Goal: Task Accomplishment & Management: Complete application form

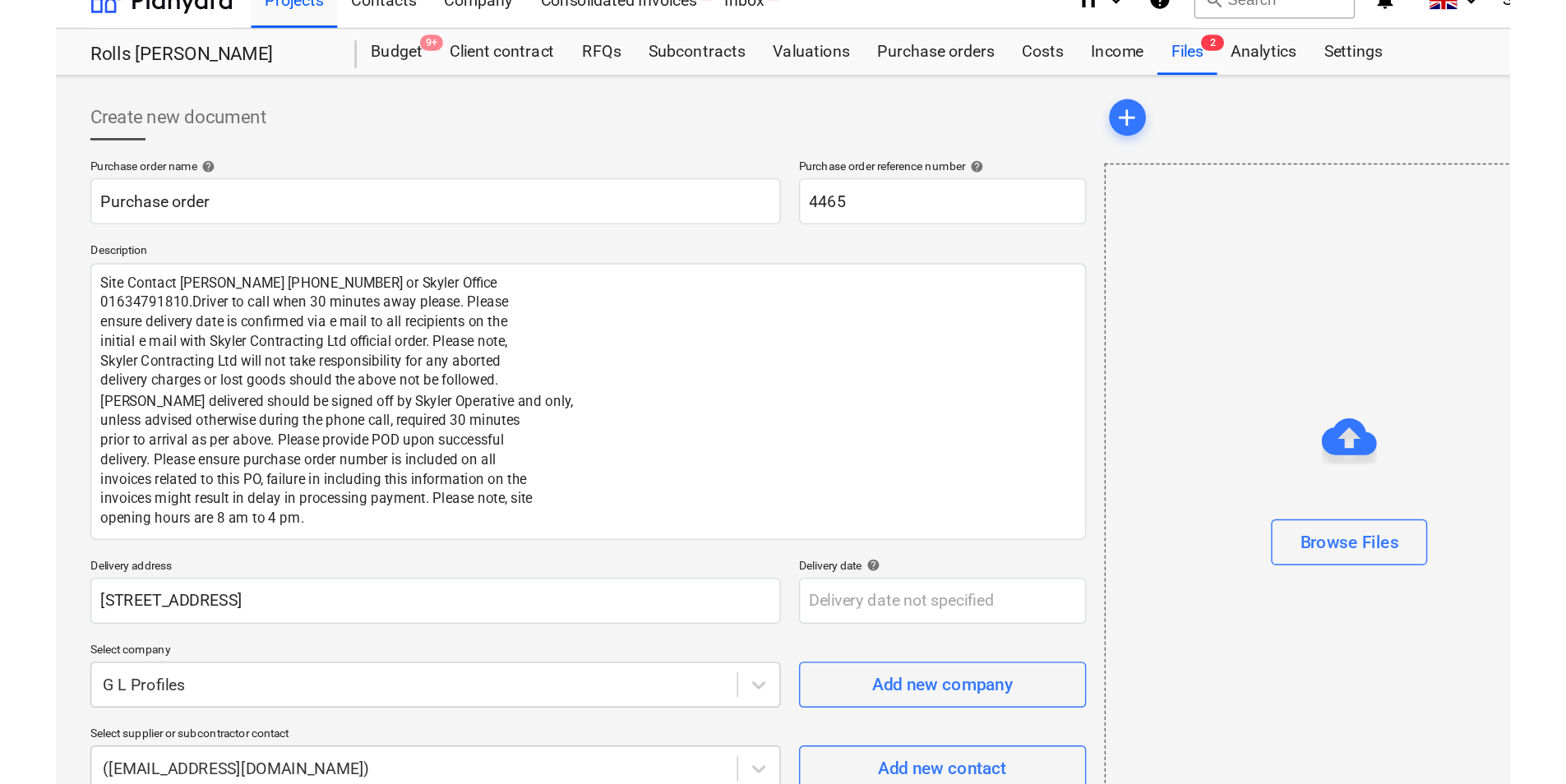
scroll to position [21, 0]
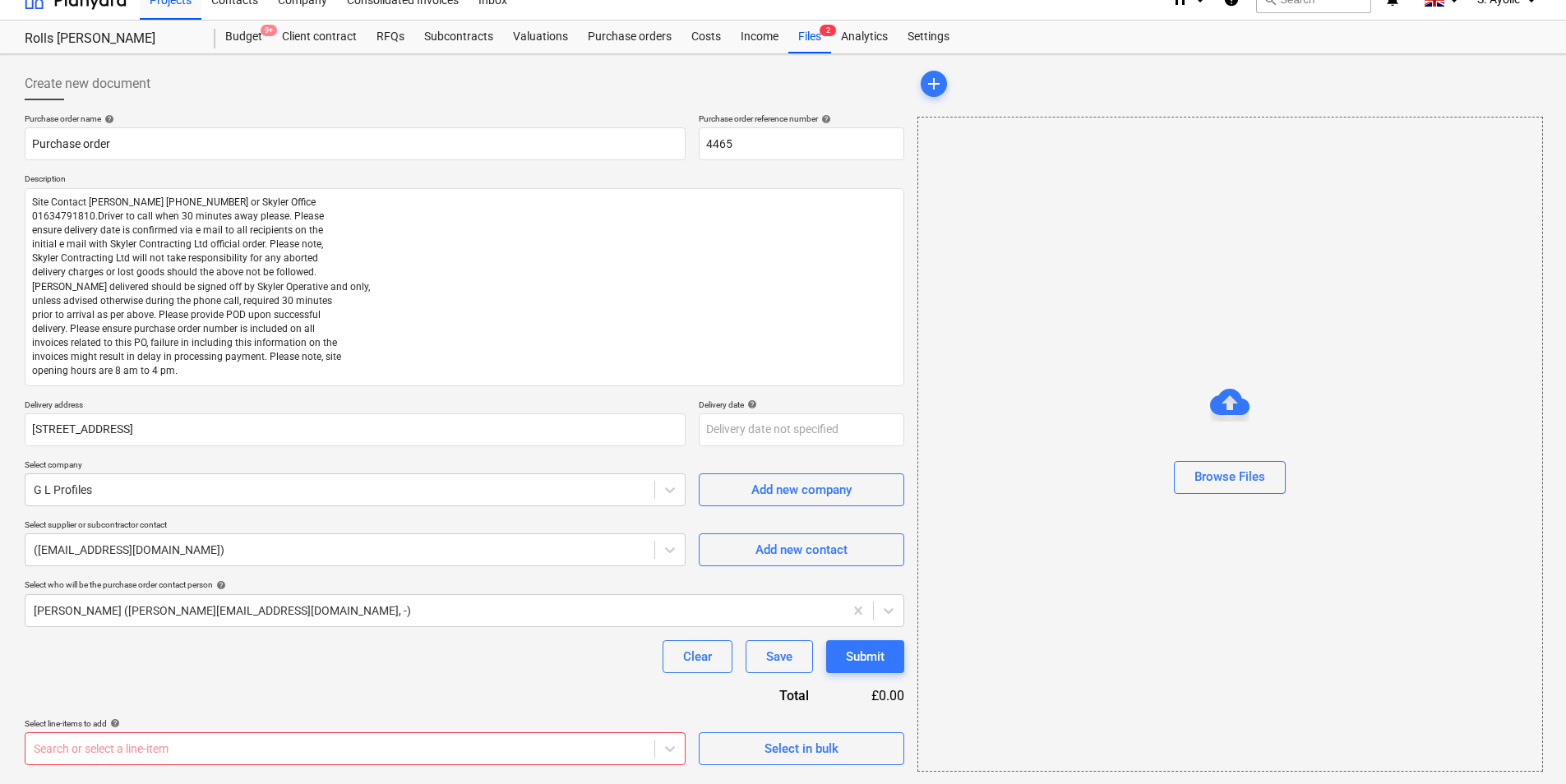
click at [1122, 258] on div "Browse Files" at bounding box center [1230, 443] width 626 height 655
click at [793, 605] on button "Save" at bounding box center [779, 656] width 68 height 33
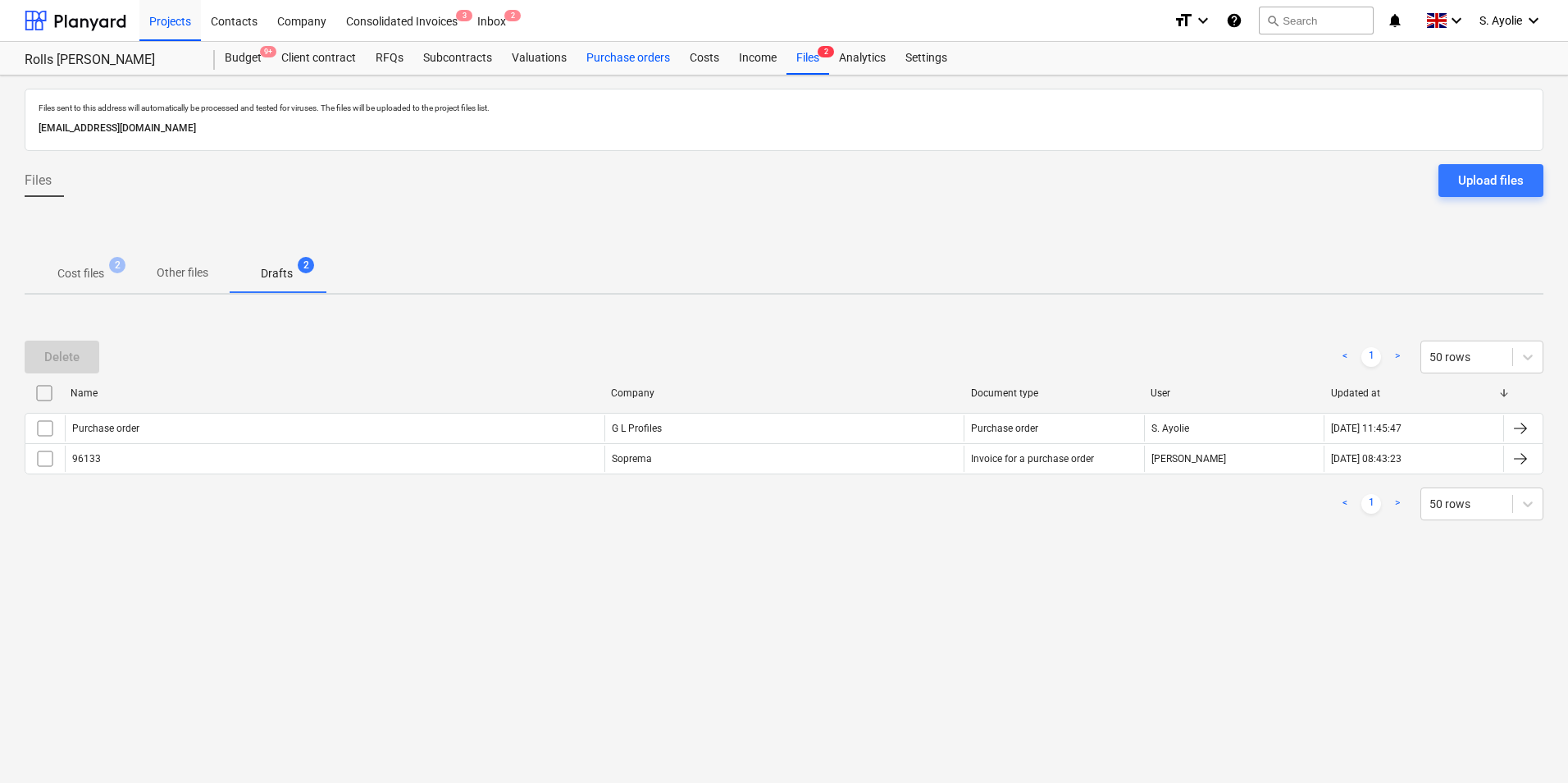
click at [643, 70] on div "Purchase orders" at bounding box center [628, 58] width 103 height 32
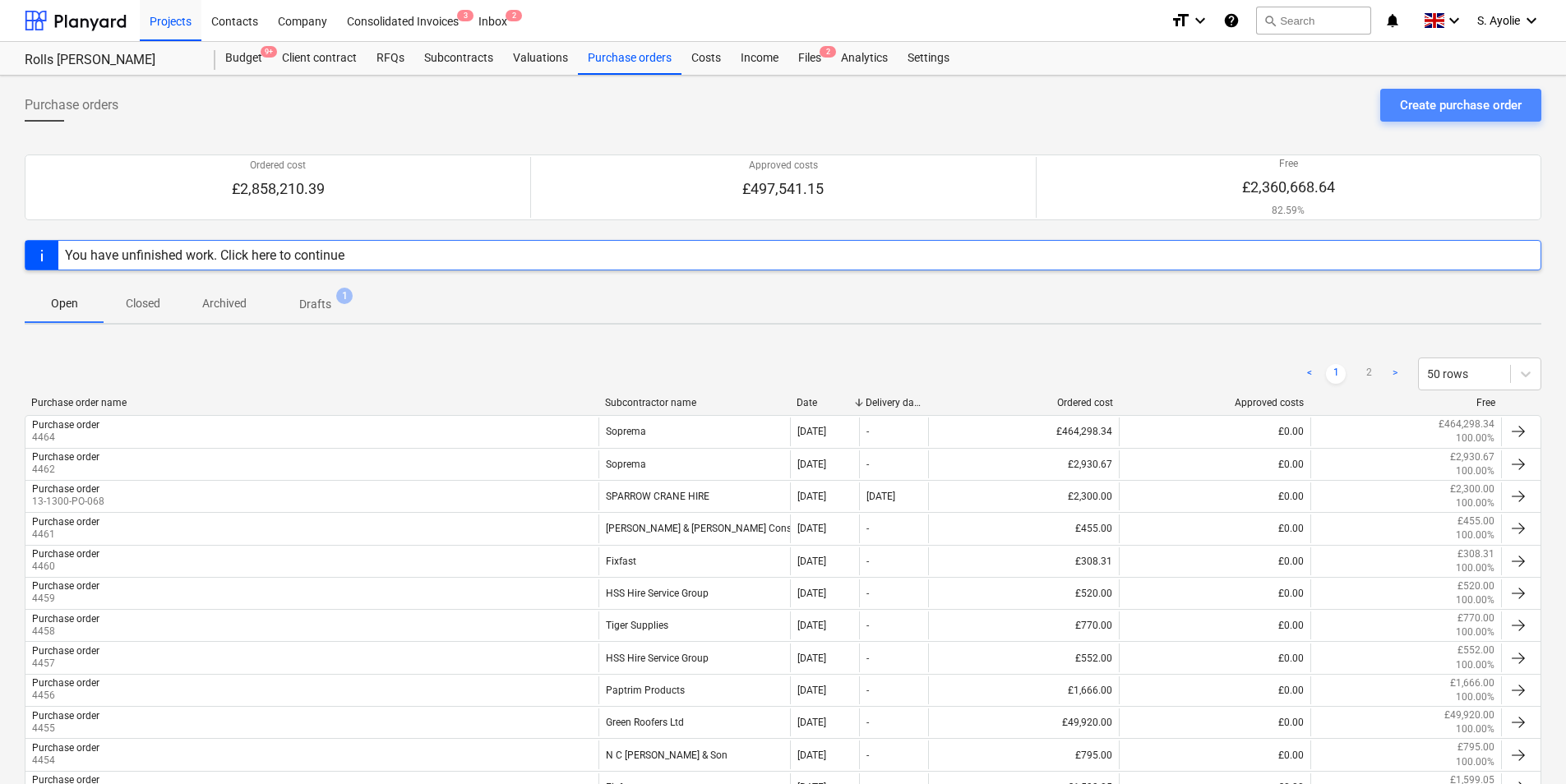
click at [1250, 111] on div "Create purchase order" at bounding box center [1461, 104] width 122 height 21
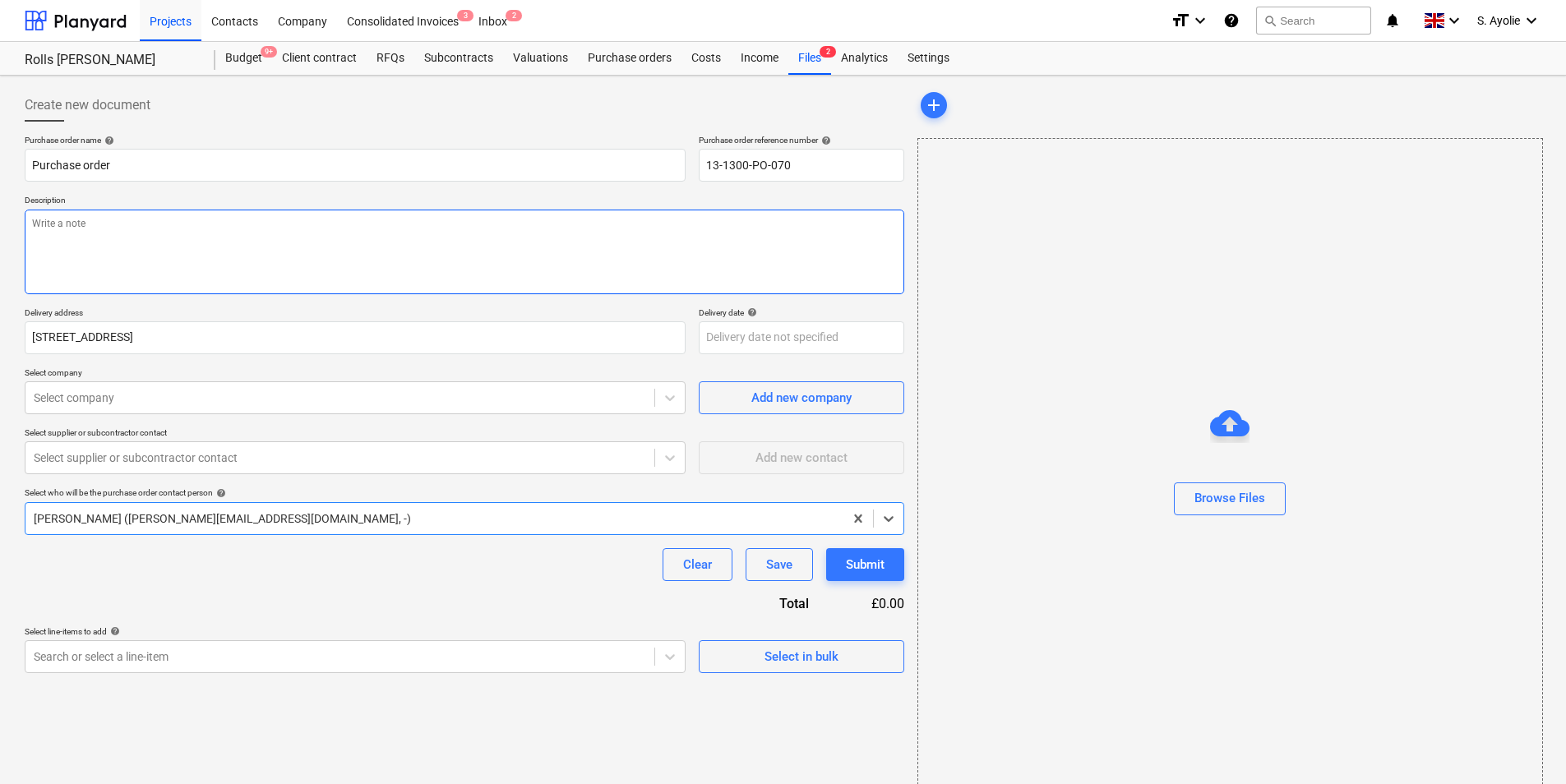
click at [177, 260] on textarea at bounding box center [464, 252] width 879 height 85
paste textarea "Site Contact [PERSON_NAME] [PHONE_NUMBER] or Skyler Office 01634791810.Driver t…"
type textarea "x"
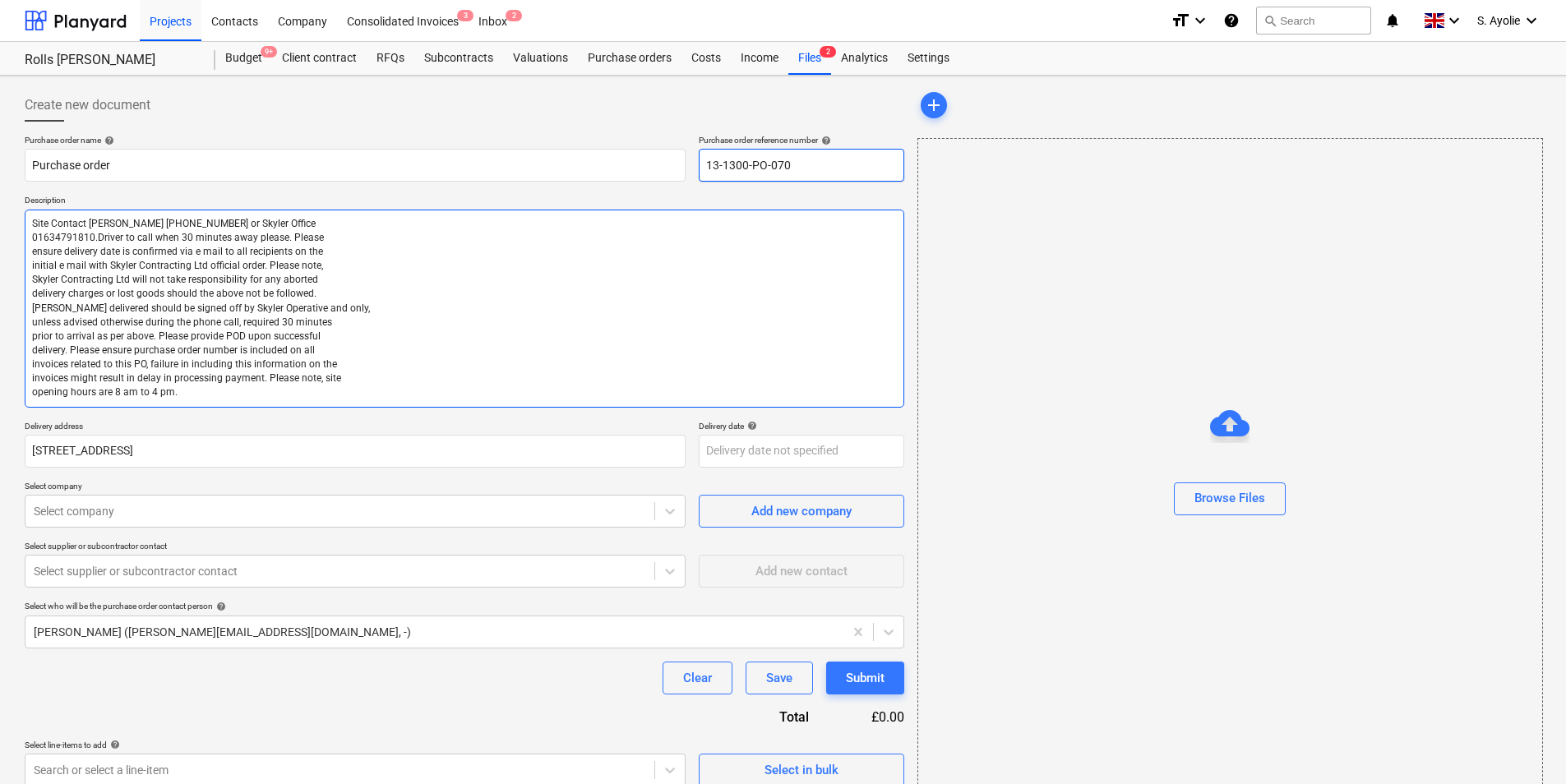
type textarea "Site Contact [PERSON_NAME] [PHONE_NUMBER] or Skyler Office 01634791810.Driver t…"
drag, startPoint x: 779, startPoint y: 169, endPoint x: 540, endPoint y: 179, distance: 239.2
click at [540, 179] on div "Purchase order name help Purchase order Purchase order reference number help 13…" at bounding box center [464, 157] width 879 height 47
type textarea "x"
type input "4"
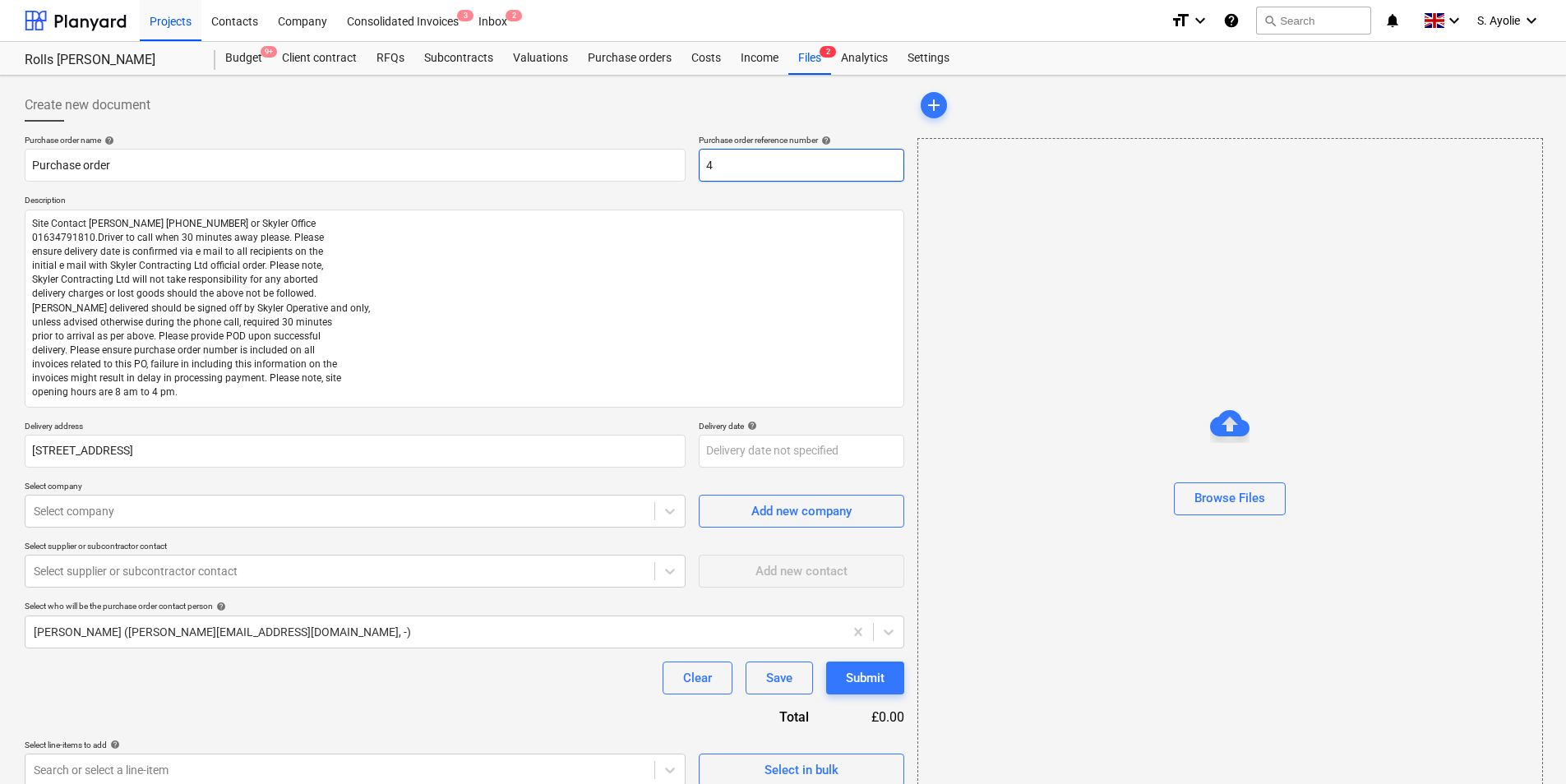
type textarea "x"
type input "44"
type textarea "x"
type input "446"
type textarea "x"
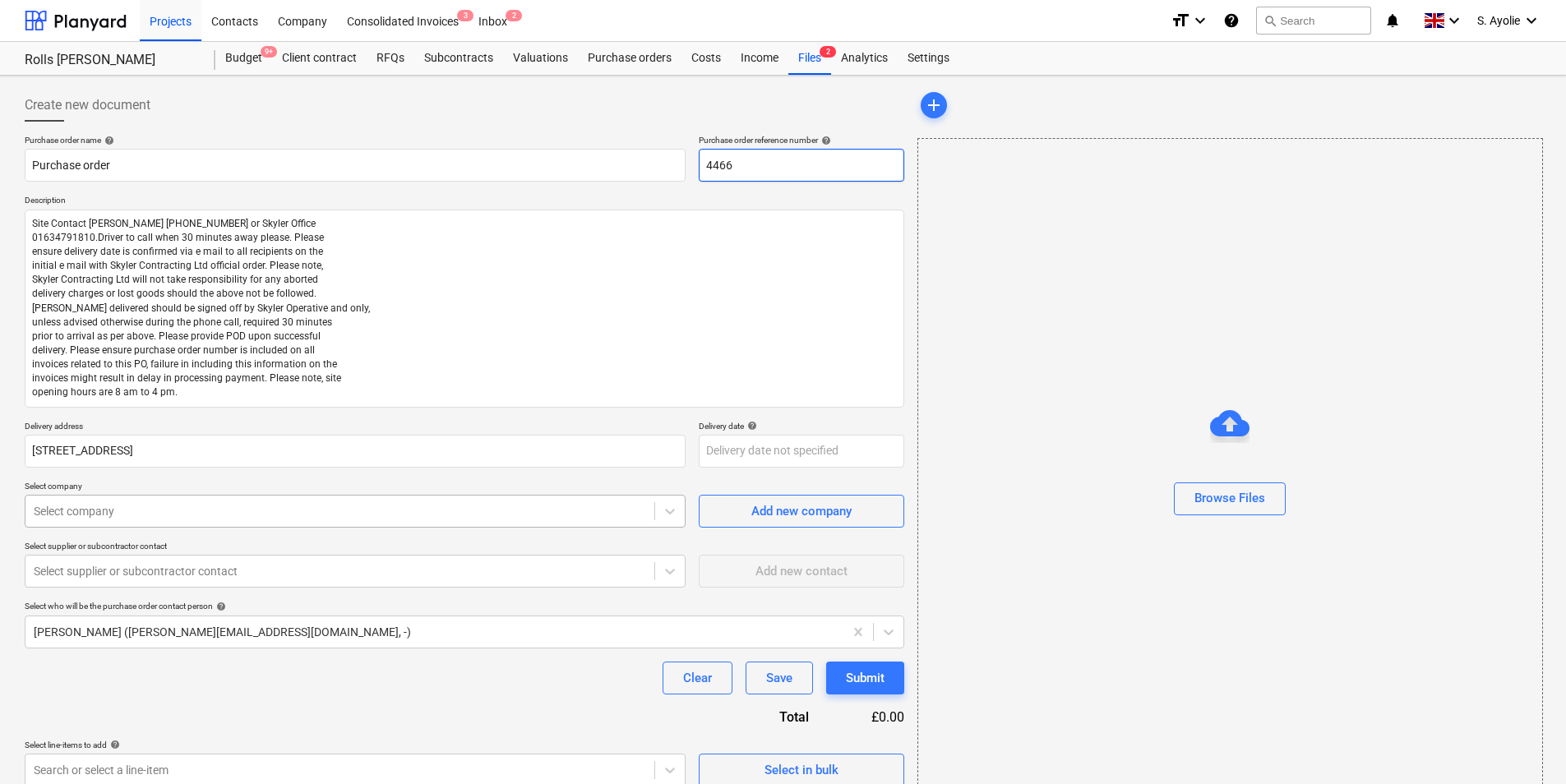
type input "4466"
type textarea "x"
click at [229, 511] on div at bounding box center [339, 510] width 612 height 16
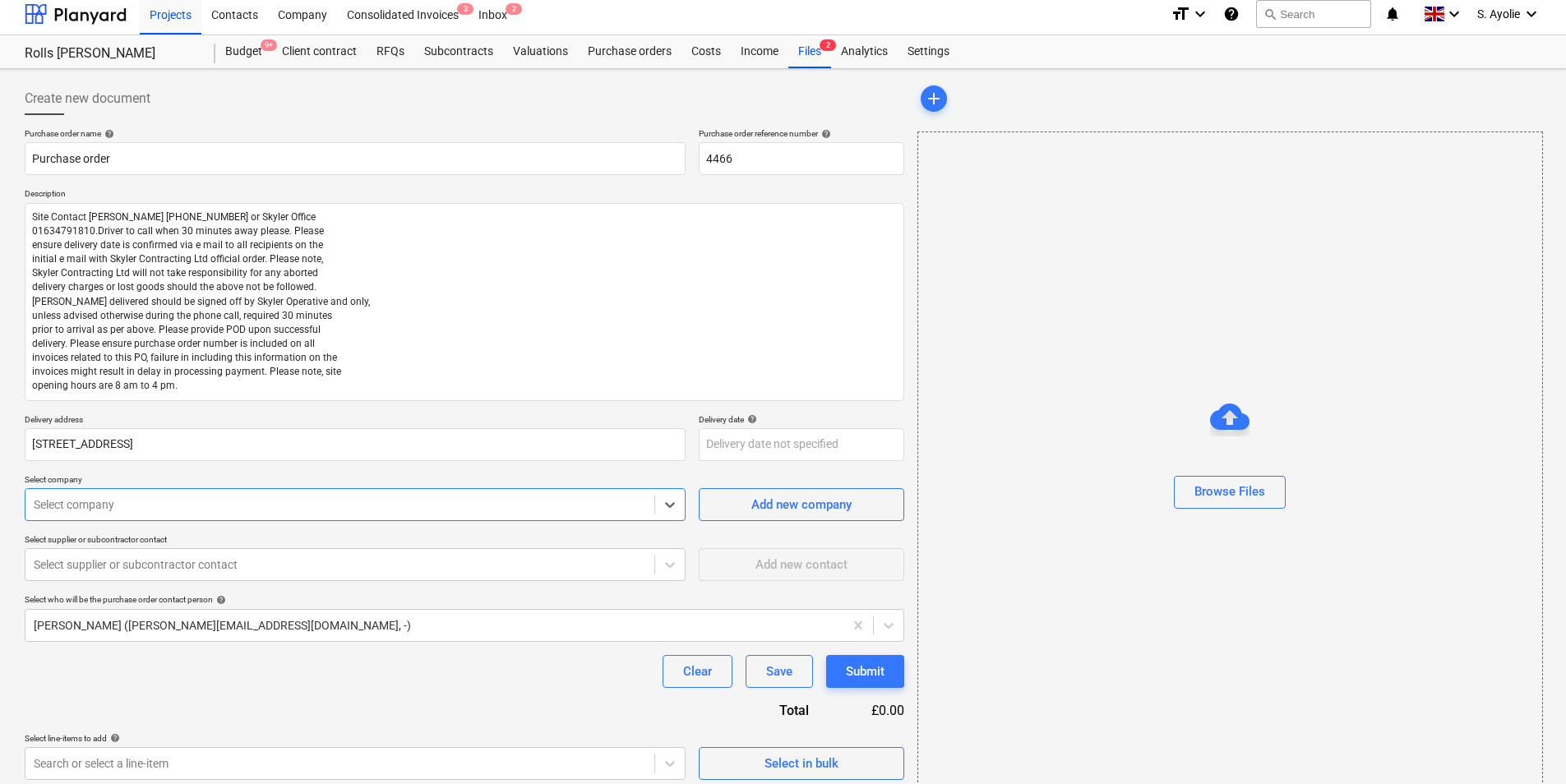
click at [324, 508] on div at bounding box center [339, 504] width 612 height 16
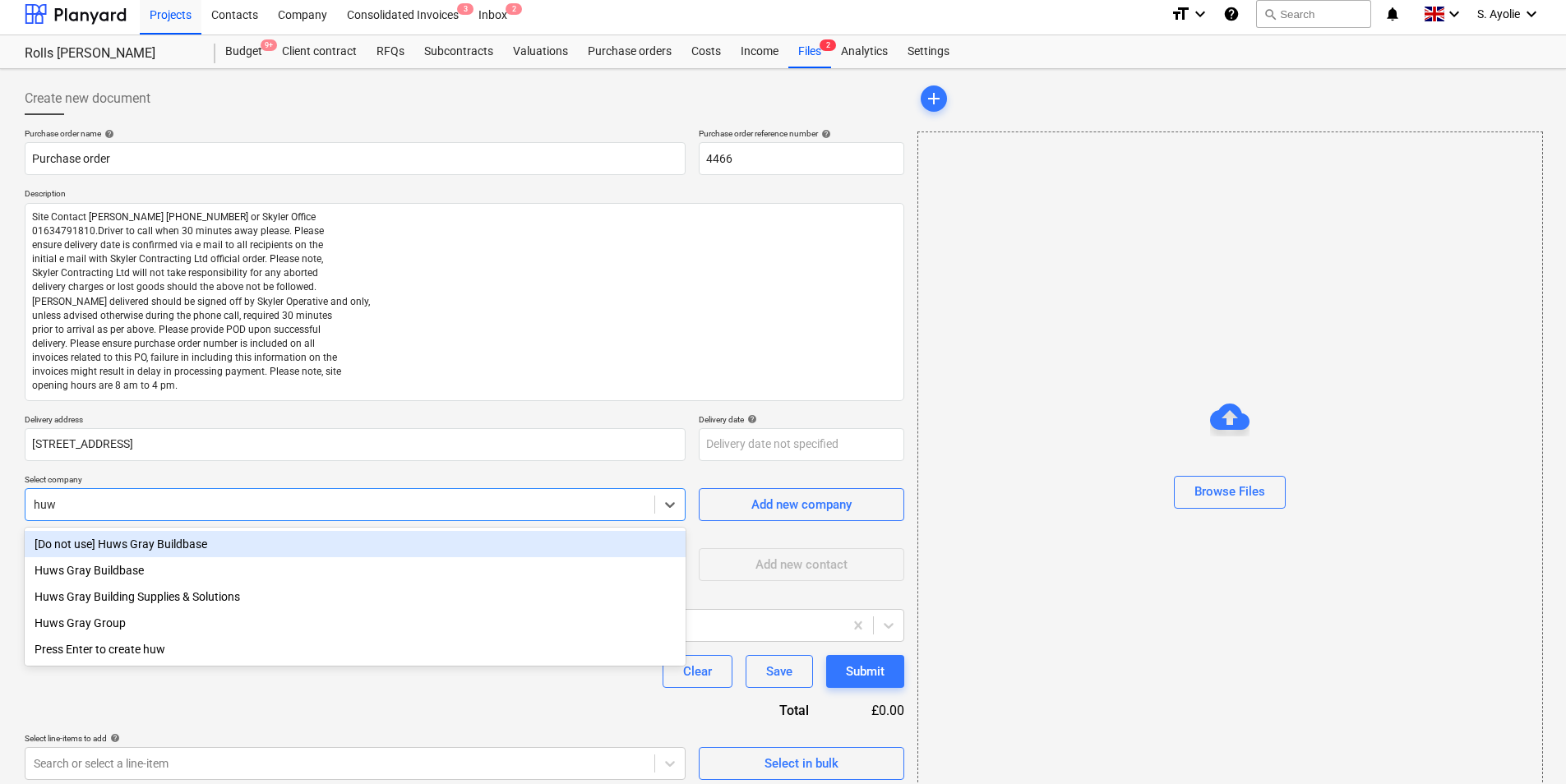
type input "huws"
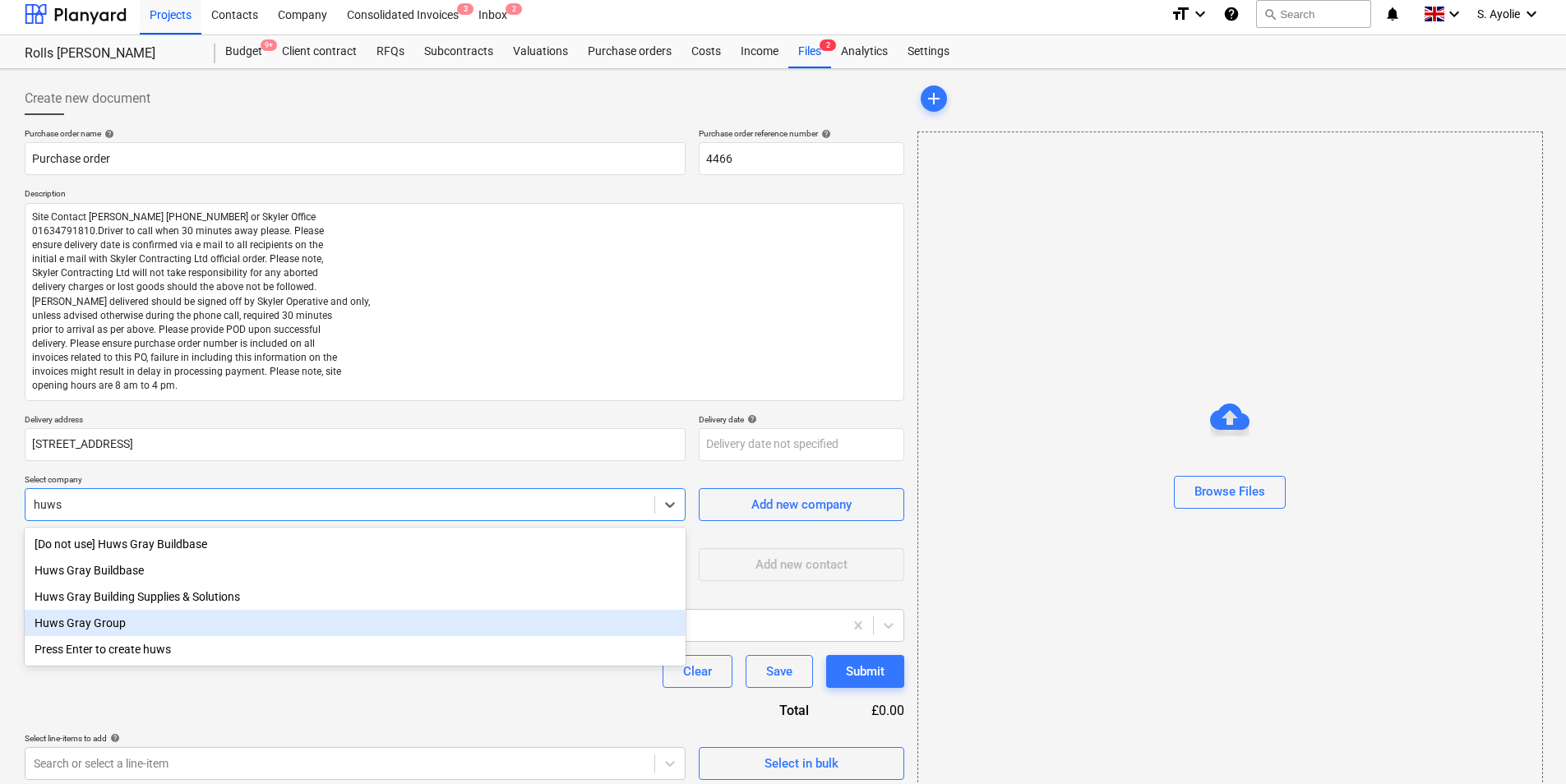
click at [188, 605] on div "Huws Gray Group" at bounding box center [355, 622] width 661 height 27
type textarea "x"
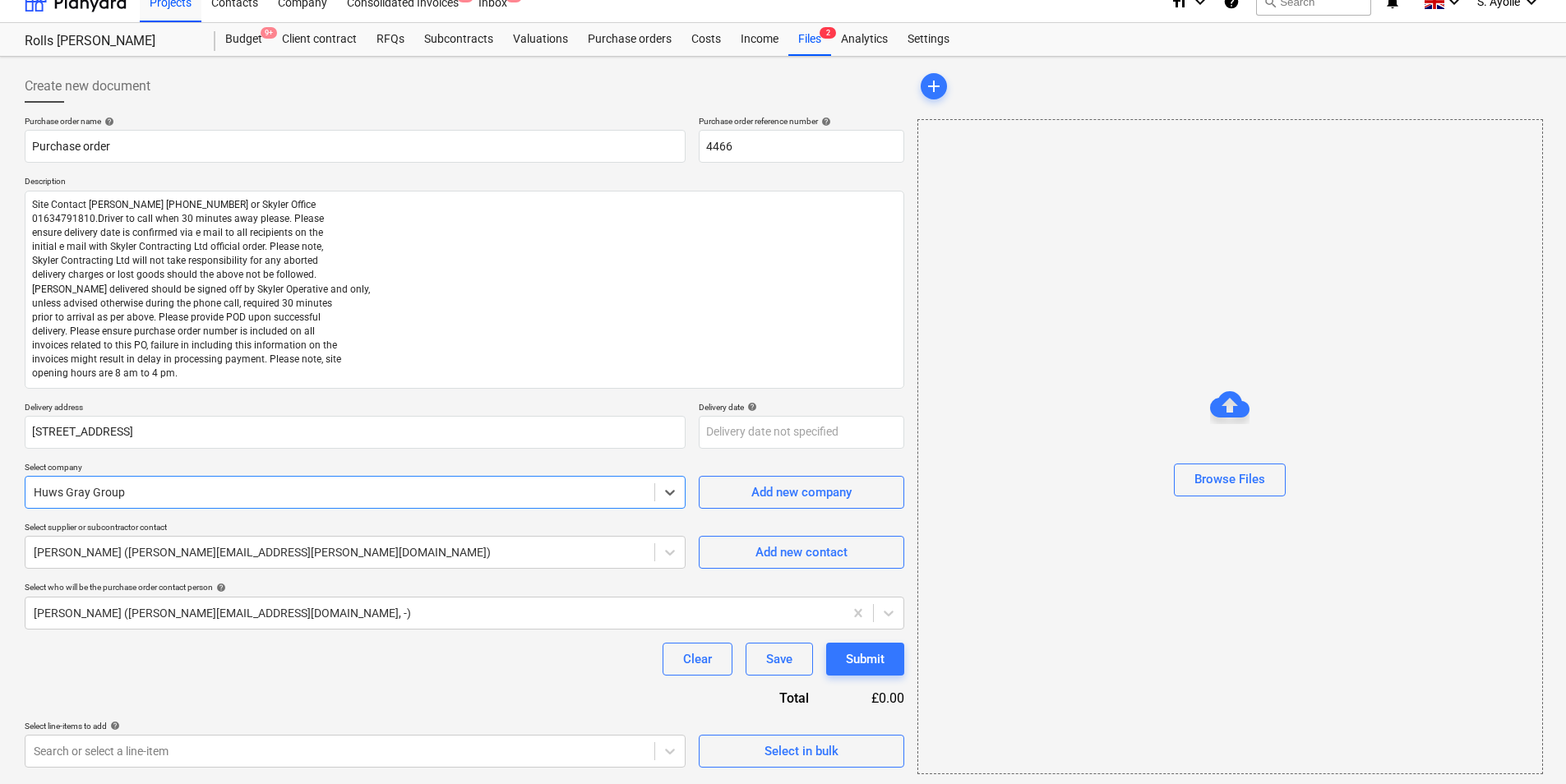
scroll to position [22, 0]
type textarea "x"
click at [132, 605] on body "Projects Contacts Company Consolidated Invoices 3 Inbox 2 format_size keyboard_…" at bounding box center [783, 370] width 1566 height 784
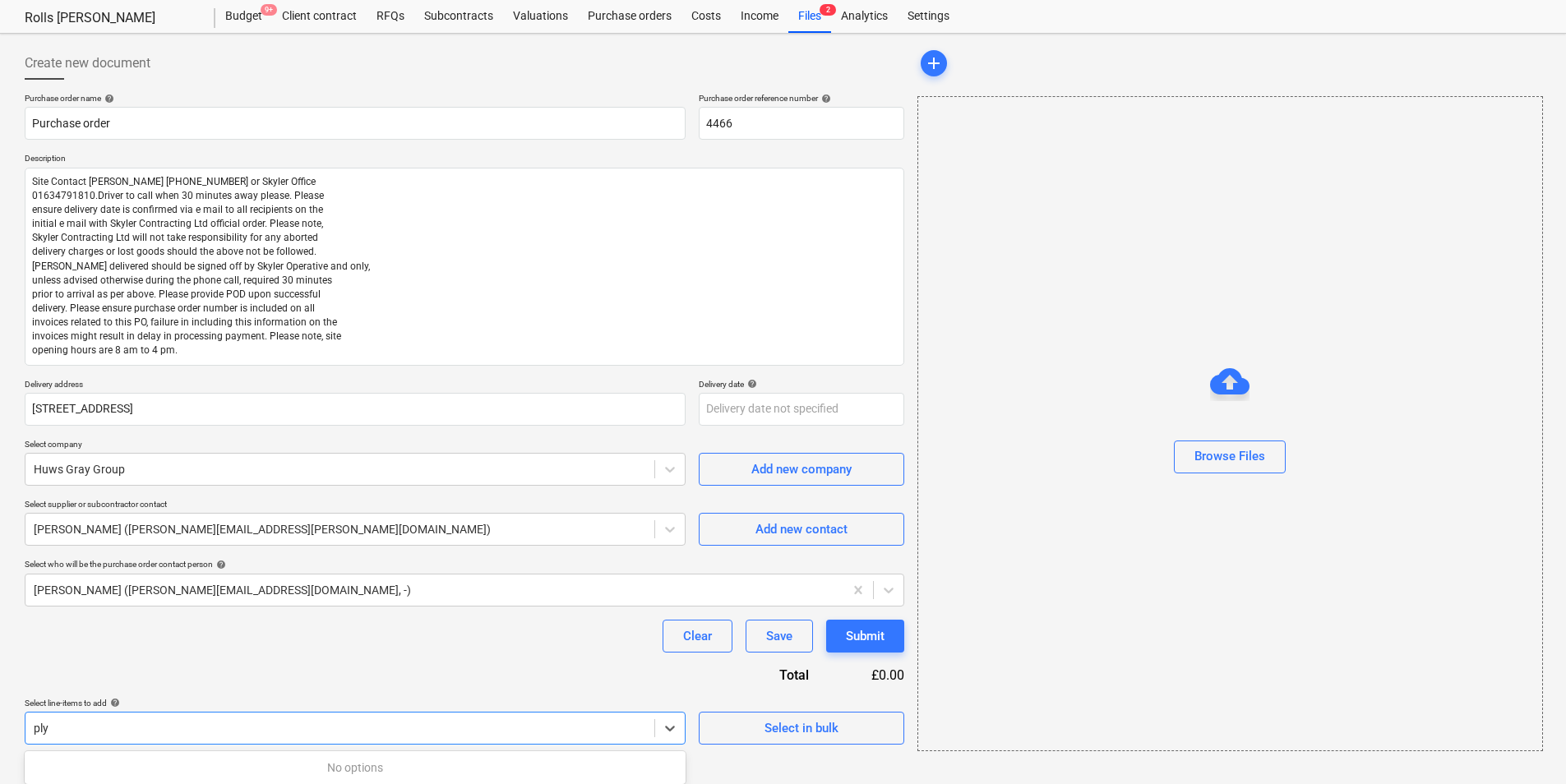
scroll to position [256, 0]
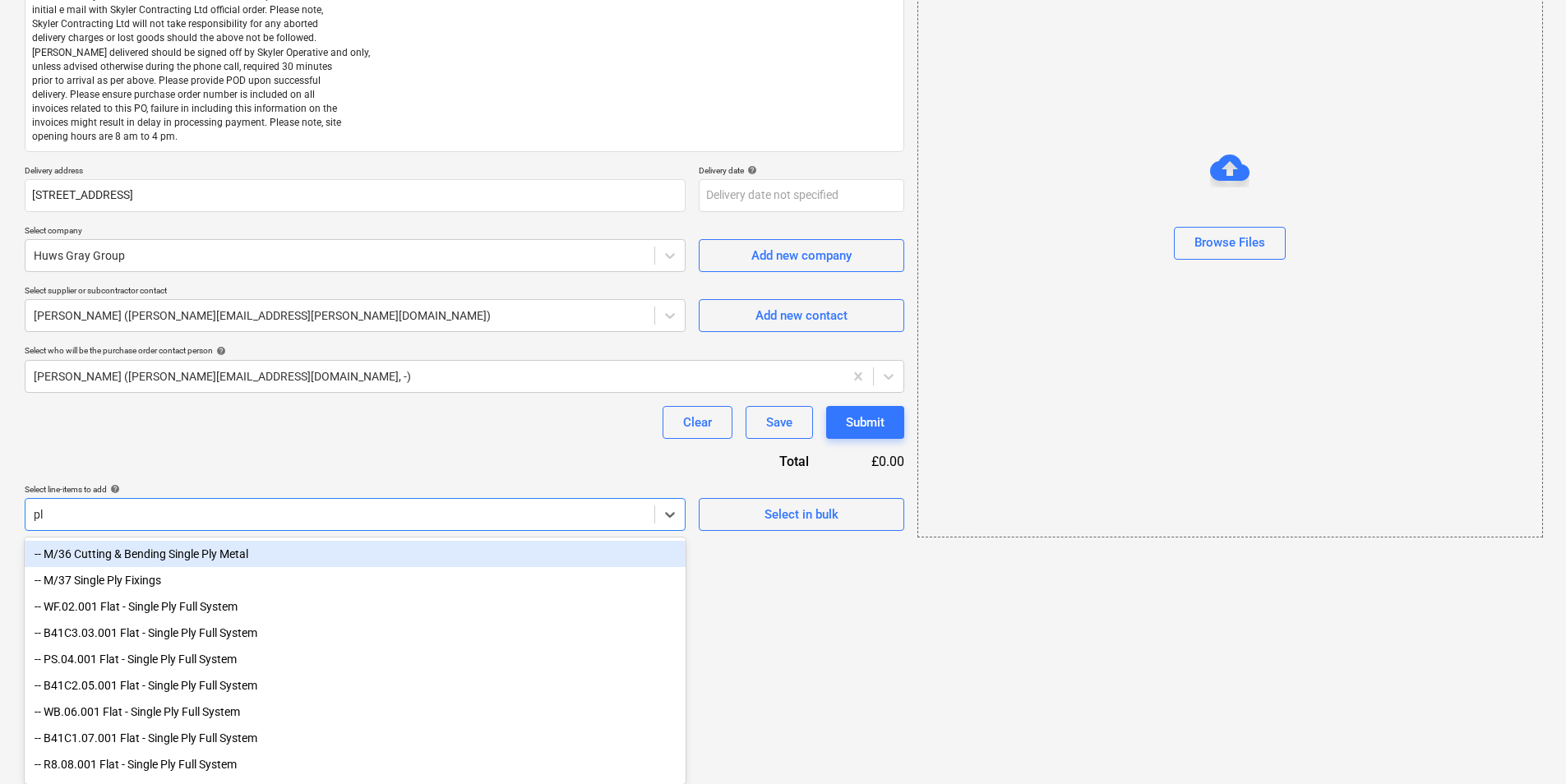
type input "p"
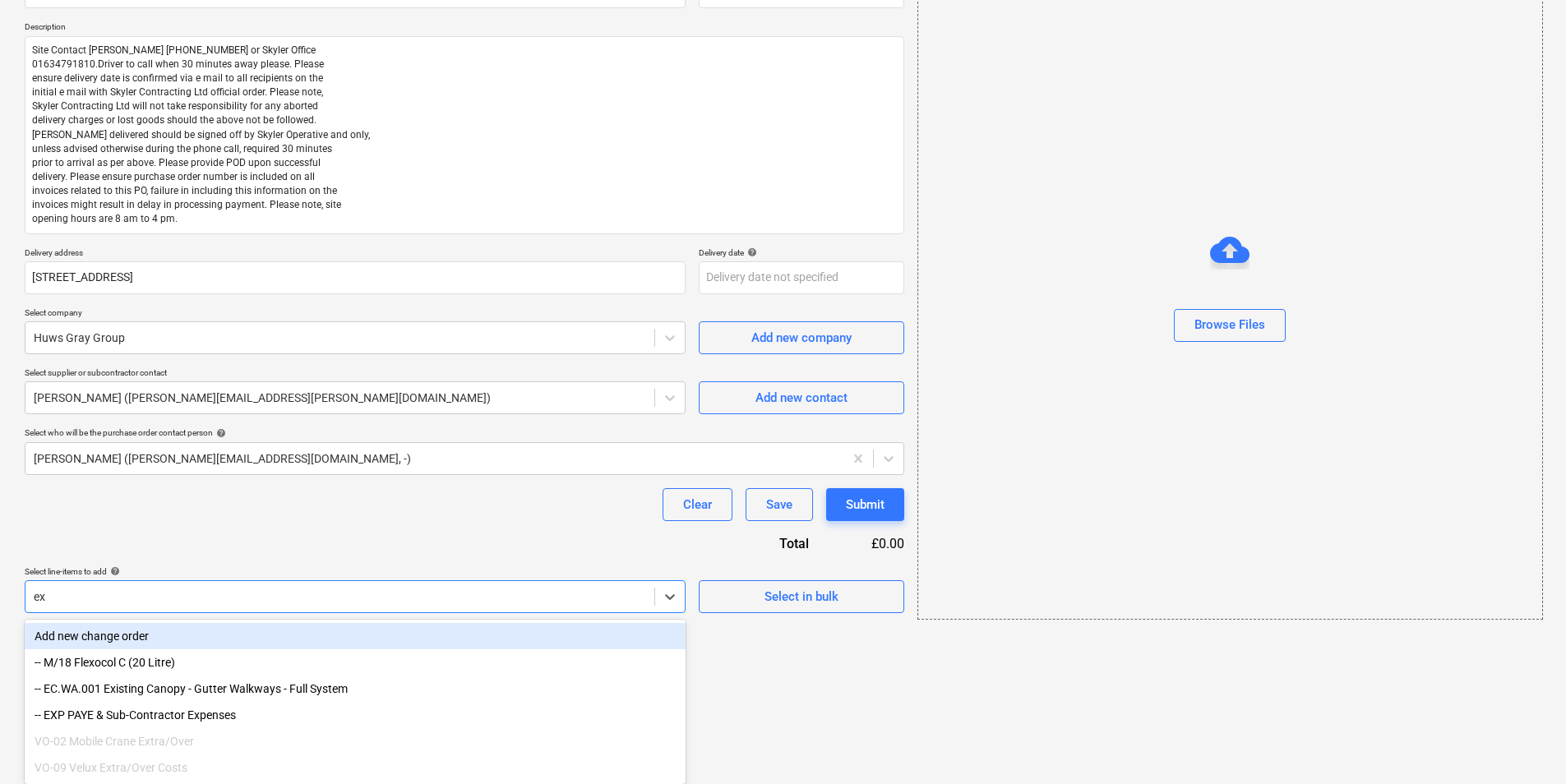
scroll to position [258, 0]
type input "e"
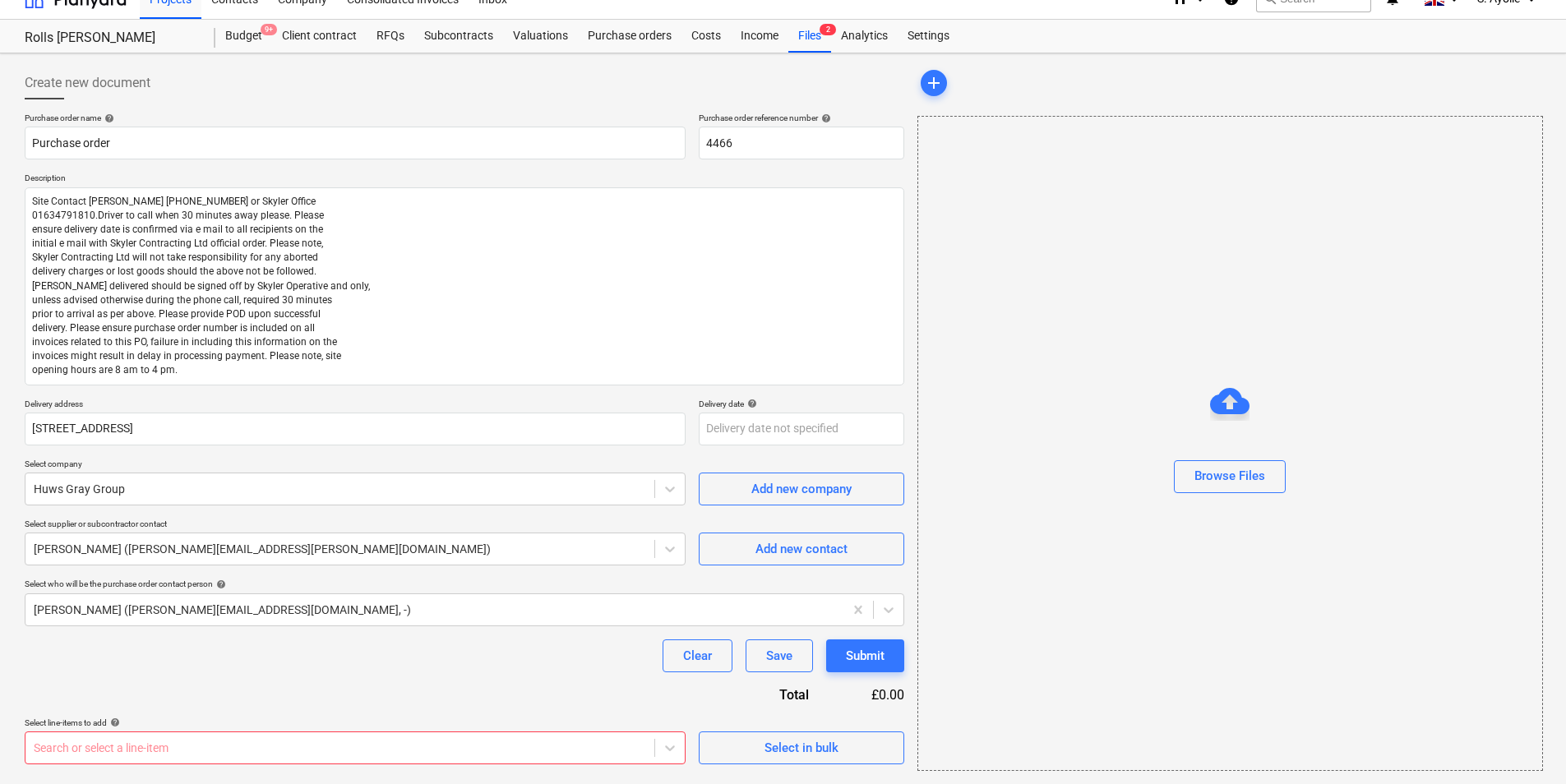
scroll to position [22, 0]
click at [234, 605] on body "Projects Contacts Company Consolidated Invoices 3 Inbox 2 format_size keyboard_…" at bounding box center [783, 370] width 1566 height 784
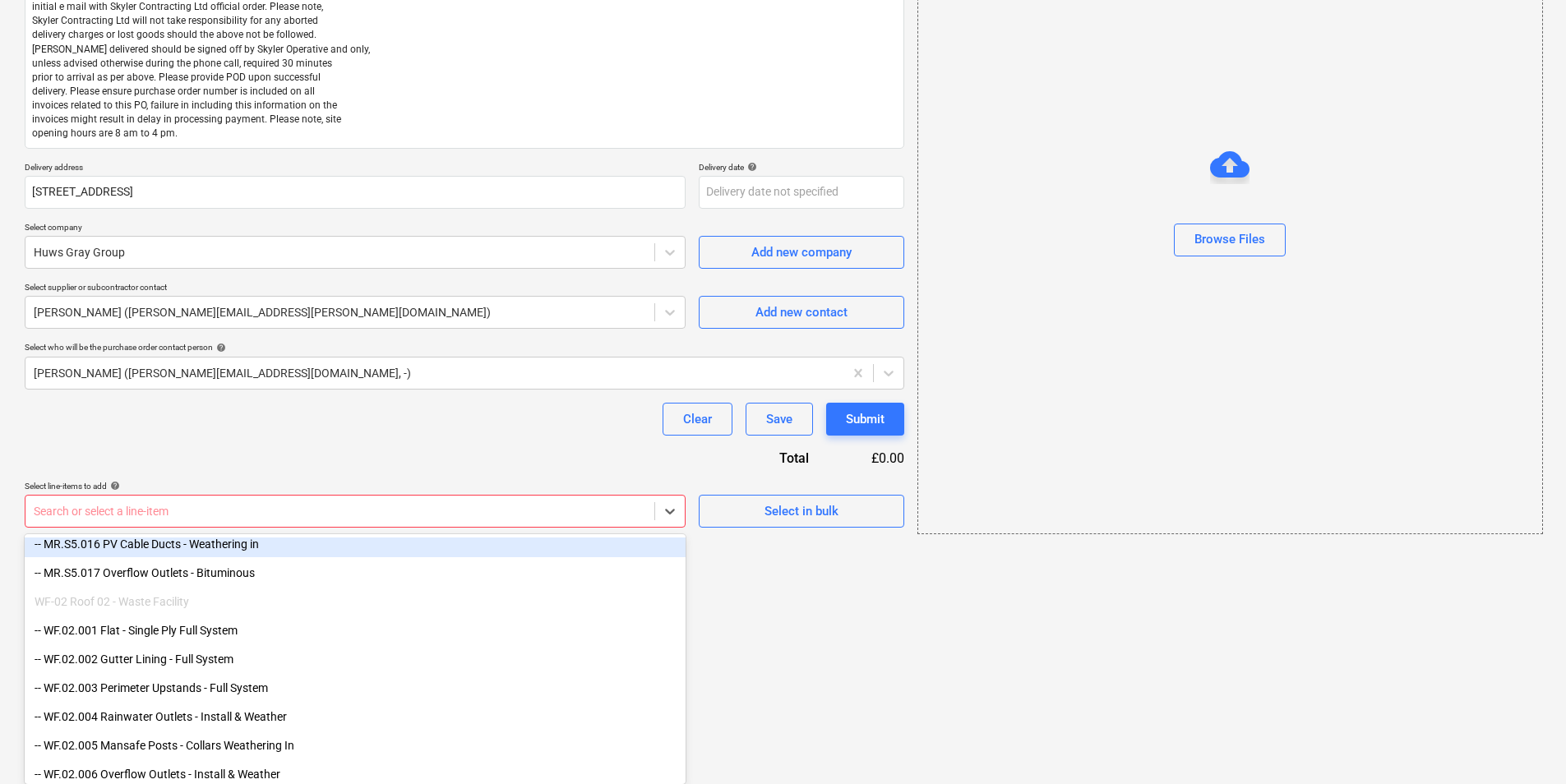
scroll to position [4519, 0]
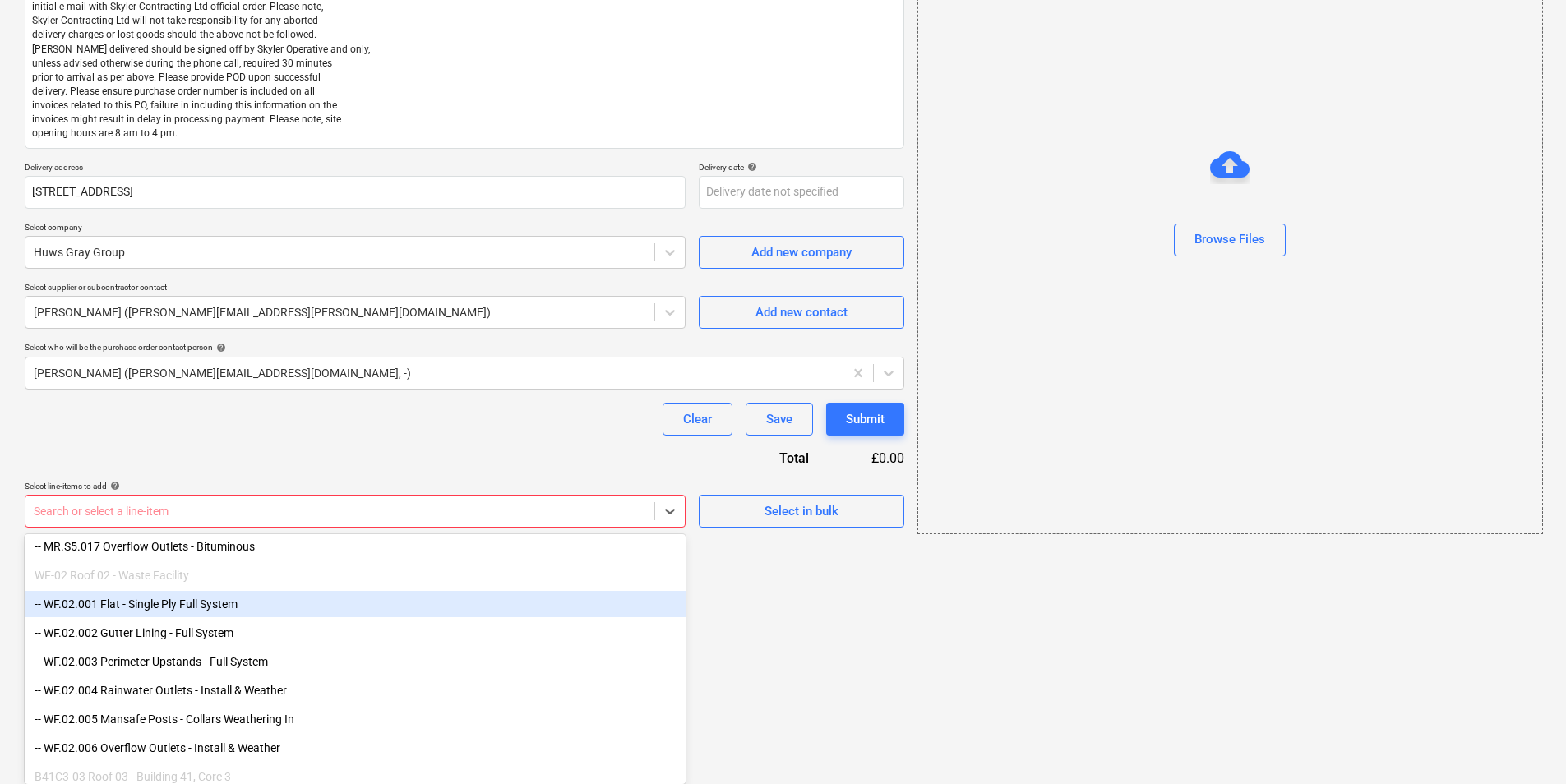
click at [183, 605] on div "-- WF.02.001 Flat - Single Ply Full System" at bounding box center [355, 603] width 661 height 27
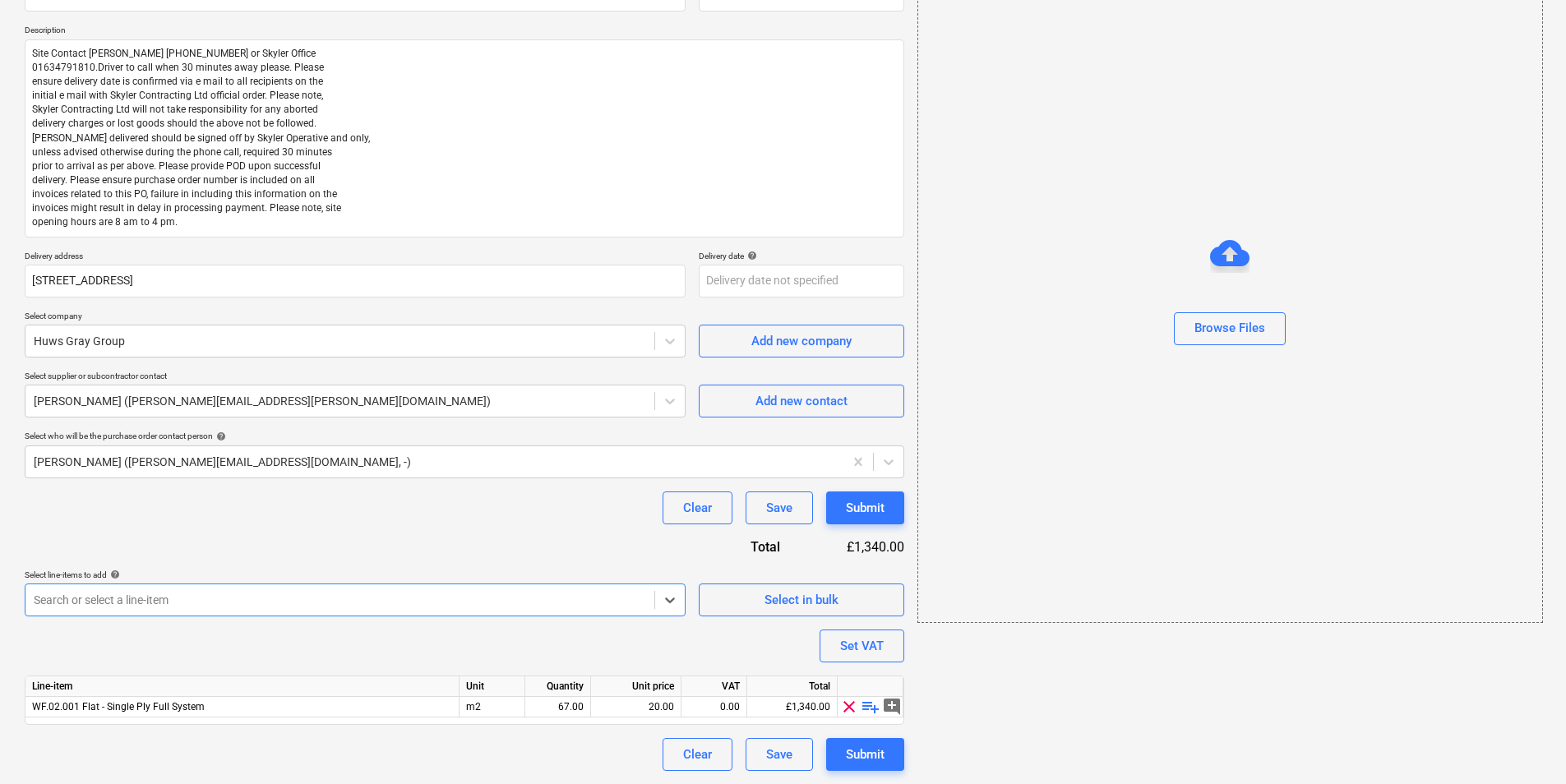
scroll to position [170, 0]
click at [871, 605] on span "playlist_add" at bounding box center [870, 706] width 20 height 20
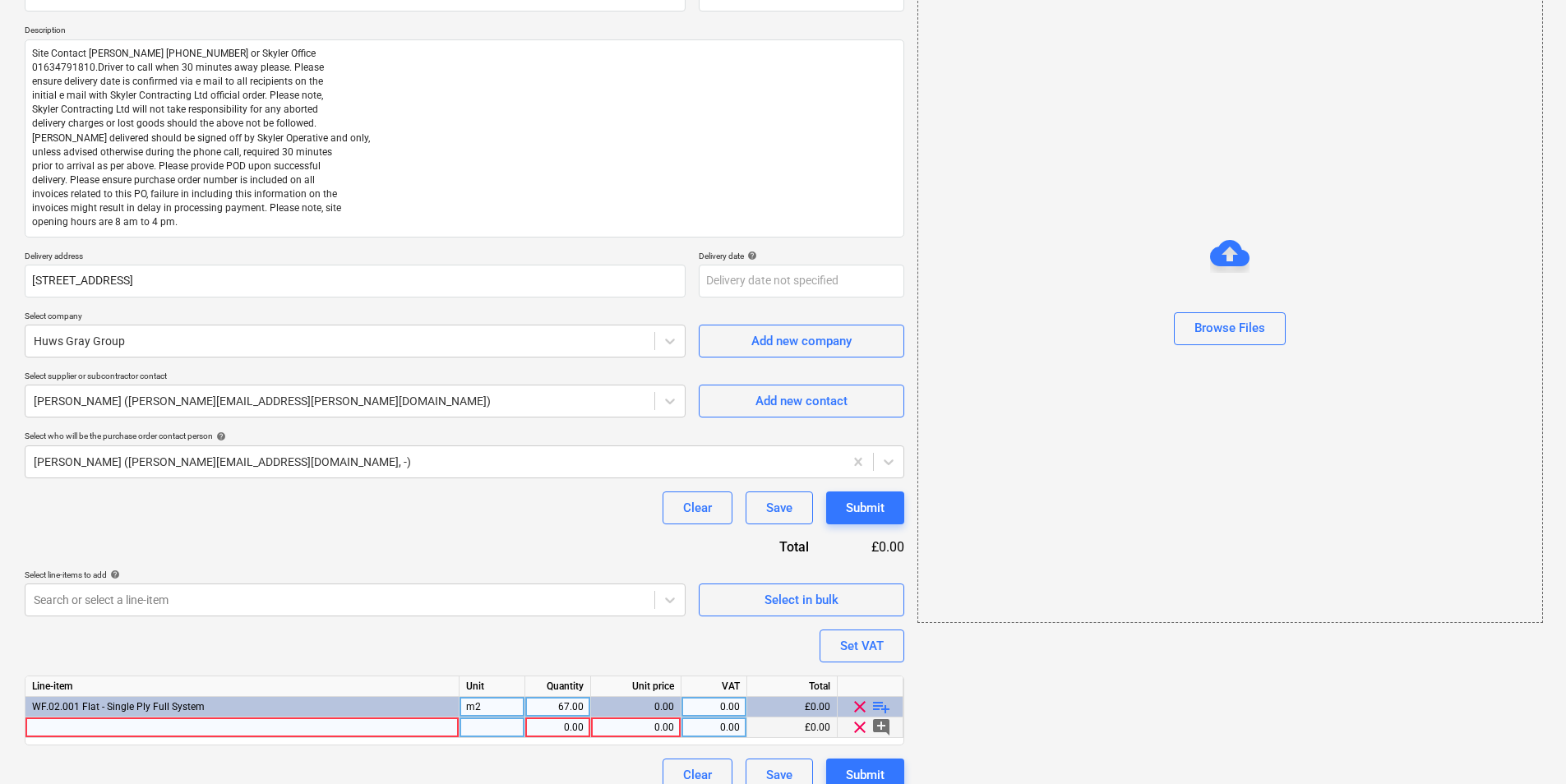
type textarea "x"
click at [245, 605] on div at bounding box center [242, 728] width 434 height 21
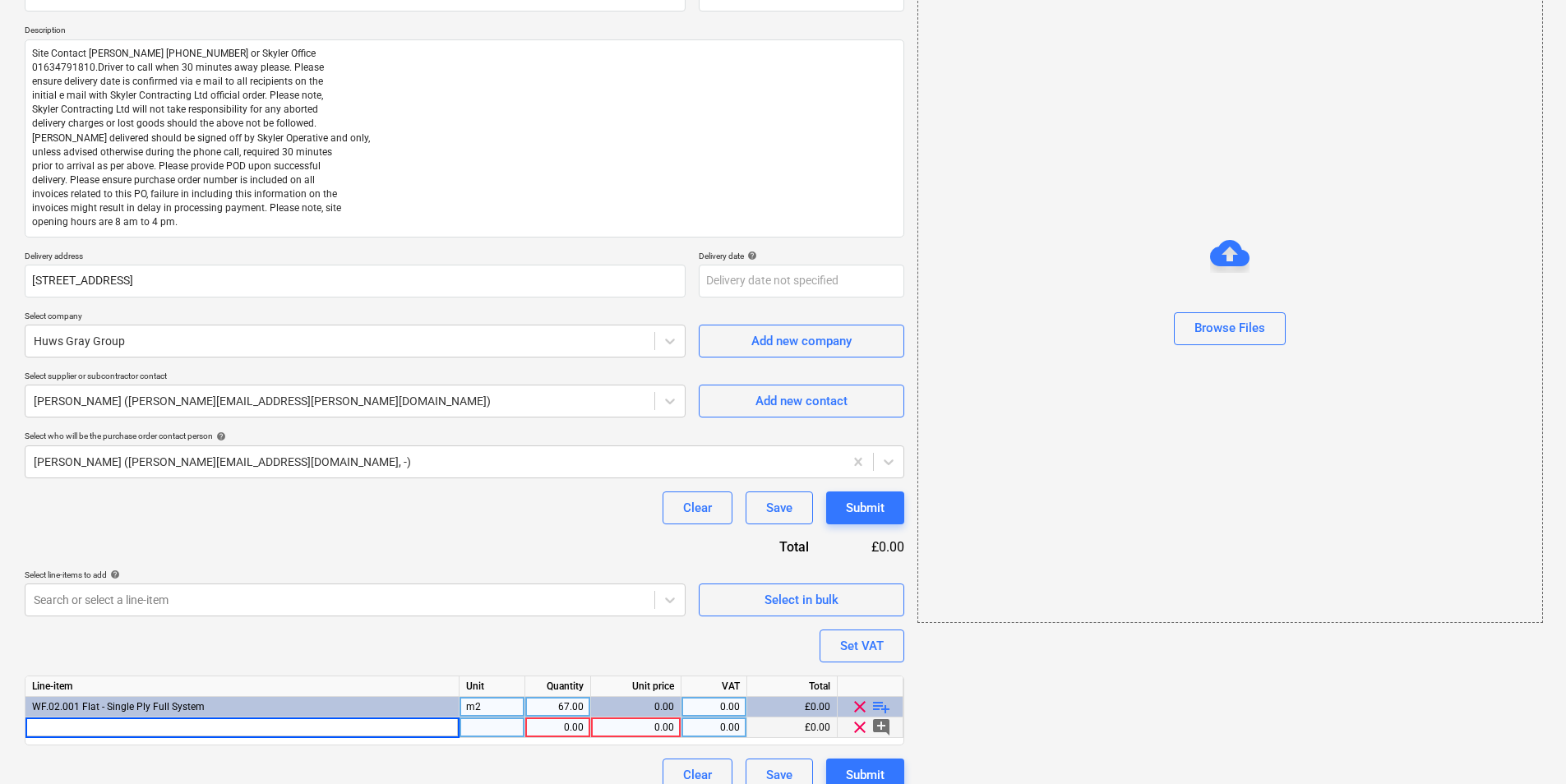
type input "2440 X 1220 EXTERNAL GRADE PLYWOD"
type textarea "x"
click at [511, 605] on div "pcs" at bounding box center [492, 728] width 66 height 21
type input "m2"
type textarea "x"
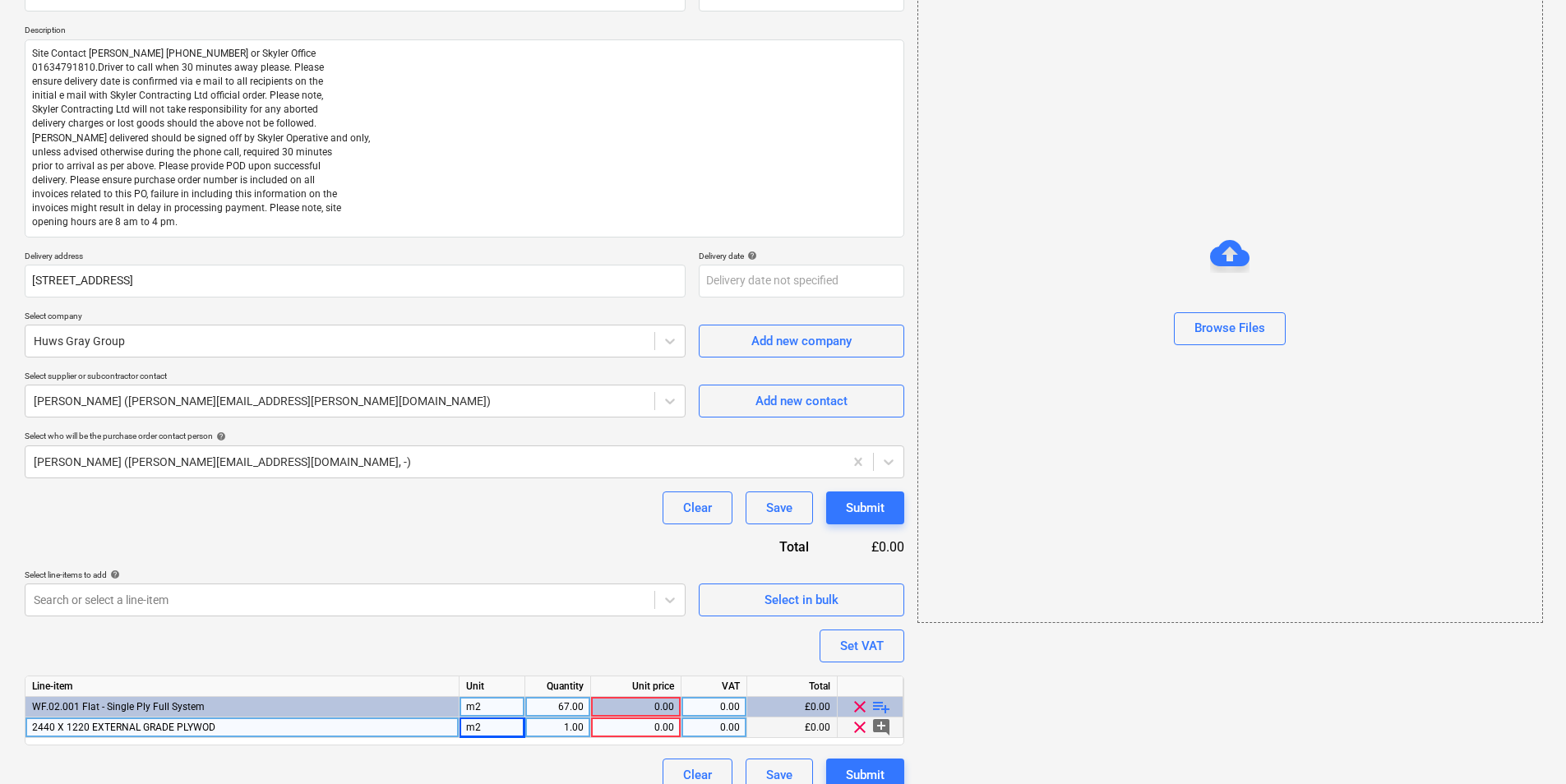
click at [578, 605] on div "1.00" at bounding box center [557, 728] width 51 height 21
click at [573, 605] on input "1" at bounding box center [557, 727] width 65 height 20
drag, startPoint x: 569, startPoint y: 727, endPoint x: 595, endPoint y: 727, distance: 26.0
click at [0, 0] on div "2440 X 1220 EXTERNAL GRADE PLYWOD m2 1 0.00 0.00 £0.00 clear add_comment" at bounding box center [0, 0] width 0 height 0
type input "250"
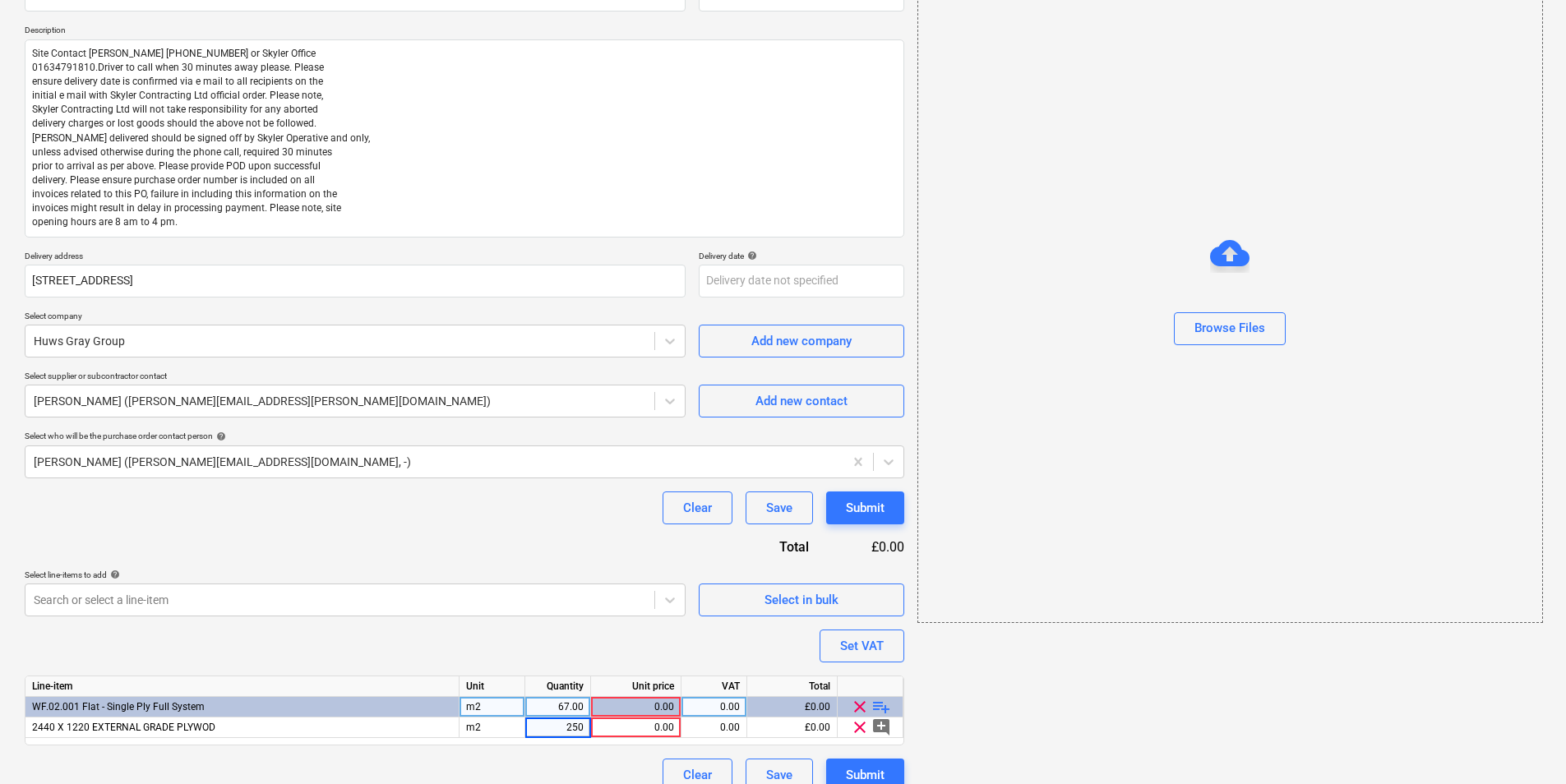
type textarea "x"
click at [570, 605] on div "67.00" at bounding box center [557, 707] width 51 height 21
type input "250"
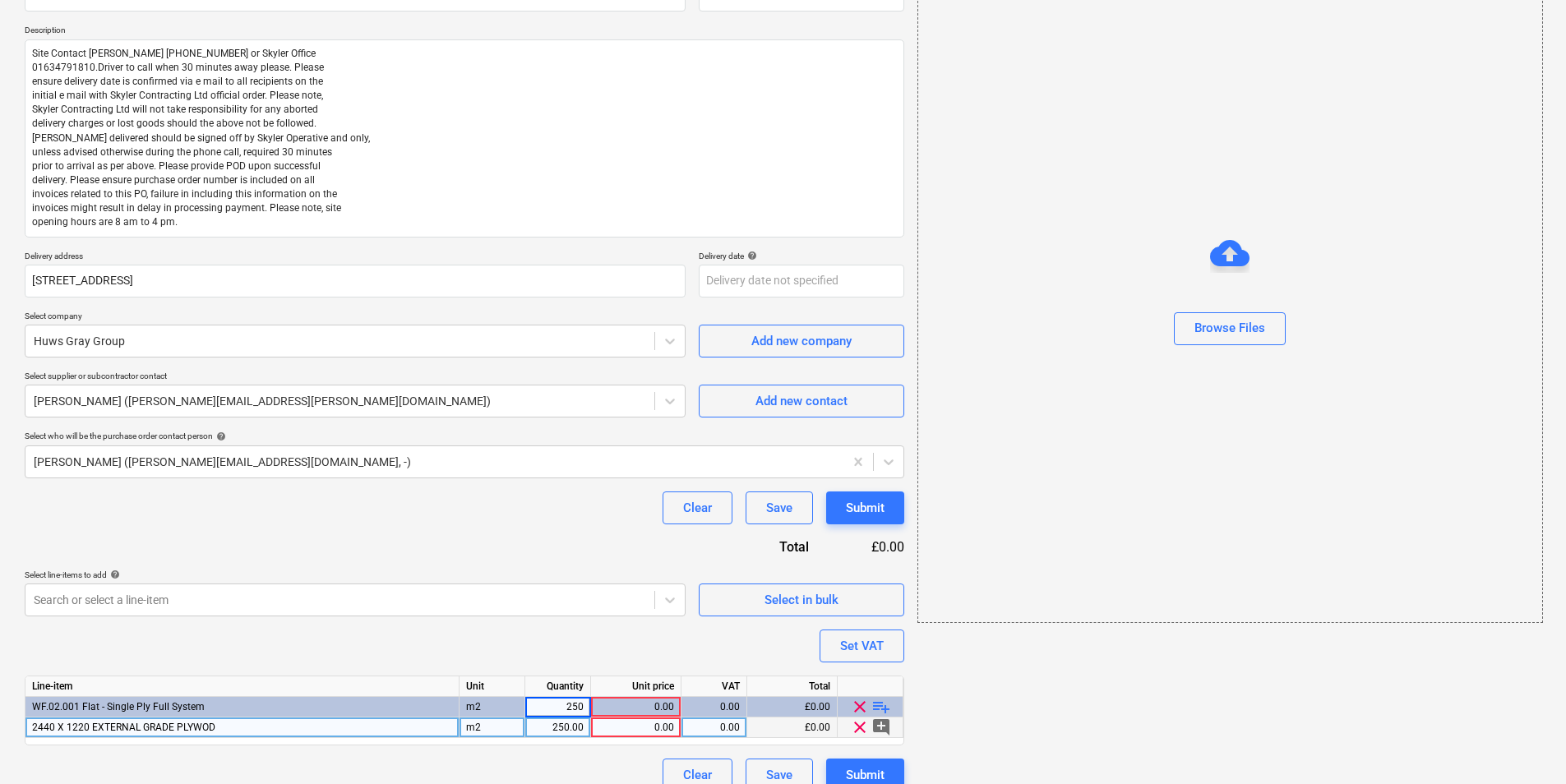
type textarea "x"
click at [643, 605] on div "0.00" at bounding box center [635, 728] width 76 height 21
type input "20.20"
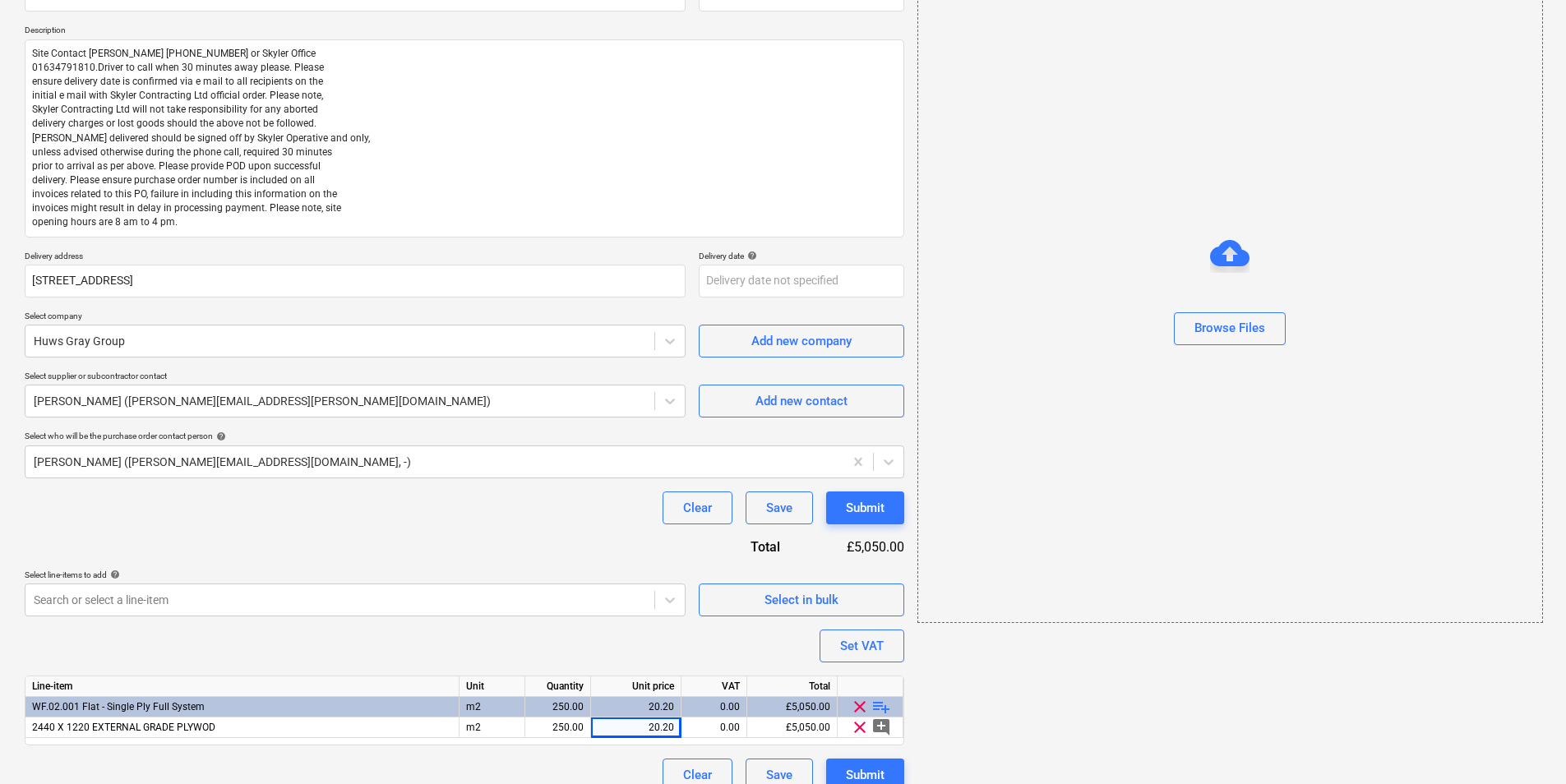
click at [628, 605] on div "Clear Save Submit" at bounding box center [464, 775] width 879 height 33
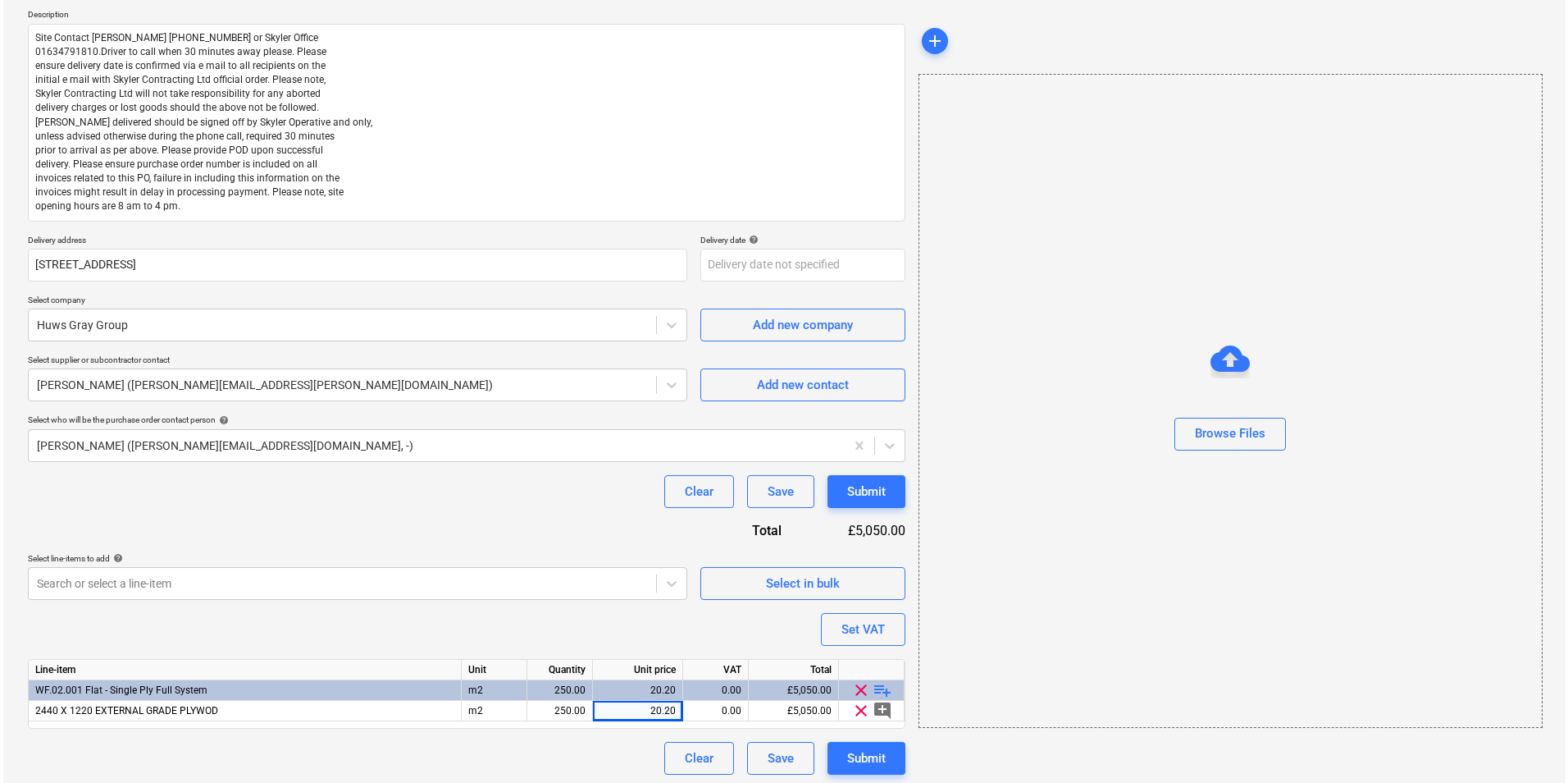
scroll to position [191, 0]
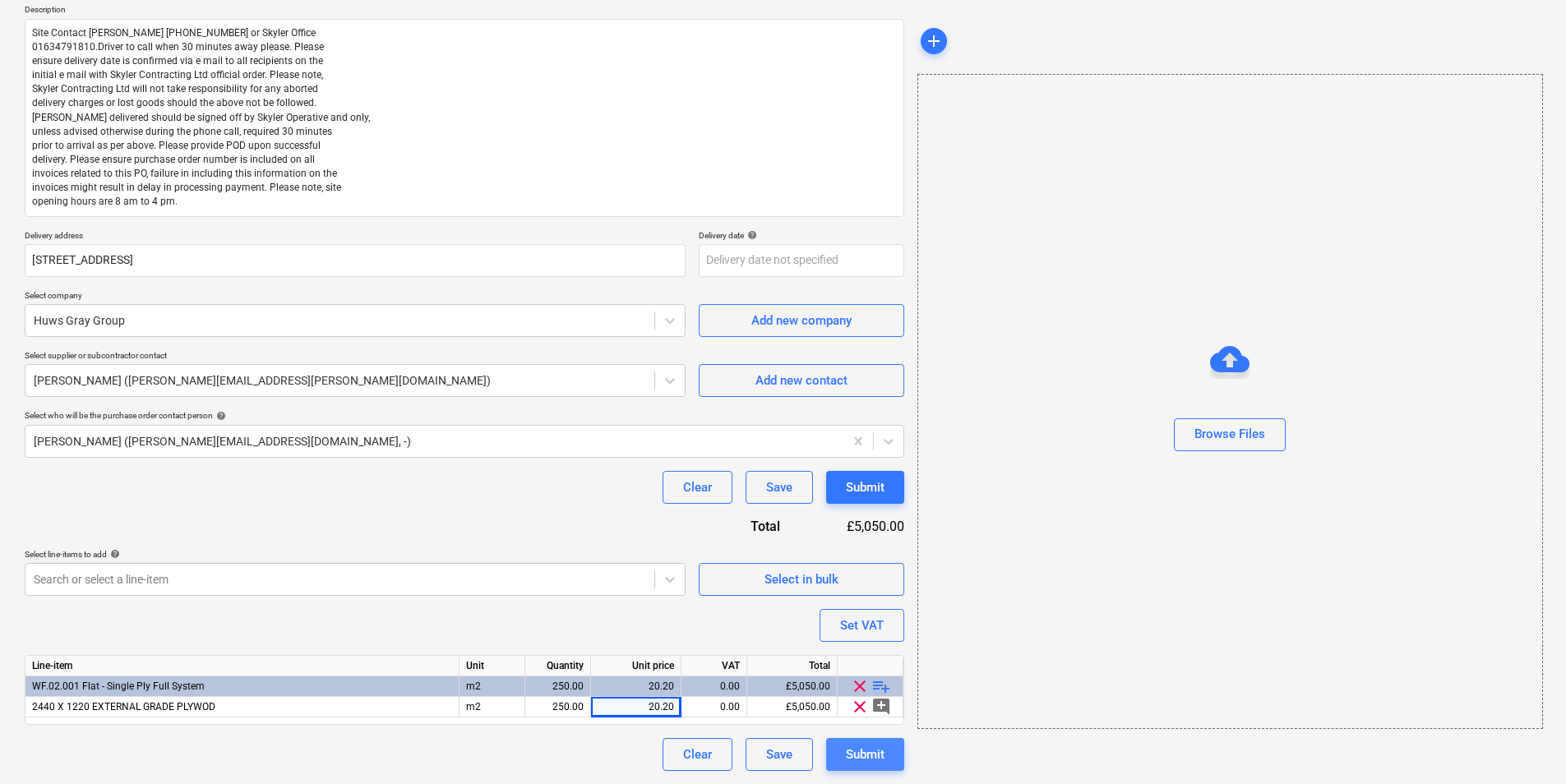
click at [863, 605] on div "Submit" at bounding box center [865, 754] width 39 height 21
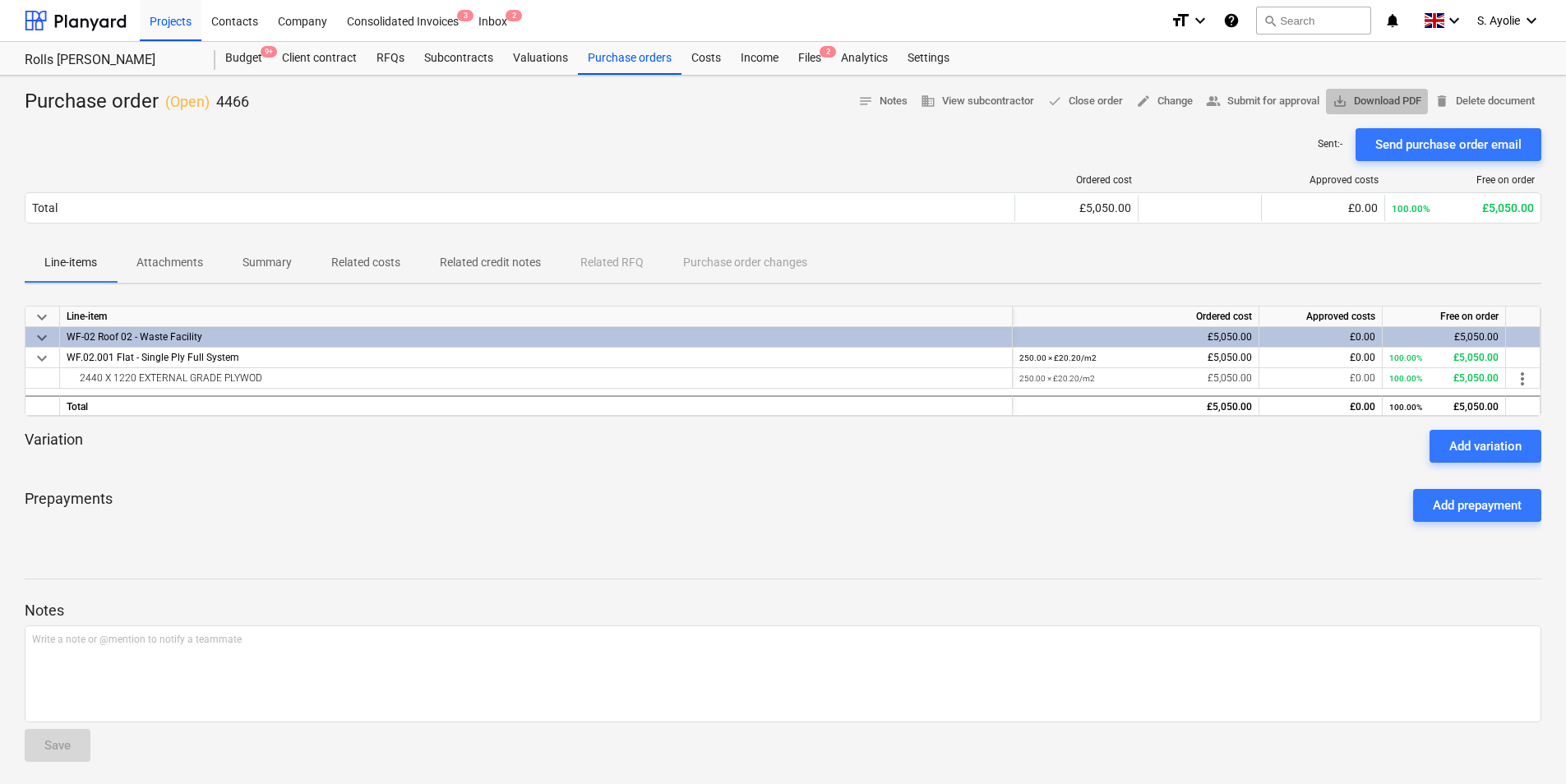
click at [1250, 98] on span "save_alt Download PDF" at bounding box center [1377, 102] width 89 height 19
click at [886, 149] on div "Sent : - Send purchase order email" at bounding box center [783, 145] width 1516 height 33
click at [624, 60] on div "Purchase orders" at bounding box center [629, 58] width 104 height 33
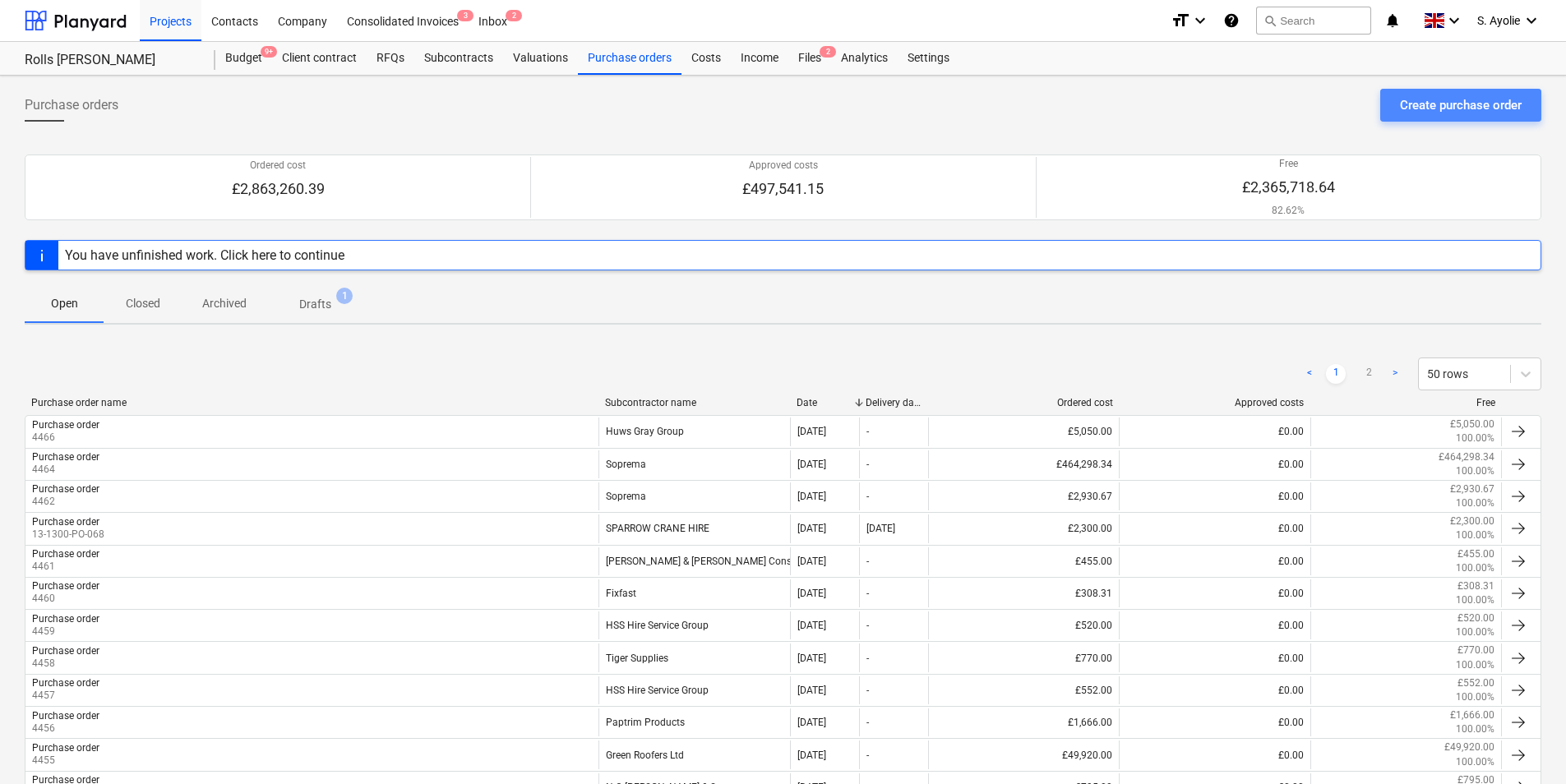
click at [1250, 113] on div "Create purchase order" at bounding box center [1461, 104] width 122 height 21
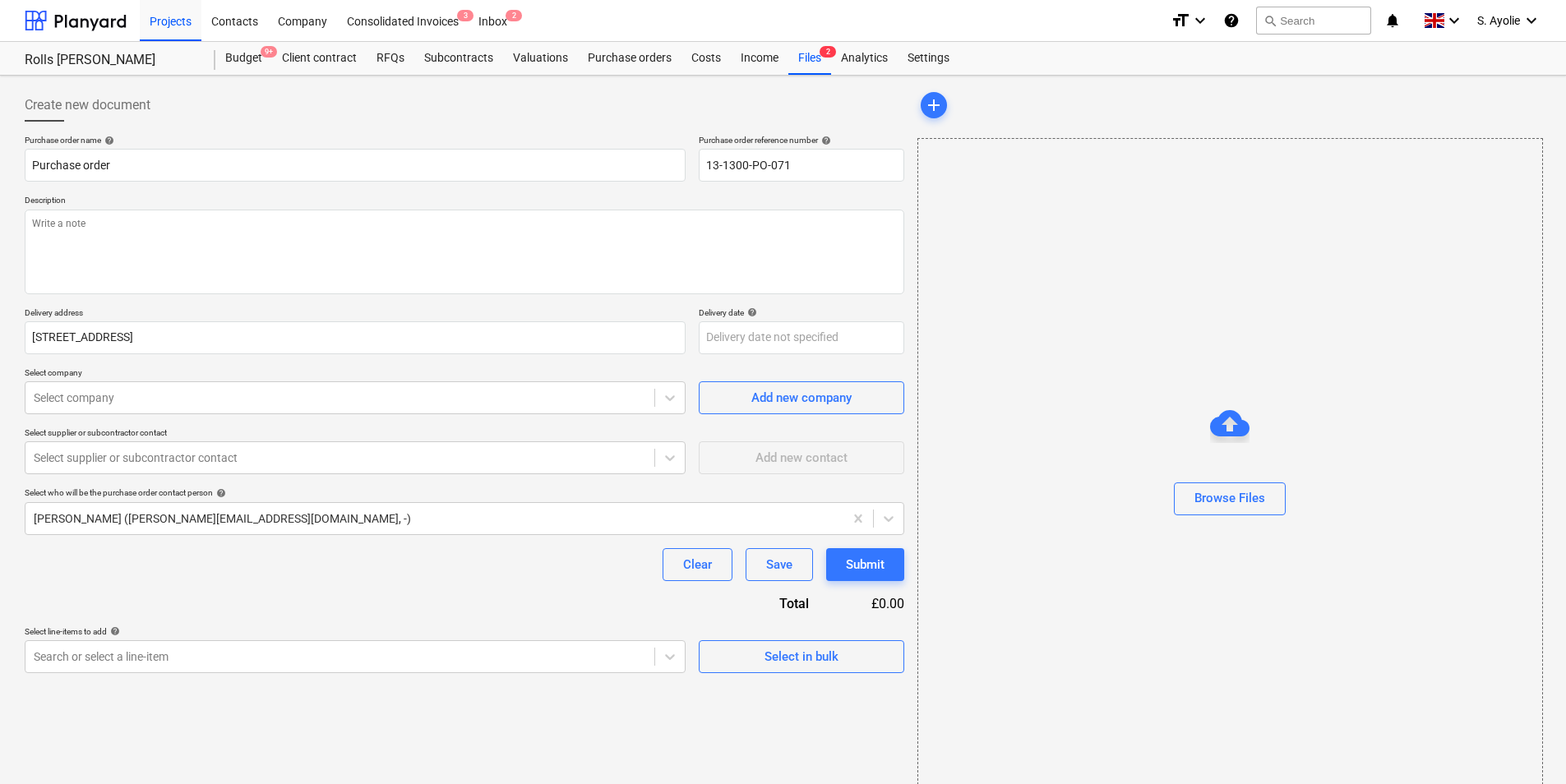
click at [1197, 291] on div "Browse Files" at bounding box center [1230, 465] width 626 height 655
drag, startPoint x: 823, startPoint y: 166, endPoint x: 591, endPoint y: 120, distance: 236.5
click at [591, 120] on div "Create new document Purchase order name help Purchase order Purchase order refe…" at bounding box center [464, 381] width 879 height 585
type textarea "x"
type input "4"
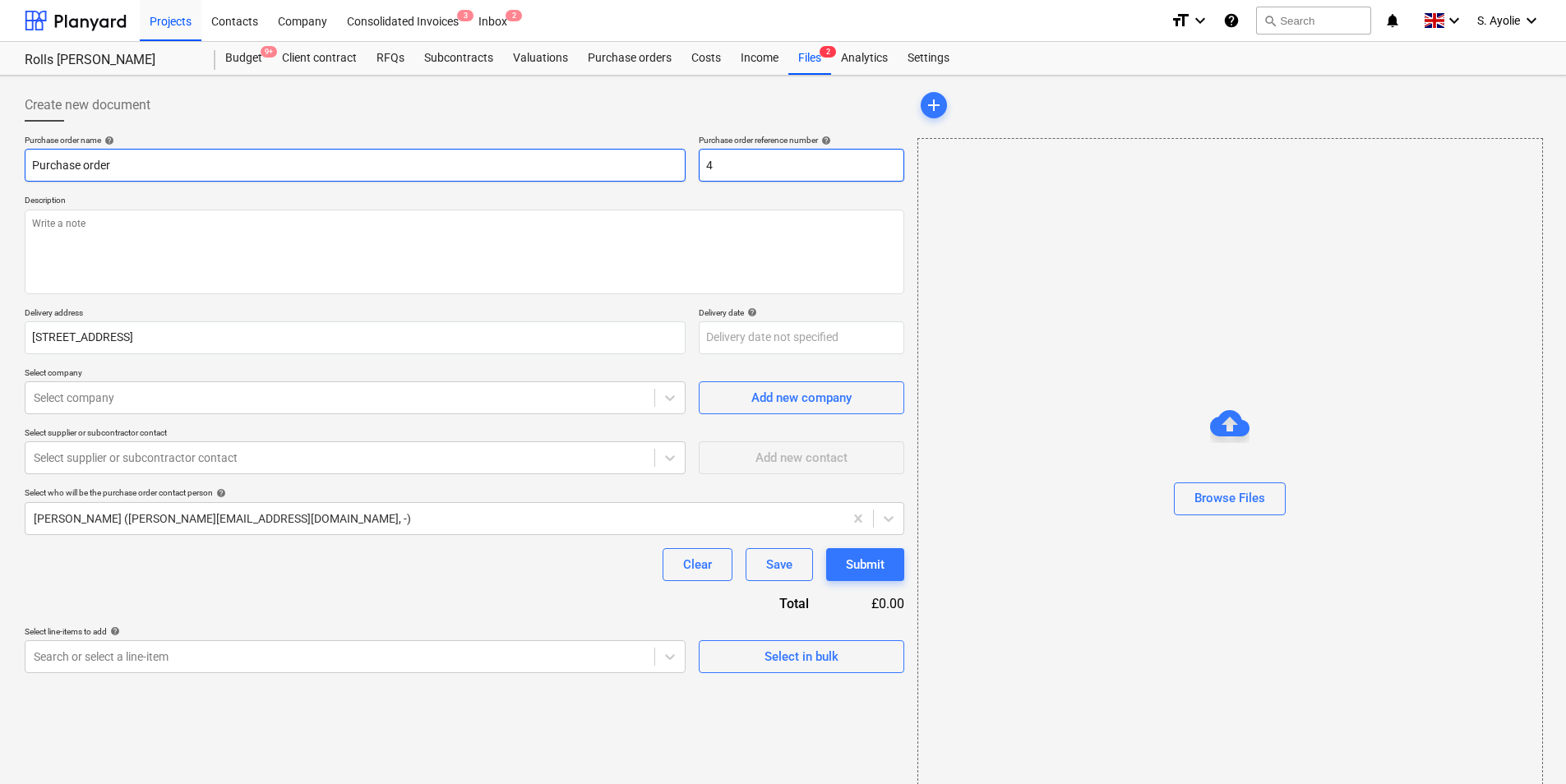
type textarea "x"
type input "44"
type textarea "x"
type input "446"
type textarea "x"
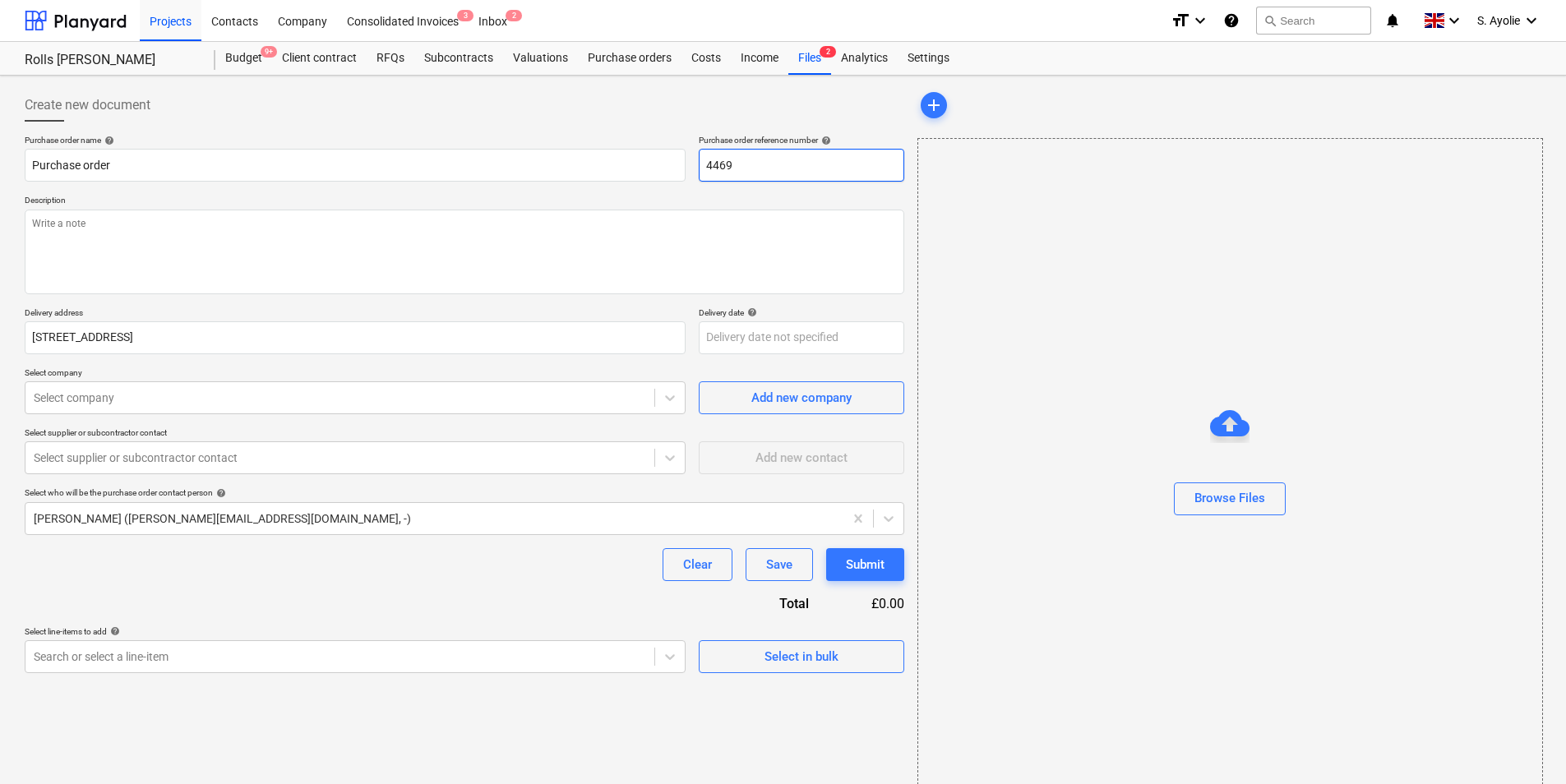
type input "4469"
click at [220, 245] on textarea at bounding box center [464, 252] width 879 height 85
paste textarea "Site Contact [PERSON_NAME] [PHONE_NUMBER] or Skyler Office 01634791810.Driver t…"
type textarea "x"
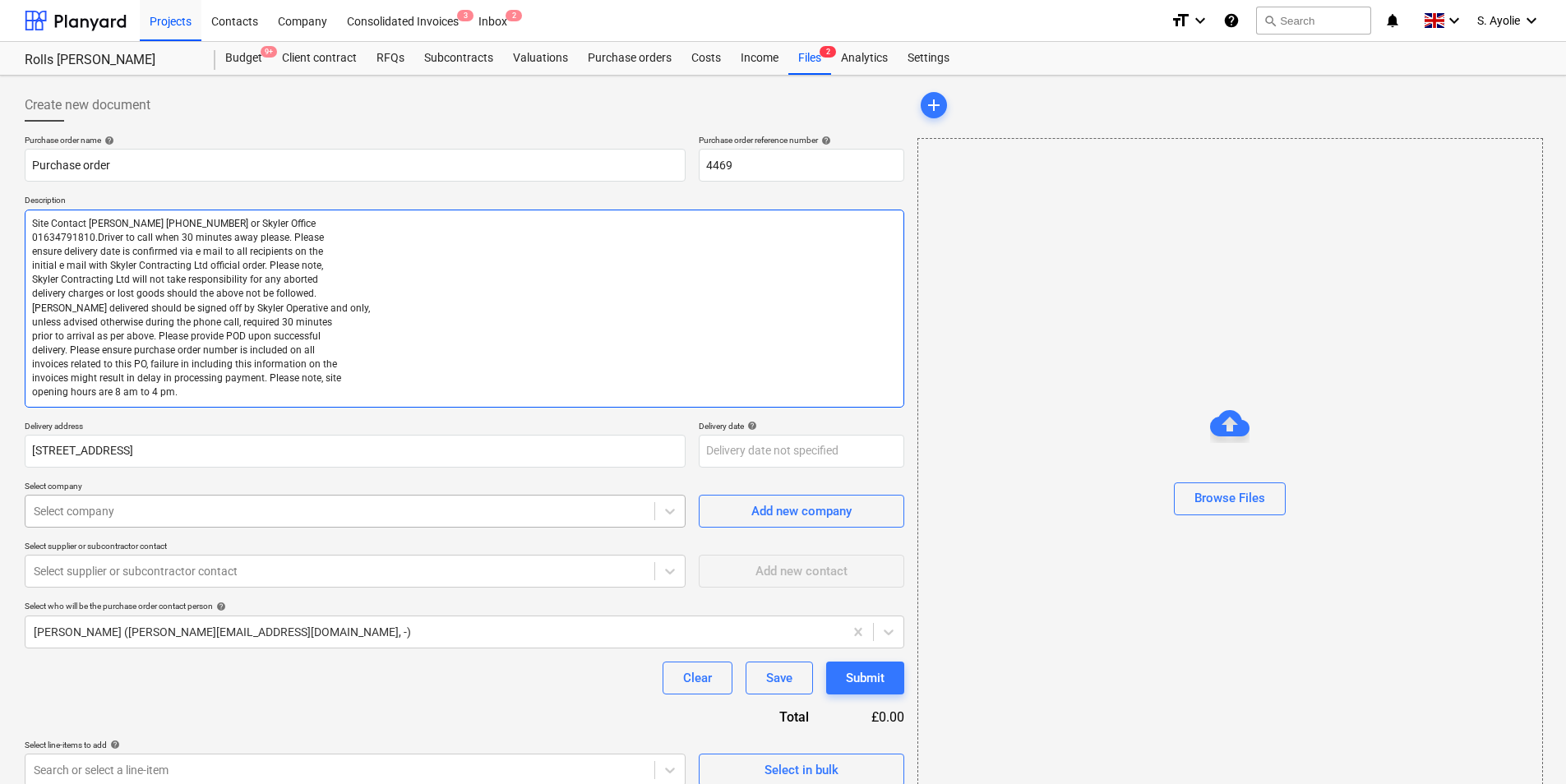
type textarea "Site Contact [PERSON_NAME] [PHONE_NUMBER] or Skyler Office 01634791810.Driver t…"
type textarea "x"
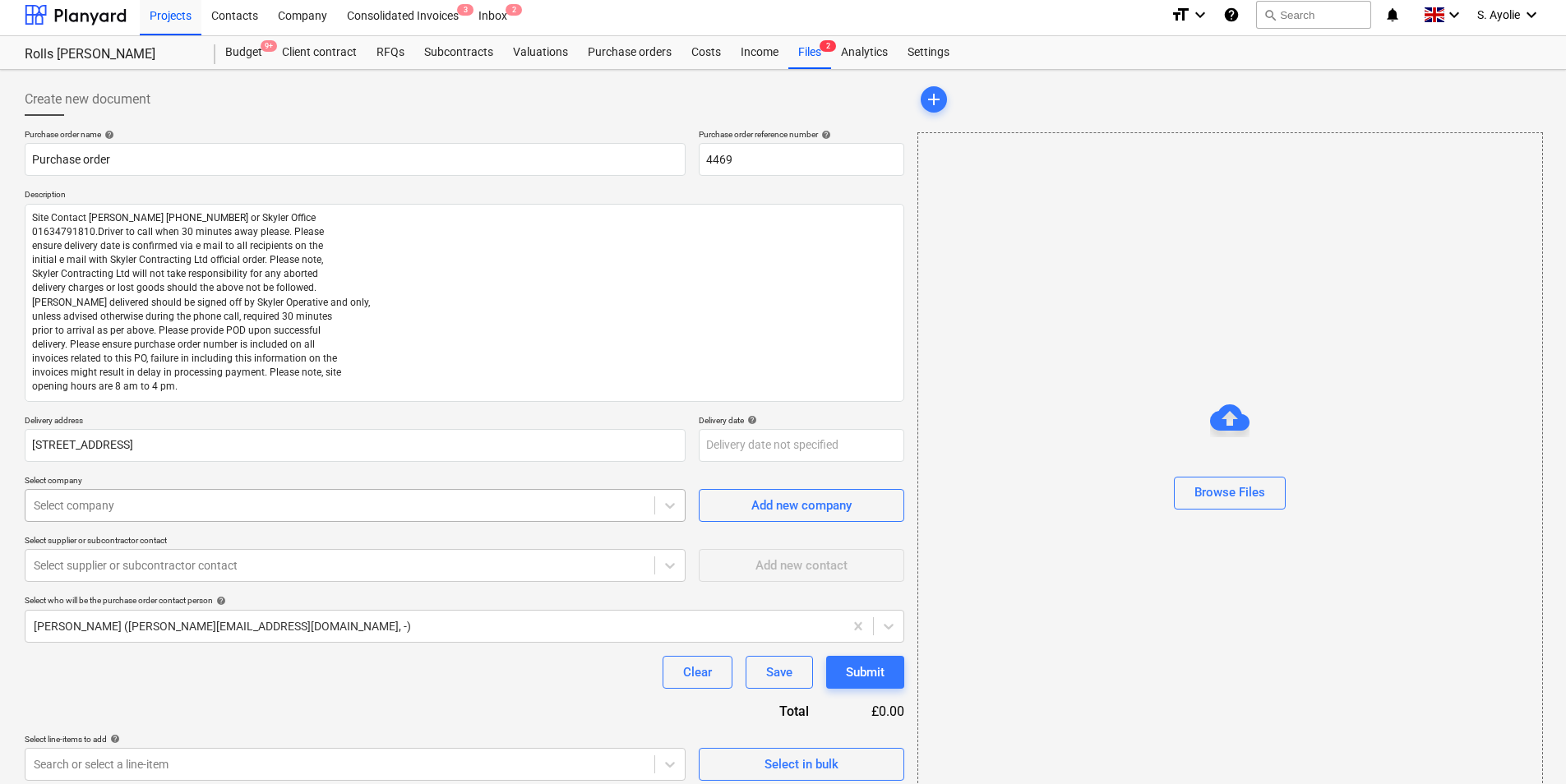
click at [324, 504] on div at bounding box center [339, 505] width 612 height 16
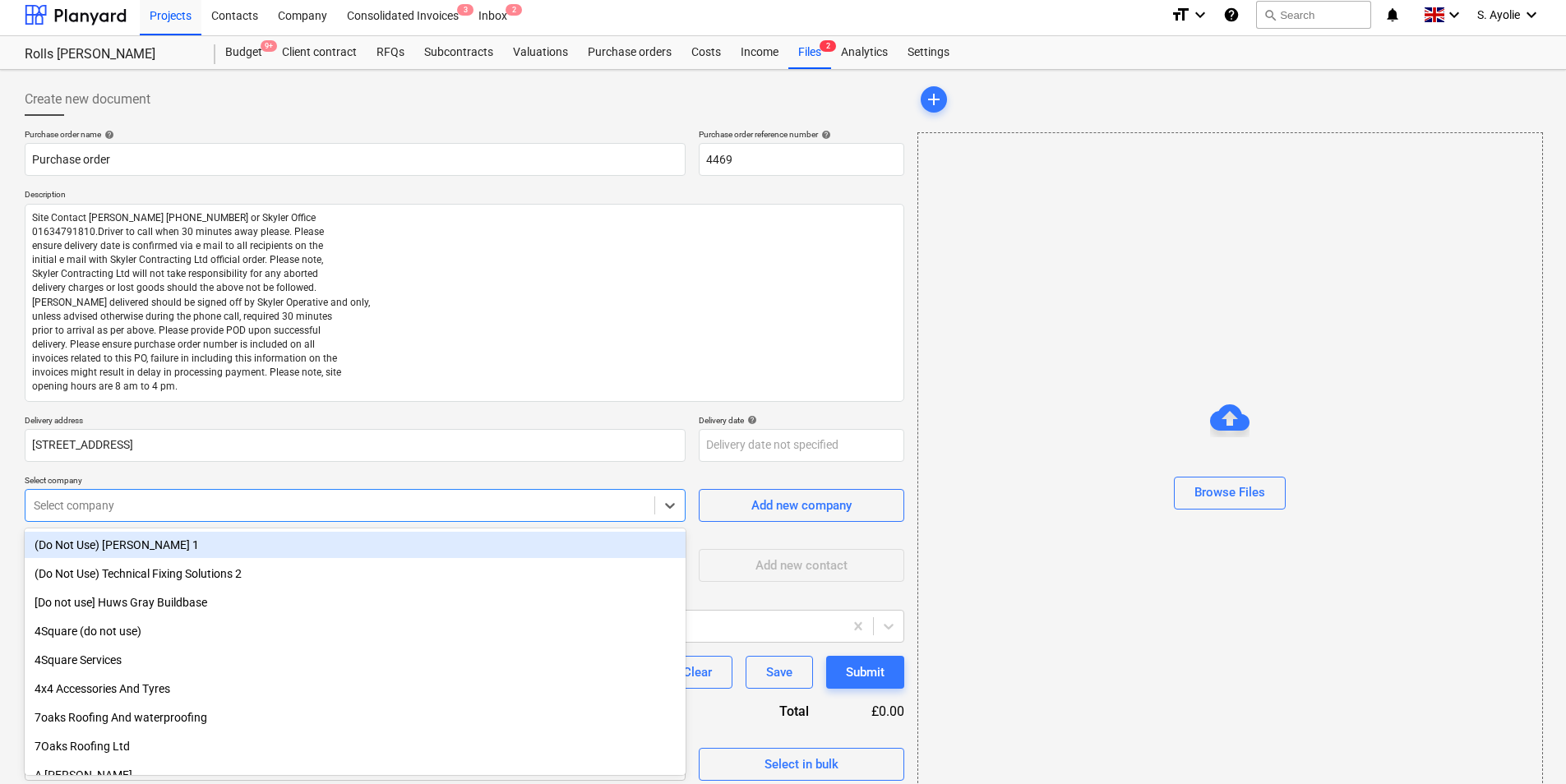
scroll to position [7, 0]
type input "sig"
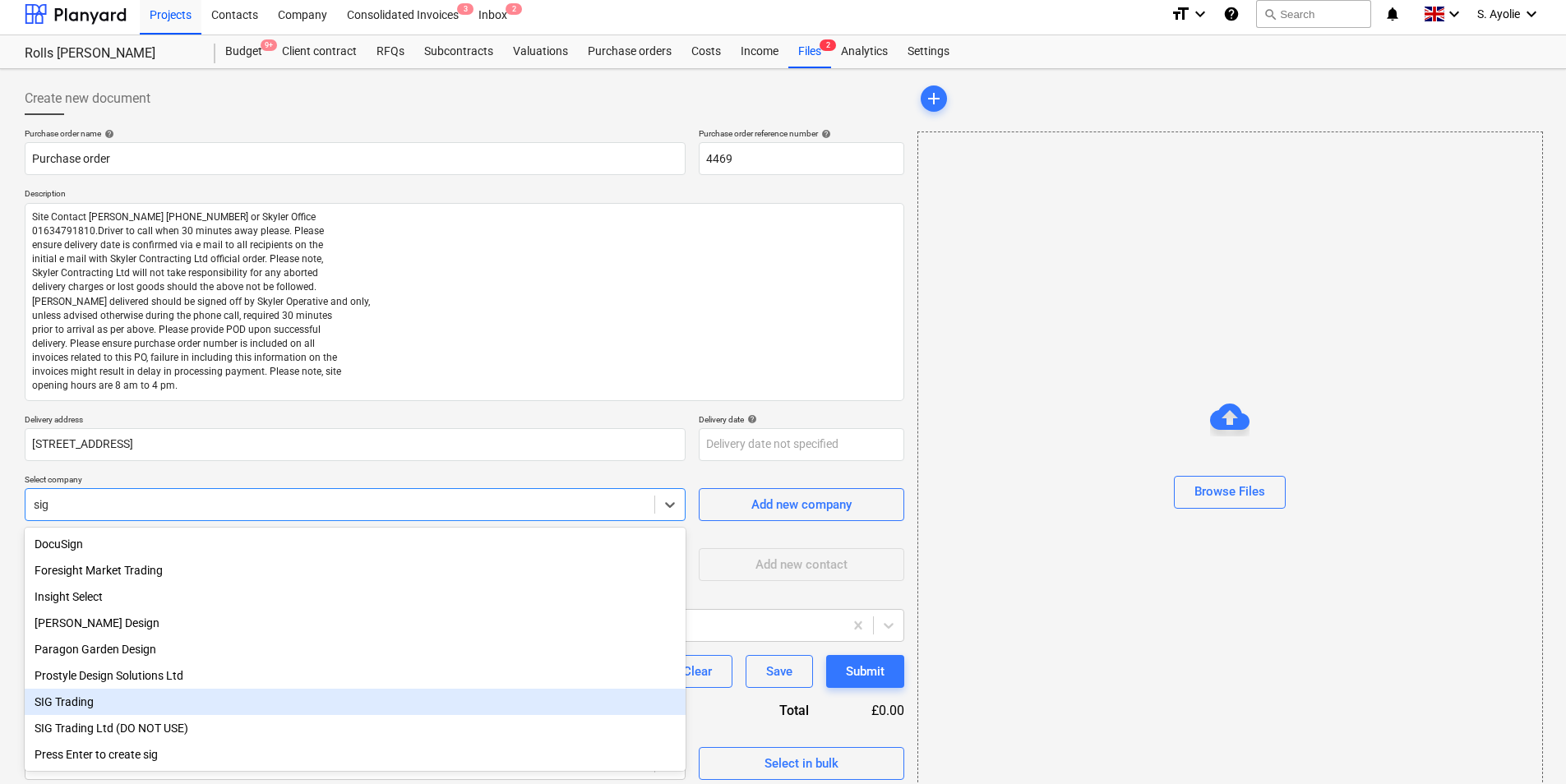
click at [92, 605] on div "SIG Trading" at bounding box center [355, 701] width 661 height 27
type textarea "x"
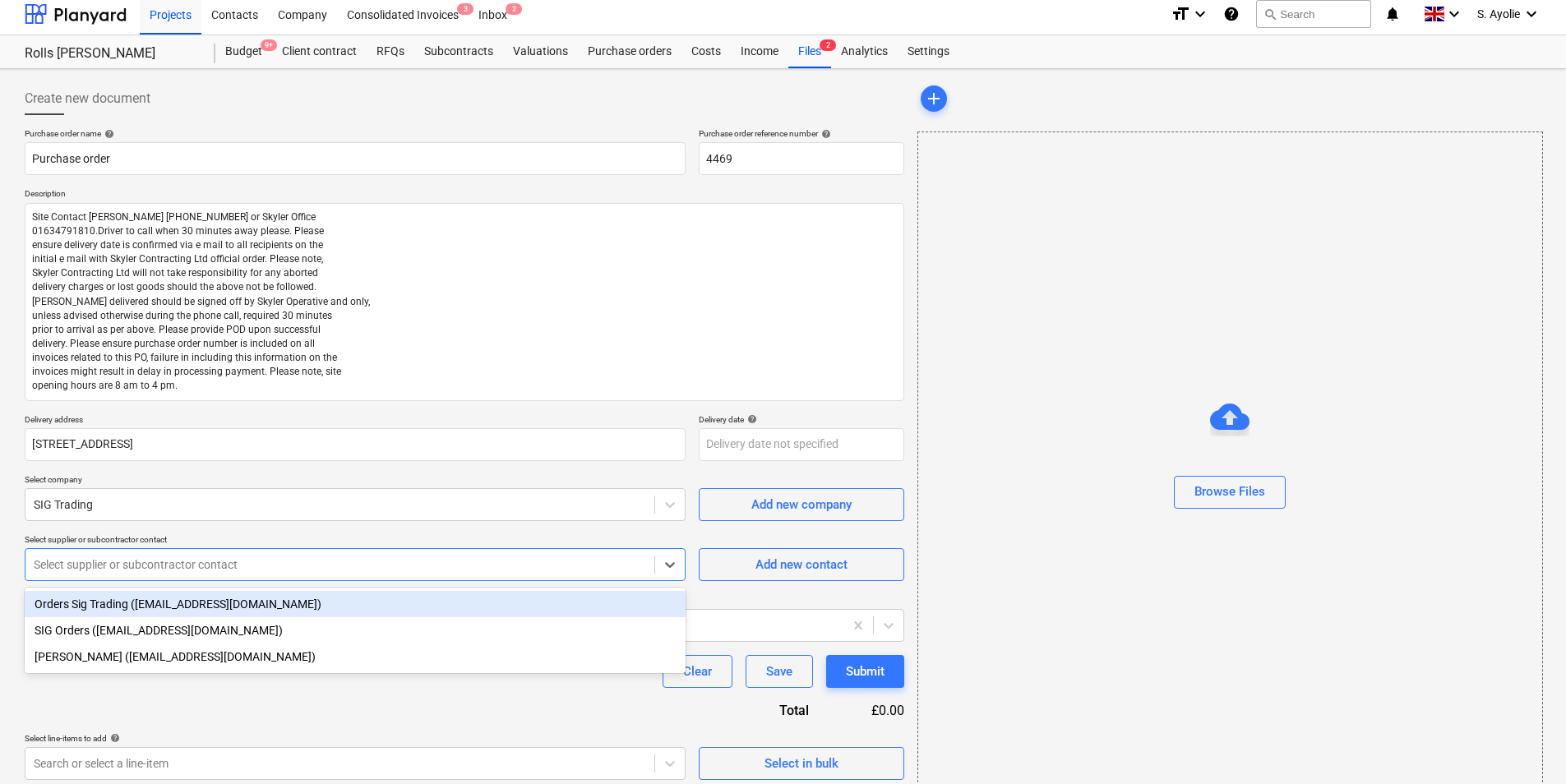
click at [273, 557] on div at bounding box center [339, 564] width 612 height 16
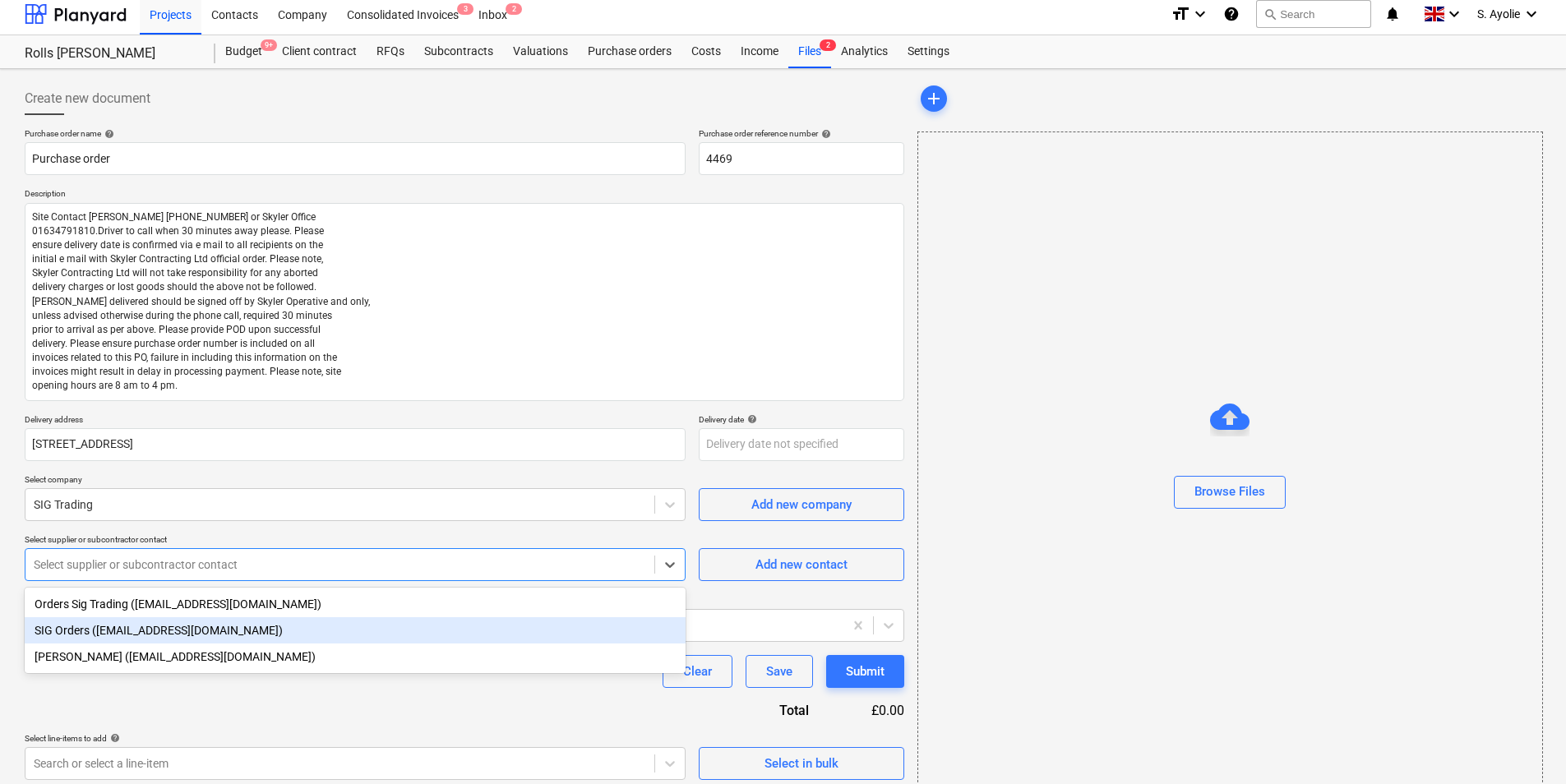
click at [133, 605] on div "SIG Orders ([EMAIL_ADDRESS][DOMAIN_NAME])" at bounding box center [355, 630] width 661 height 27
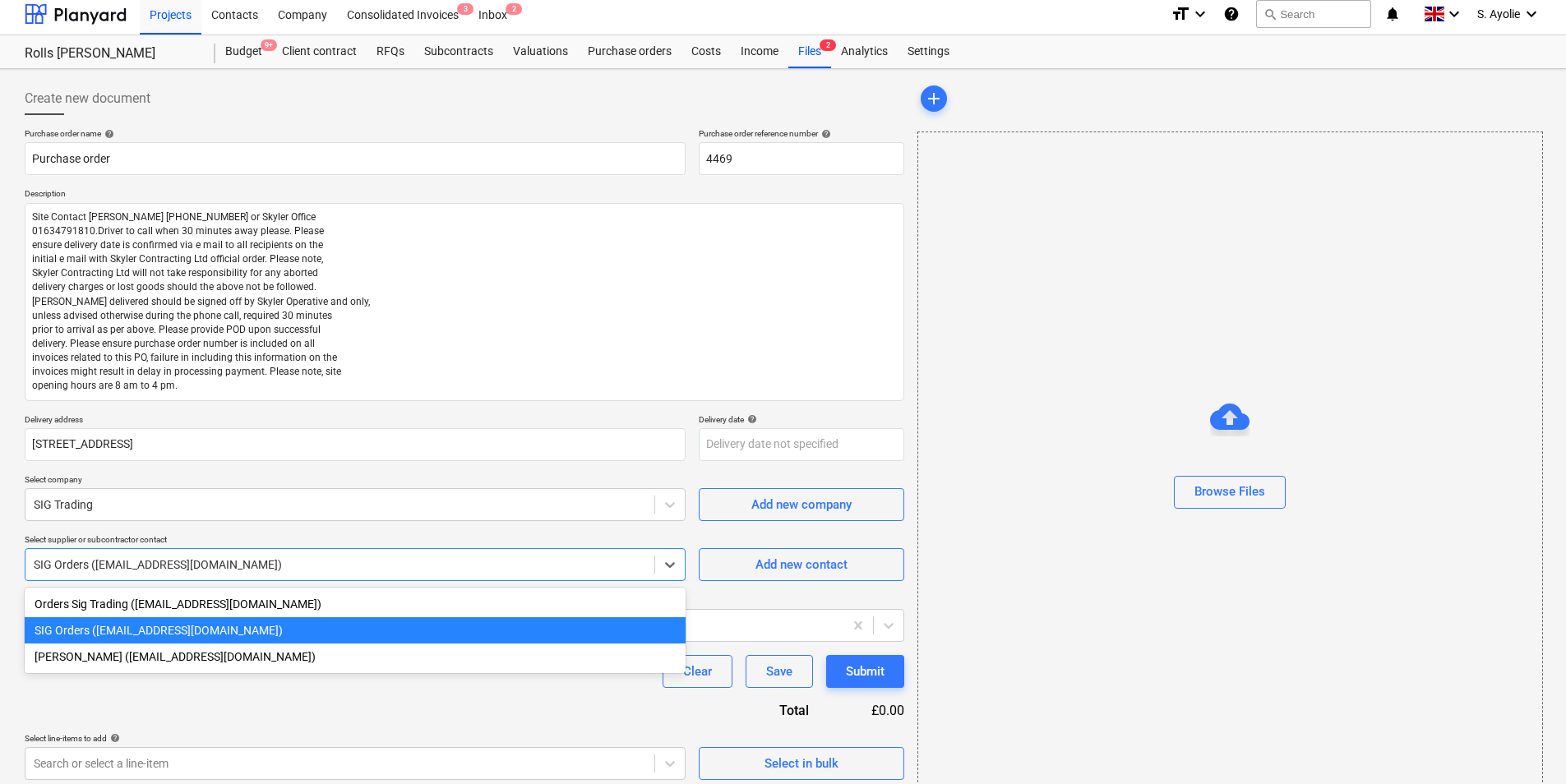
click at [188, 571] on div at bounding box center [339, 564] width 612 height 16
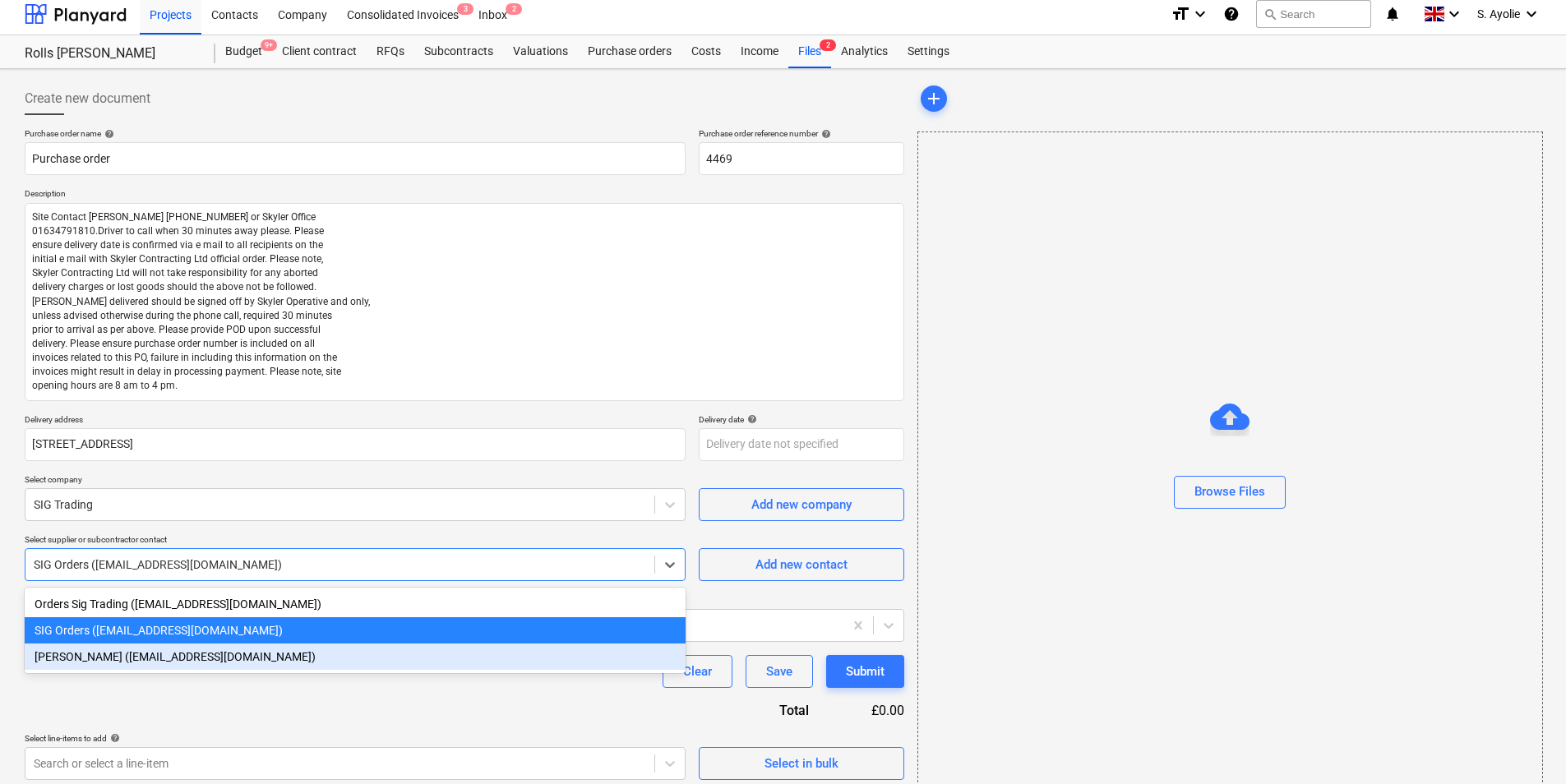
click at [185, 605] on div "[PERSON_NAME] ([EMAIL_ADDRESS][DOMAIN_NAME])" at bounding box center [355, 656] width 661 height 27
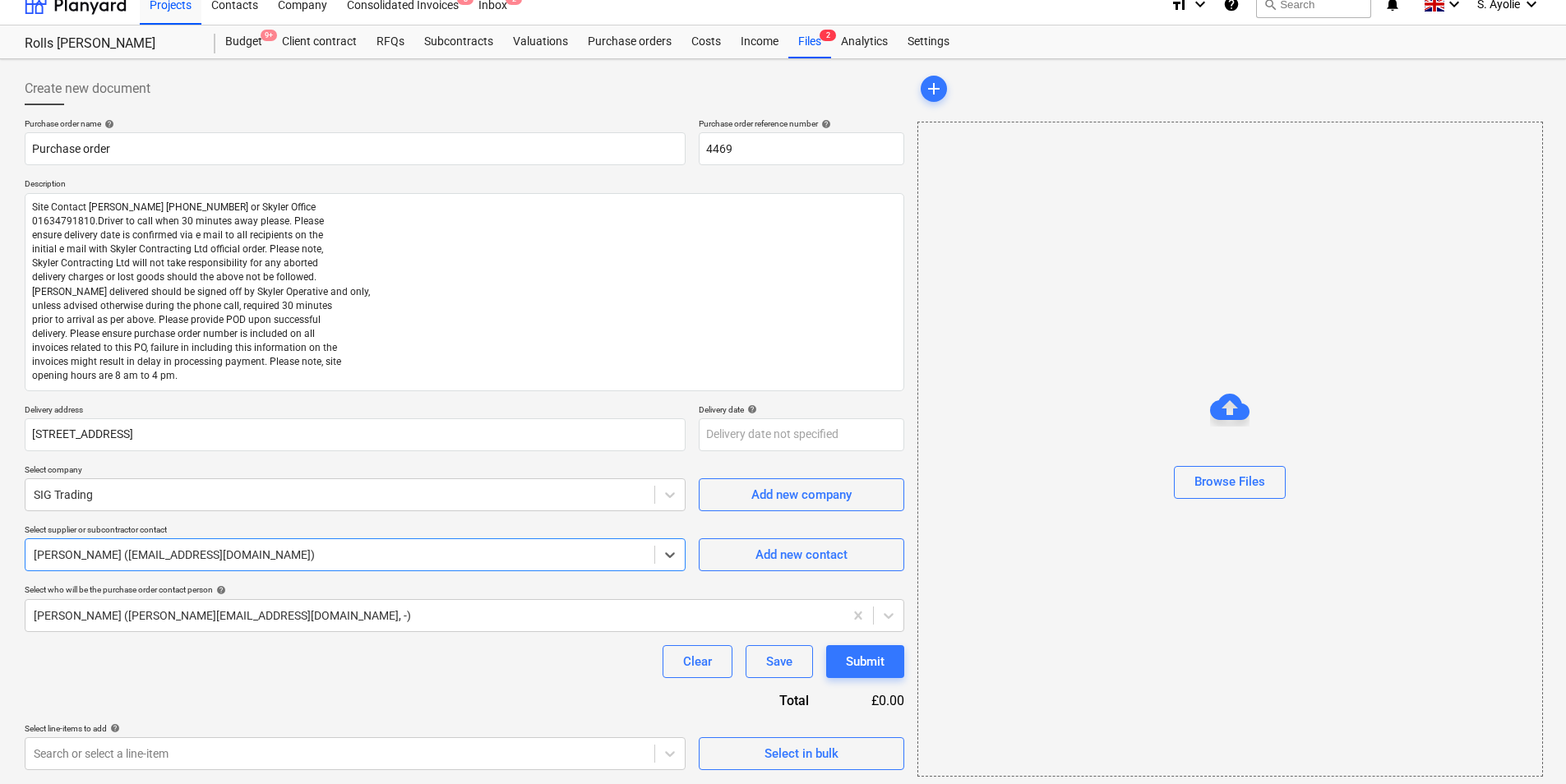
scroll to position [22, 0]
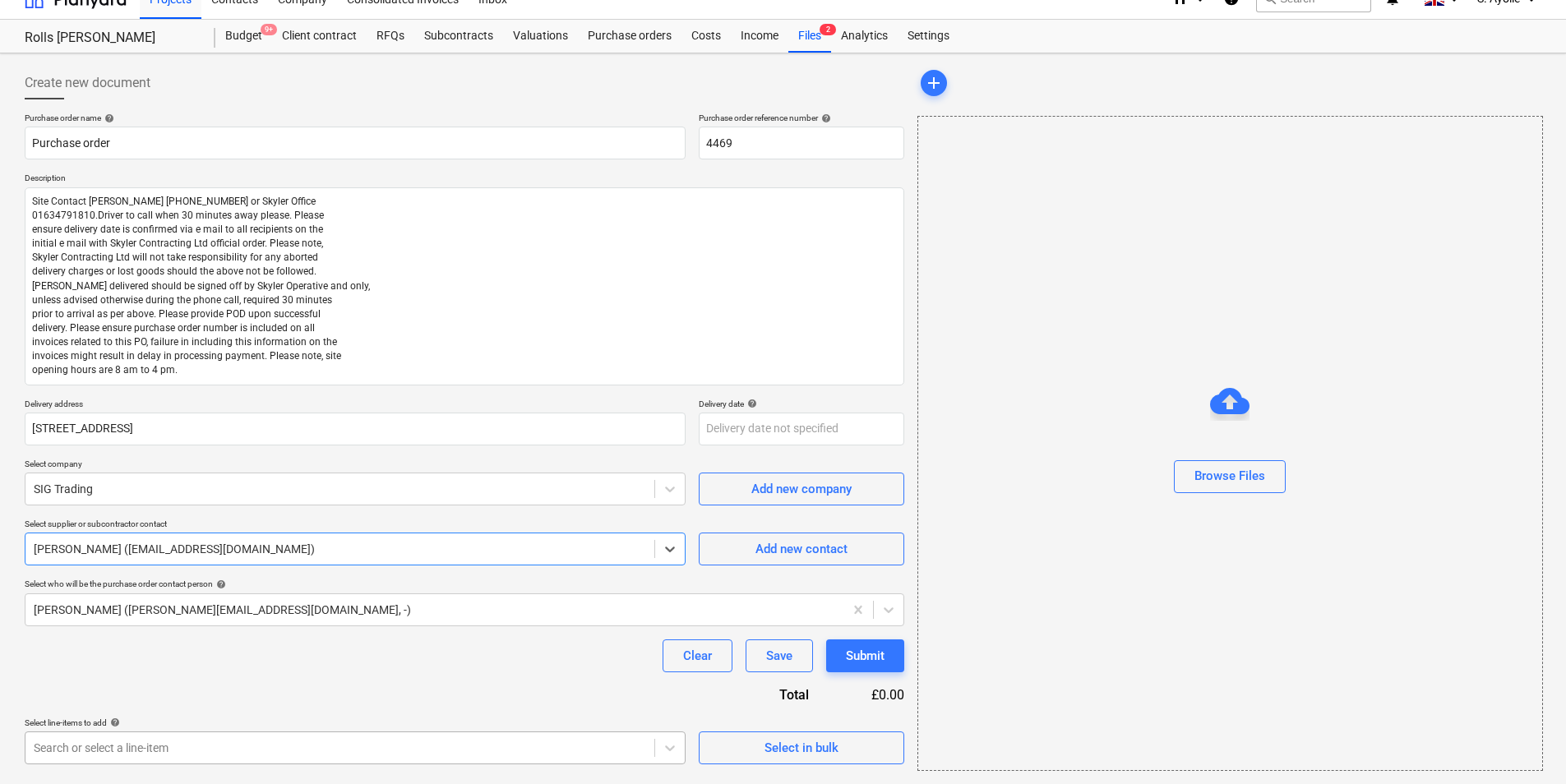
type textarea "x"
click at [232, 605] on body "Projects Contacts Company Consolidated Invoices 3 Inbox 2 format_size keyboard_…" at bounding box center [783, 370] width 1566 height 784
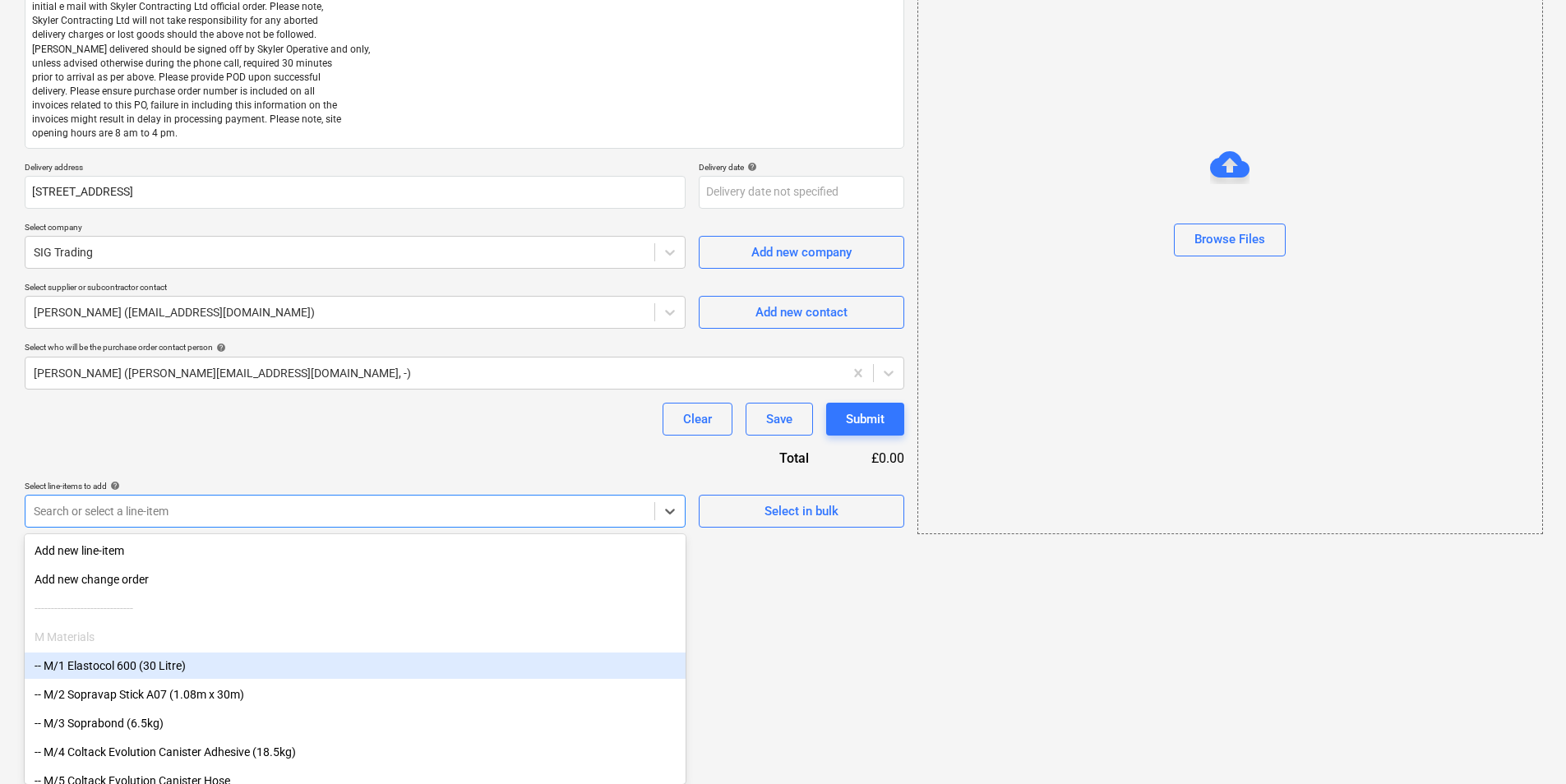
scroll to position [22, 0]
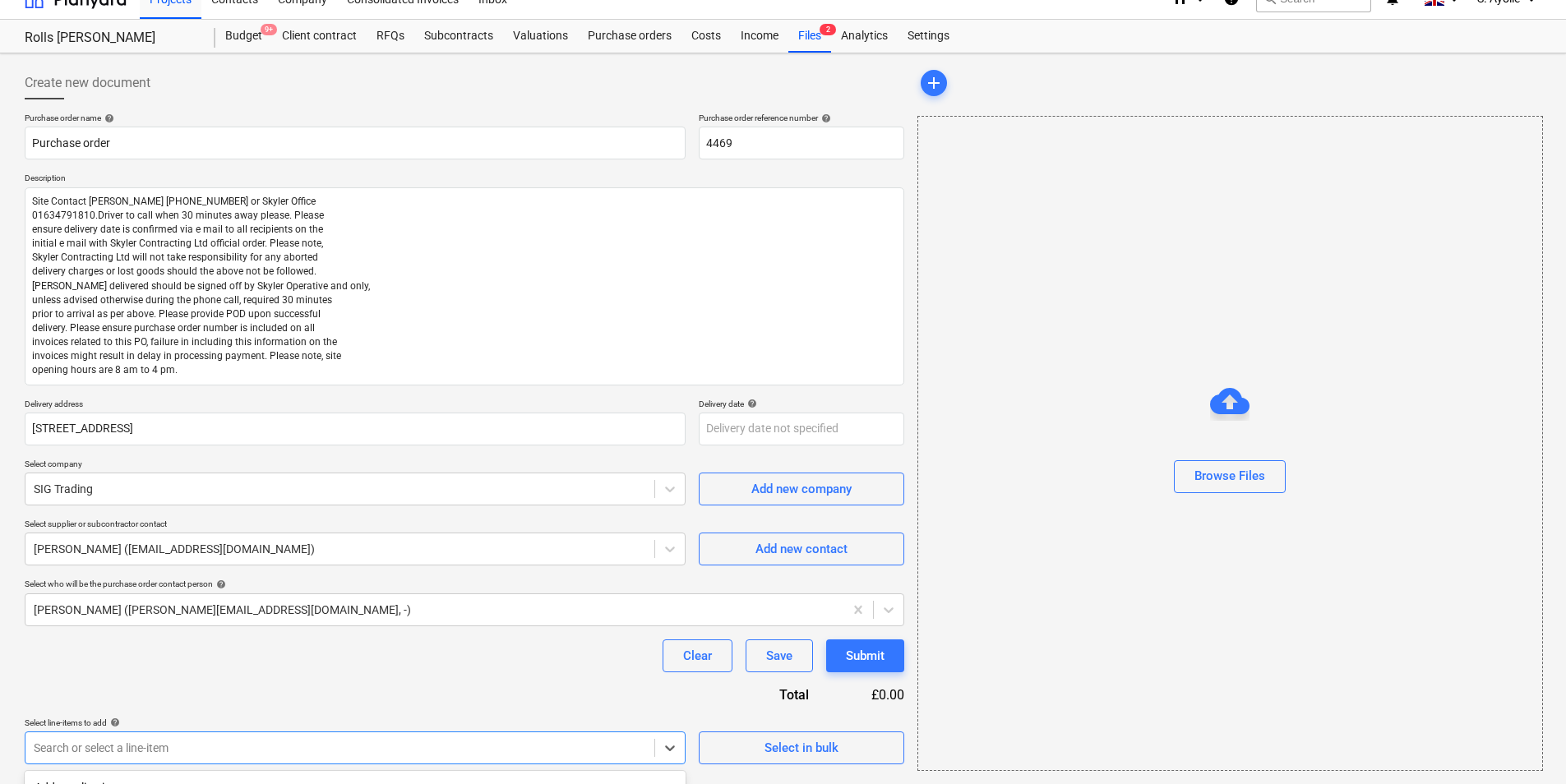
click at [152, 502] on div "Purchase order name help Purchase order Purchase order reference number help 44…" at bounding box center [464, 438] width 879 height 651
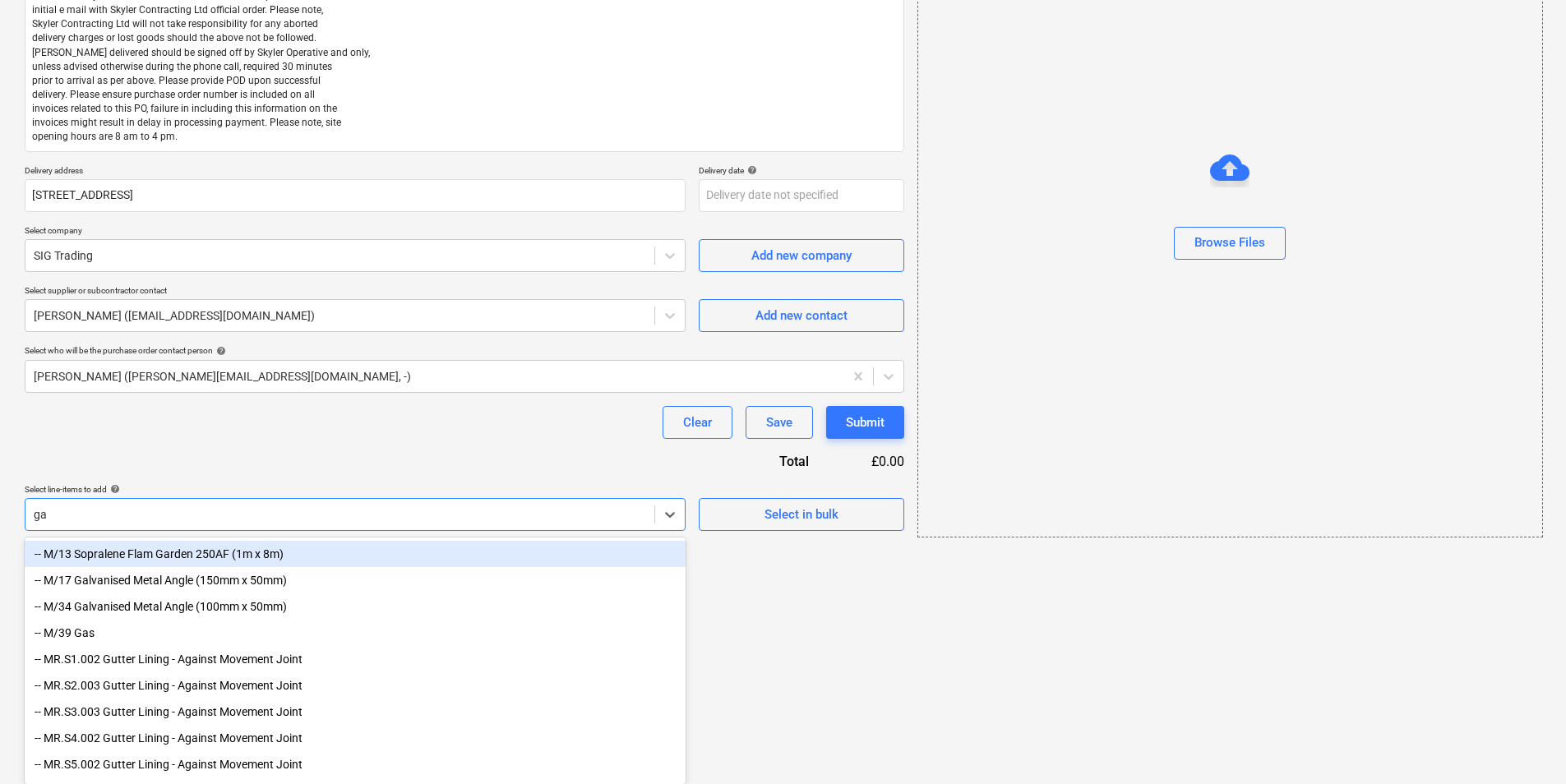
type input "gas"
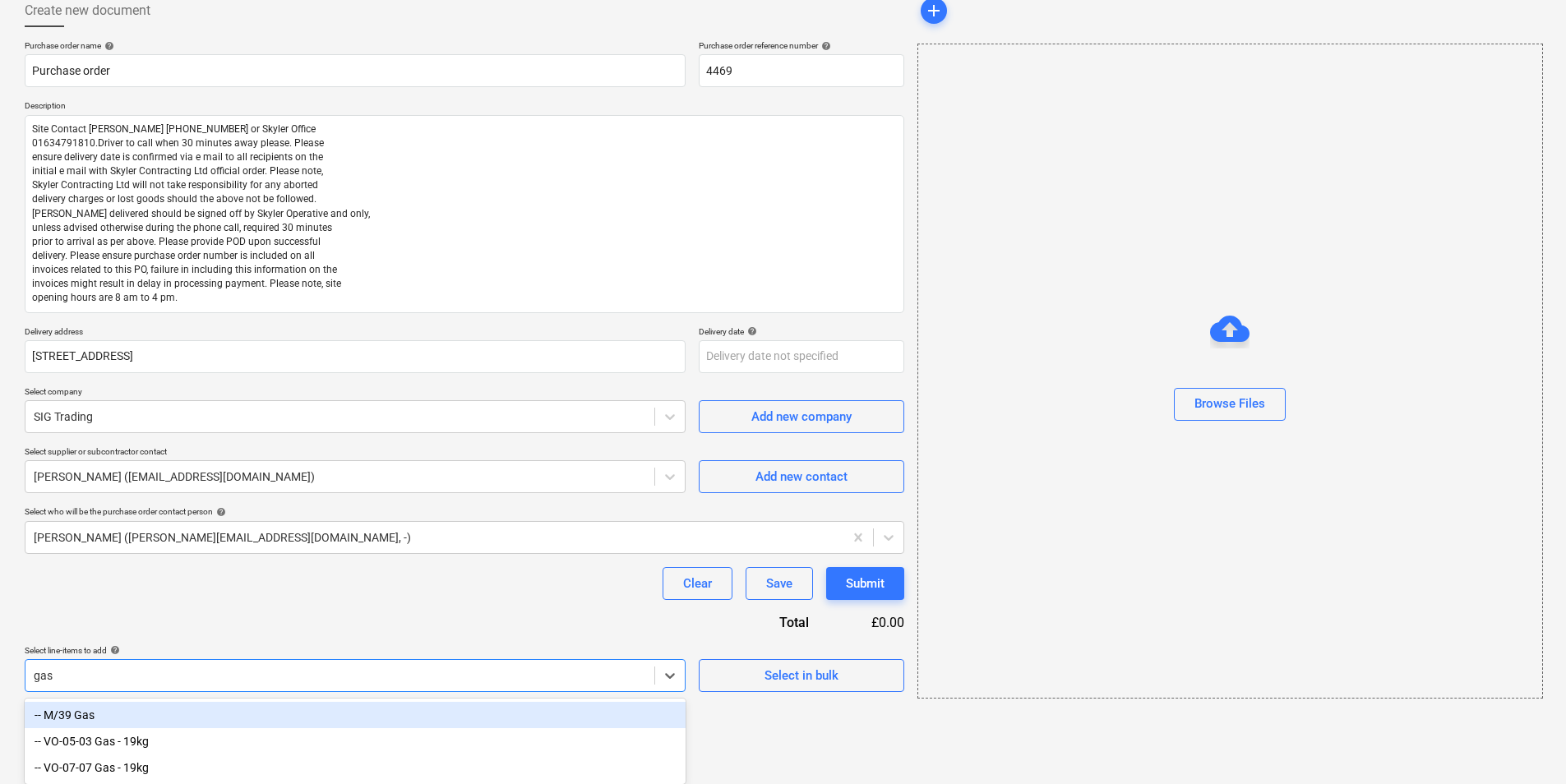
click at [116, 605] on div "-- M/39 Gas" at bounding box center [355, 715] width 661 height 27
type textarea "x"
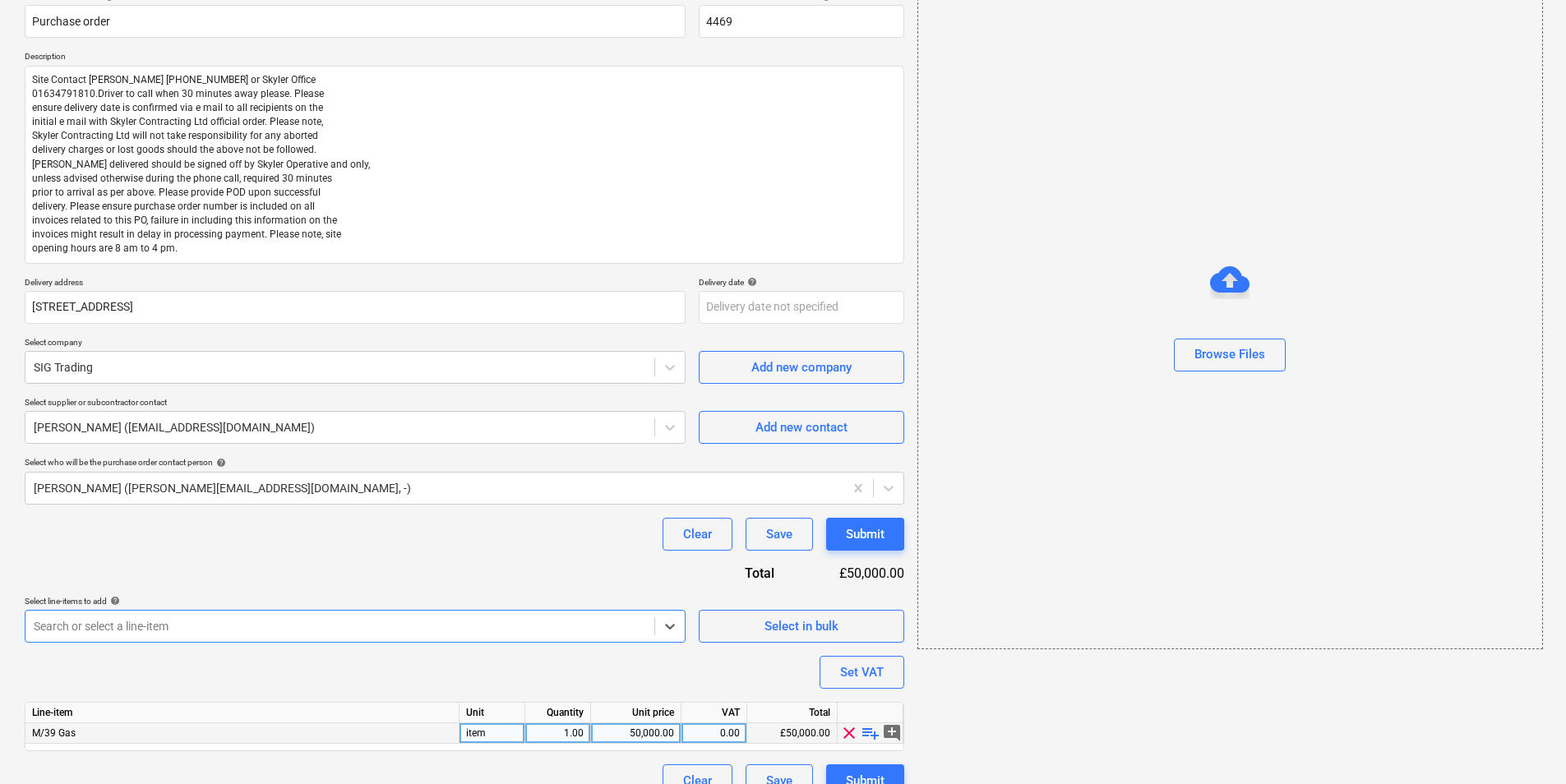
scroll to position [170, 0]
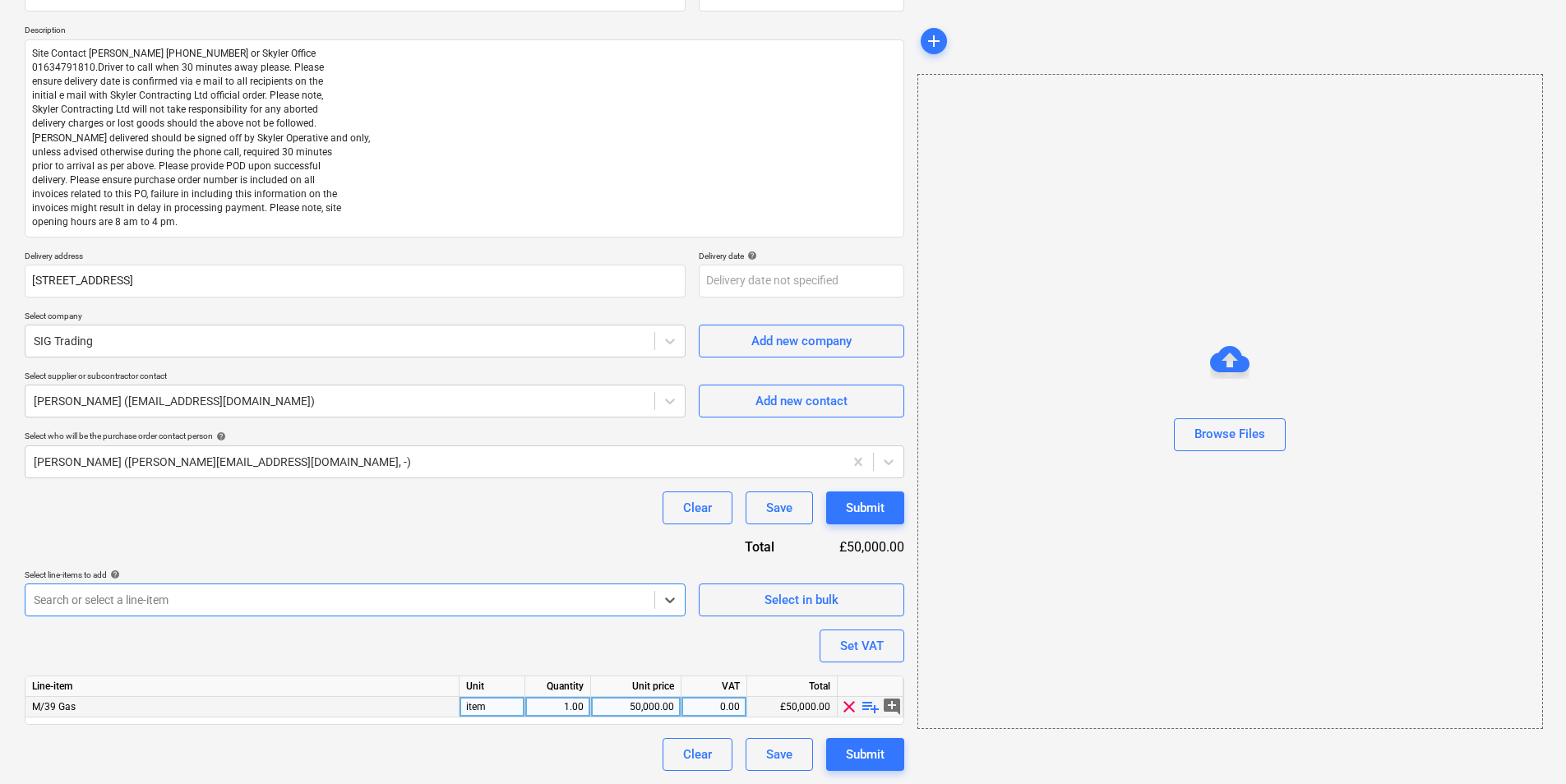
type textarea "x"
click at [497, 605] on div "item" at bounding box center [492, 707] width 66 height 21
type input "b"
drag, startPoint x: 513, startPoint y: 771, endPoint x: 521, endPoint y: 768, distance: 8.5
click at [515, 605] on div "Clear Save Submit" at bounding box center [464, 754] width 879 height 33
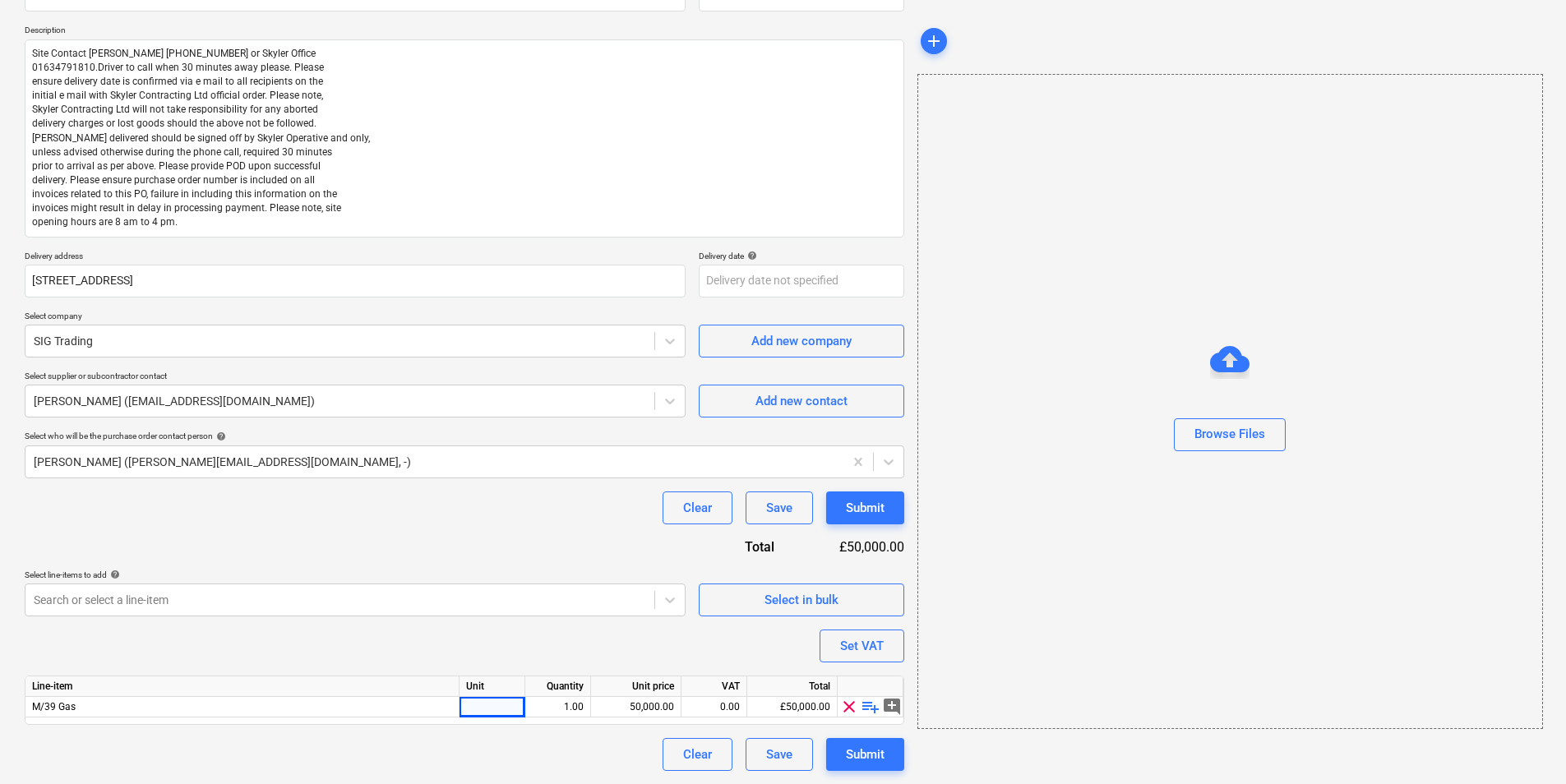
click at [523, 605] on div "Clear Save Submit" at bounding box center [464, 754] width 879 height 33
click at [874, 605] on span "playlist_add" at bounding box center [870, 706] width 20 height 20
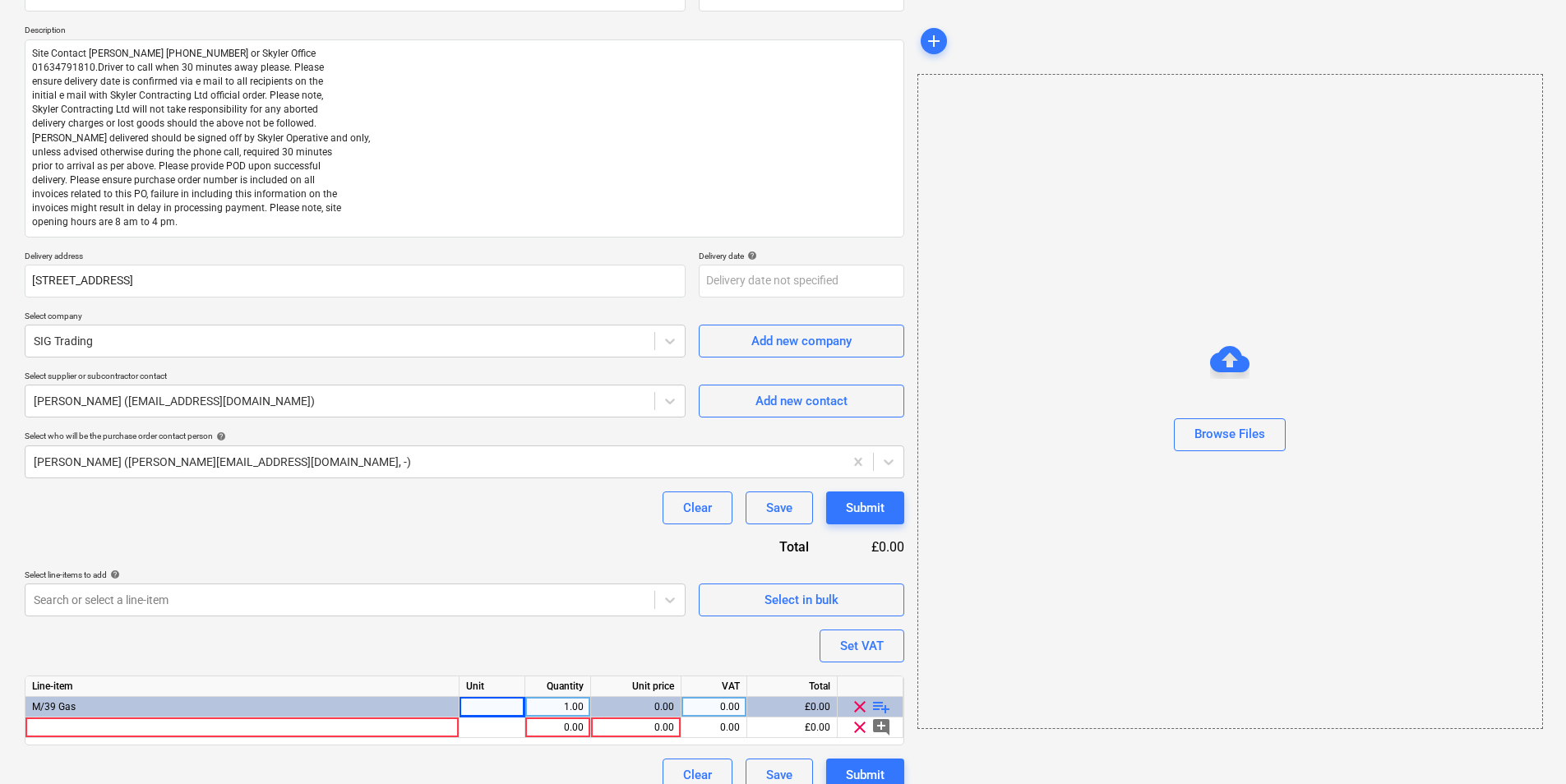
click at [508, 605] on div at bounding box center [492, 707] width 66 height 21
click at [431, 605] on div at bounding box center [242, 728] width 434 height 21
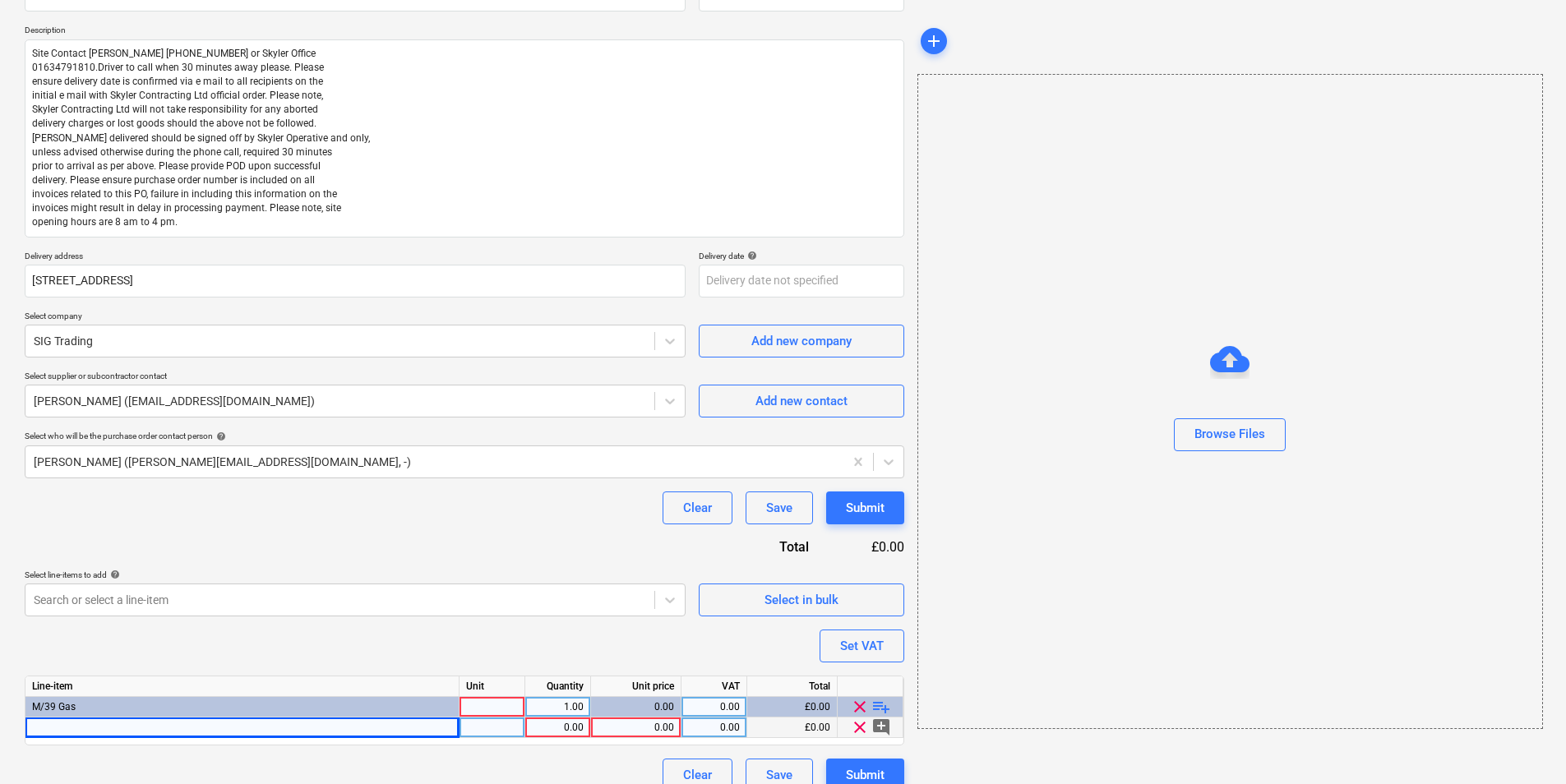
click at [107, 605] on div at bounding box center [242, 728] width 434 height 21
type textarea "x"
type input "FLO GAS 47 KG EXCHANGE AT BRANCH"
type textarea "x"
click at [493, 605] on div "pcs" at bounding box center [492, 728] width 66 height 21
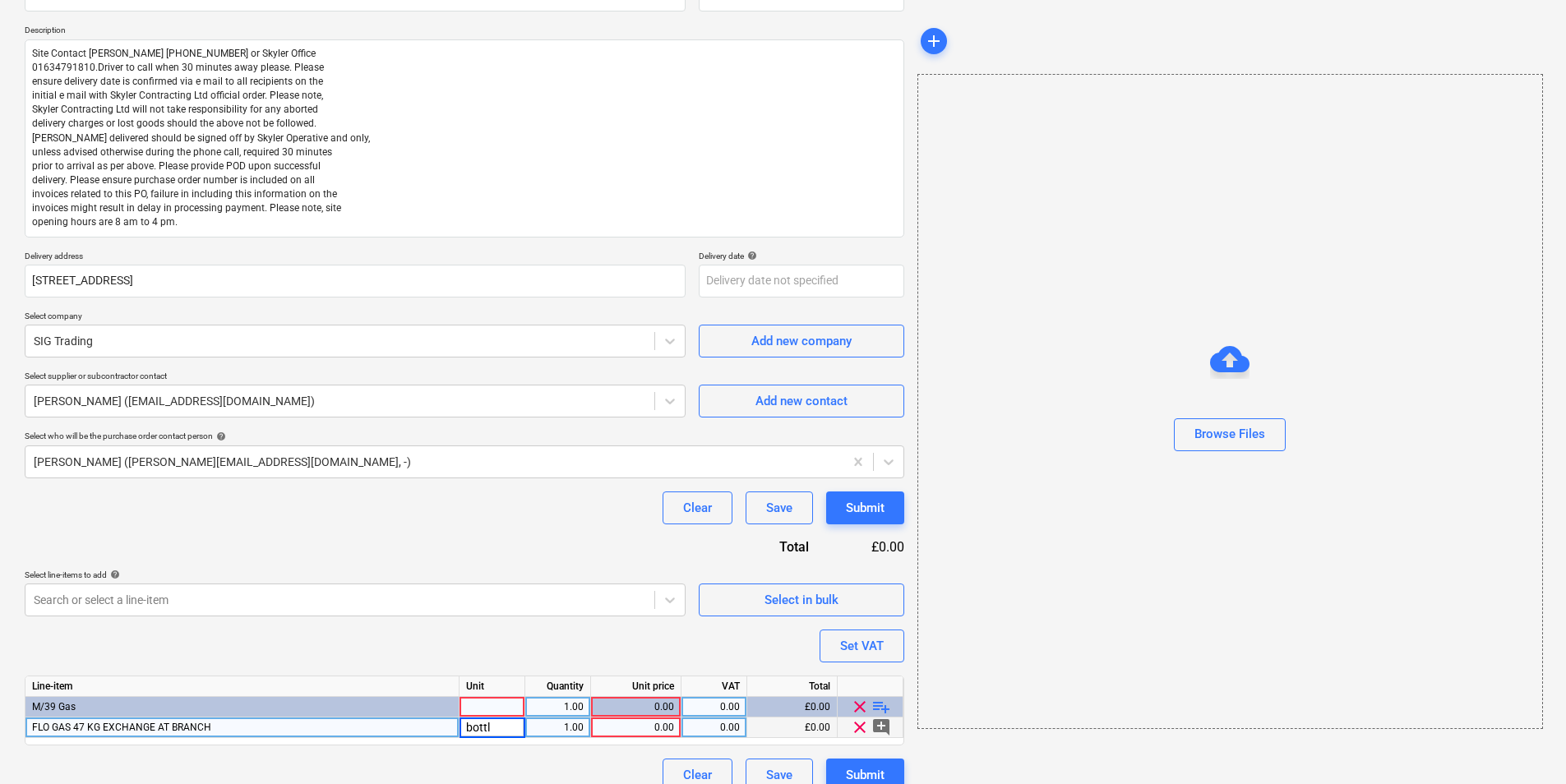
type input "bottle"
type textarea "x"
click at [573, 605] on div "1.00" at bounding box center [557, 728] width 51 height 21
type input "7"
type textarea "x"
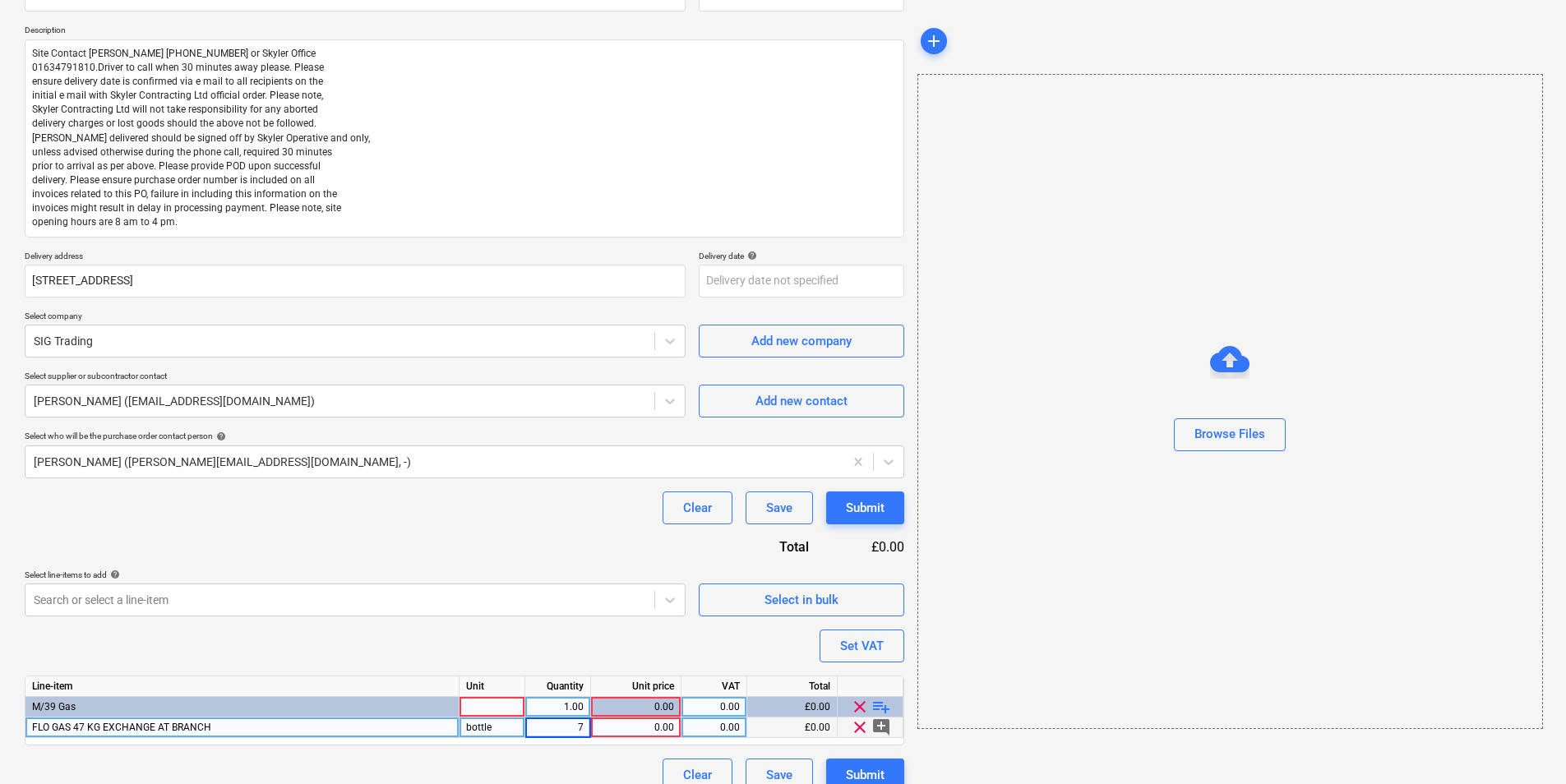
click at [642, 605] on div "0.00" at bounding box center [635, 728] width 76 height 21
type input "104.388869"
type textarea "x"
click at [686, 605] on div "Purchase order name help Purchase order Purchase order reference number help 44…" at bounding box center [464, 378] width 879 height 827
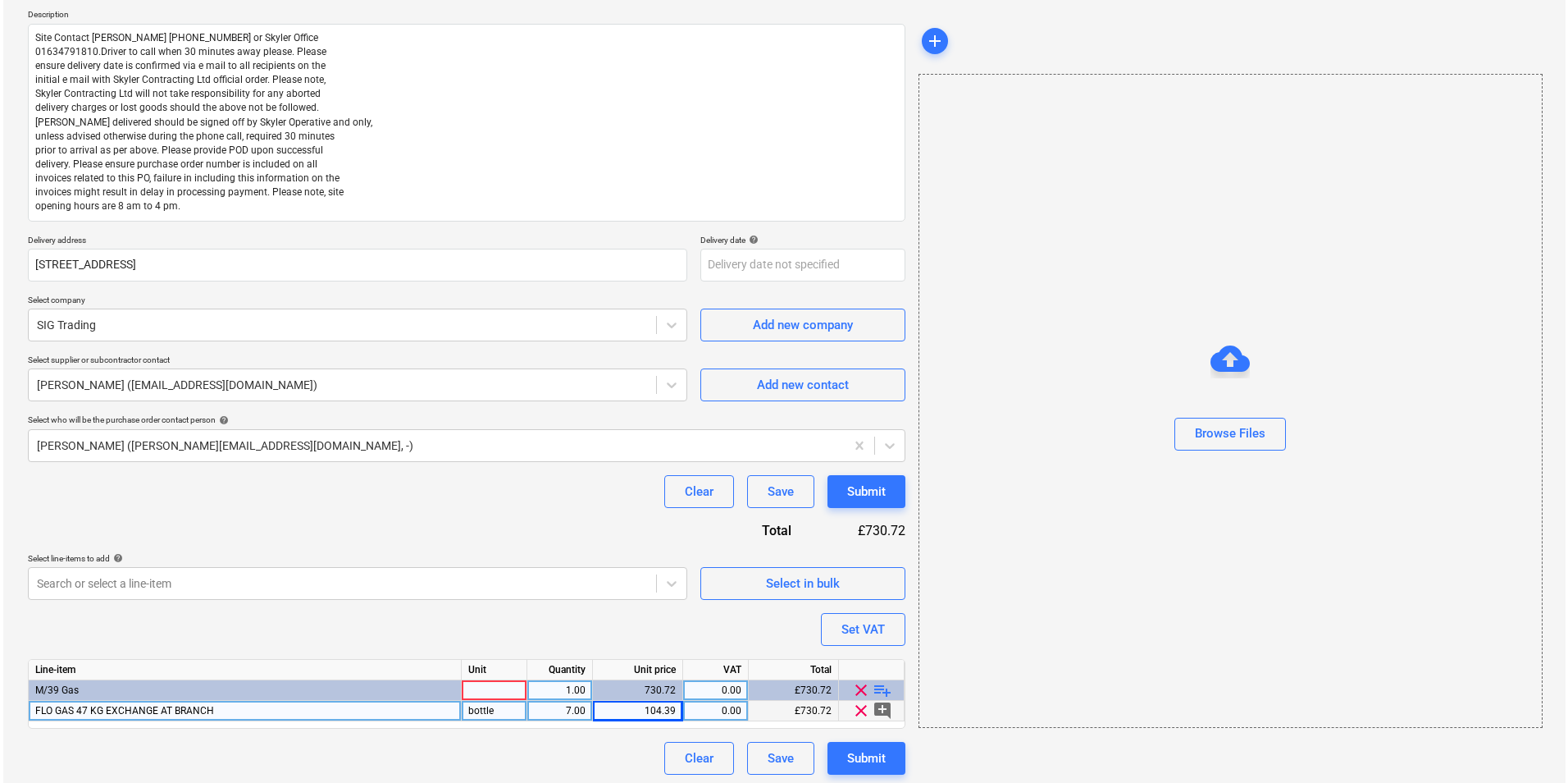
scroll to position [191, 0]
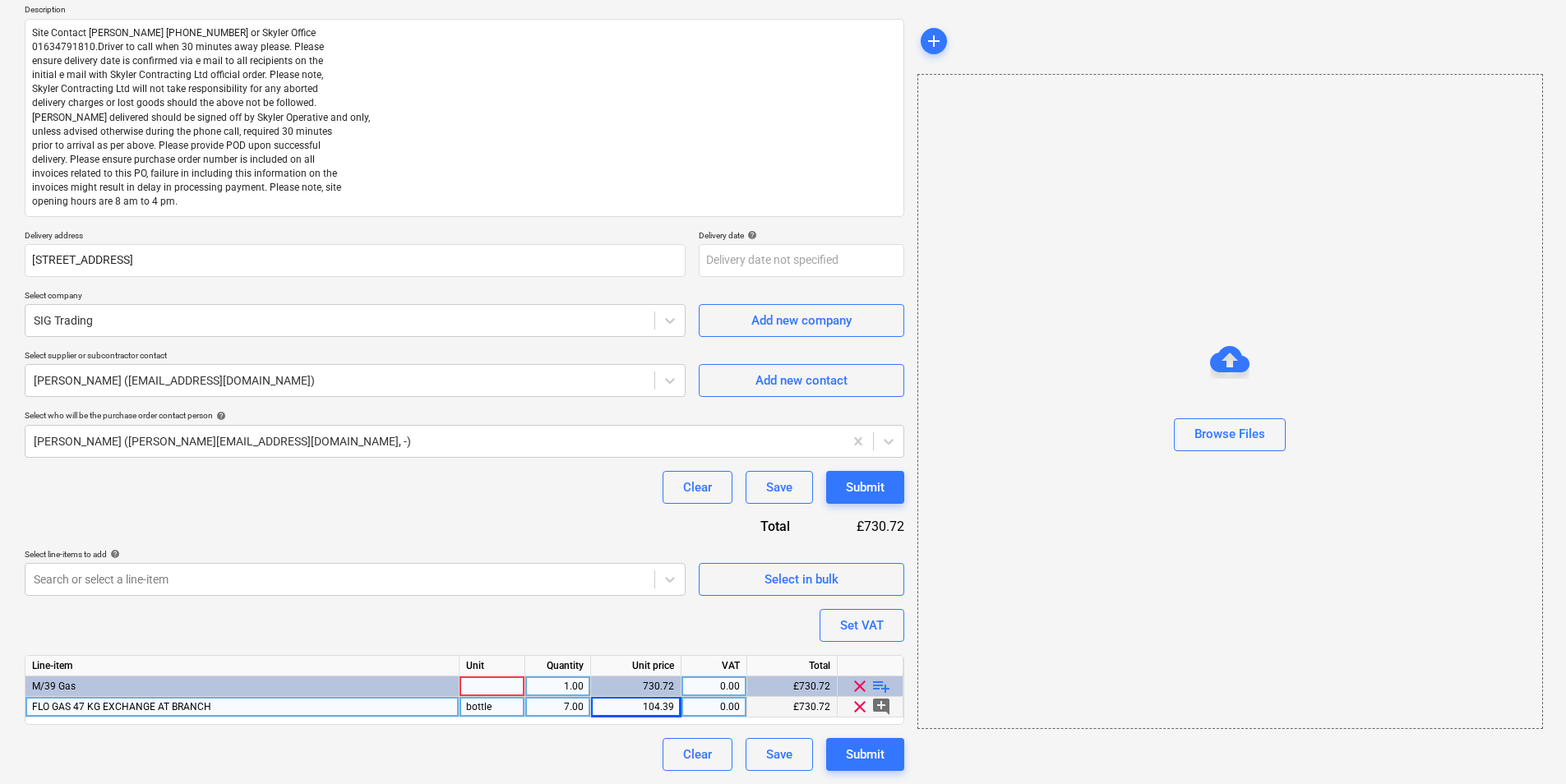
click at [485, 605] on div at bounding box center [492, 686] width 66 height 21
type input "bottle"
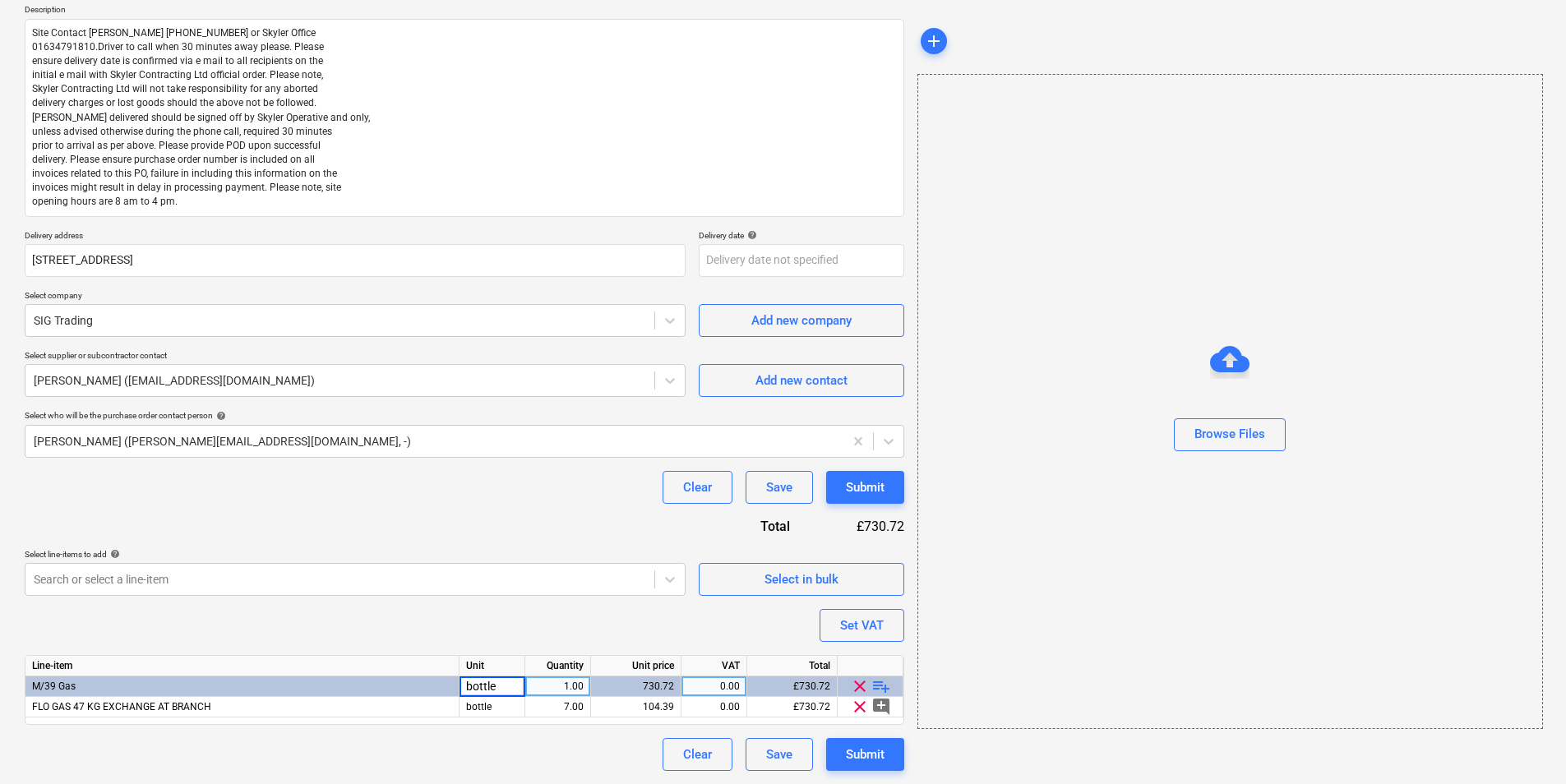
type textarea "x"
click at [581, 605] on div "1.00" at bounding box center [557, 686] width 51 height 21
type input "7"
click at [621, 605] on div "Purchase order name help Purchase order Purchase order reference number help 44…" at bounding box center [464, 358] width 879 height 827
click at [868, 605] on div "Submit" at bounding box center [865, 754] width 39 height 21
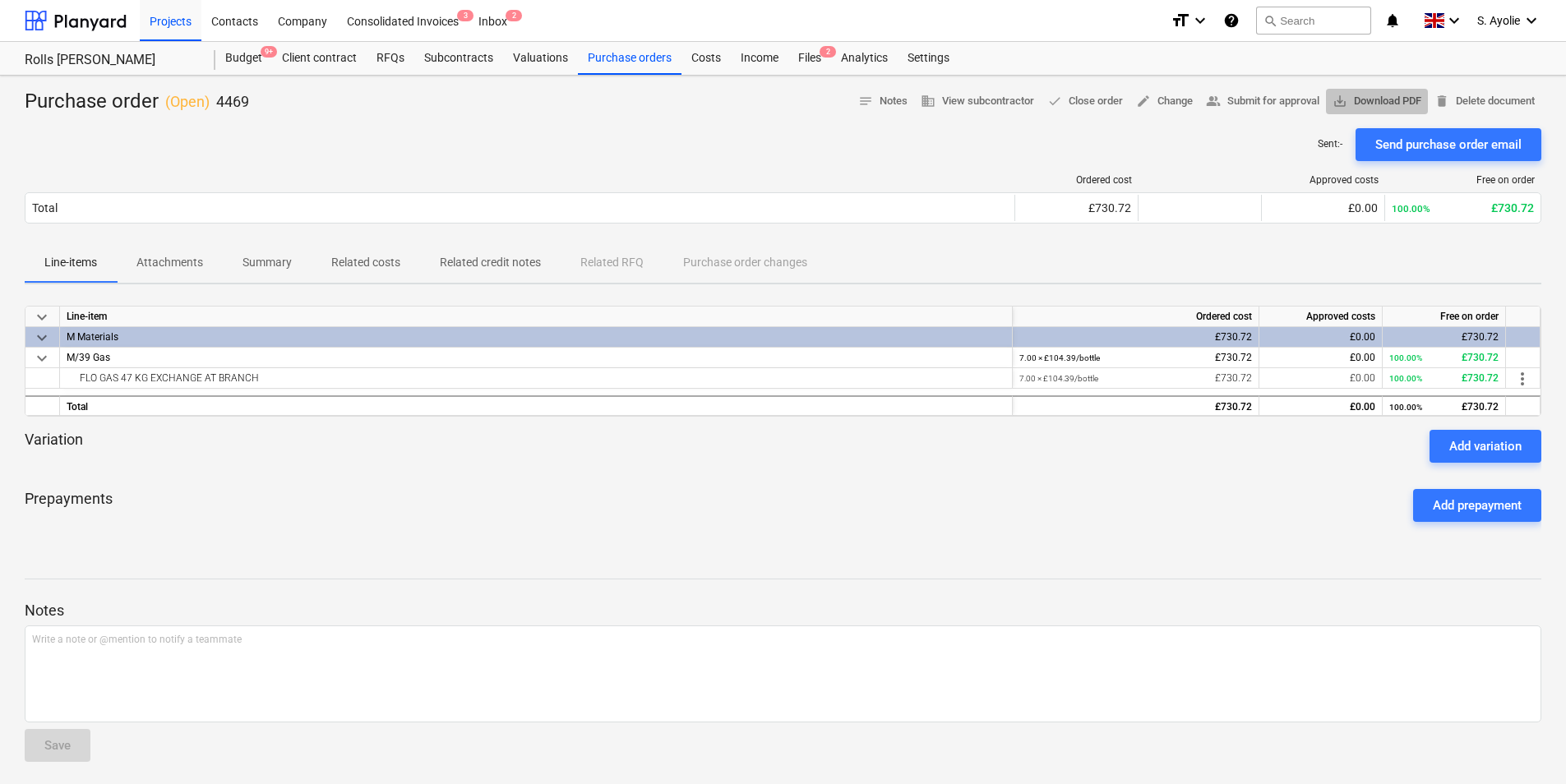
click at [1250, 99] on span "save_alt Download PDF" at bounding box center [1377, 102] width 89 height 19
click at [815, 161] on div "Ordered cost Approved costs Free on order Total £730.72 £0.00 100.00% £730.72 P…" at bounding box center [783, 202] width 1516 height 82
click at [1069, 134] on div "Sent : - Send purchase order email" at bounding box center [783, 145] width 1516 height 33
click at [641, 68] on div "Purchase orders" at bounding box center [629, 58] width 104 height 33
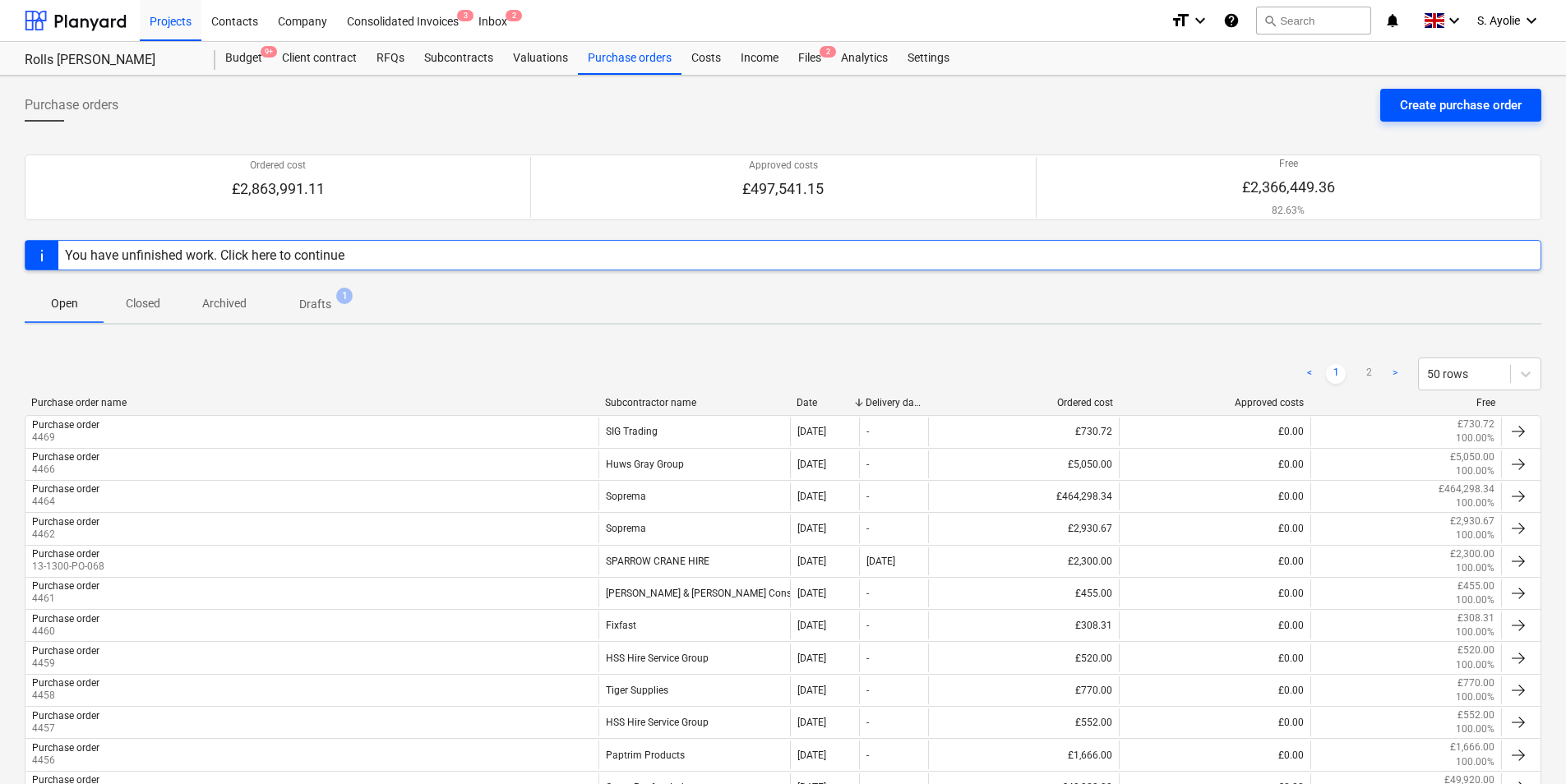
click at [1250, 98] on div "Create purchase order" at bounding box center [1461, 104] width 122 height 21
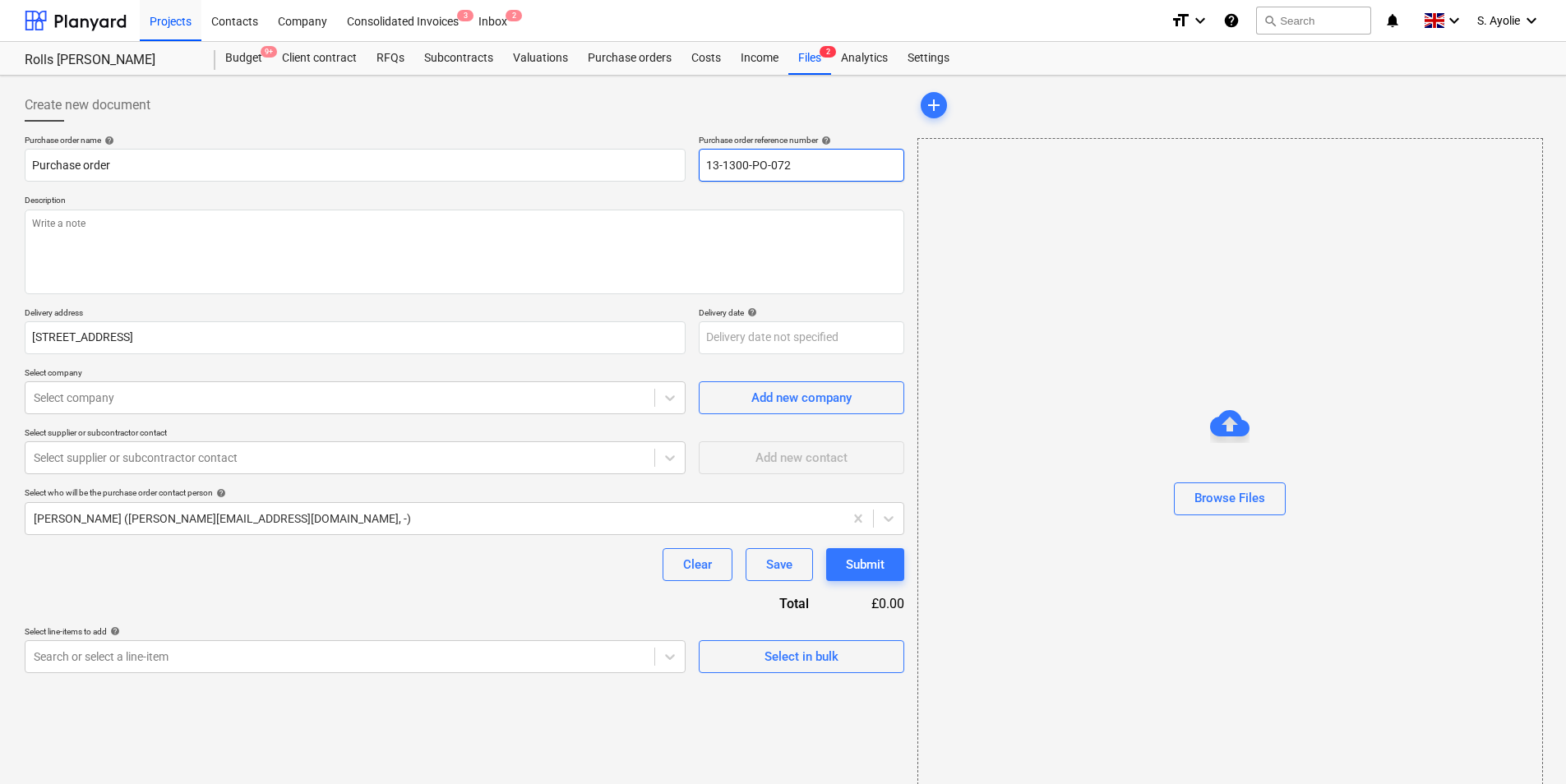
drag, startPoint x: 801, startPoint y: 172, endPoint x: 549, endPoint y: 125, distance: 256.3
click at [549, 125] on div "Create new document Purchase order name help Purchase order Purchase order refe…" at bounding box center [464, 381] width 879 height 585
type textarea "x"
type input "4"
type textarea "x"
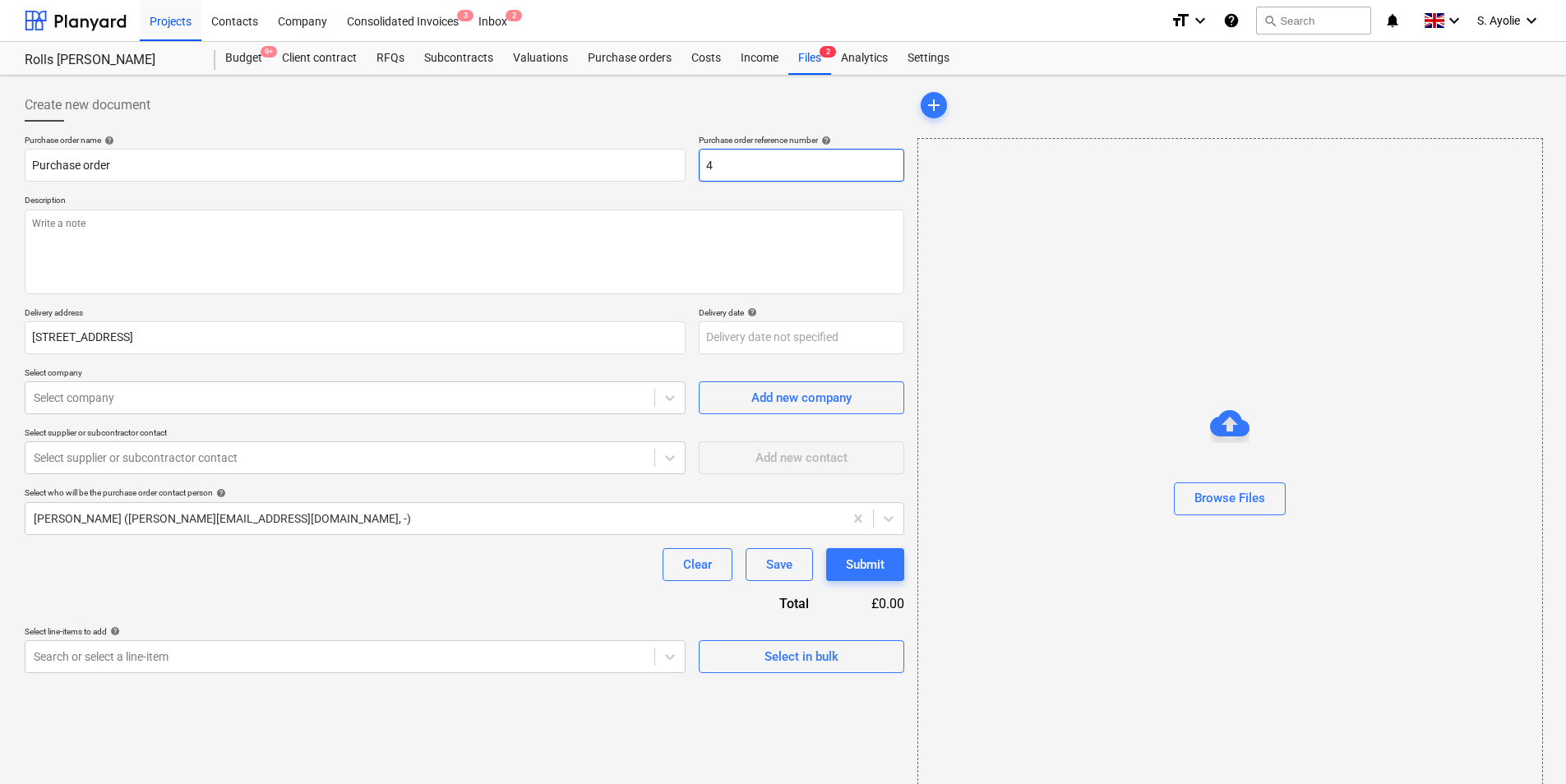
type input "44"
type textarea "x"
type input "447"
type textarea "x"
type input "4470"
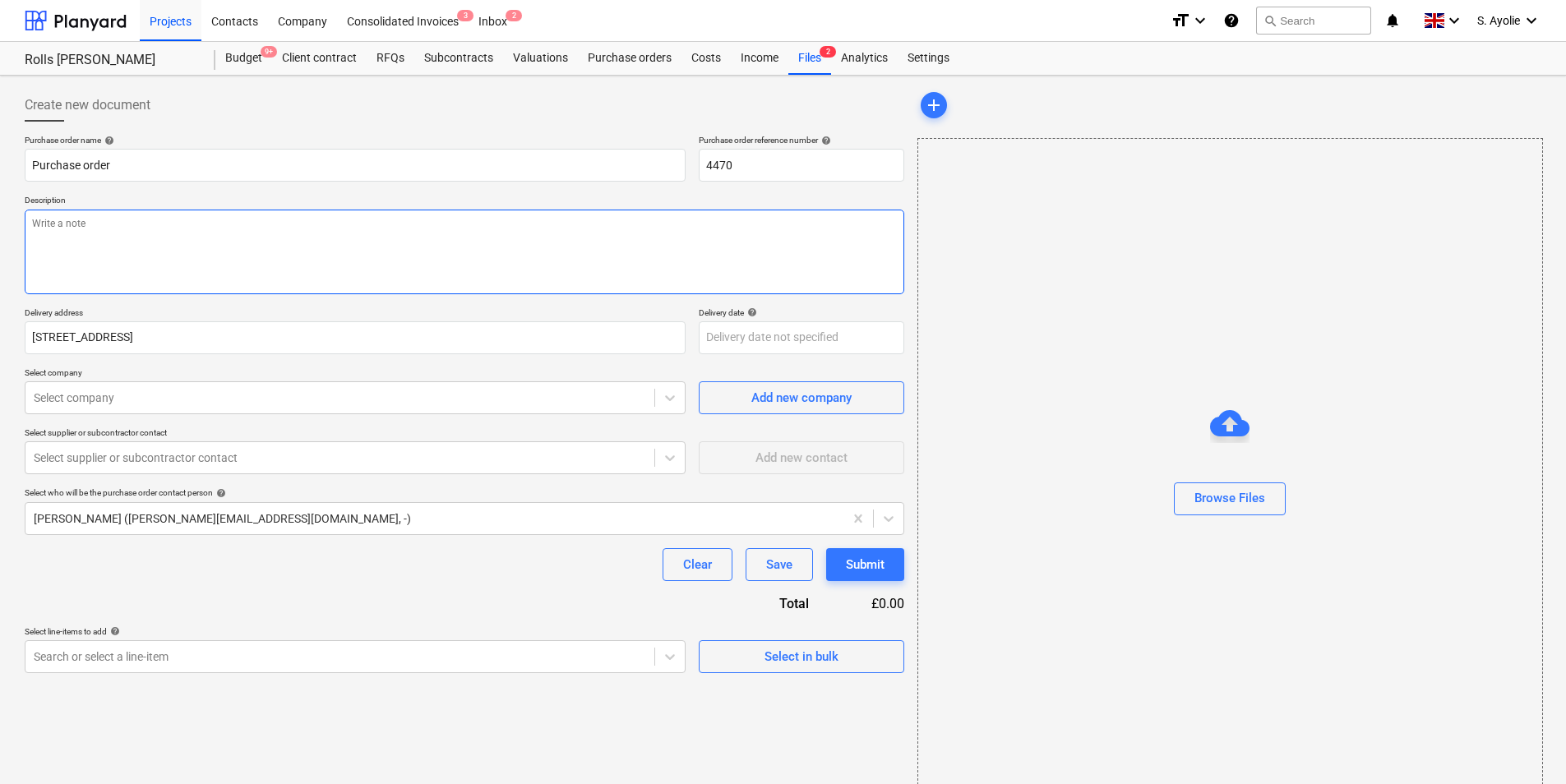
click at [245, 239] on textarea at bounding box center [464, 252] width 879 height 85
paste textarea "Site Contact [PERSON_NAME] [PHONE_NUMBER] or Skyler Office 01634791810.Driver t…"
type textarea "x"
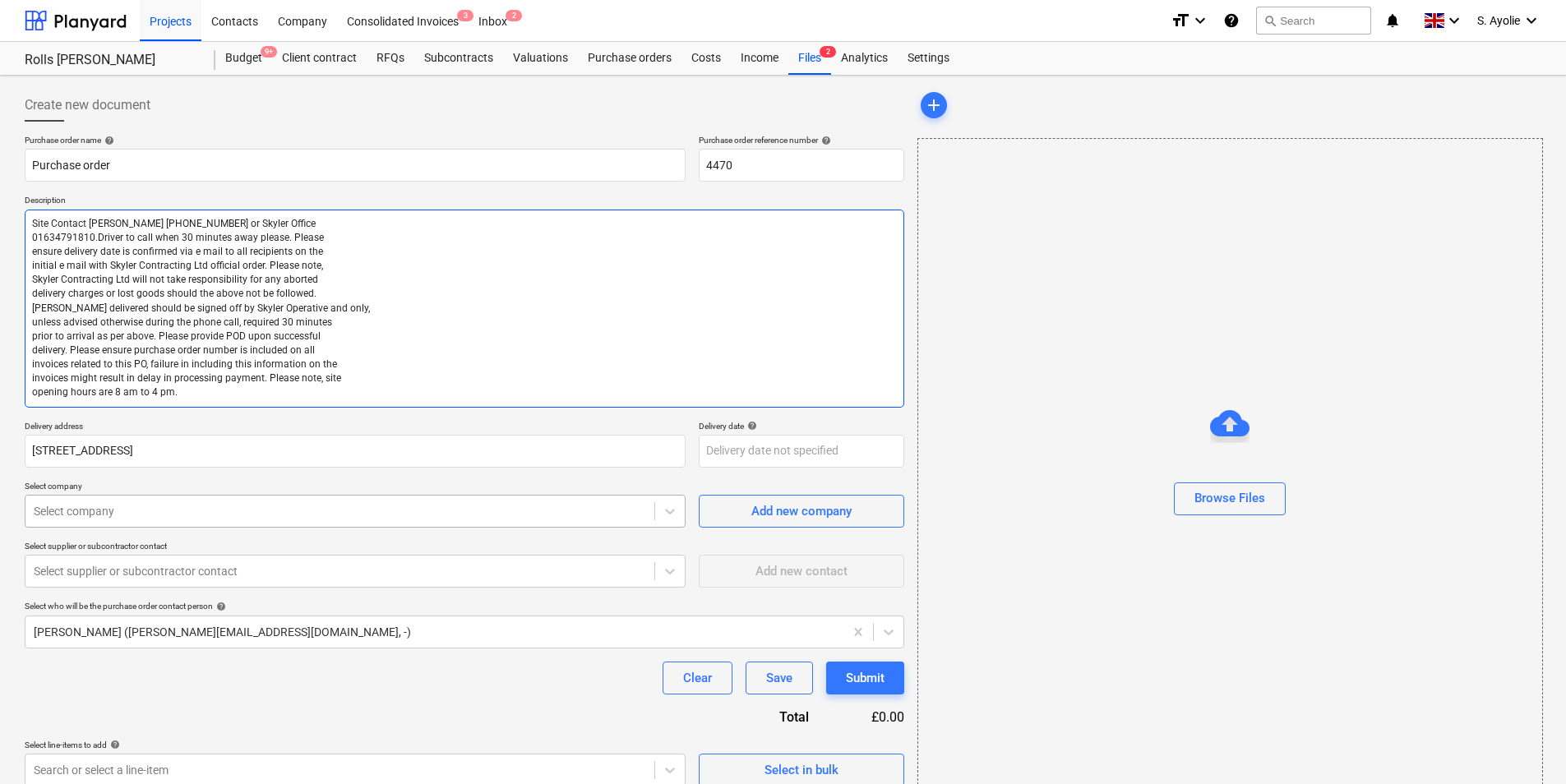
type textarea "Site Contact [PERSON_NAME] [PHONE_NUMBER] or Skyler Office 01634791810.Driver t…"
type textarea "x"
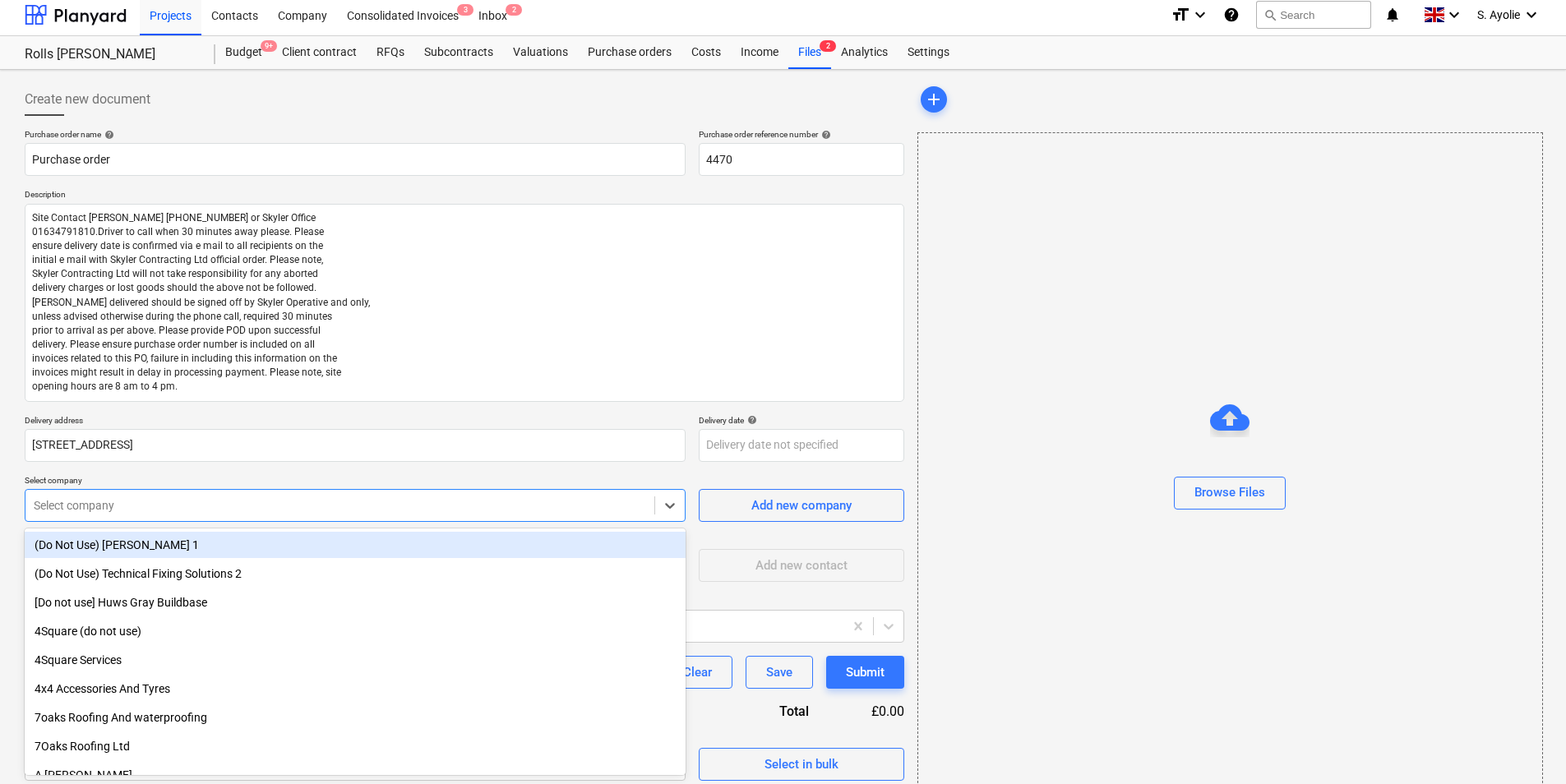
click at [231, 514] on div "Select company" at bounding box center [340, 505] width 628 height 23
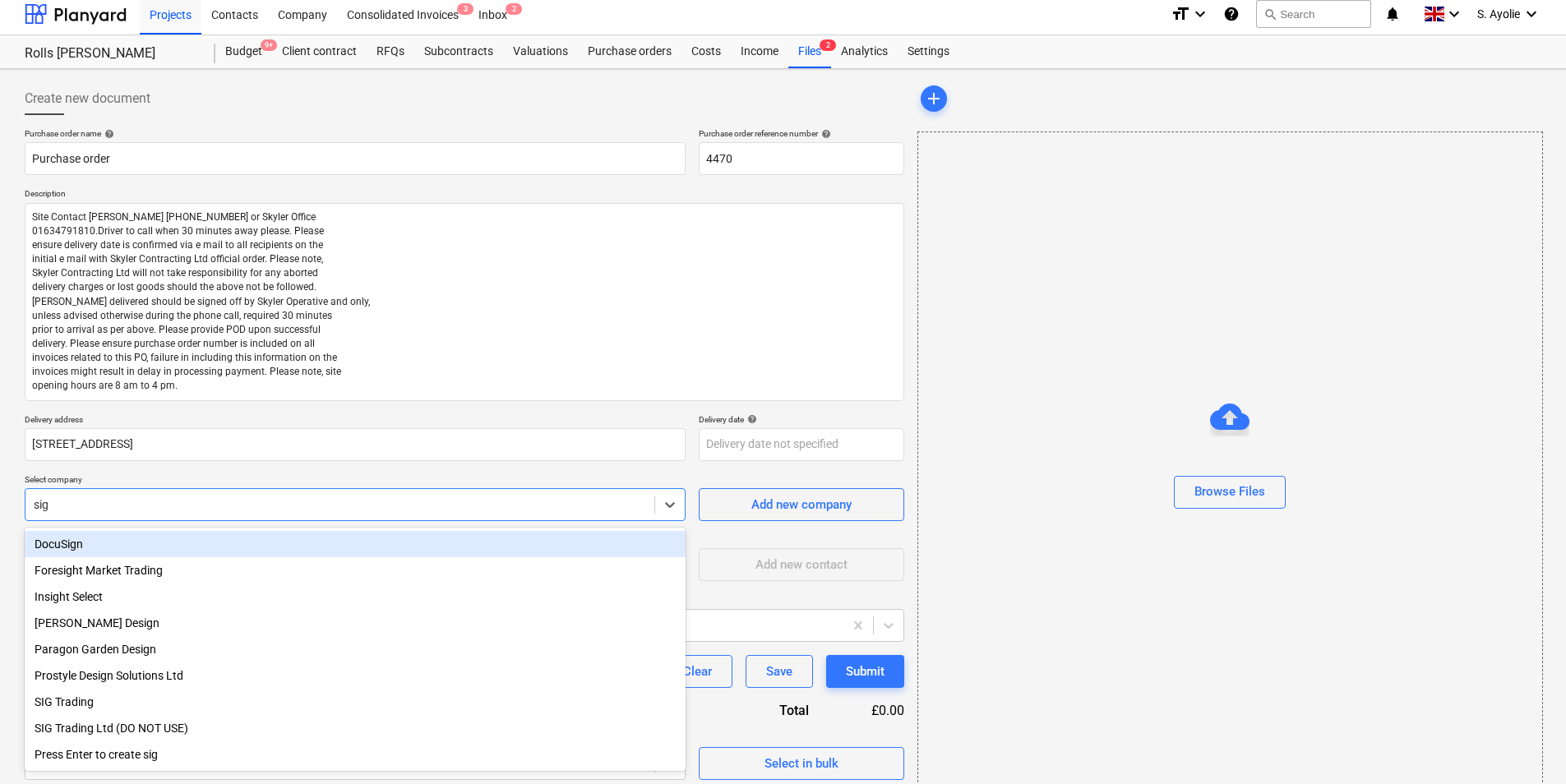
type input "sig t"
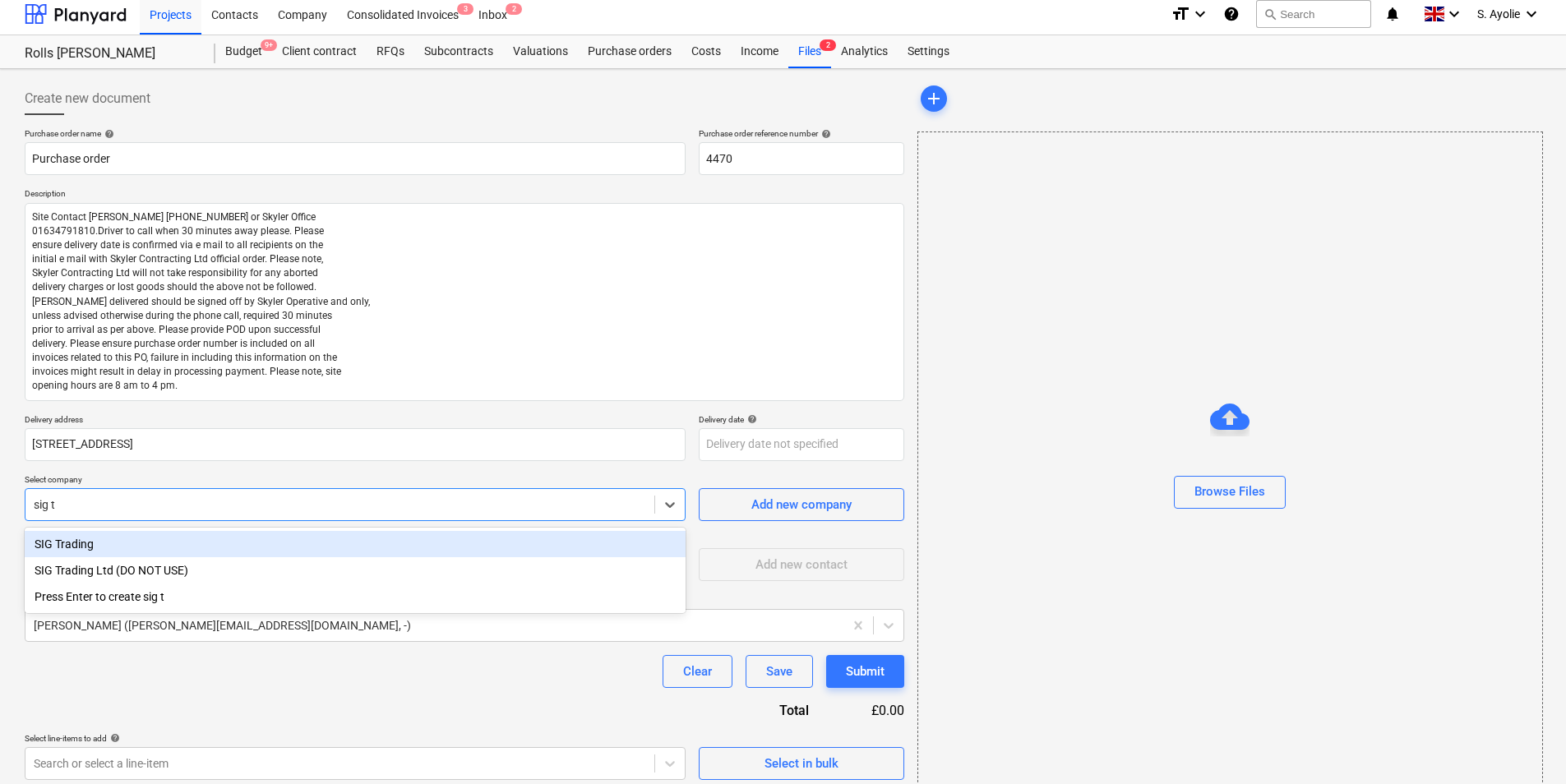
click at [122, 543] on div "SIG Trading" at bounding box center [355, 543] width 661 height 27
type textarea "x"
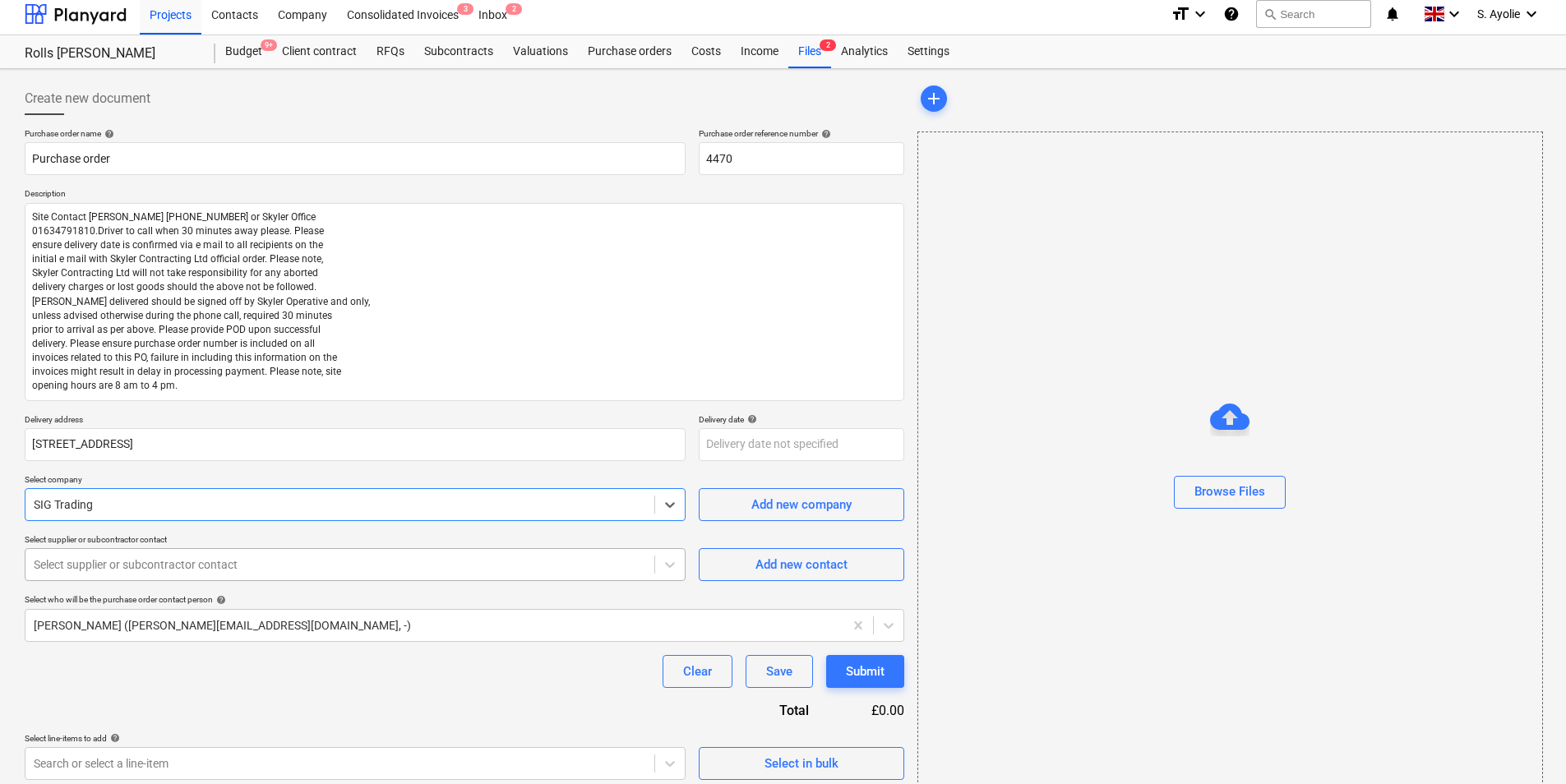
click at [118, 558] on div at bounding box center [339, 564] width 612 height 16
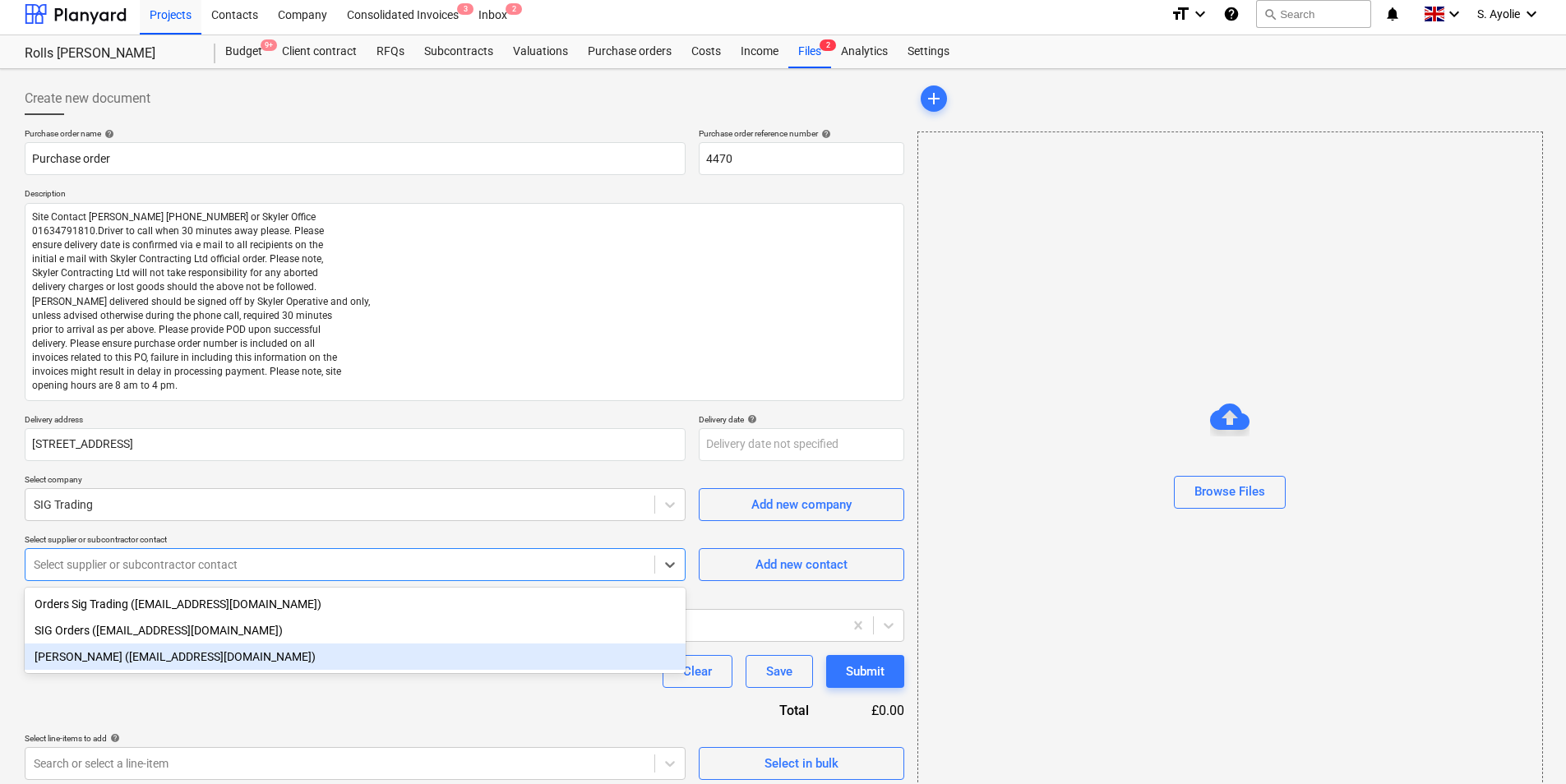
click at [159, 605] on div "[PERSON_NAME] ([EMAIL_ADDRESS][DOMAIN_NAME])" at bounding box center [355, 656] width 661 height 27
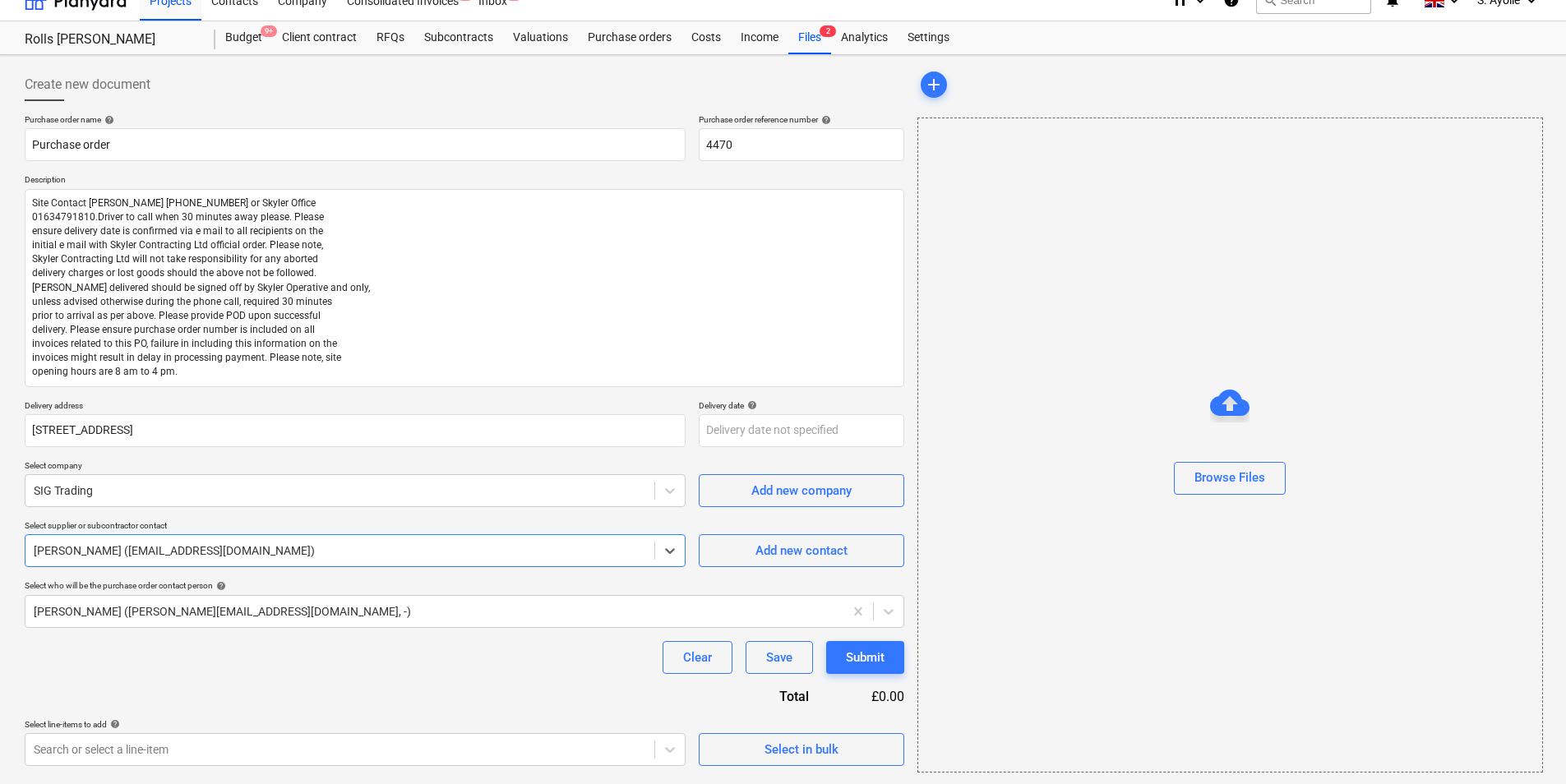
scroll to position [22, 0]
type textarea "x"
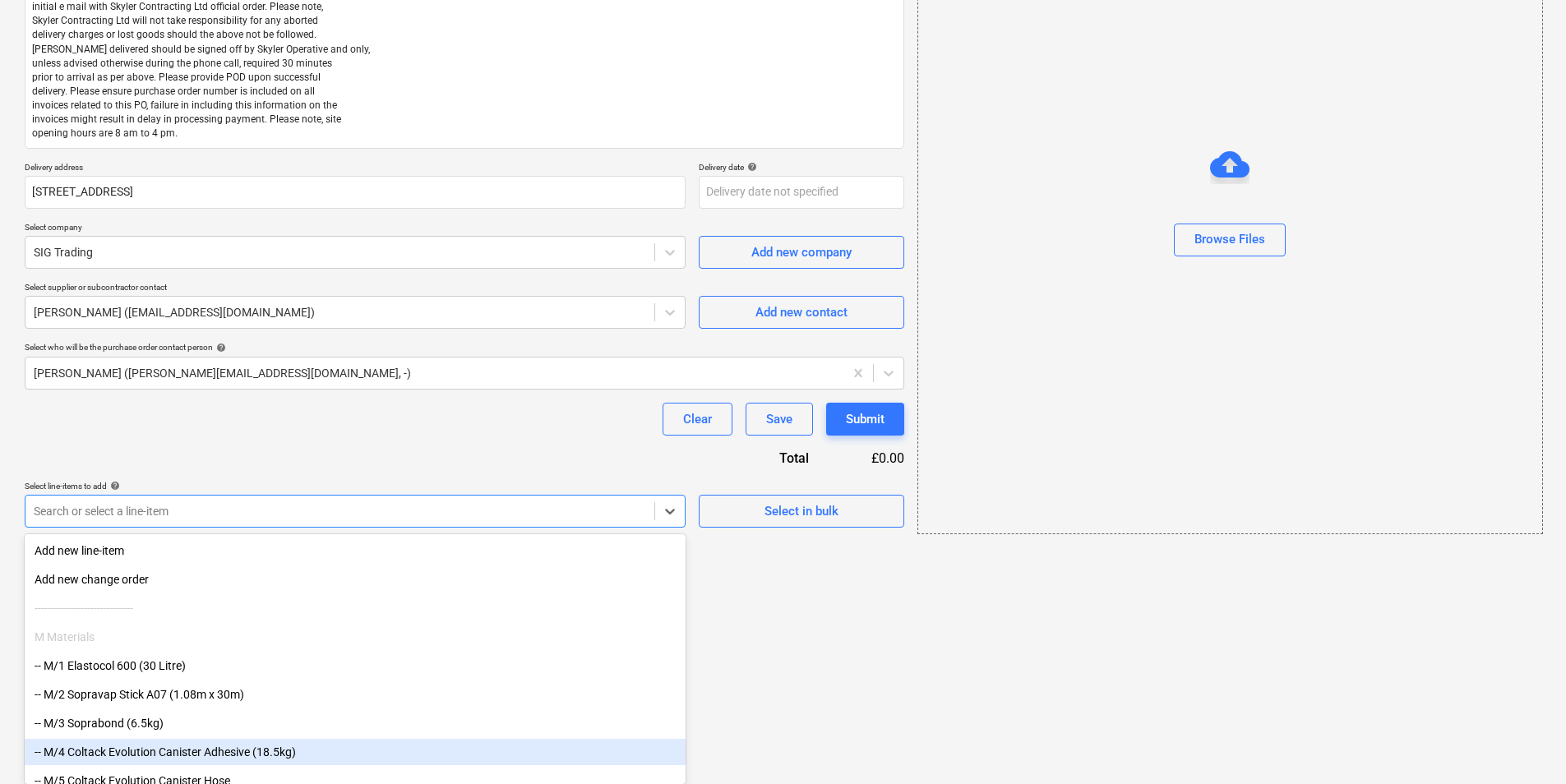
click at [421, 525] on body "Projects Contacts Company Consolidated Invoices 3 Inbox 2 format_size keyboard_…" at bounding box center [783, 134] width 1566 height 784
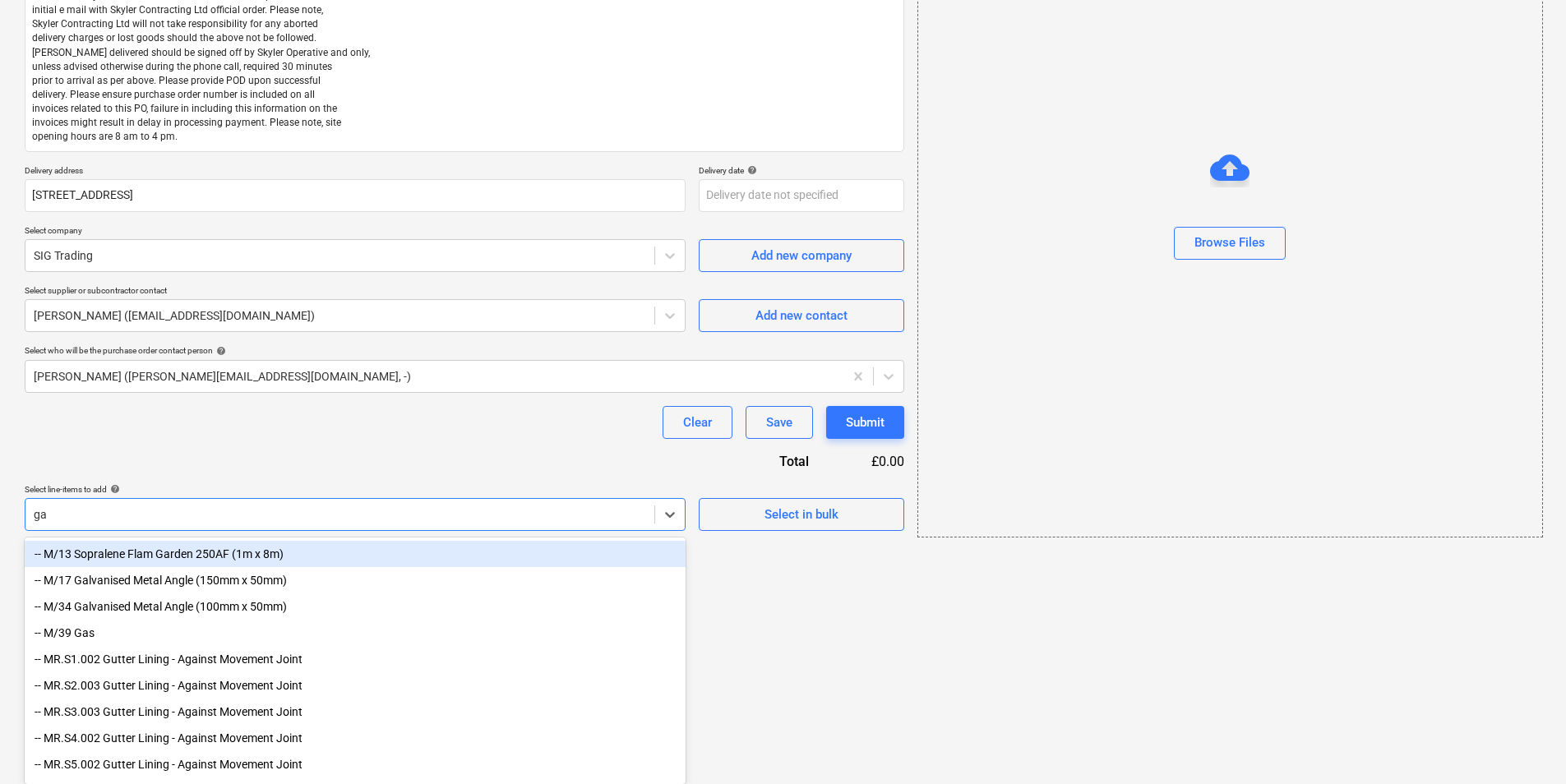
type input "gas"
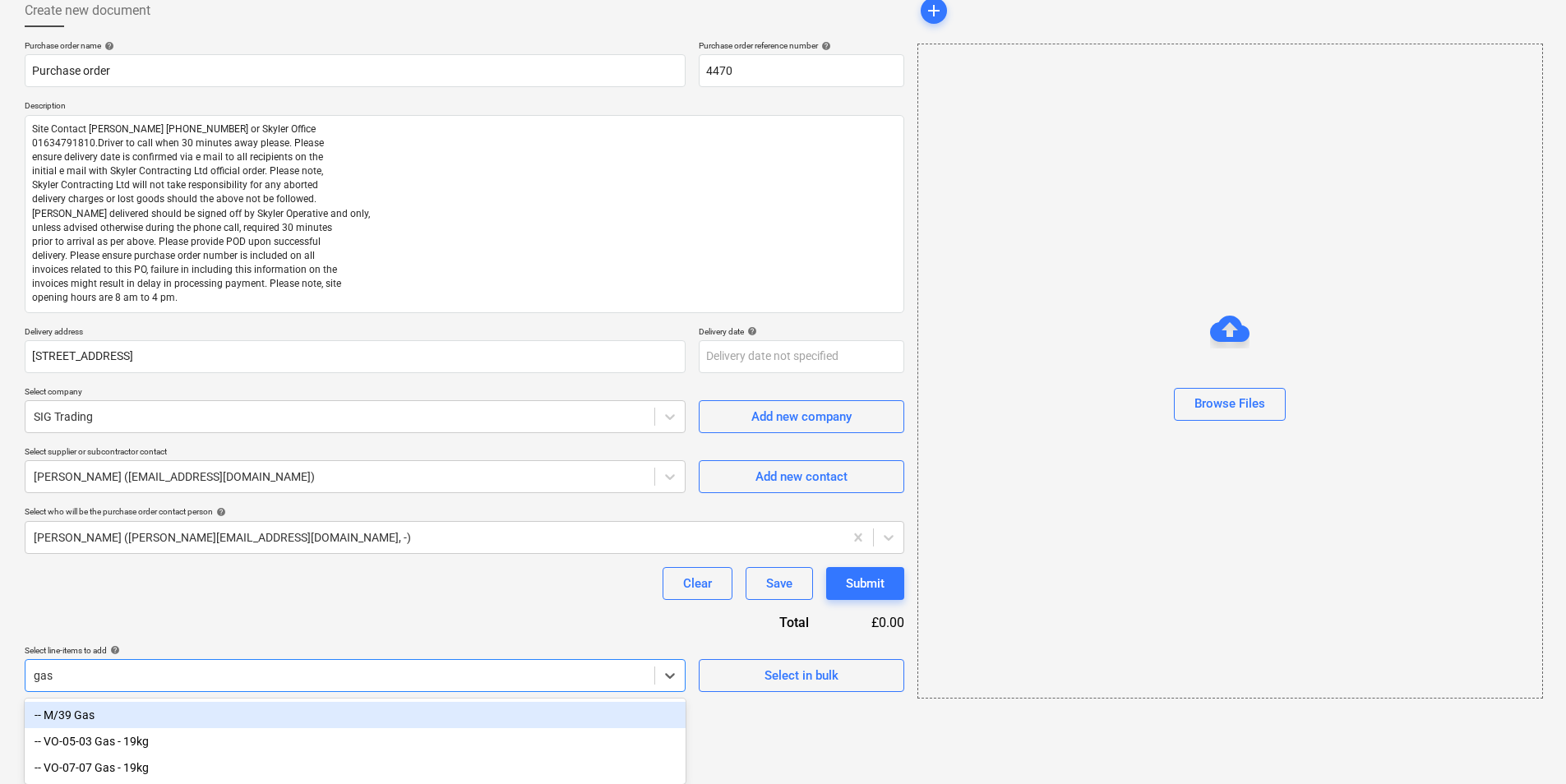
click at [299, 605] on div "-- M/39 Gas" at bounding box center [355, 715] width 661 height 27
type textarea "x"
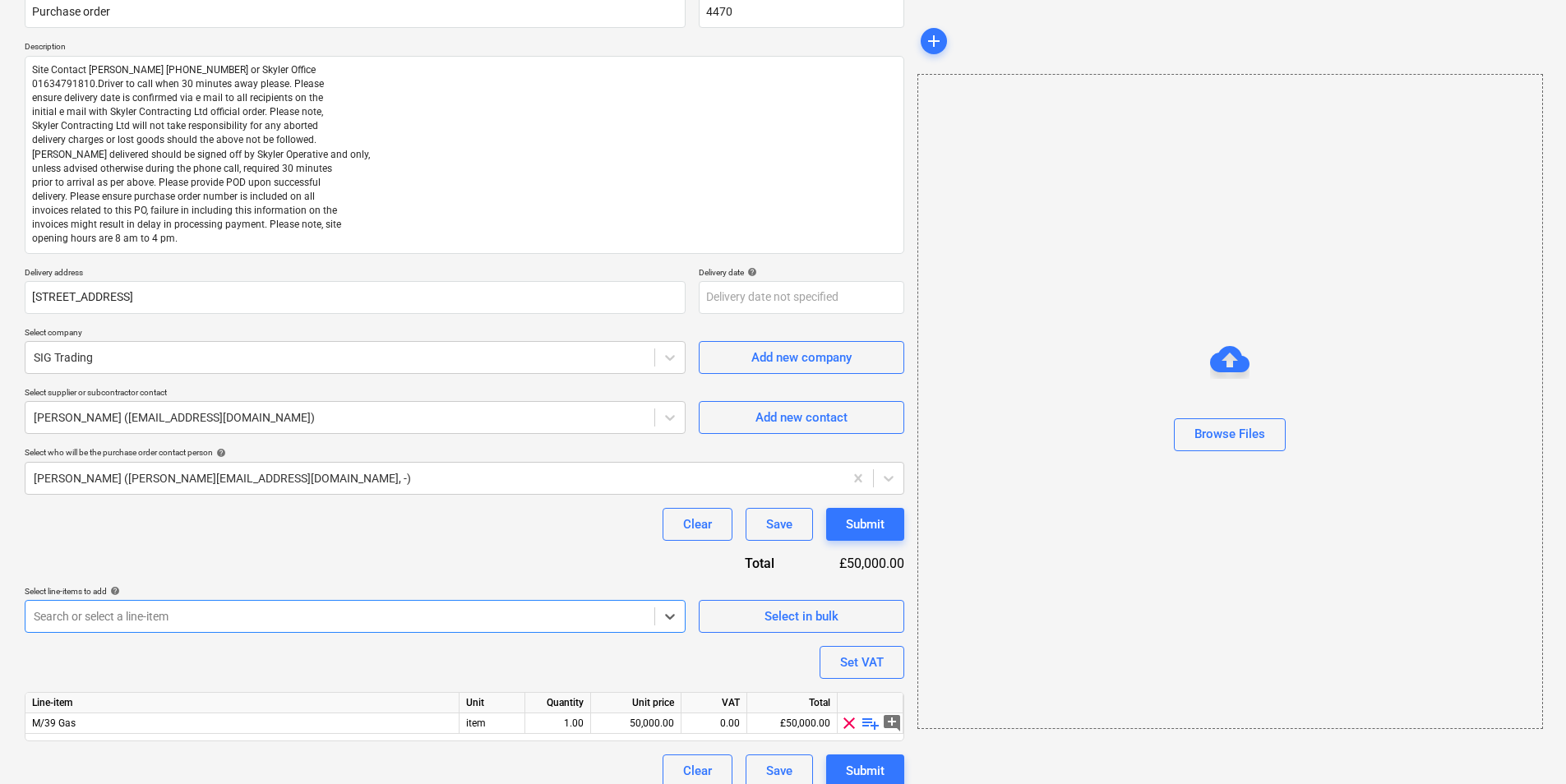
scroll to position [170, 0]
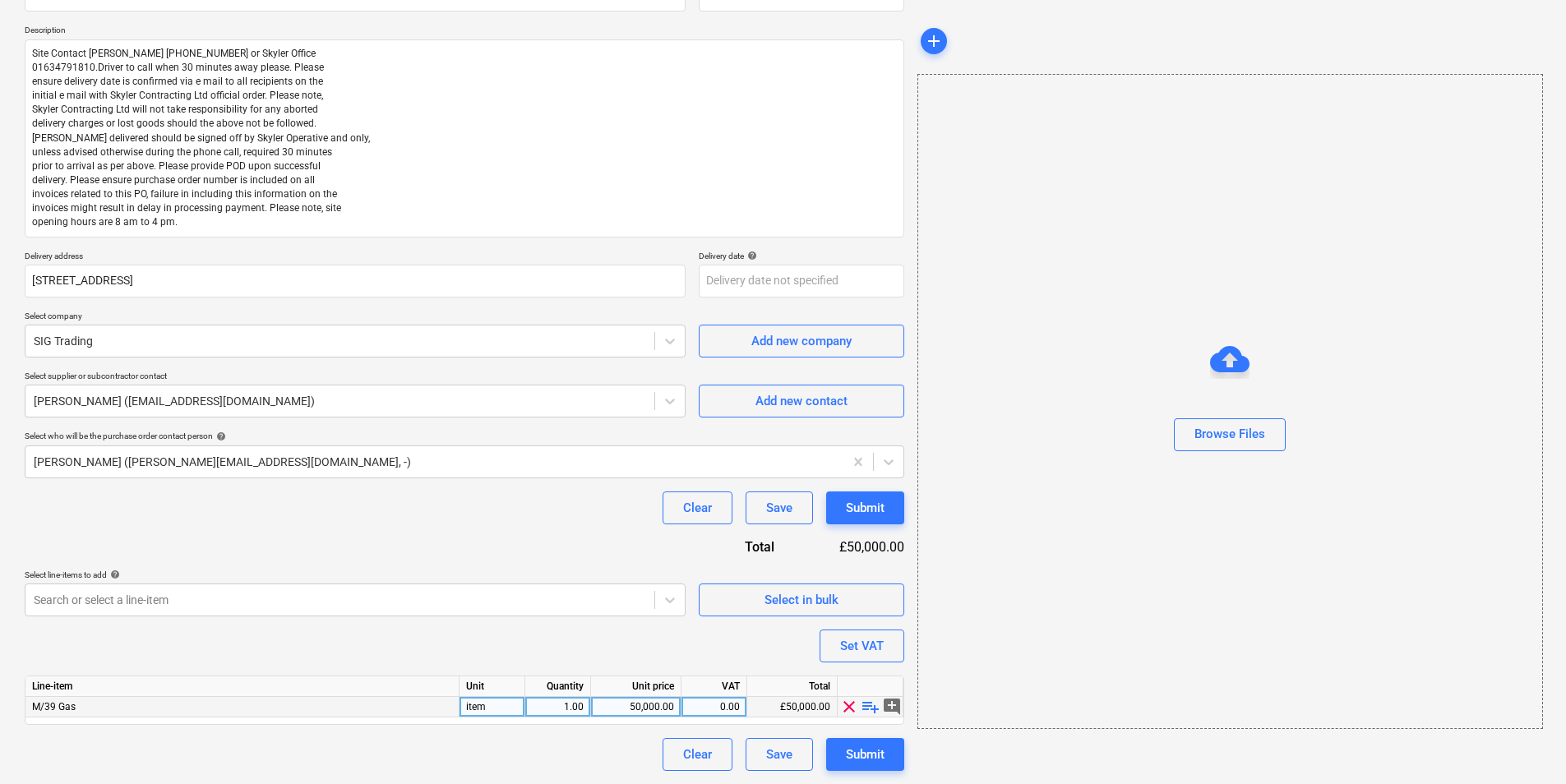
click at [873, 605] on span "playlist_add" at bounding box center [870, 706] width 20 height 20
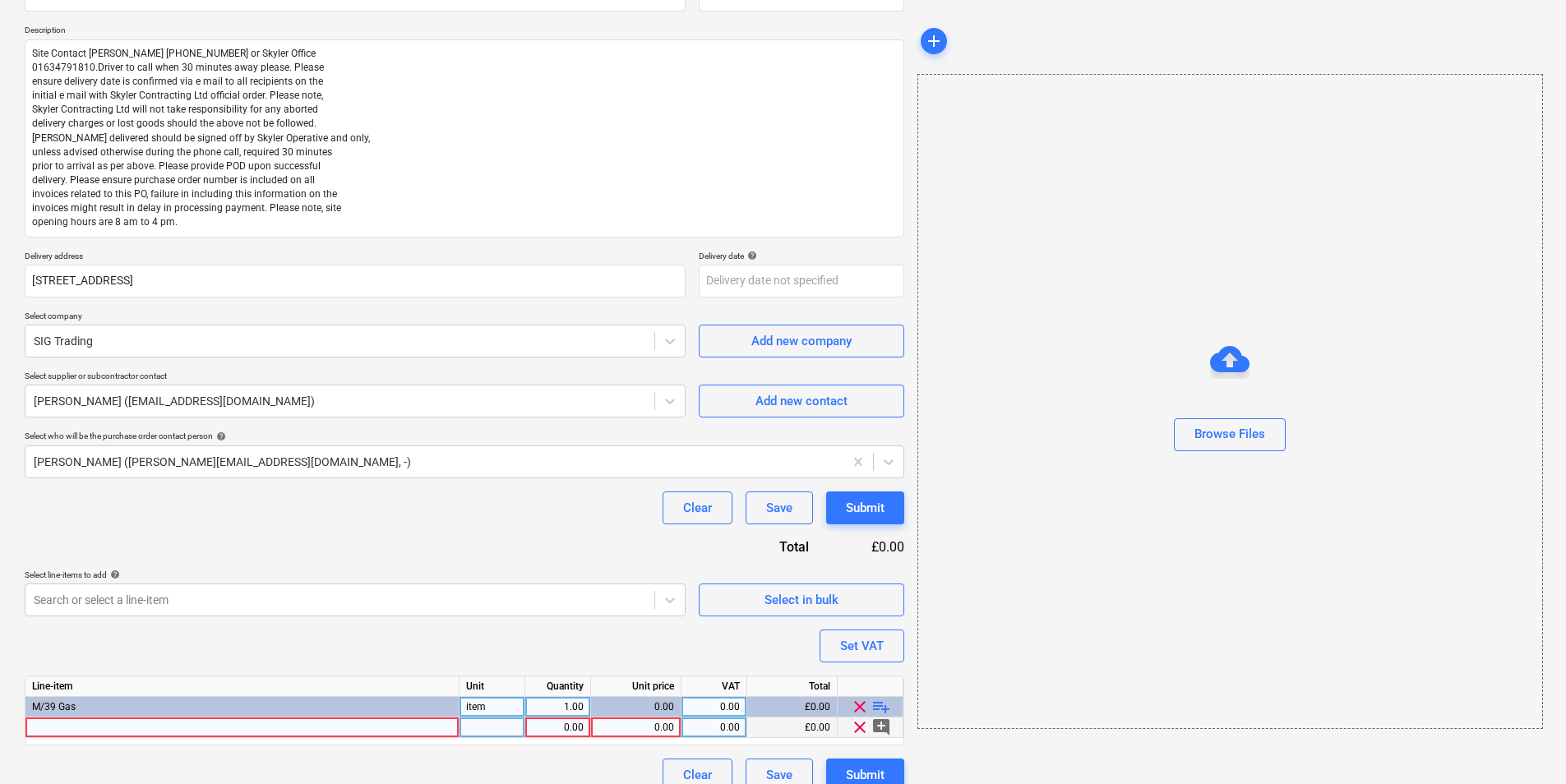
click at [440, 605] on div at bounding box center [242, 728] width 434 height 21
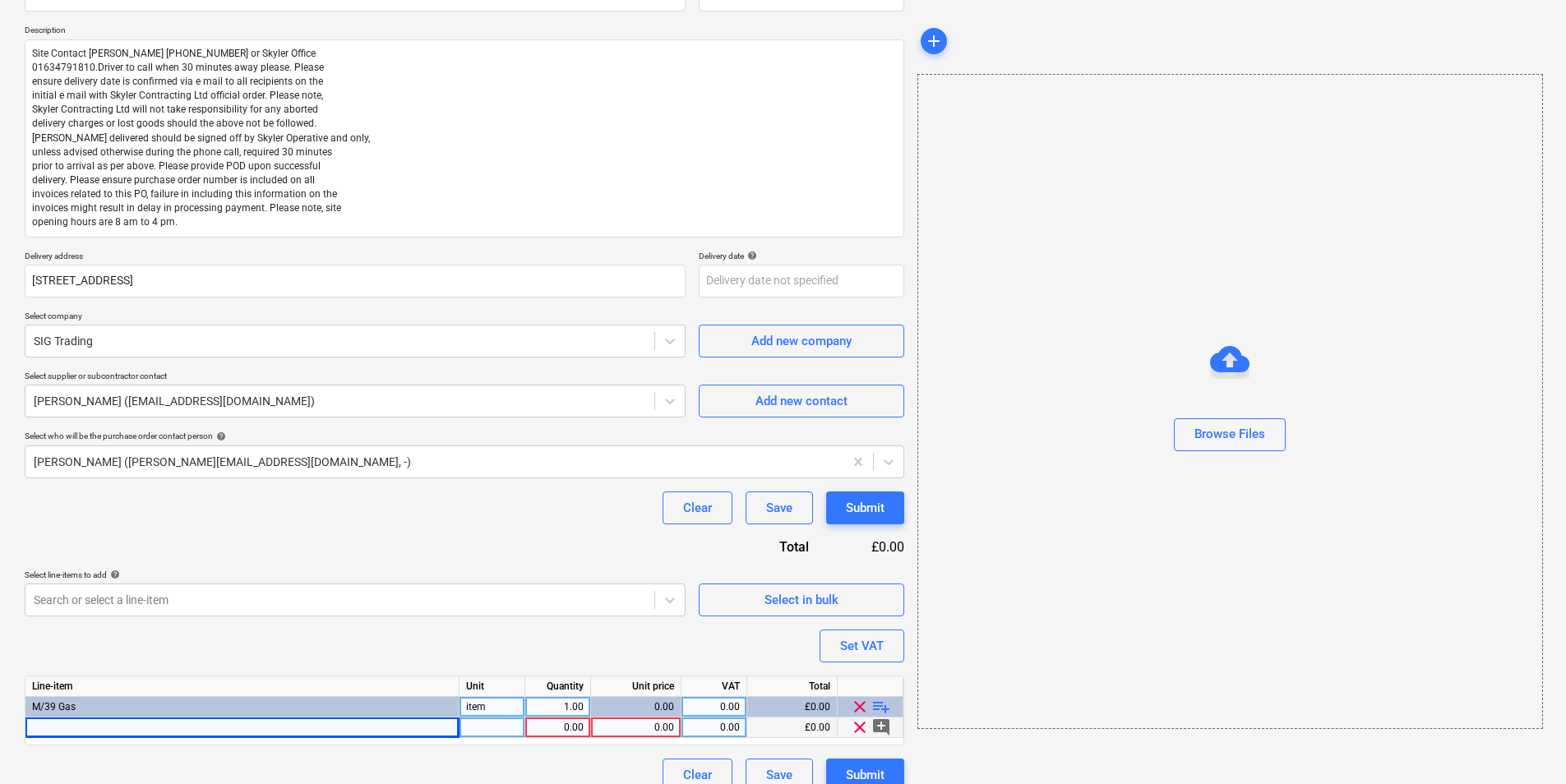
click at [318, 605] on div at bounding box center [242, 728] width 434 height 21
type textarea "x"
type input "FLO GAS 19 KG EXCHANGE AT BRANCH"
type textarea "x"
click at [520, 605] on div "pcs" at bounding box center [492, 728] width 66 height 21
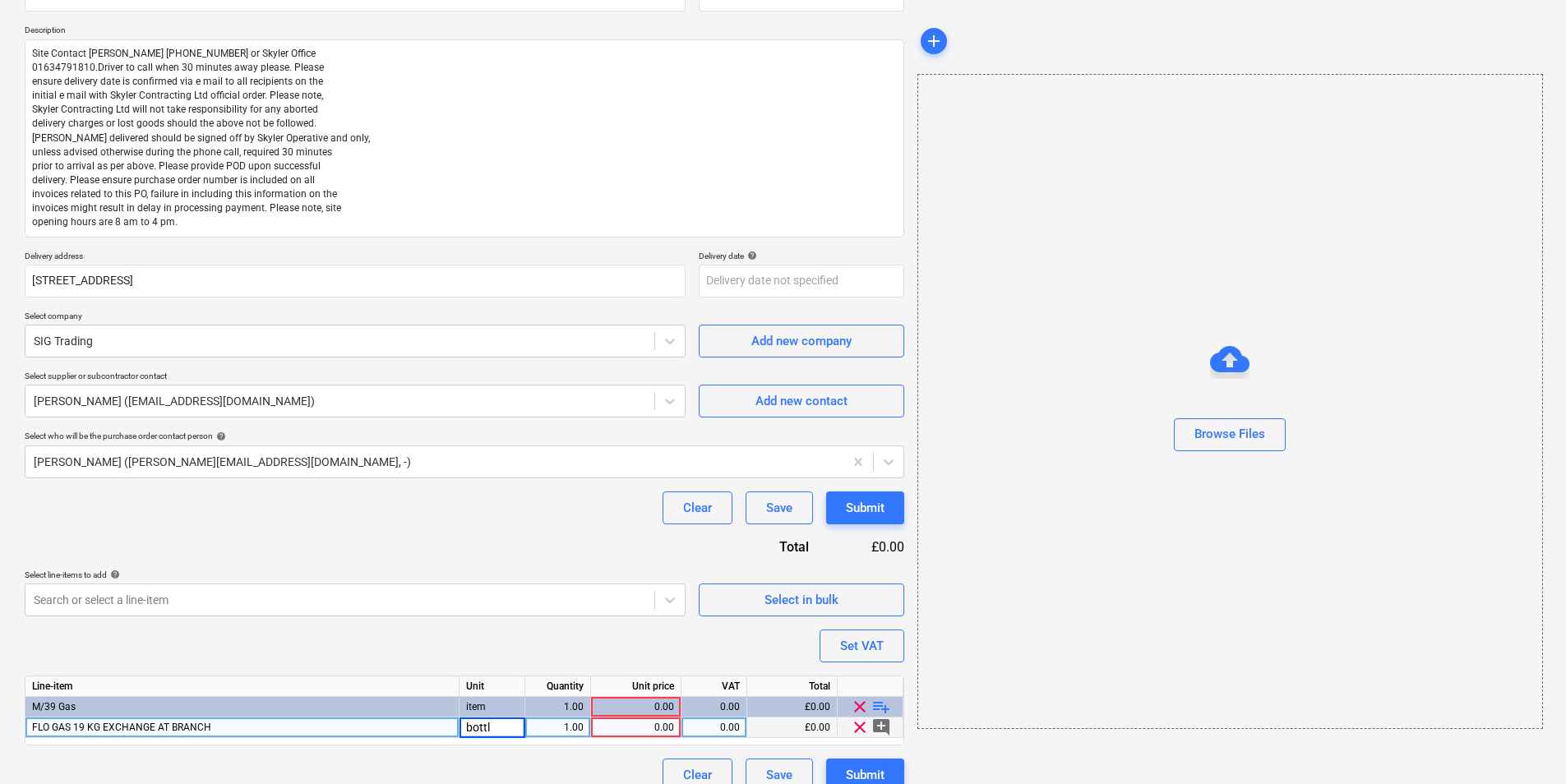
type input "bottle"
type textarea "x"
click at [484, 605] on div "item" at bounding box center [492, 707] width 66 height 21
type input "bottle"
type textarea "x"
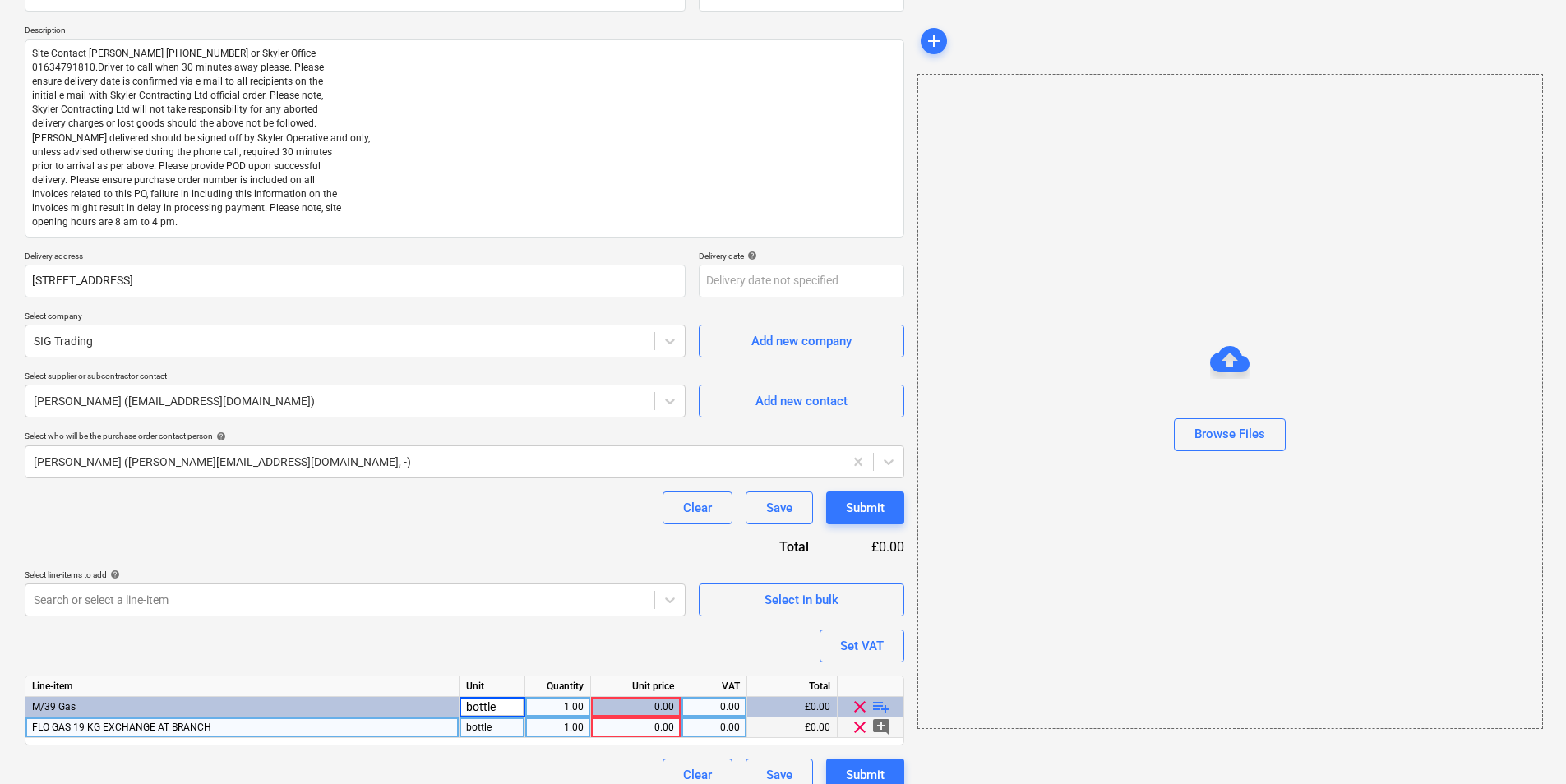
click at [563, 605] on div "1.00" at bounding box center [557, 707] width 51 height 21
type input "2"
click at [552, 605] on div "1.00" at bounding box center [557, 728] width 51 height 21
type textarea "x"
click at [660, 605] on div "0.00" at bounding box center [635, 707] width 76 height 21
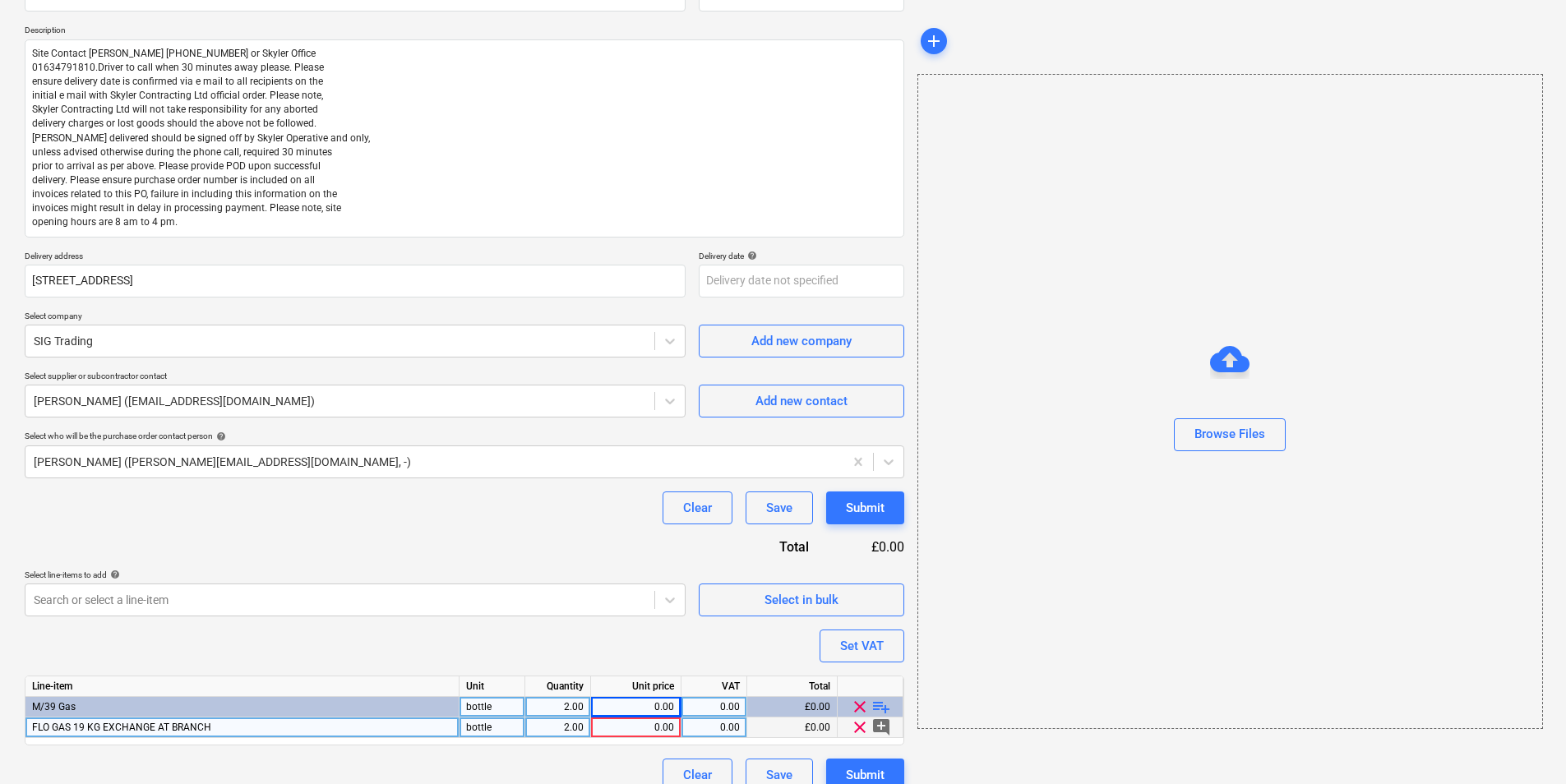
click at [648, 605] on div "0.00" at bounding box center [635, 707] width 76 height 21
click at [646, 605] on div "0.00" at bounding box center [635, 707] width 76 height 21
click at [658, 605] on div "0.00" at bounding box center [635, 728] width 76 height 21
type input "36.844896"
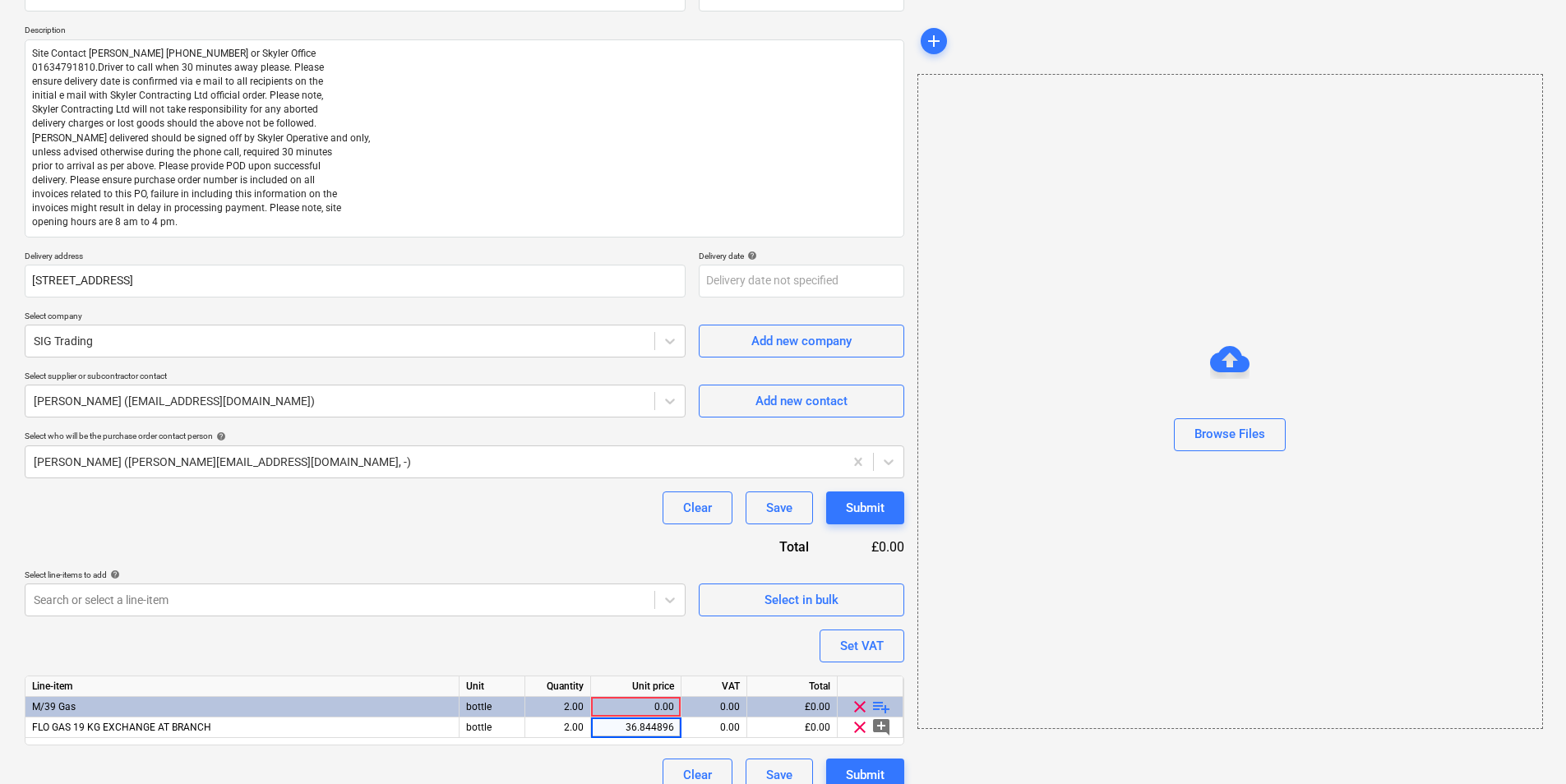
click at [600, 605] on div "Clear Save Submit" at bounding box center [464, 775] width 879 height 33
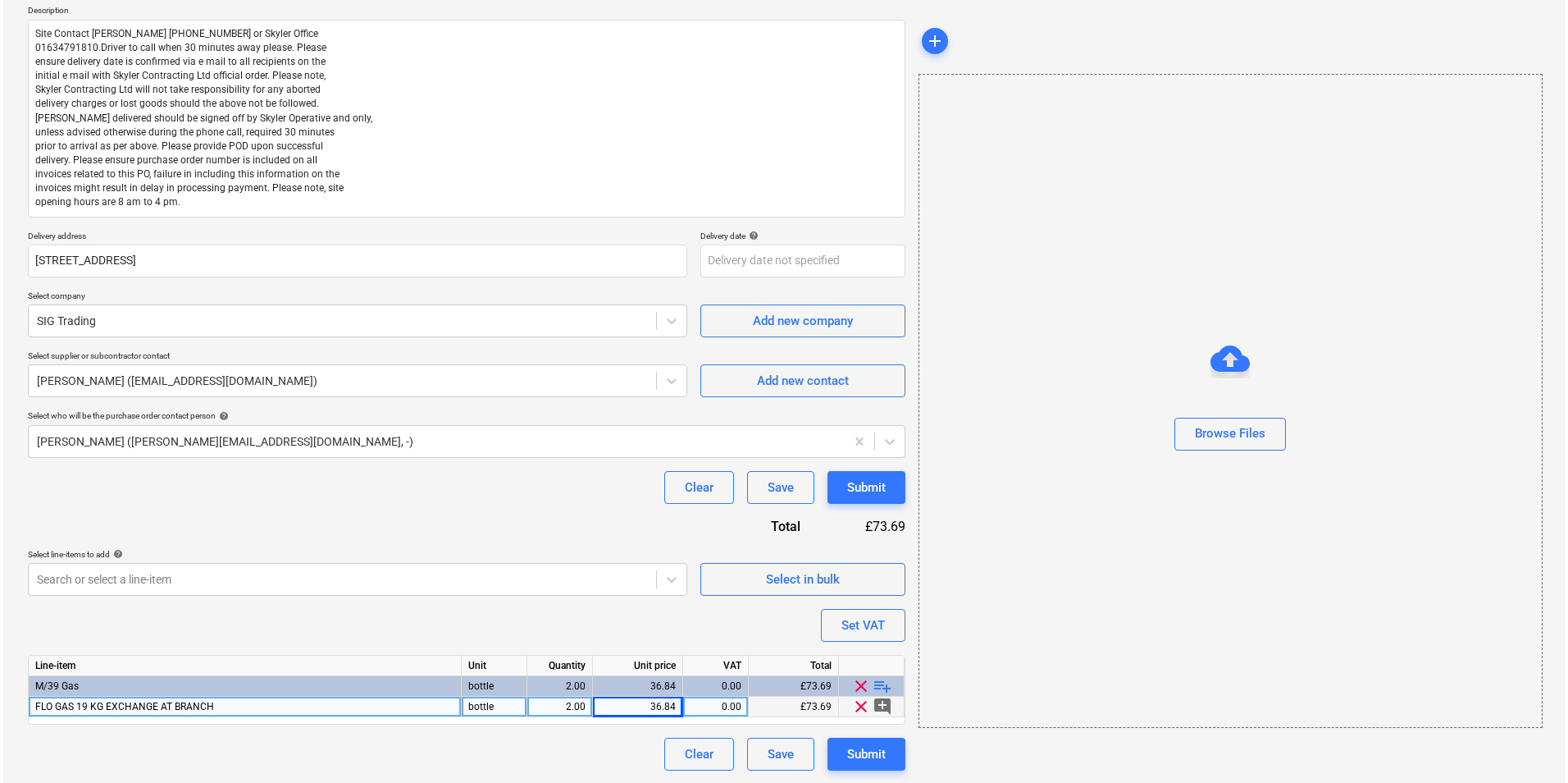
scroll to position [191, 0]
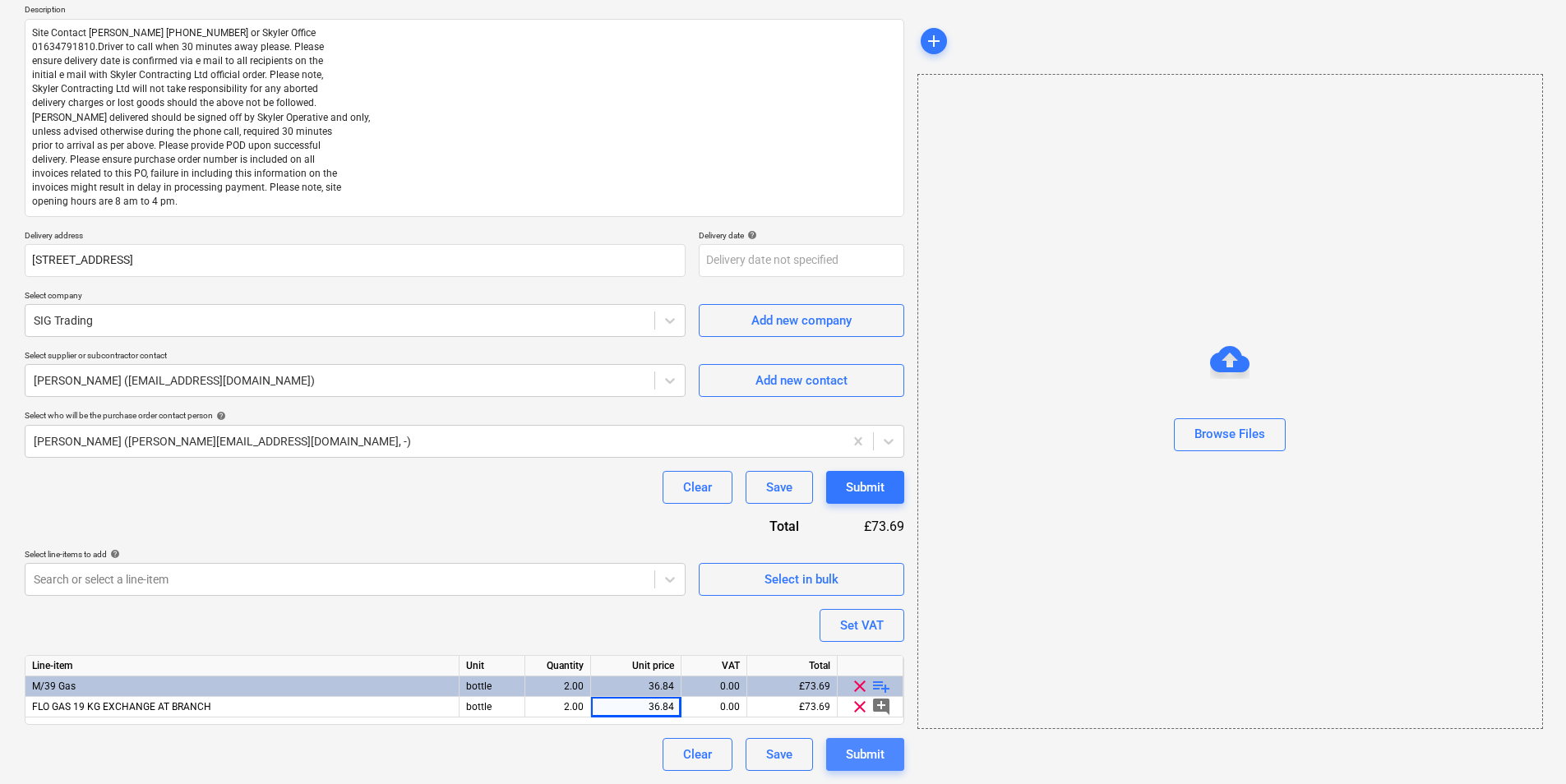
click at [850, 605] on div "Submit" at bounding box center [865, 754] width 39 height 21
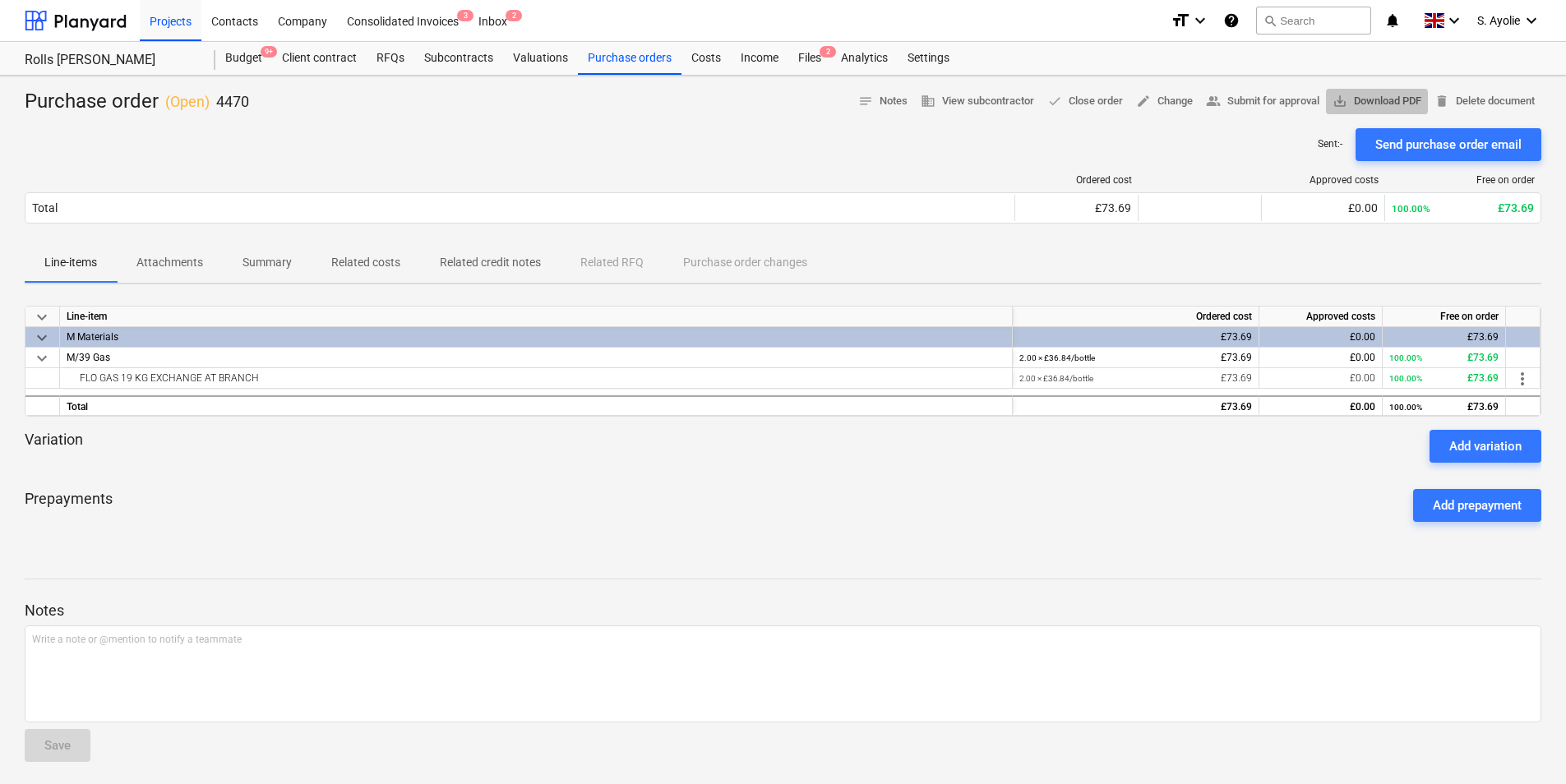
click at [1250, 103] on span "save_alt Download PDF" at bounding box center [1377, 102] width 89 height 19
click at [342, 511] on div "Prepayments Add prepayment" at bounding box center [783, 505] width 1516 height 59
click at [652, 63] on div "Purchase orders" at bounding box center [629, 58] width 104 height 33
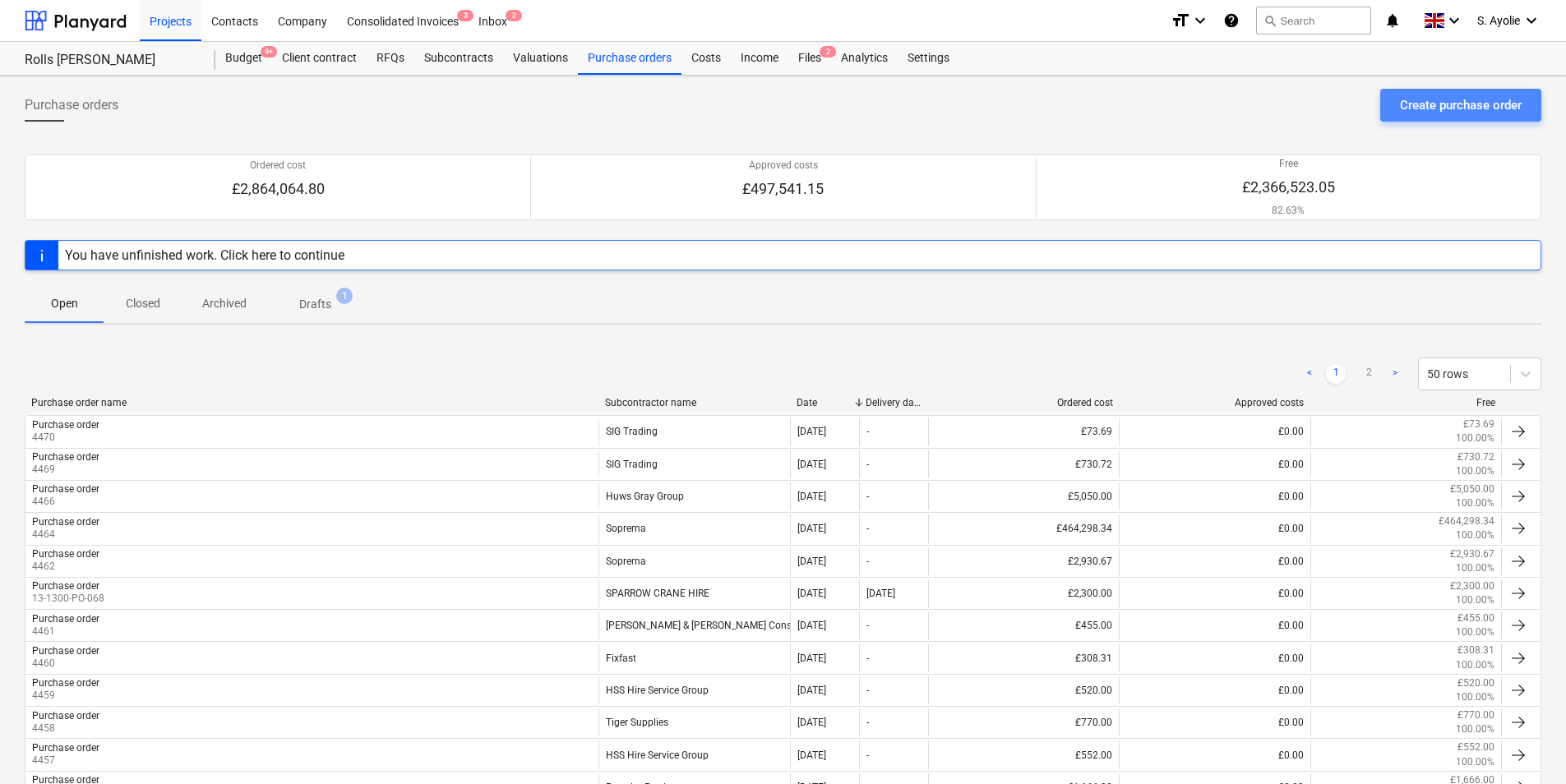
click at [1250, 114] on div "Create purchase order" at bounding box center [1461, 104] width 122 height 21
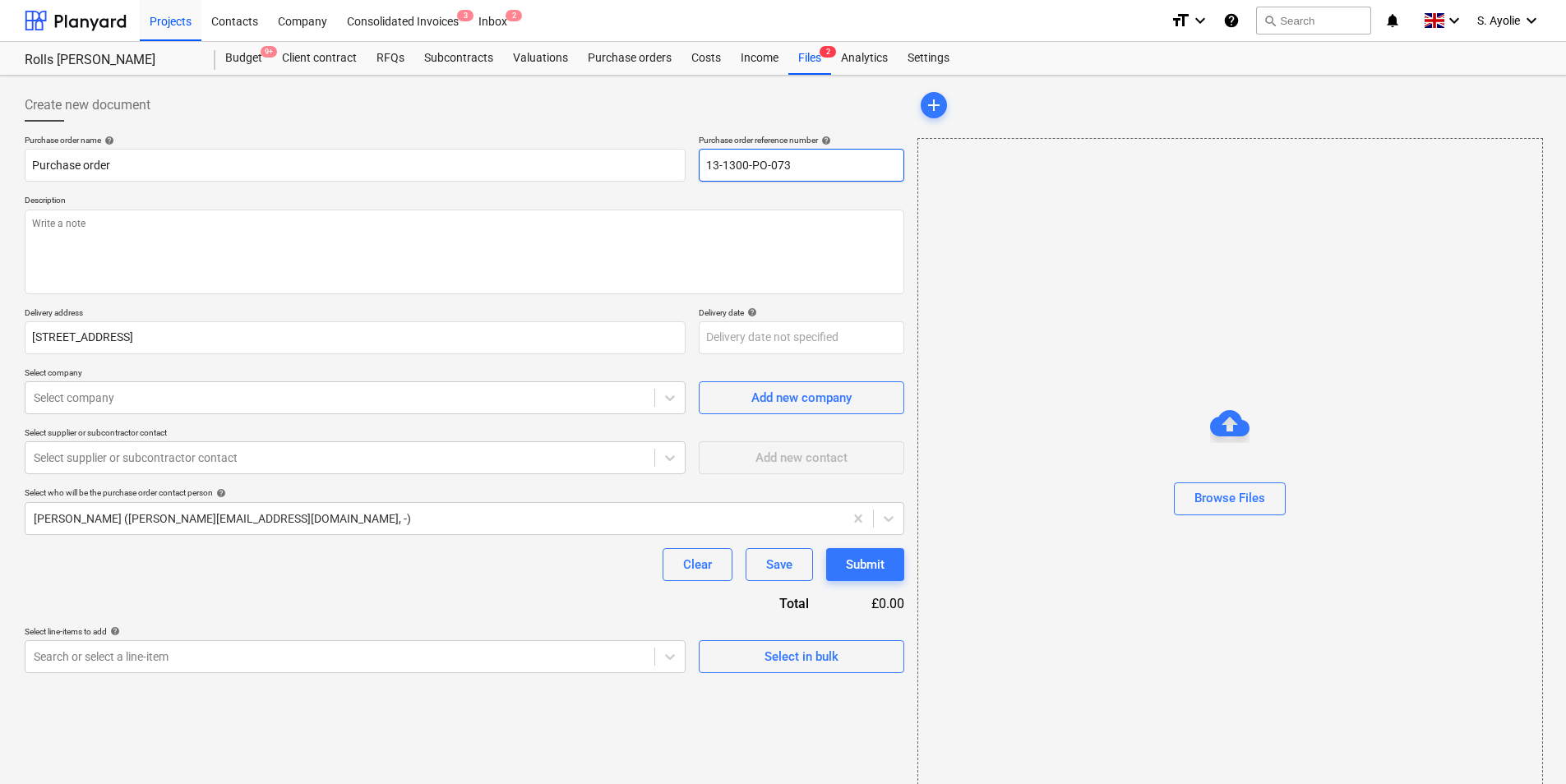
drag, startPoint x: 826, startPoint y: 165, endPoint x: 513, endPoint y: 107, distance: 318.3
click at [515, 101] on div "Create new document Purchase order name help Purchase order Purchase order refe…" at bounding box center [464, 381] width 879 height 585
type textarea "x"
type input "4"
type textarea "x"
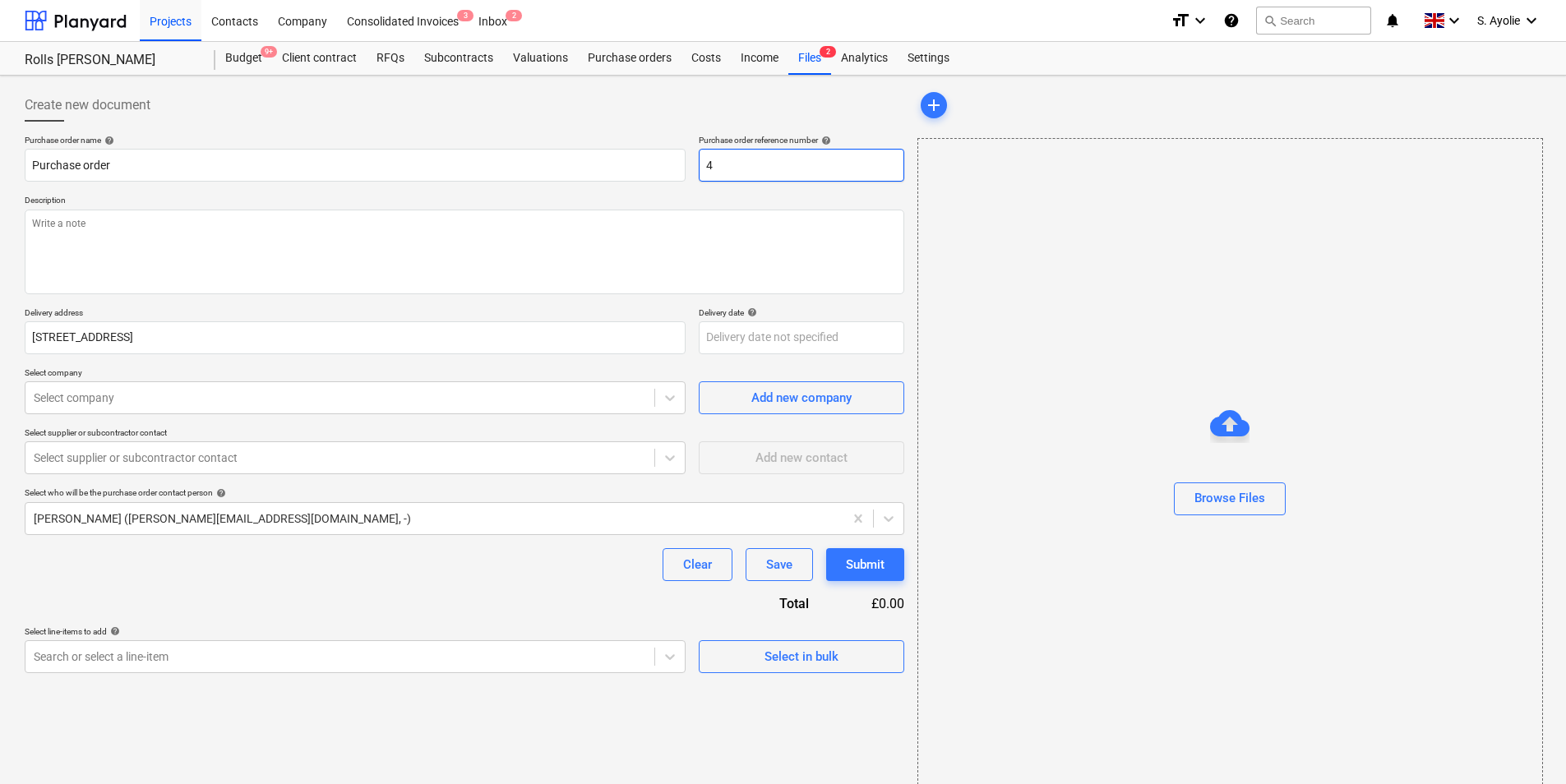
type input "44"
type textarea "x"
type input "447"
type textarea "x"
type input "4471"
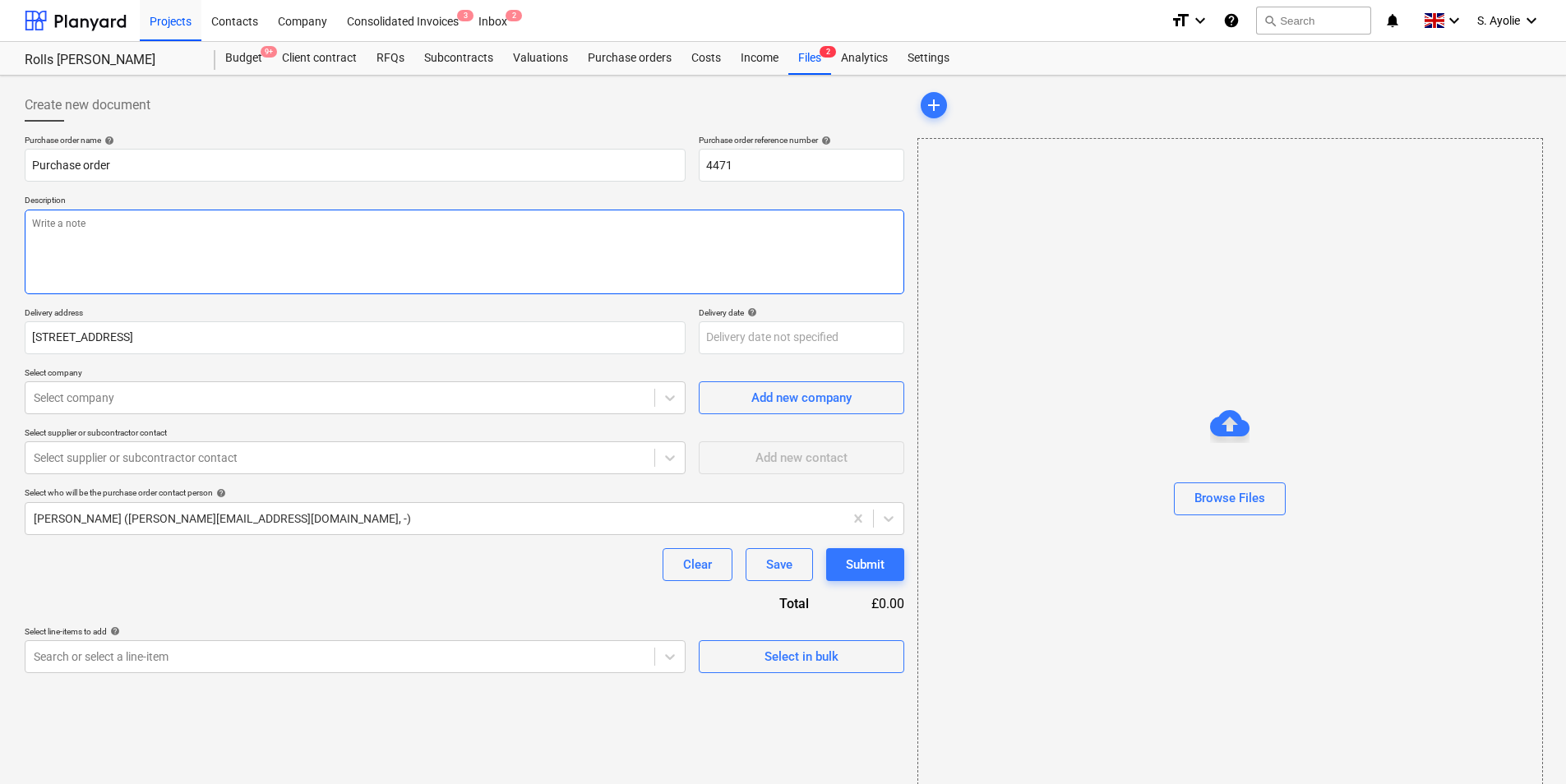
click at [346, 256] on textarea at bounding box center [464, 252] width 879 height 85
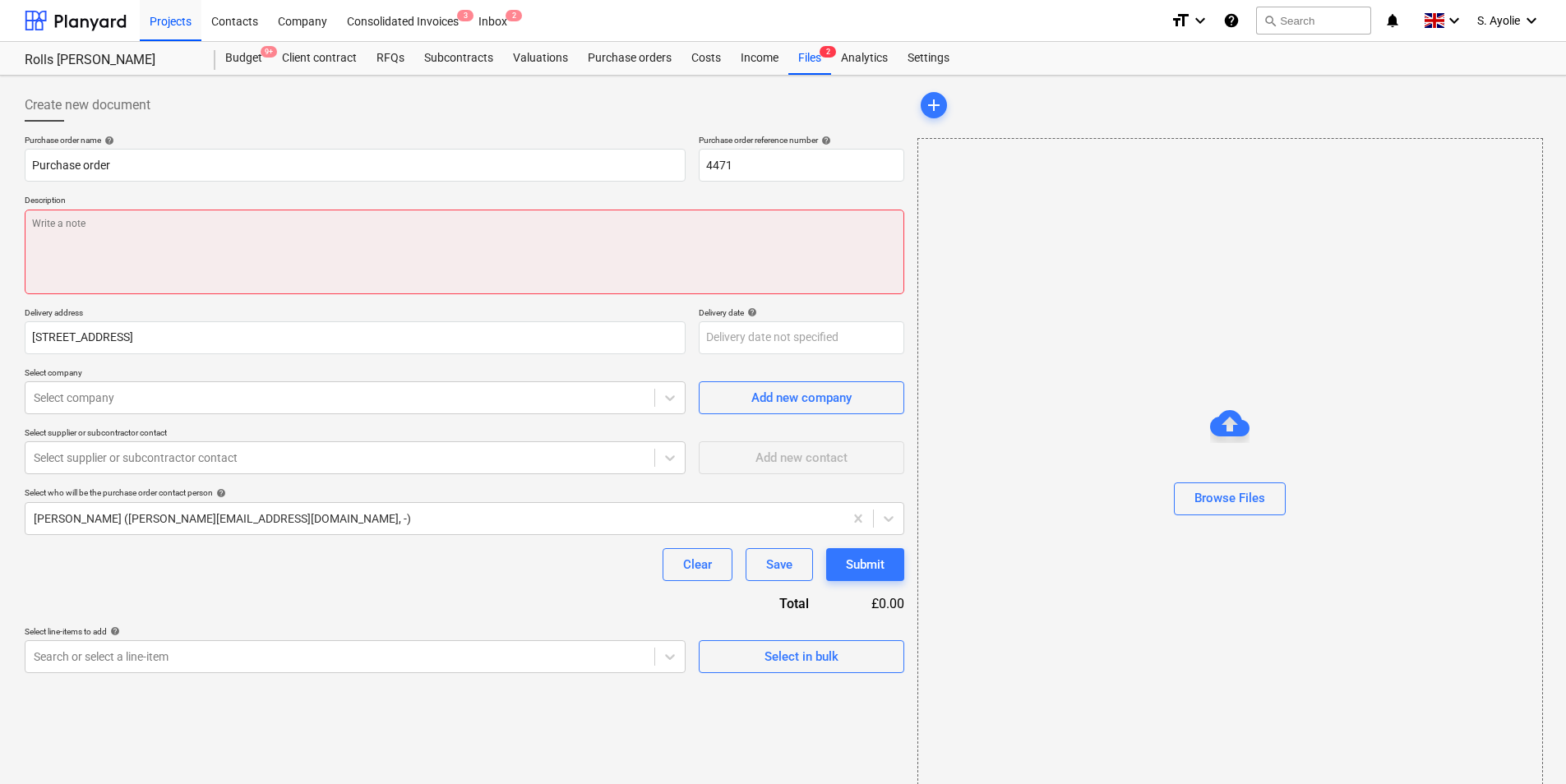
click at [163, 247] on textarea at bounding box center [464, 252] width 879 height 85
paste textarea "Site Contact [PERSON_NAME] [PHONE_NUMBER] or Skyler Office 01634791810.Driver t…"
type textarea "x"
type textarea "Site Contact [PERSON_NAME] [PHONE_NUMBER] or Skyler Office 01634791810.Driver t…"
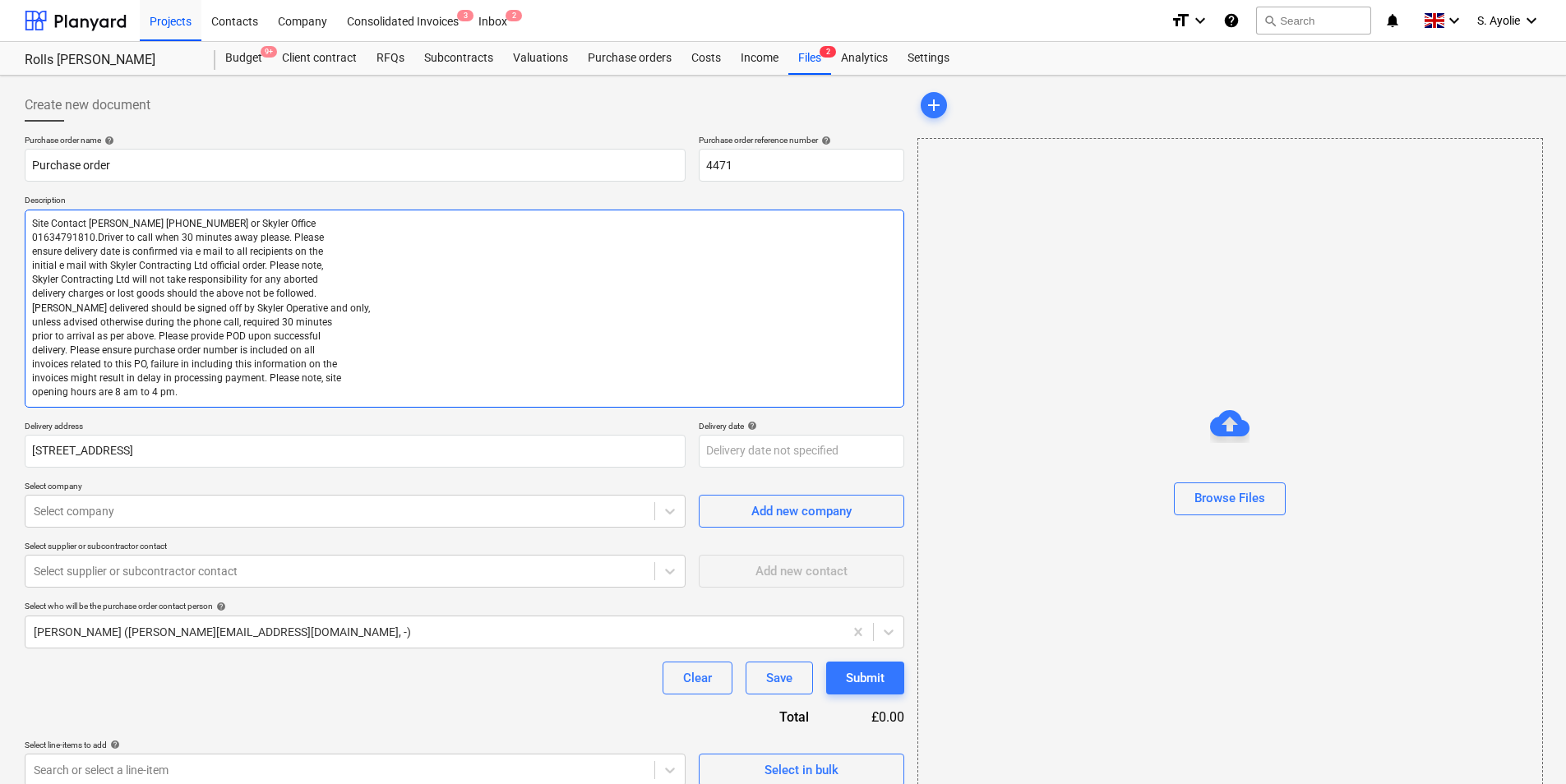
type textarea "x"
type textarea "Site Contact [PERSON_NAME] [PHONE_NUMBER] or Skyler Office 01634791810.Driver t…"
type textarea "x"
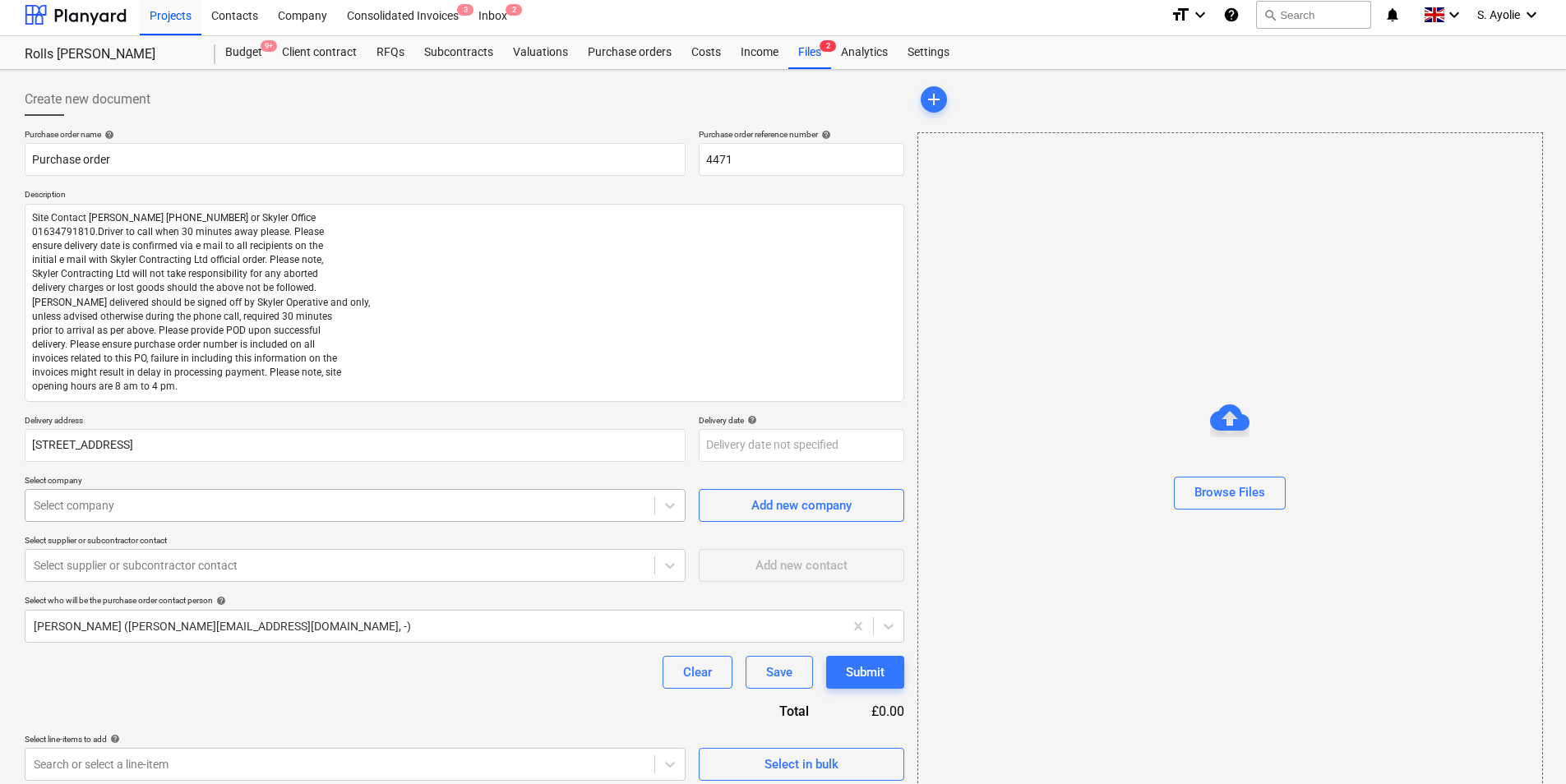
click at [205, 514] on div "Select company" at bounding box center [340, 505] width 628 height 23
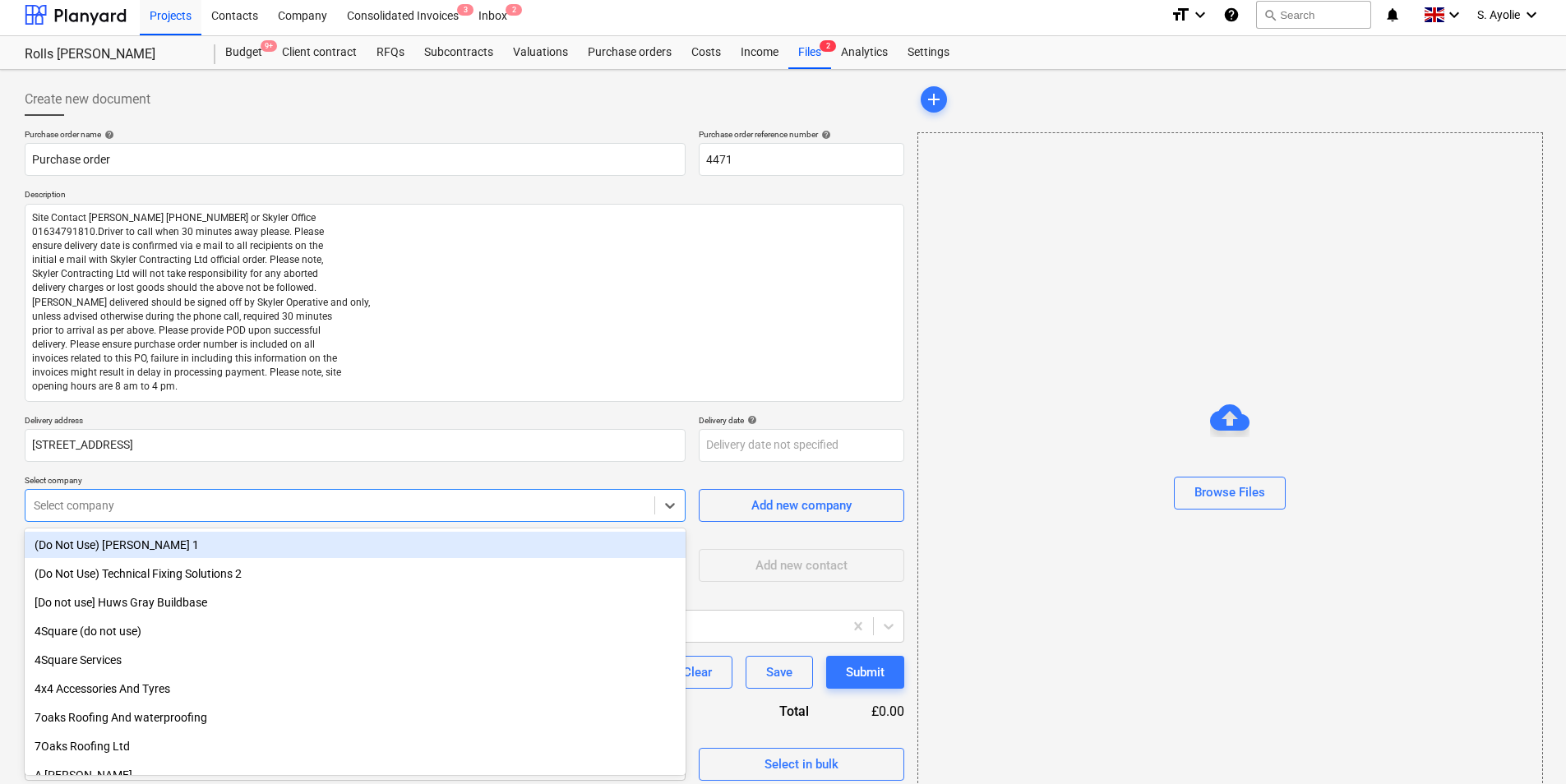
scroll to position [7, 0]
type input "sop"
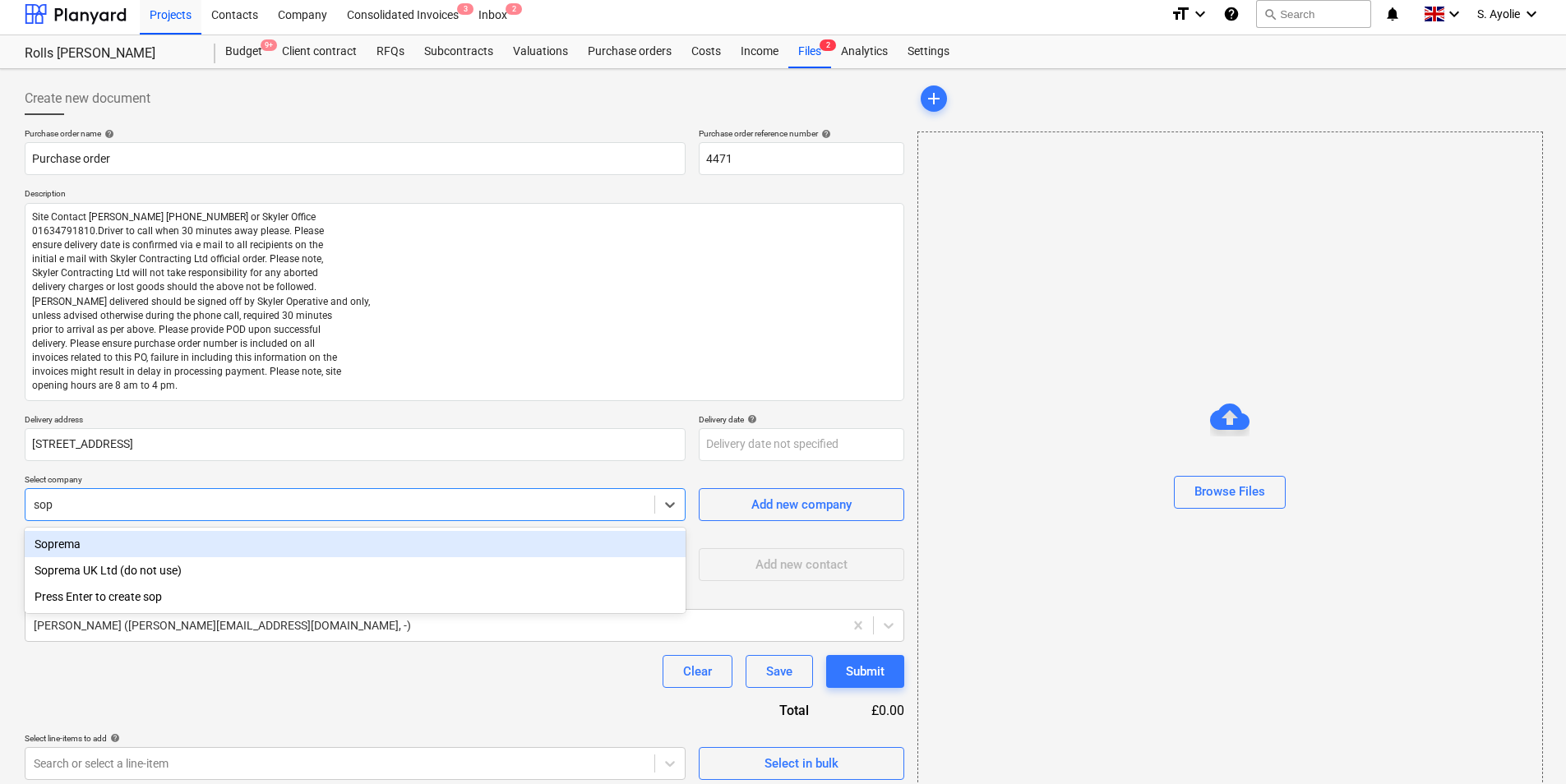
click at [148, 544] on div "Soprema" at bounding box center [355, 543] width 661 height 27
type textarea "x"
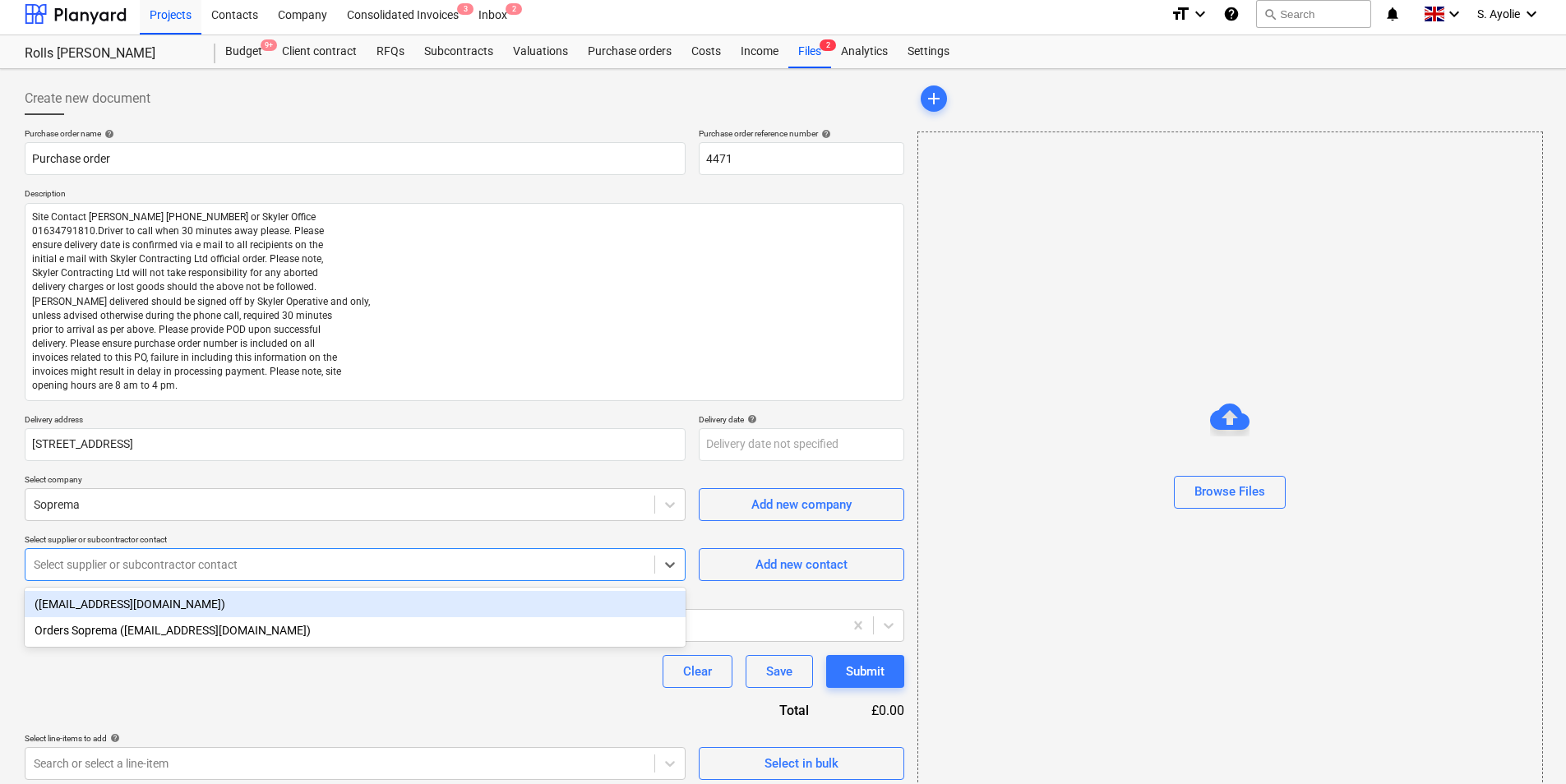
click at [148, 566] on div at bounding box center [339, 564] width 612 height 16
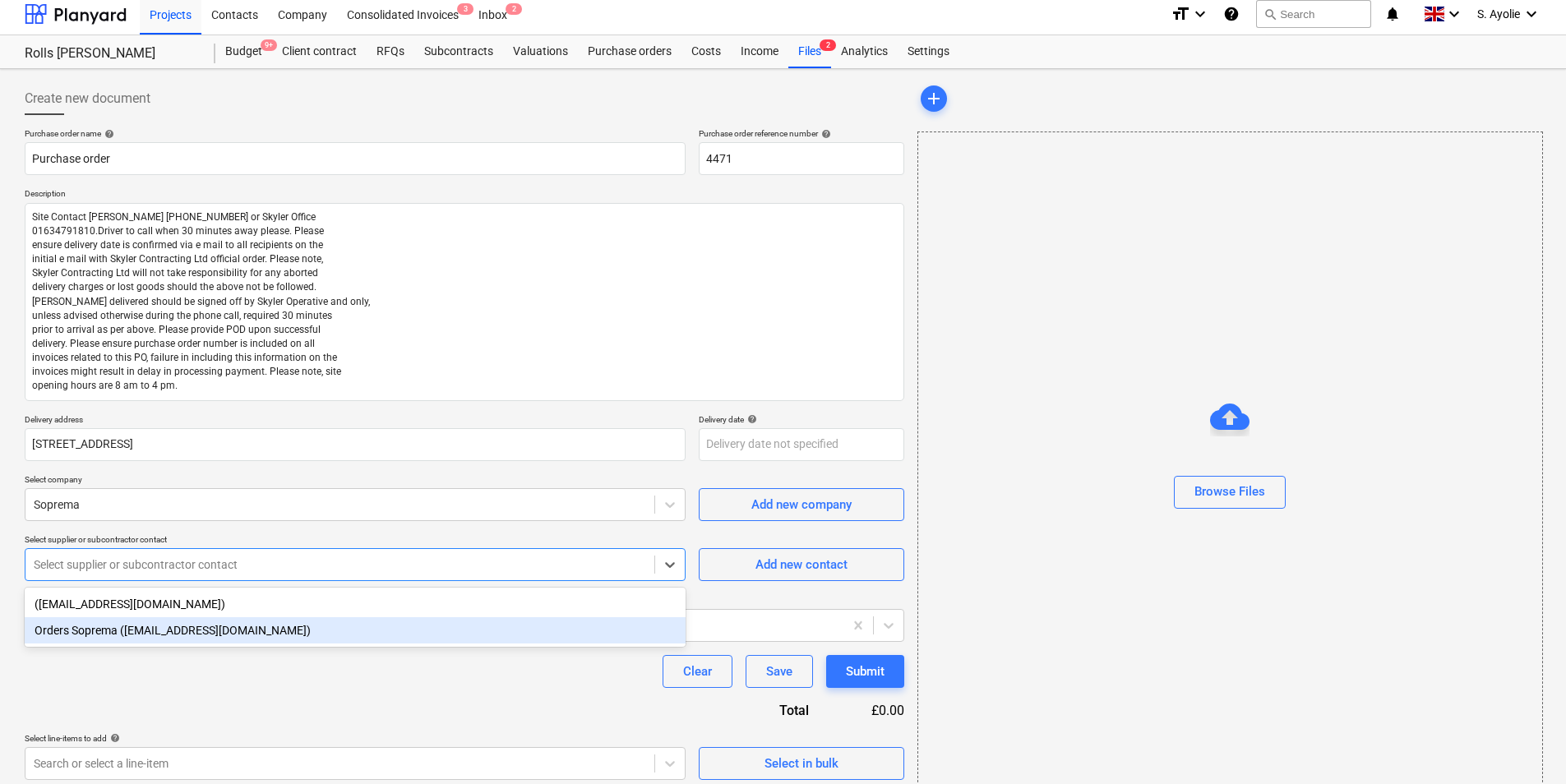
click at [150, 605] on div "Orders Soprema ([EMAIL_ADDRESS][DOMAIN_NAME])" at bounding box center [355, 630] width 661 height 27
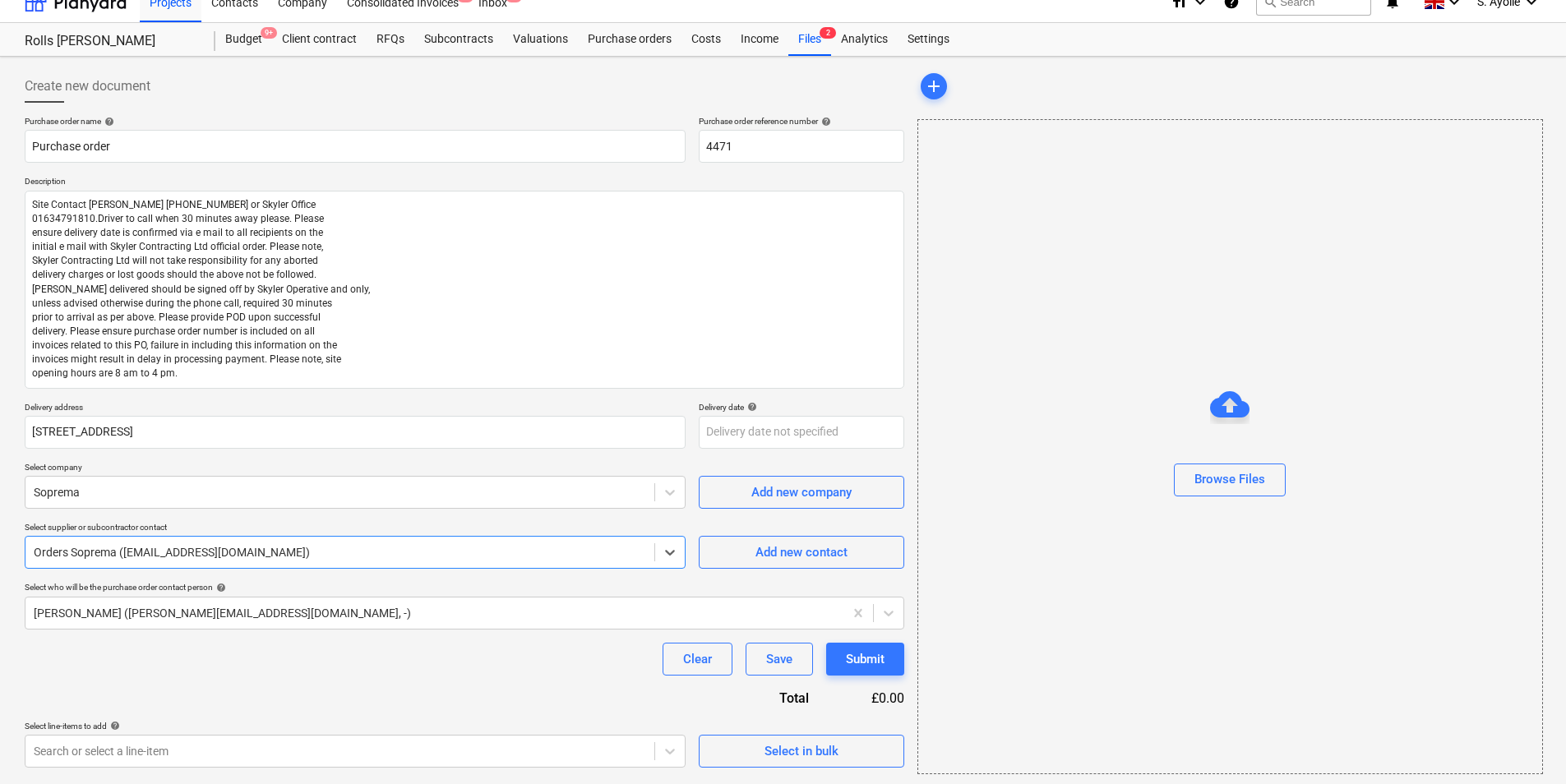
scroll to position [22, 0]
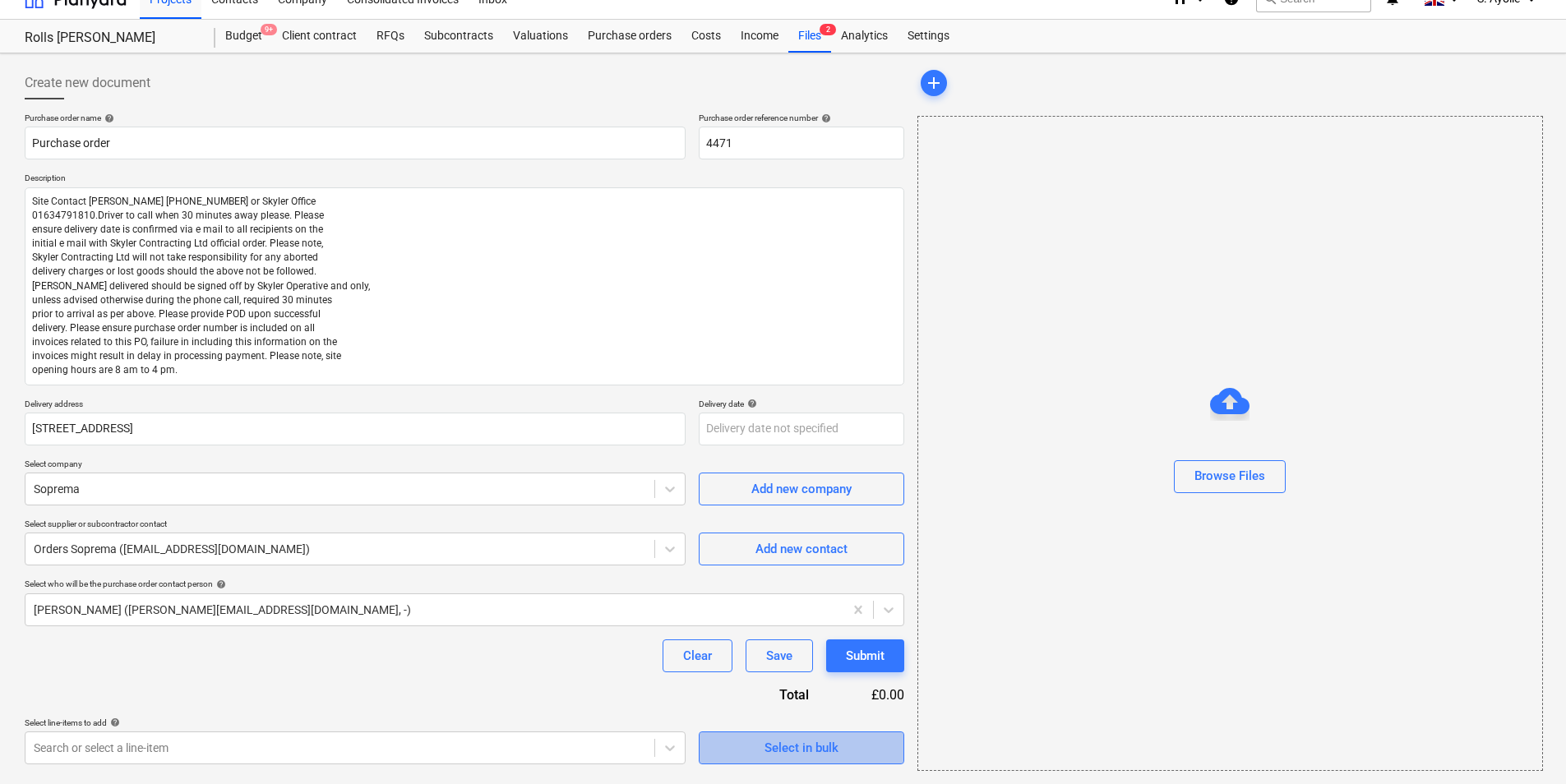
click at [717, 605] on button "Select in bulk" at bounding box center [801, 747] width 205 height 33
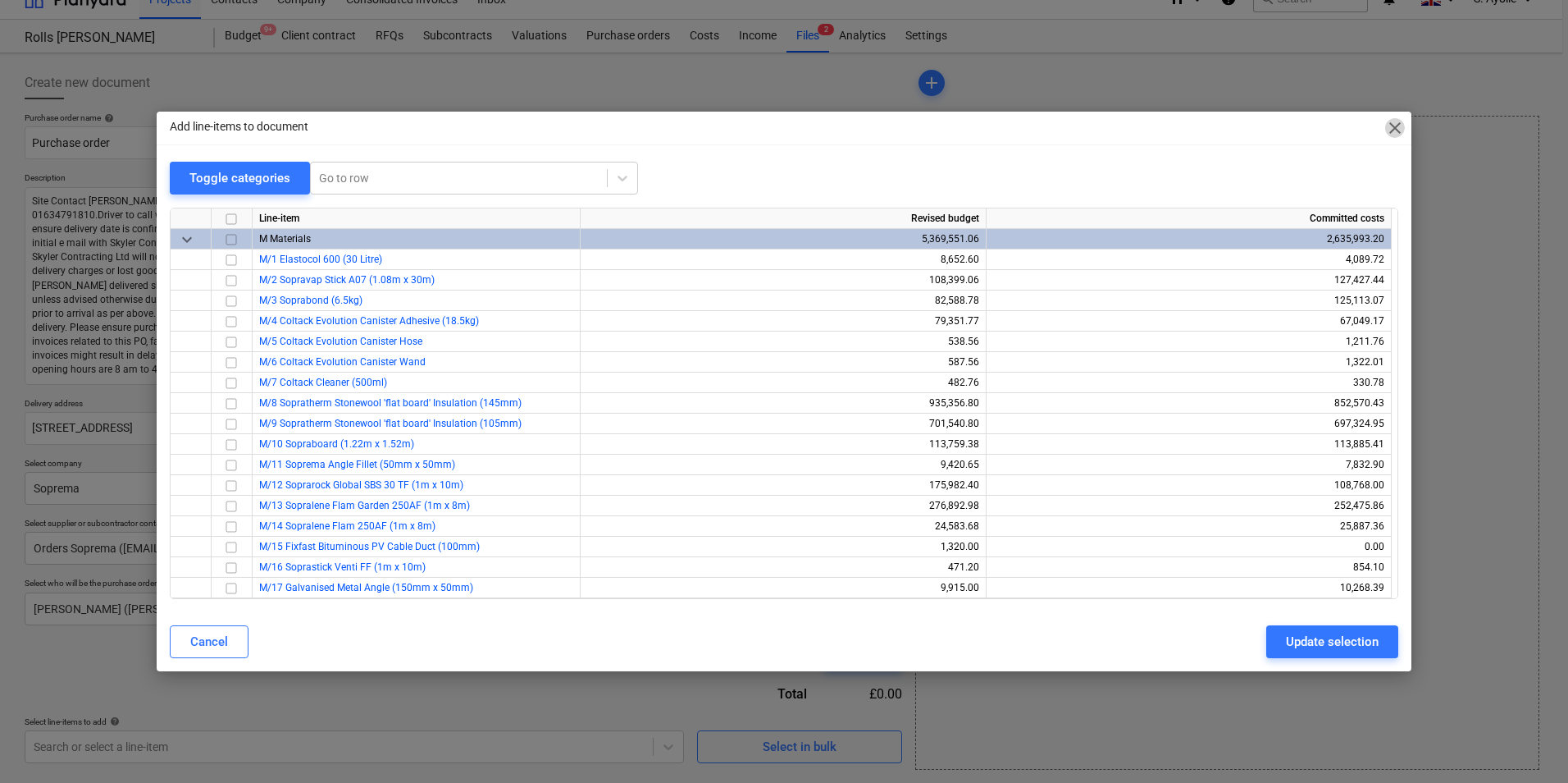
click at [1248, 125] on span "close" at bounding box center [1395, 127] width 20 height 20
type textarea "x"
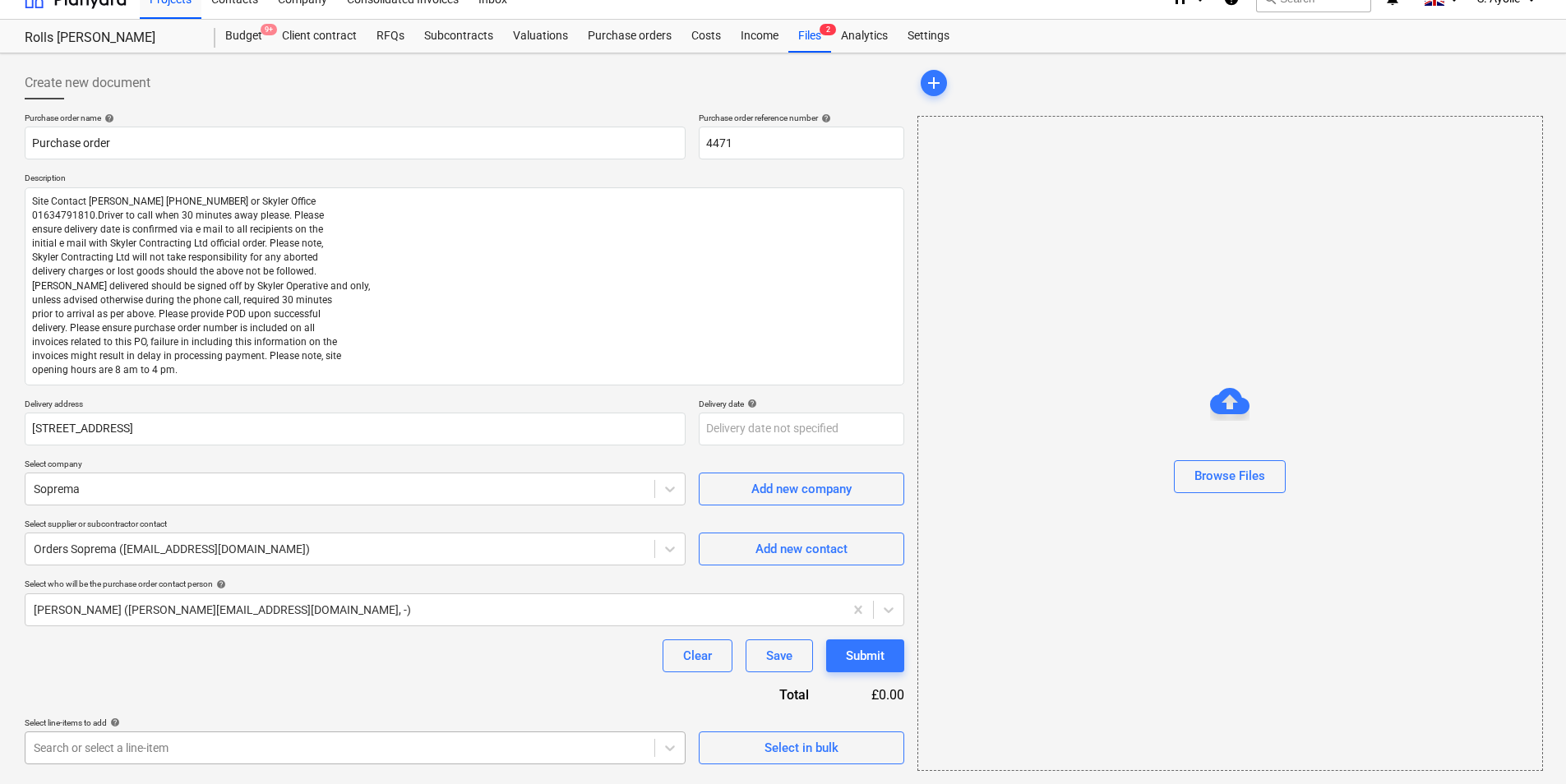
scroll to position [258, 0]
click at [154, 605] on body "Projects Contacts Company Consolidated Invoices 3 Inbox 2 format_size keyboard_…" at bounding box center [783, 370] width 1566 height 784
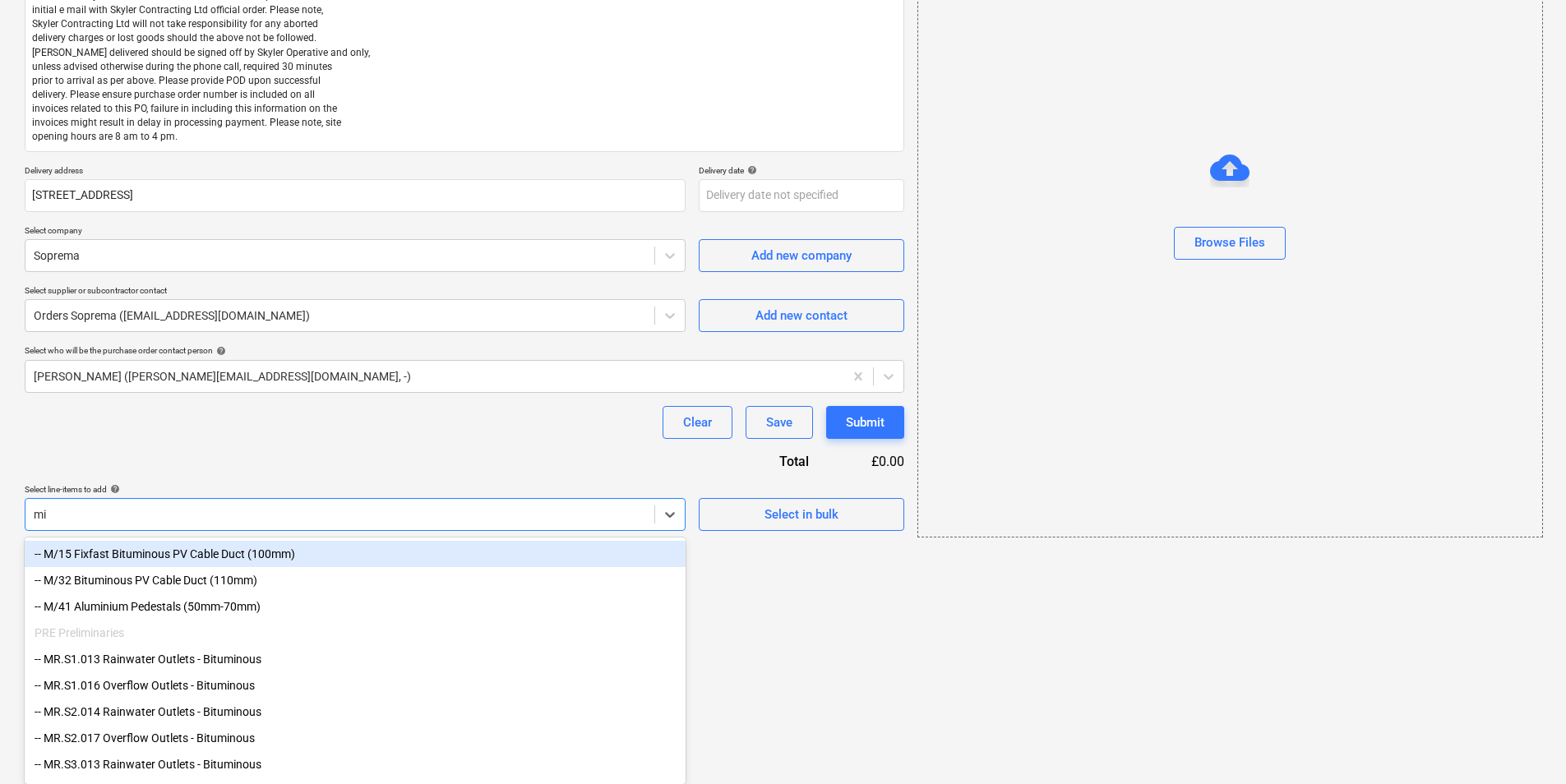
scroll to position [256, 0]
type input "min"
click at [154, 605] on div "-- MR.S2.017 Overflow Outlets - Bituminous" at bounding box center [355, 738] width 661 height 27
type textarea "x"
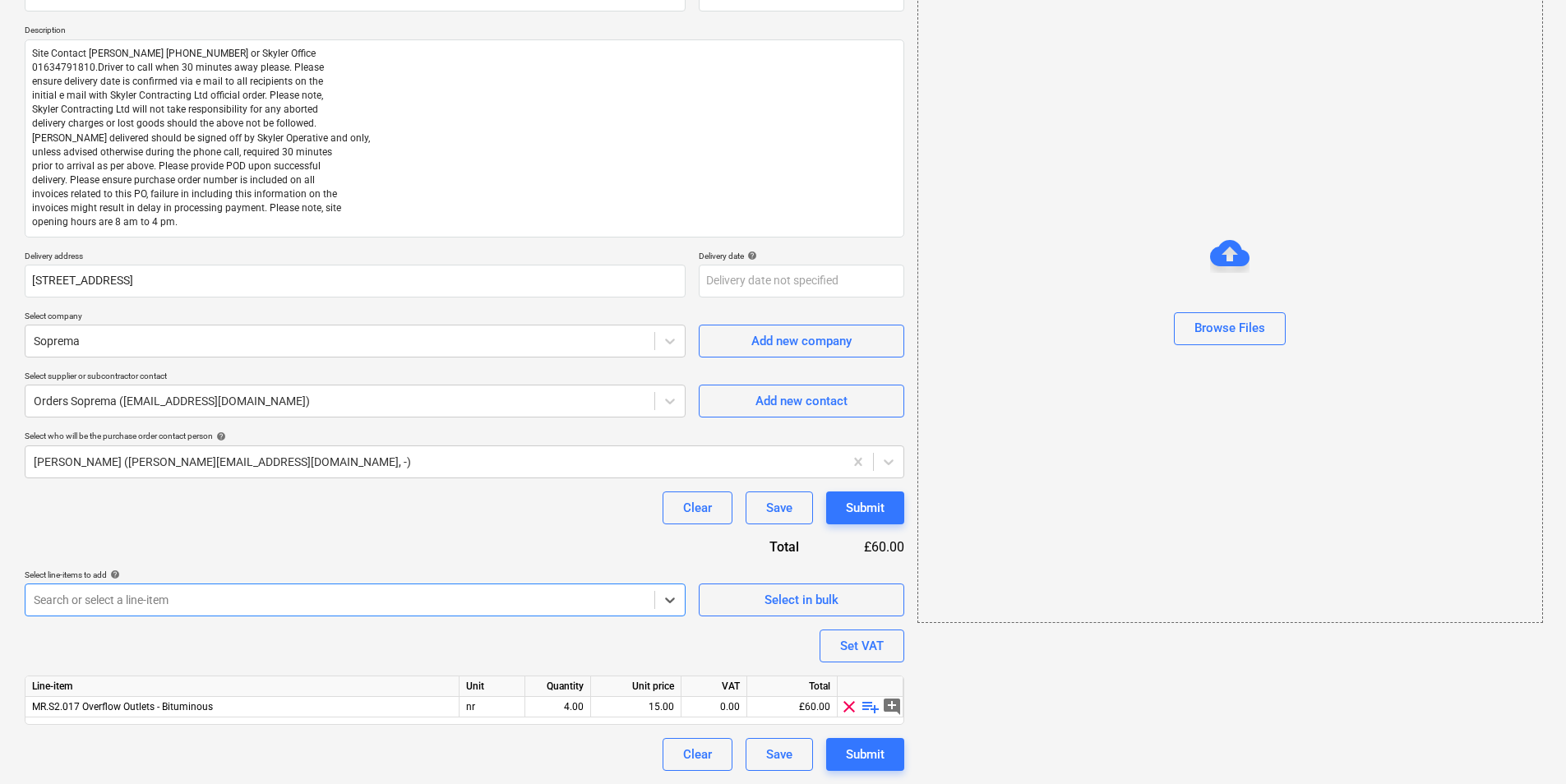
scroll to position [258, 0]
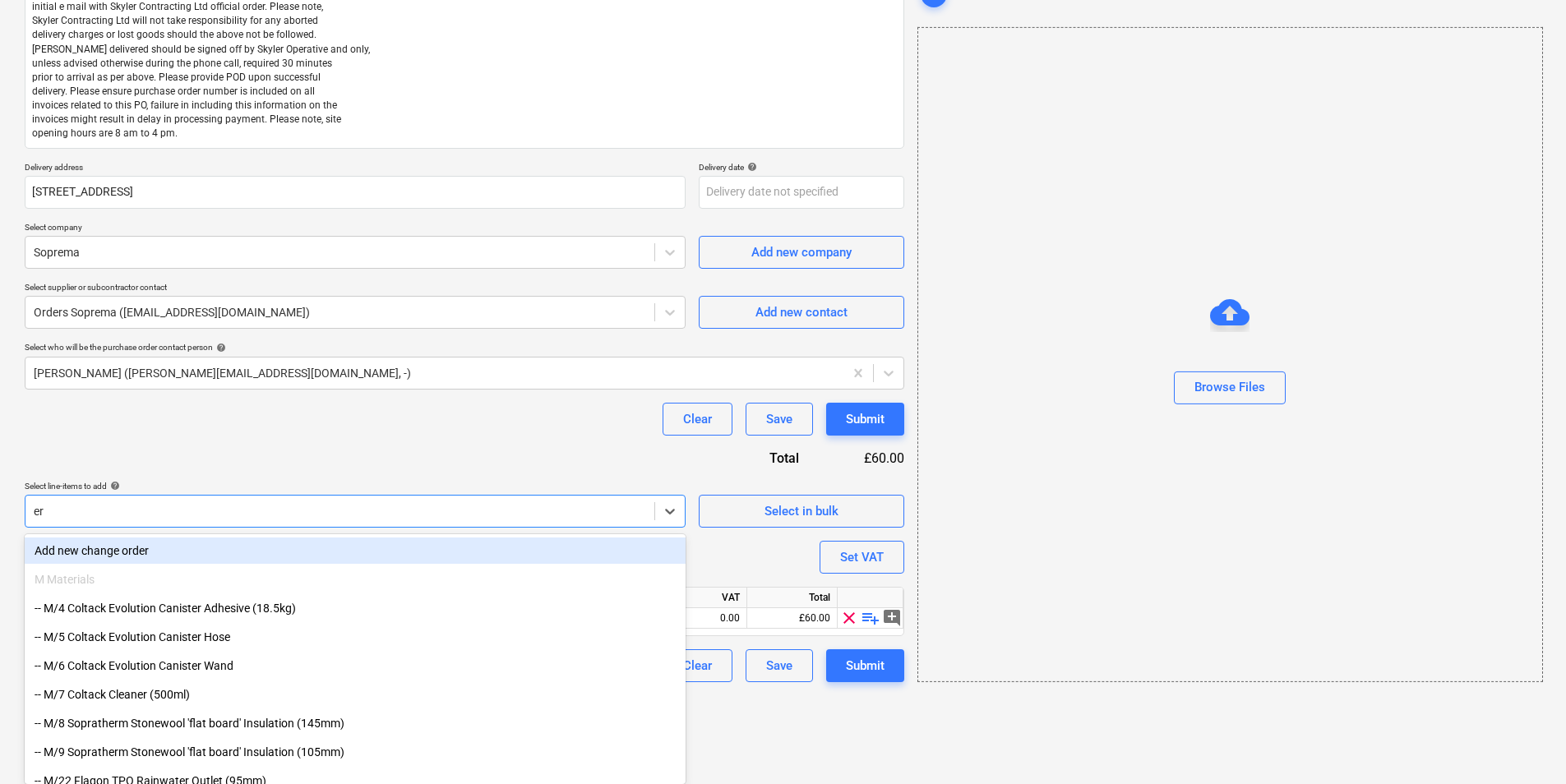
type input "e"
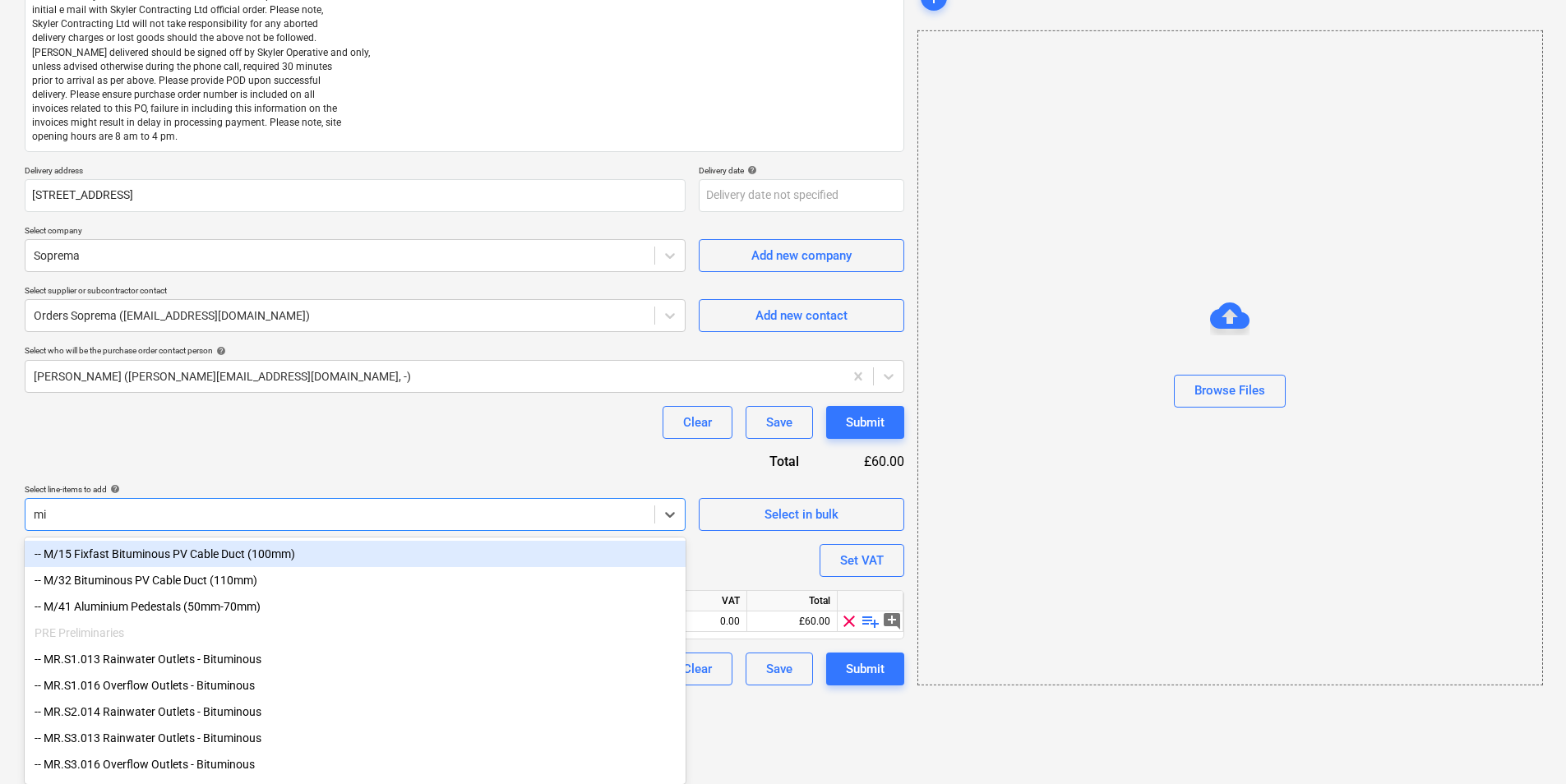
scroll to position [256, 0]
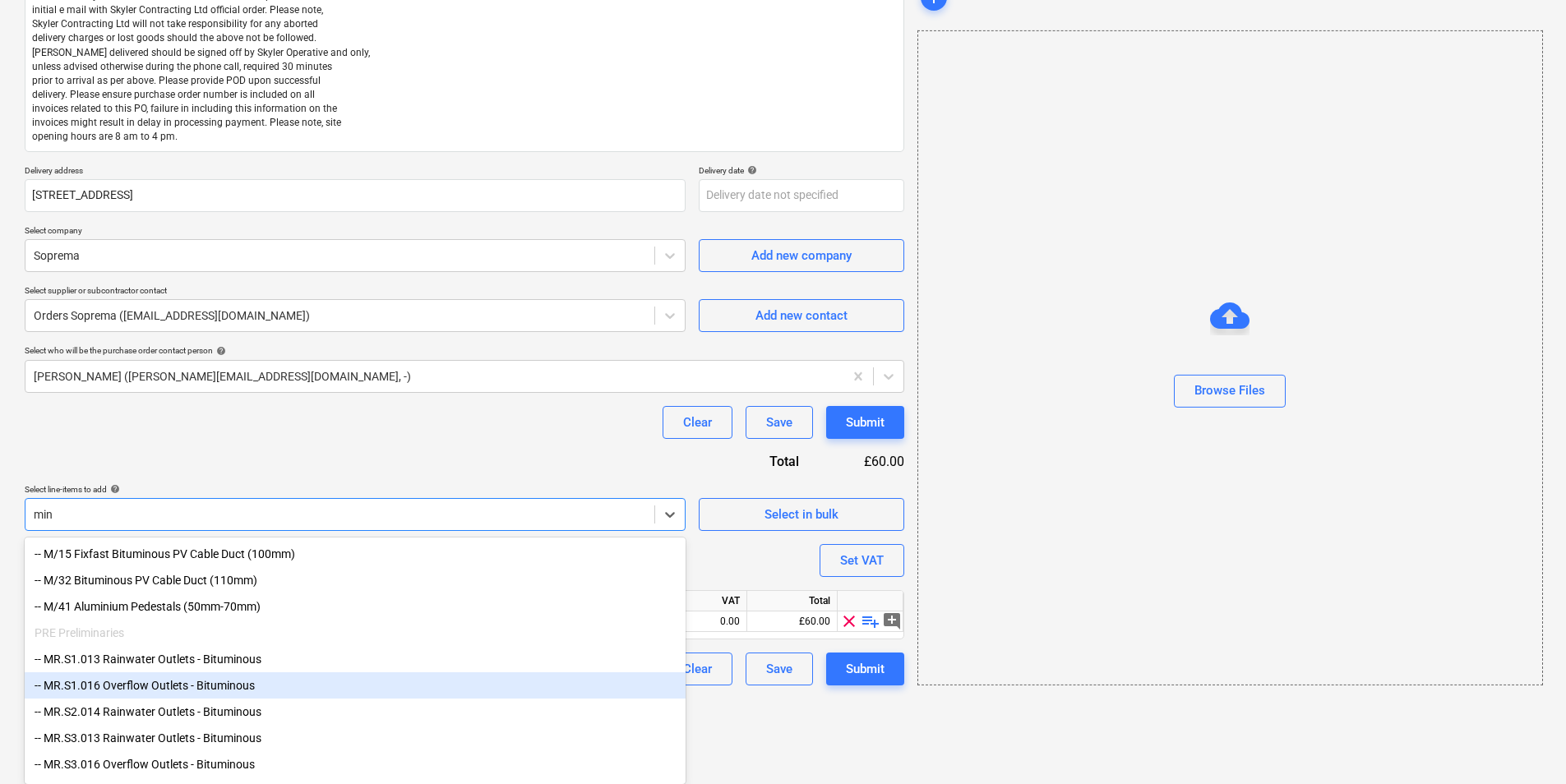
type input "min"
type textarea "x"
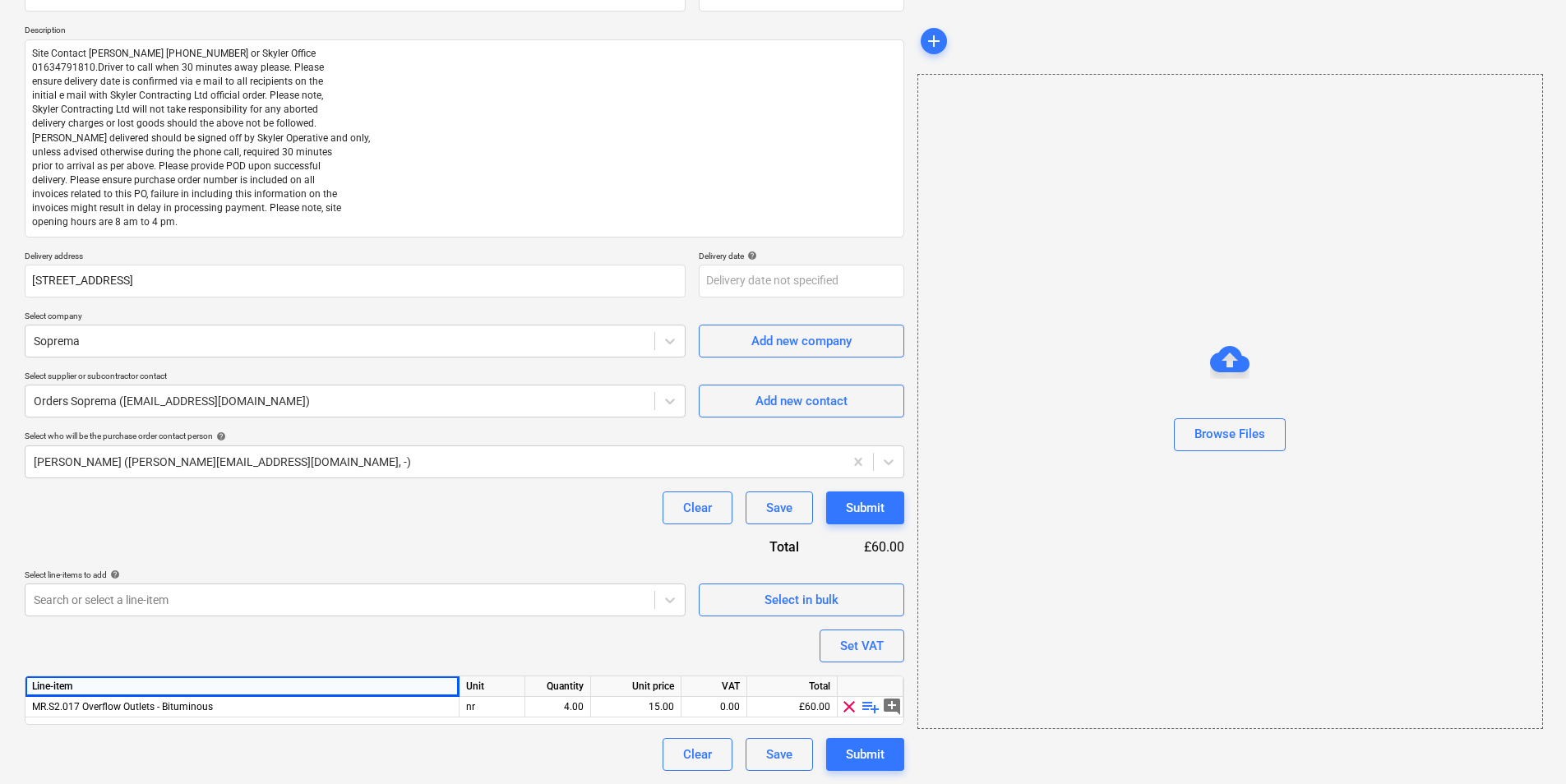
click at [85, 605] on div "Line-item" at bounding box center [242, 686] width 434 height 21
click at [853, 605] on span "clear" at bounding box center [848, 706] width 20 height 20
type textarea "x"
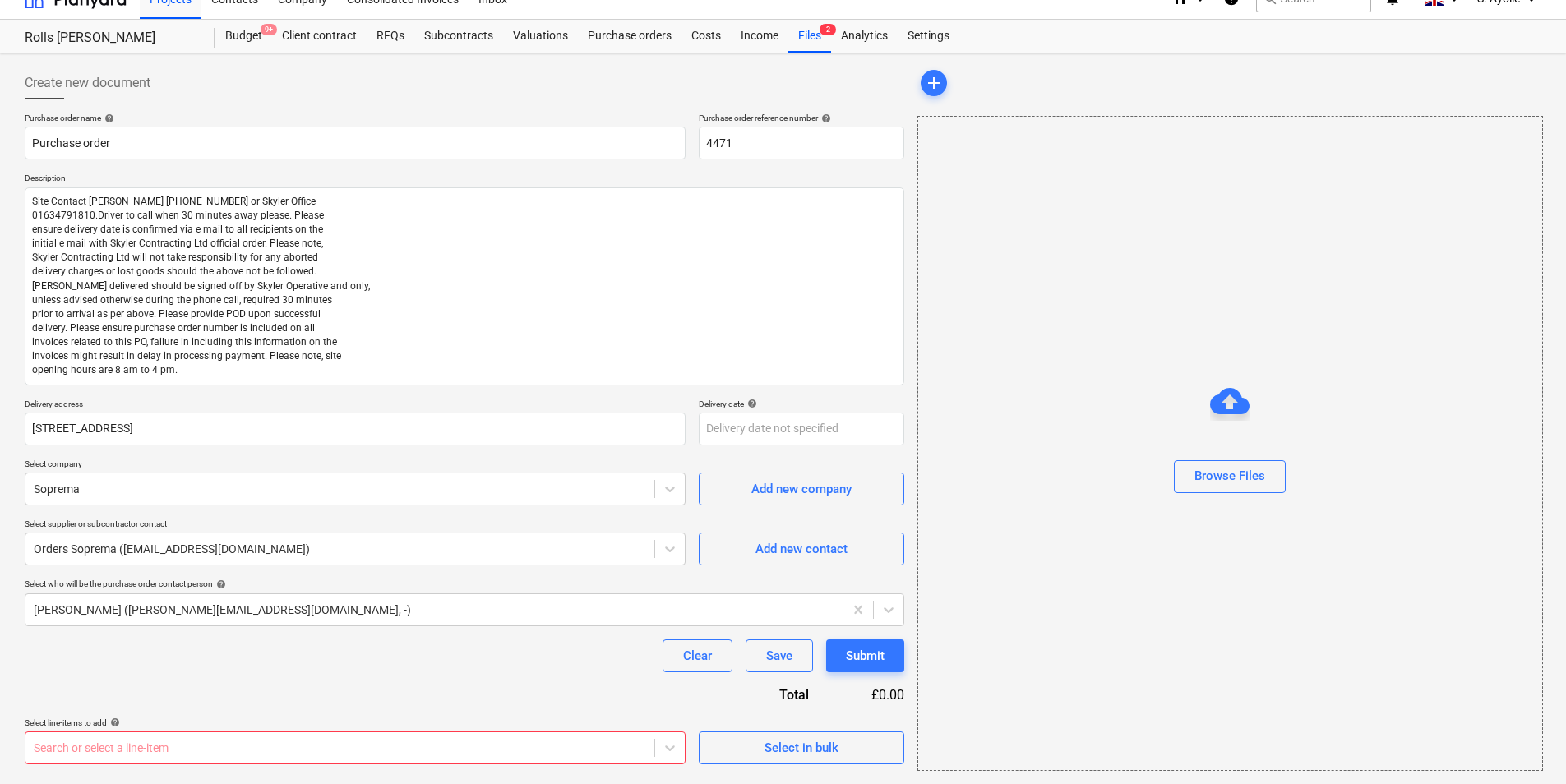
scroll to position [258, 0]
click at [396, 605] on body "Projects Contacts Company Consolidated Invoices 3 Inbox 2 format_size keyboard_…" at bounding box center [783, 370] width 1566 height 784
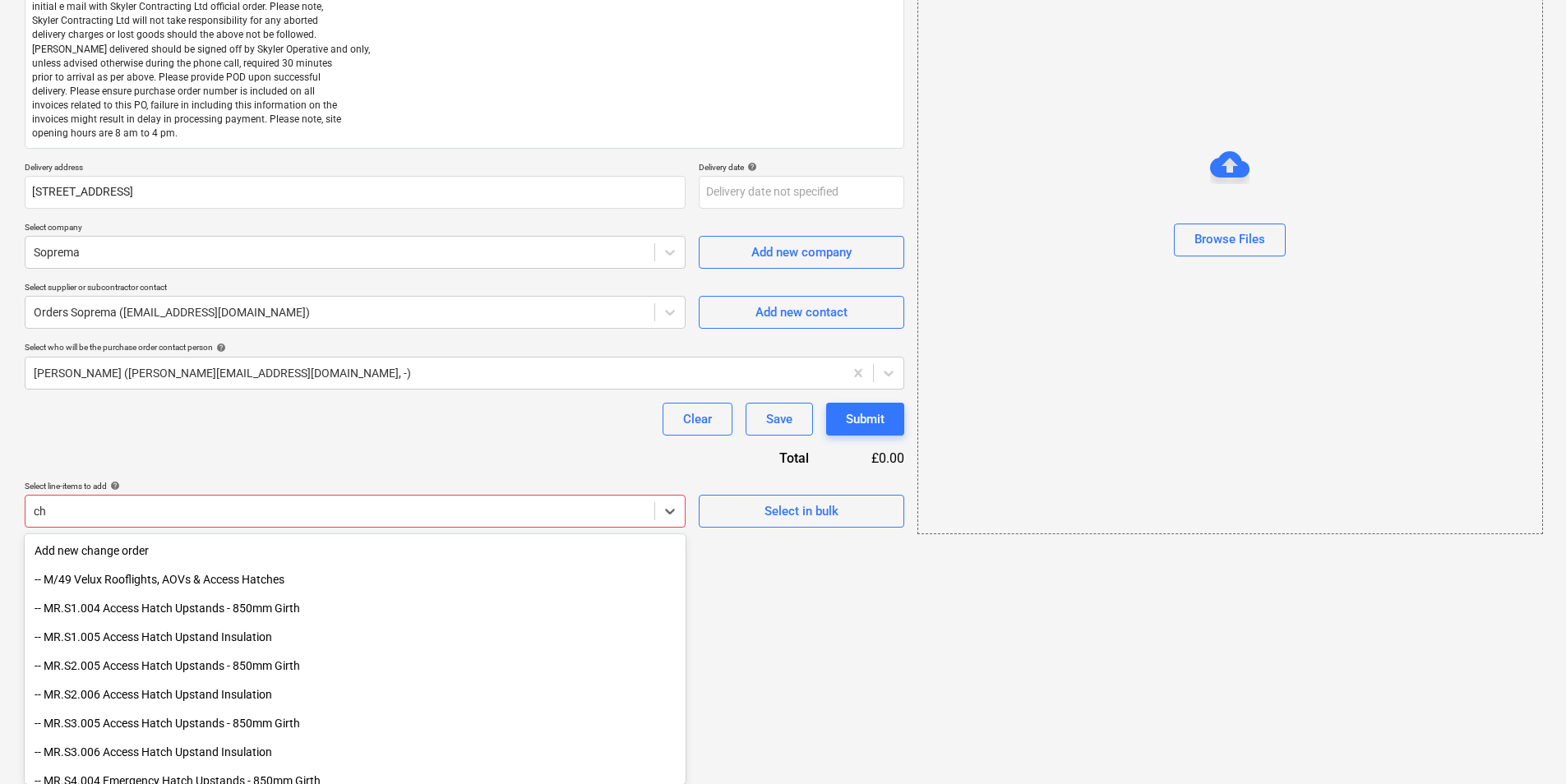
type input "c"
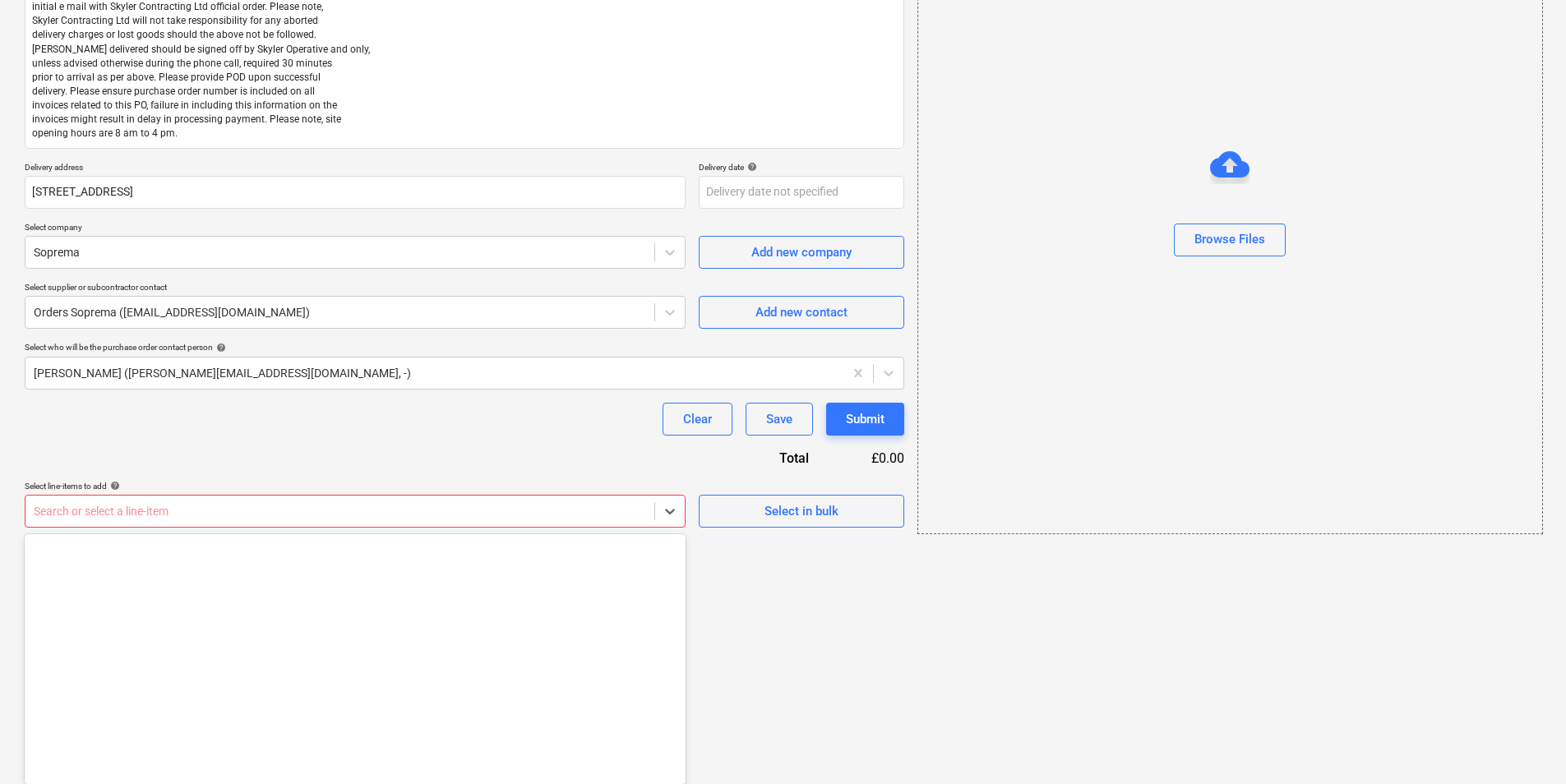
scroll to position [22, 0]
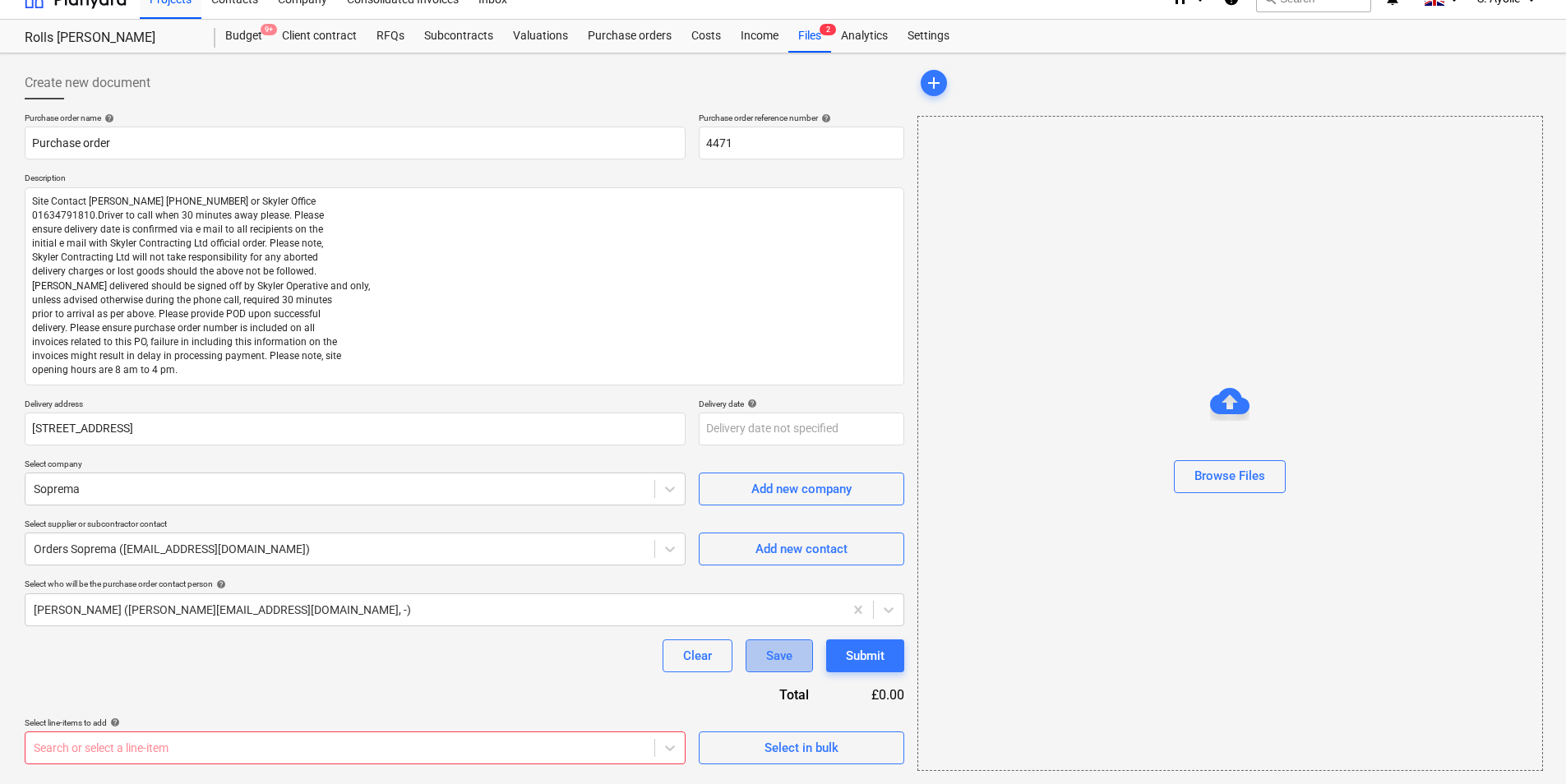
click at [759, 605] on button "Save" at bounding box center [779, 656] width 68 height 33
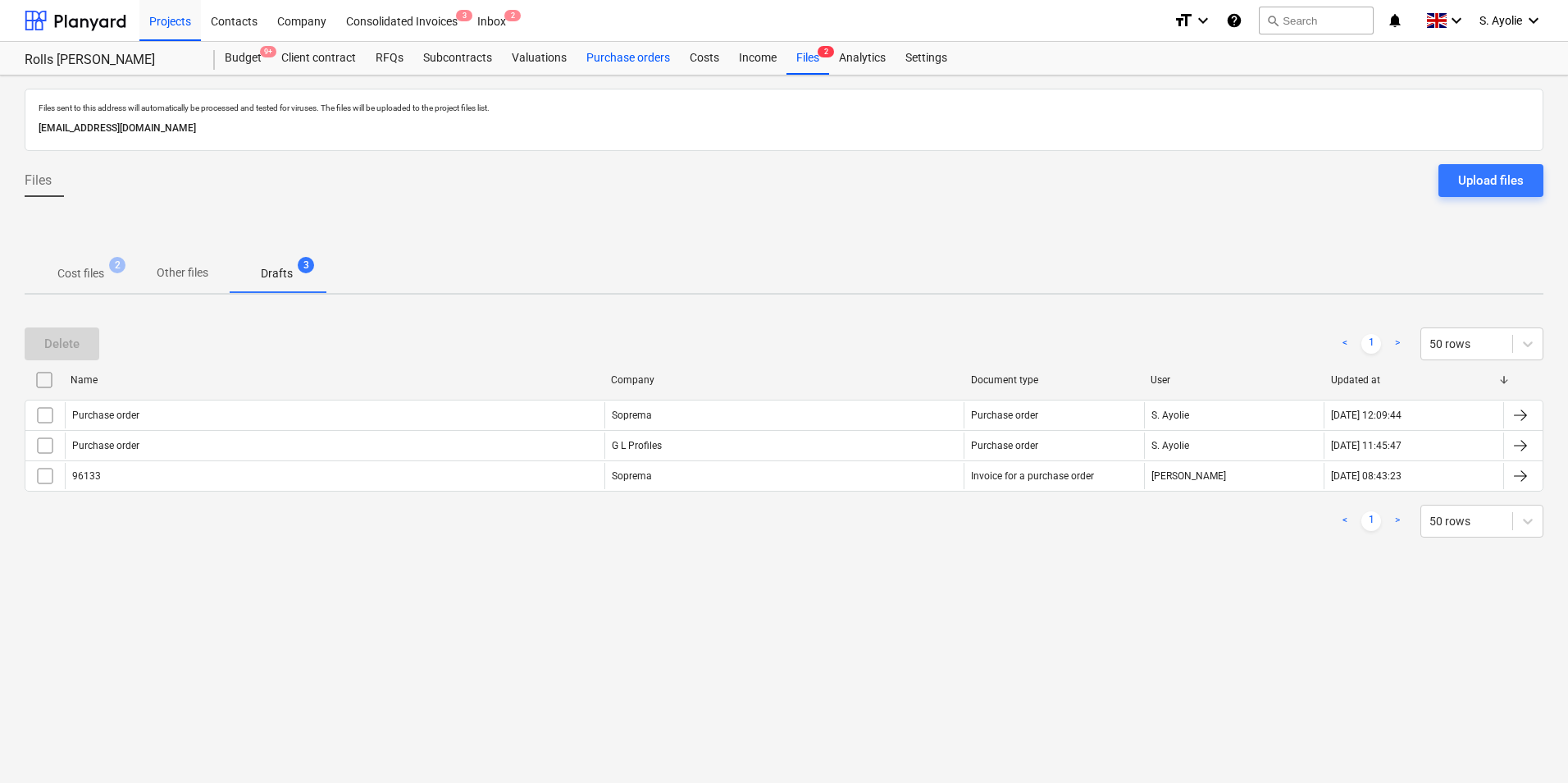
click at [635, 58] on div "Purchase orders" at bounding box center [628, 58] width 103 height 32
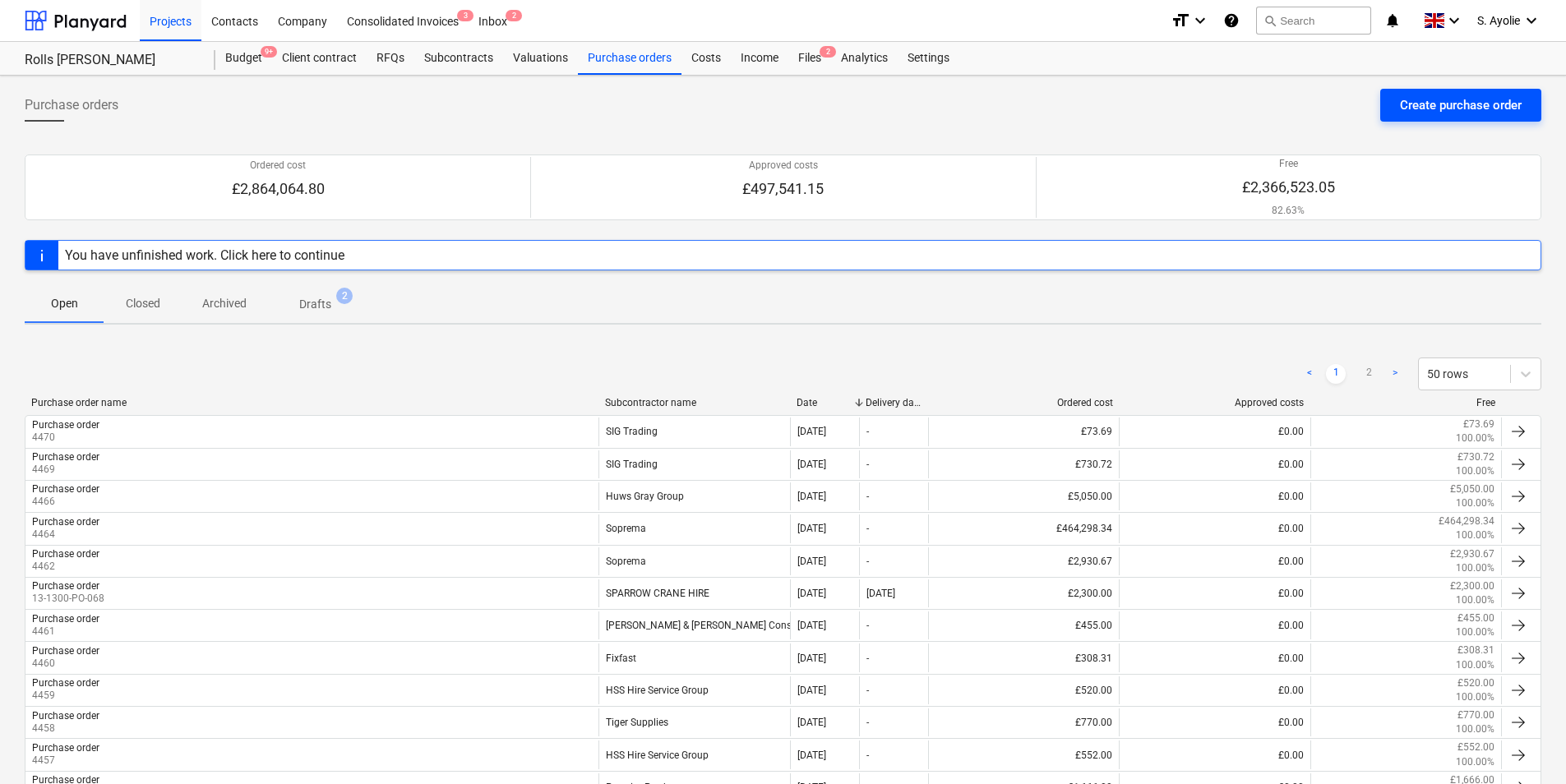
click at [1250, 111] on div "Create purchase order" at bounding box center [1461, 104] width 122 height 21
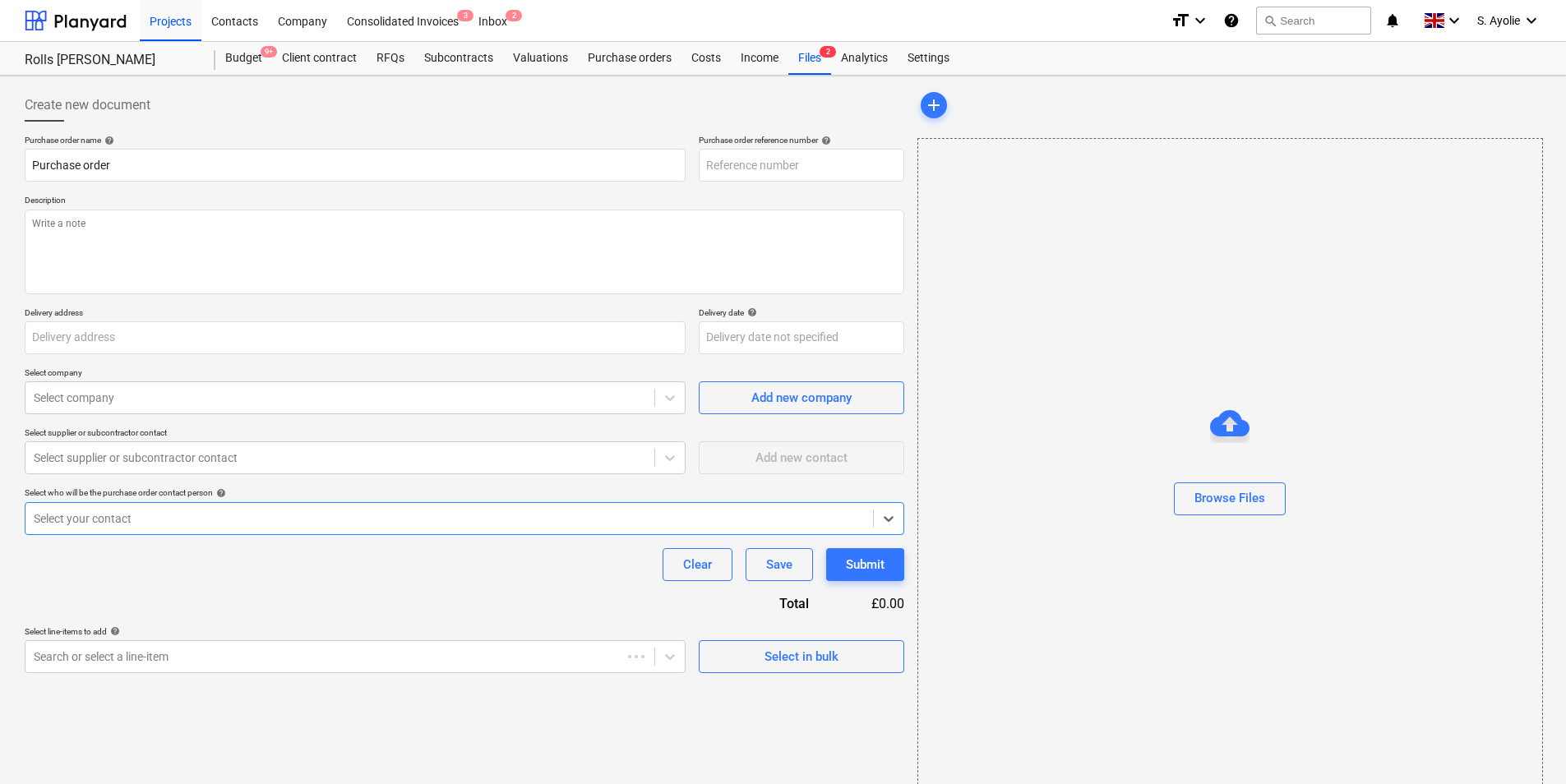
type textarea "x"
type input "13-1300-PO-074"
type input "[STREET_ADDRESS]"
drag, startPoint x: 803, startPoint y: 160, endPoint x: 651, endPoint y: 101, distance: 163.0
click at [646, 122] on div "Create new document Purchase order name help Purchase order Purchase order refe…" at bounding box center [464, 381] width 879 height 585
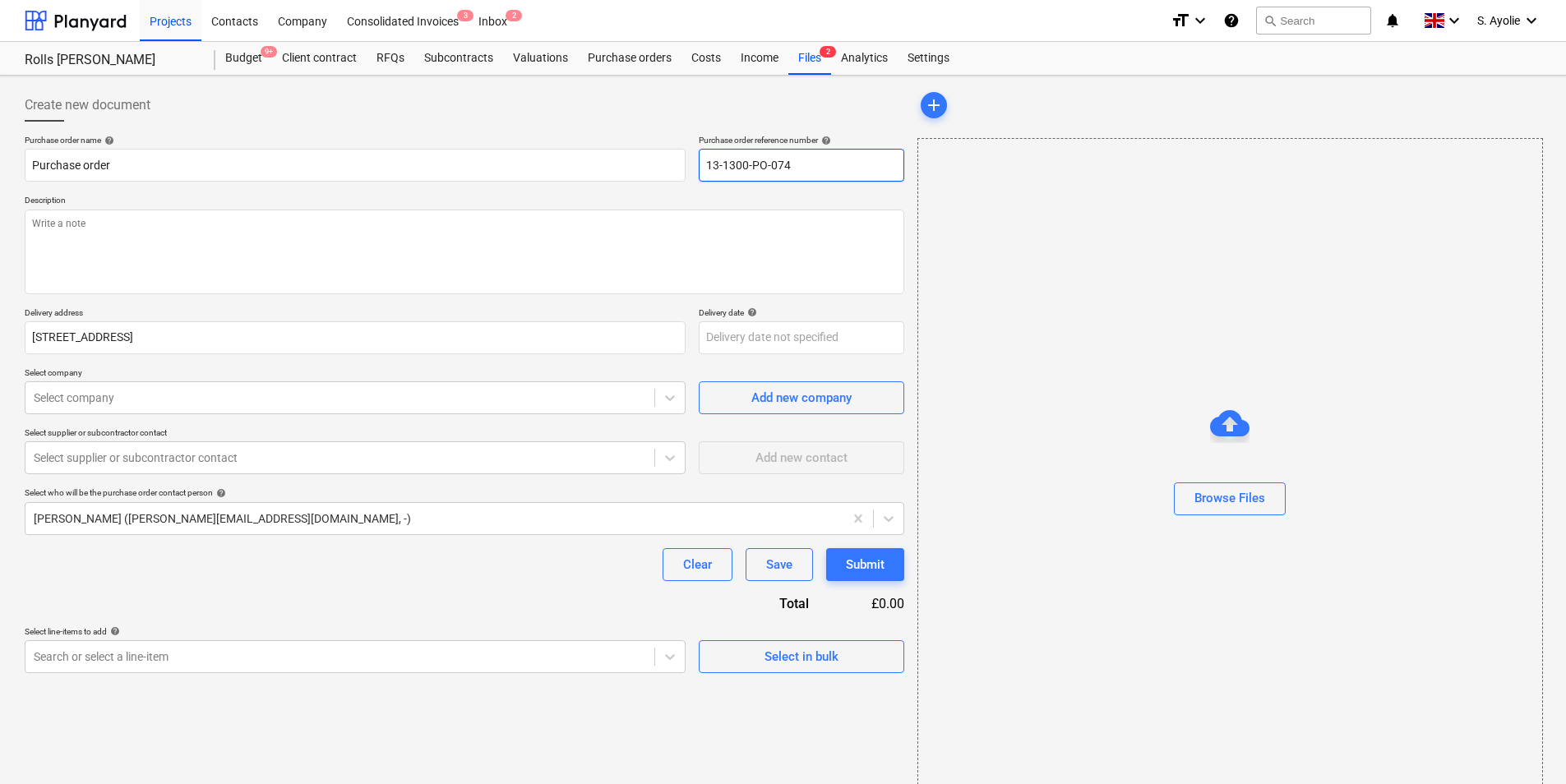
type textarea "x"
type input "4"
type textarea "x"
type input "44"
type textarea "x"
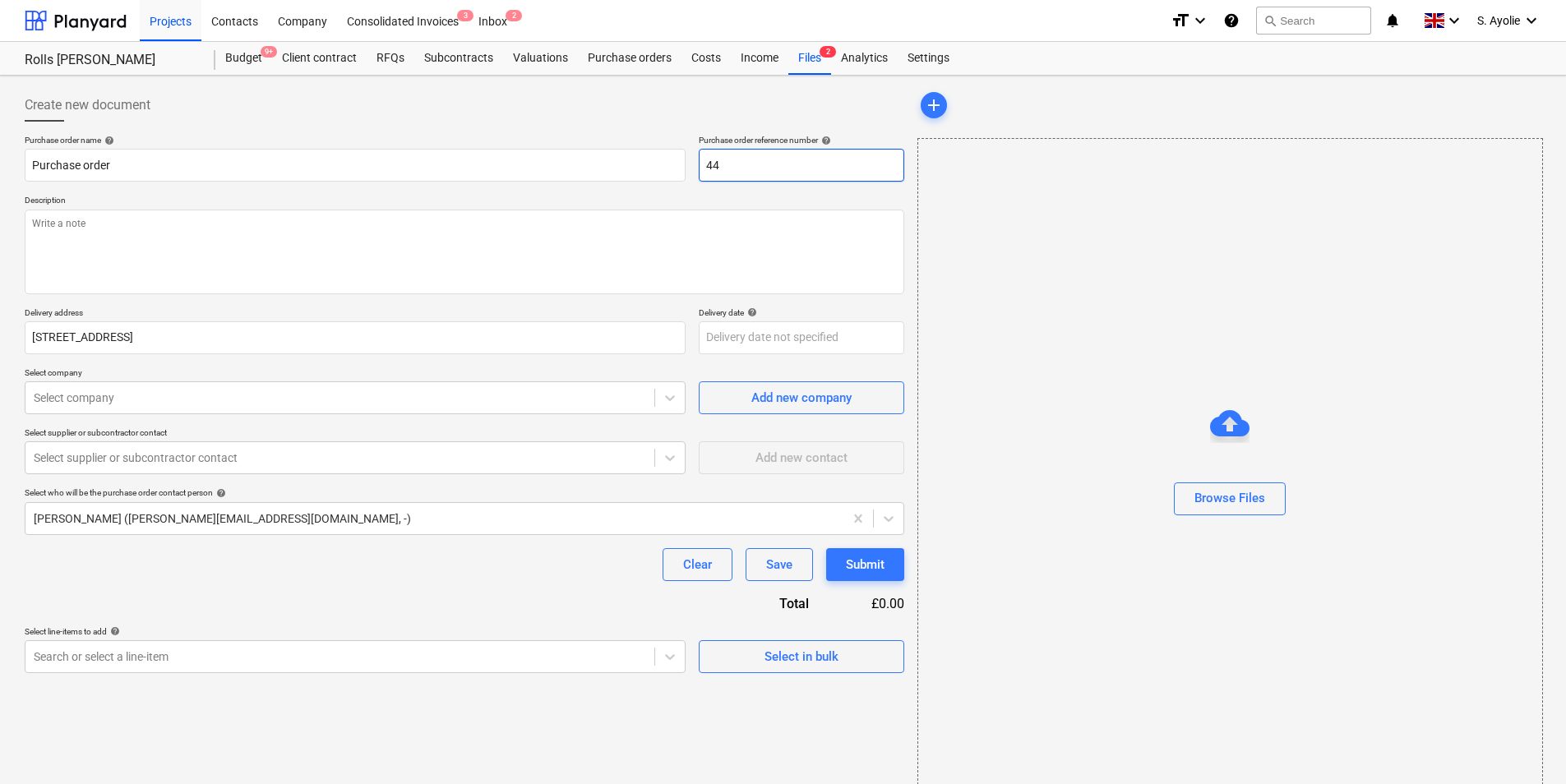
type input "447"
type textarea "x"
type input "4472"
click at [92, 251] on textarea at bounding box center [464, 252] width 879 height 85
paste textarea "Site Contact [PERSON_NAME] [PHONE_NUMBER] or Skyler Office 01634791810.Driver t…"
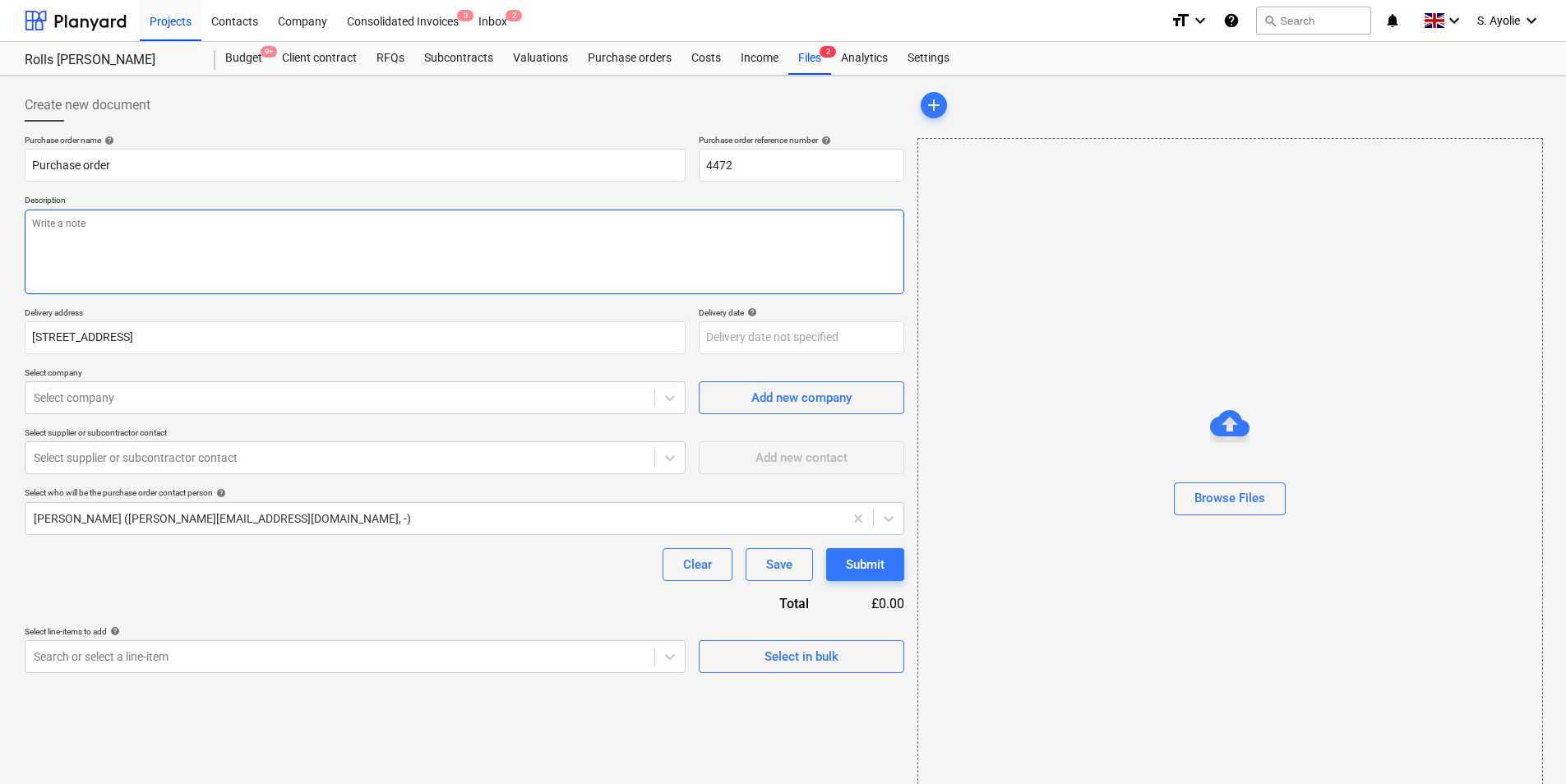
type textarea "x"
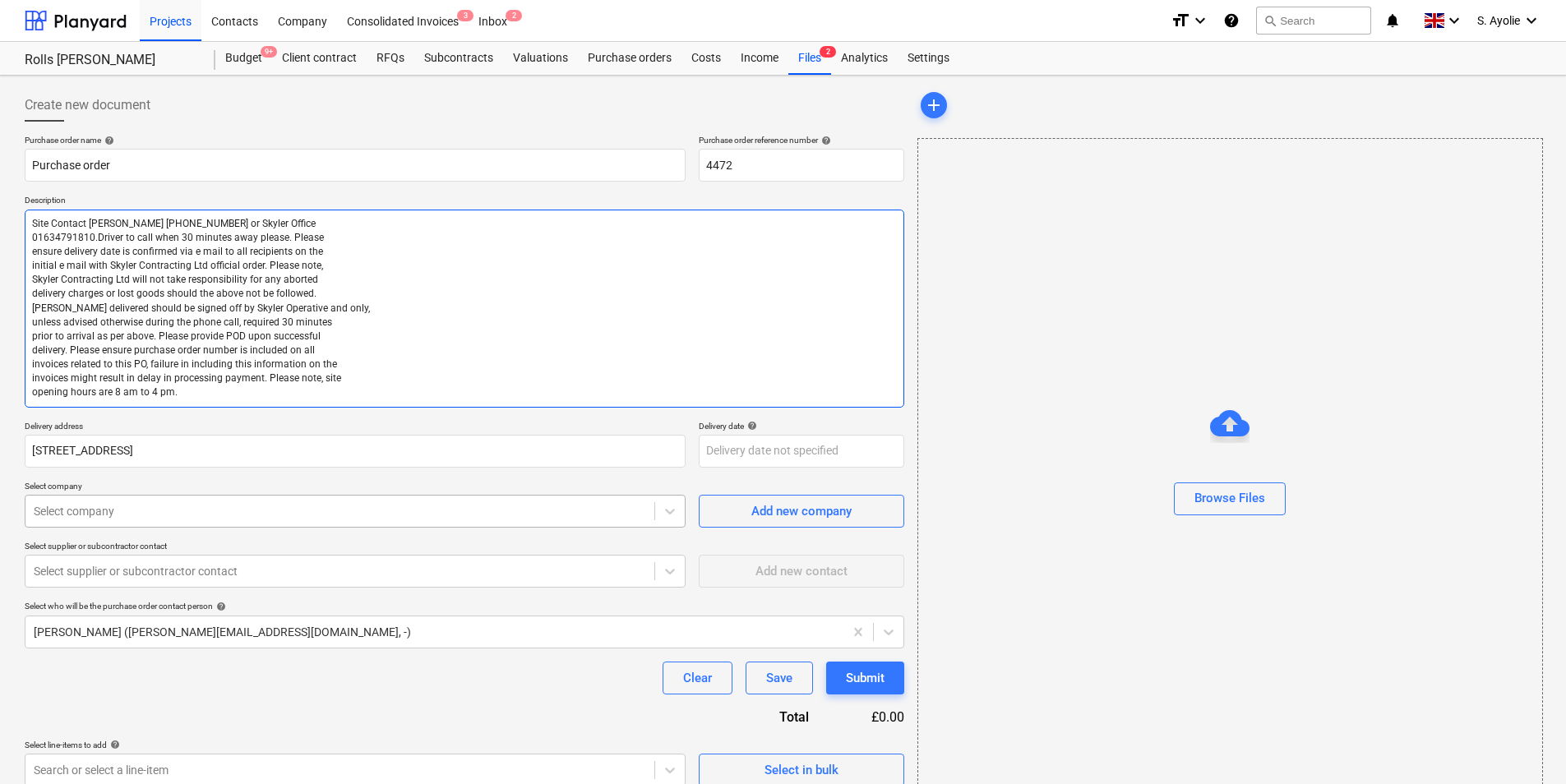
type textarea "Site Contact [PERSON_NAME] [PHONE_NUMBER] or Skyler Office 01634791810.Driver t…"
type textarea "x"
click at [152, 526] on div "Purchase order name help Purchase order Purchase order reference number help 44…" at bounding box center [464, 460] width 879 height 651
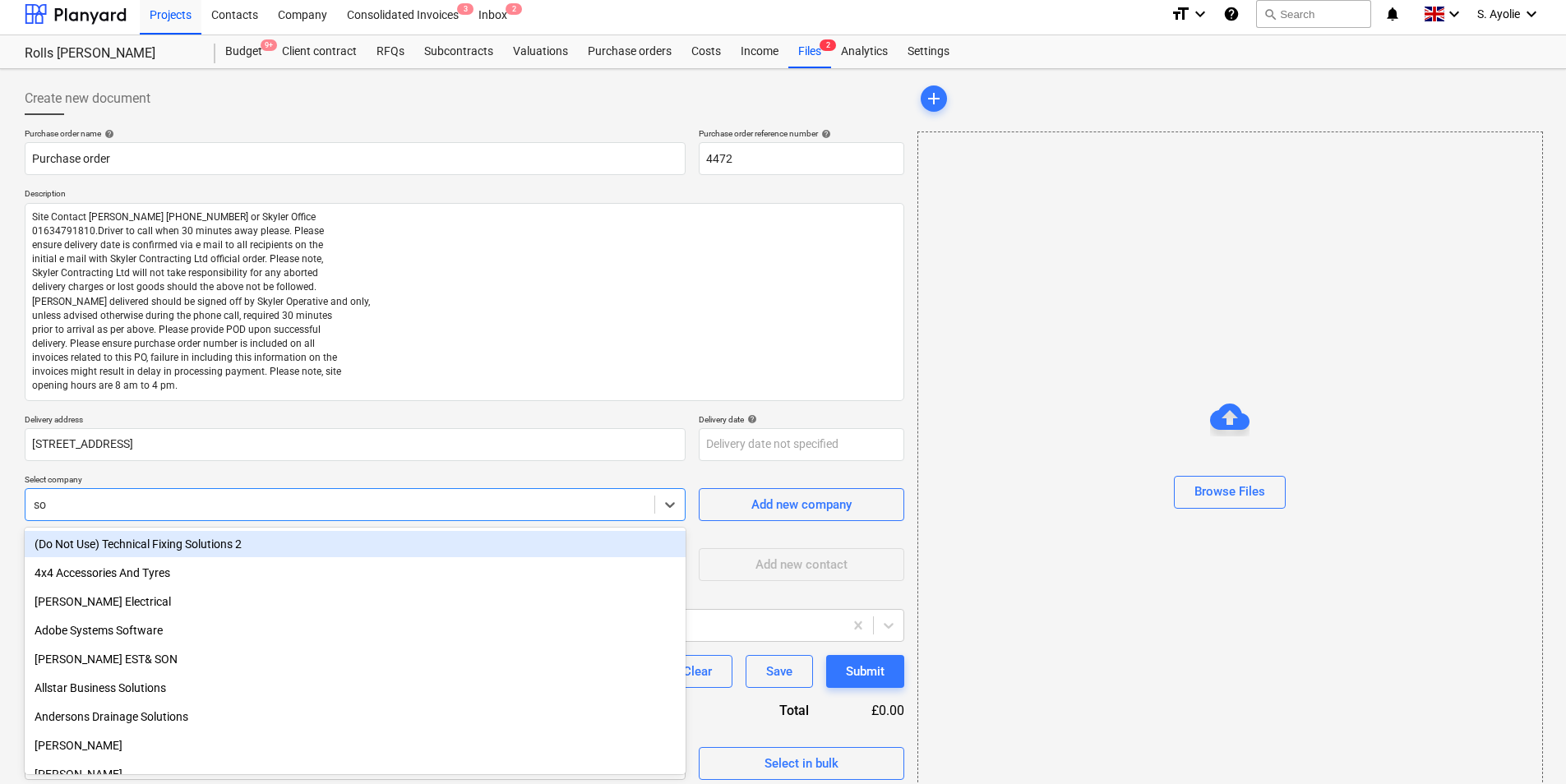
type input "sop"
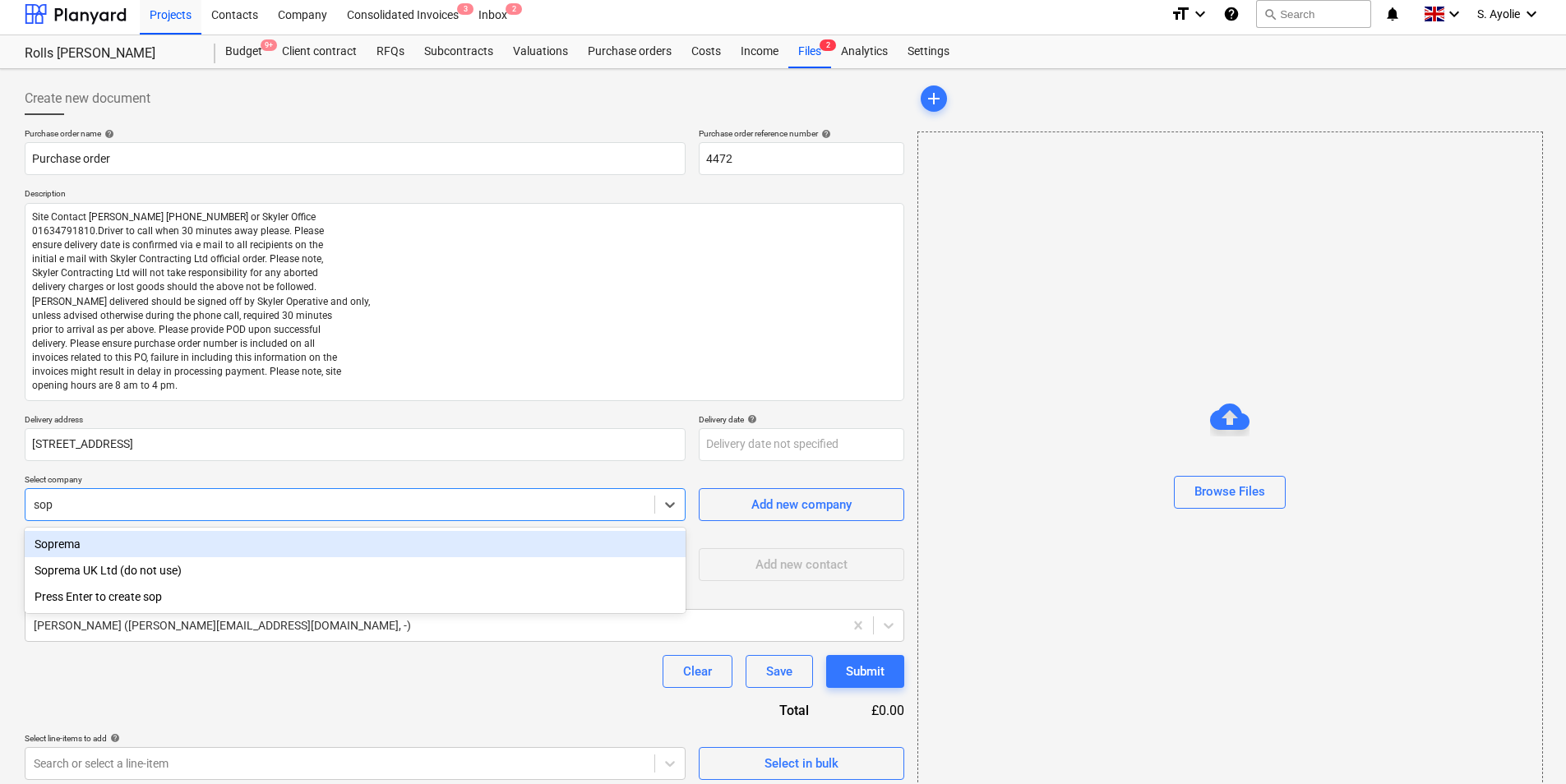
click at [168, 541] on div "Soprema" at bounding box center [355, 543] width 661 height 27
type textarea "x"
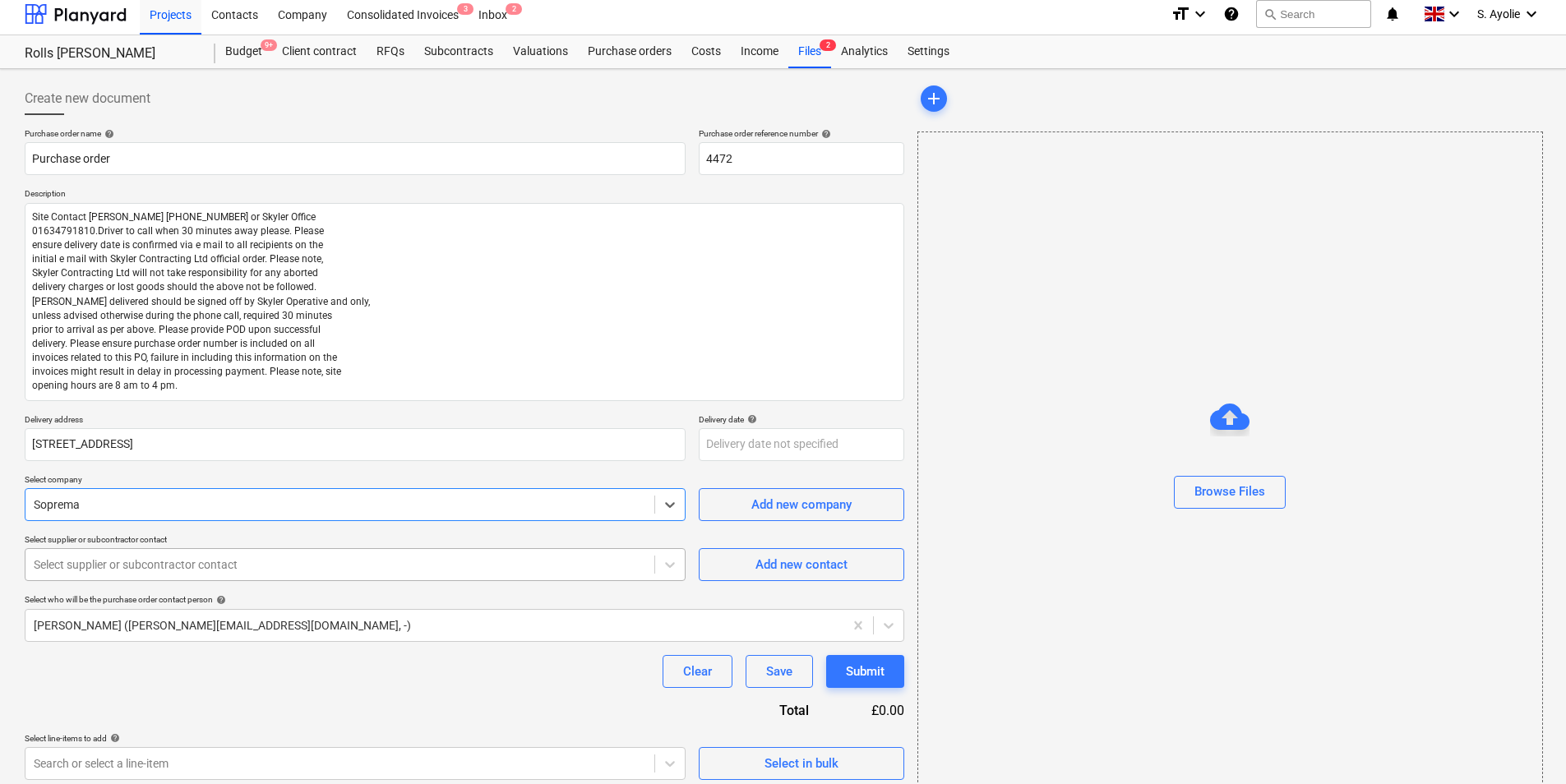
click at [170, 570] on div at bounding box center [339, 564] width 612 height 16
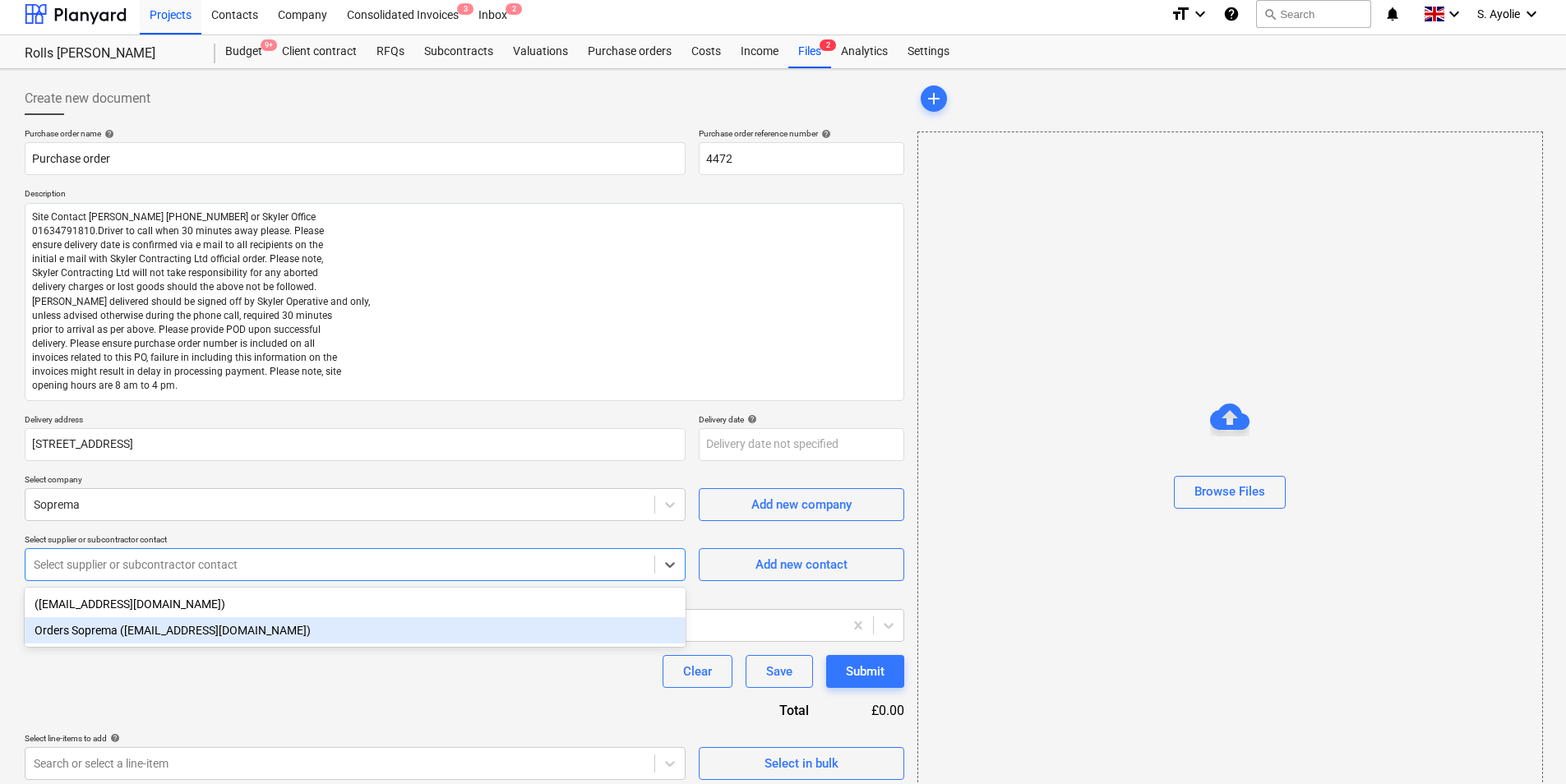
click at [139, 605] on div "Orders Soprema ([EMAIL_ADDRESS][DOMAIN_NAME])" at bounding box center [355, 630] width 661 height 27
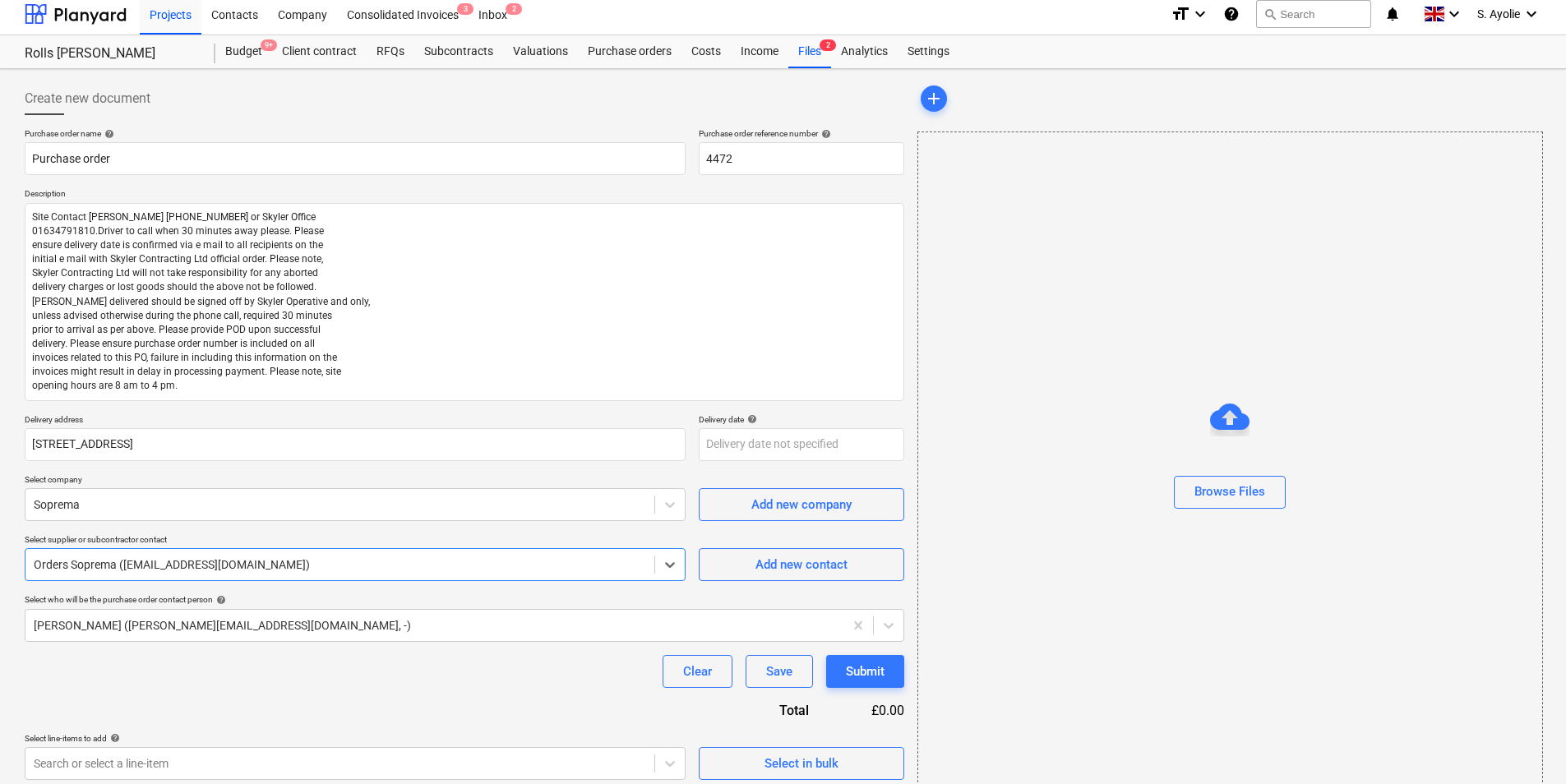
scroll to position [22, 0]
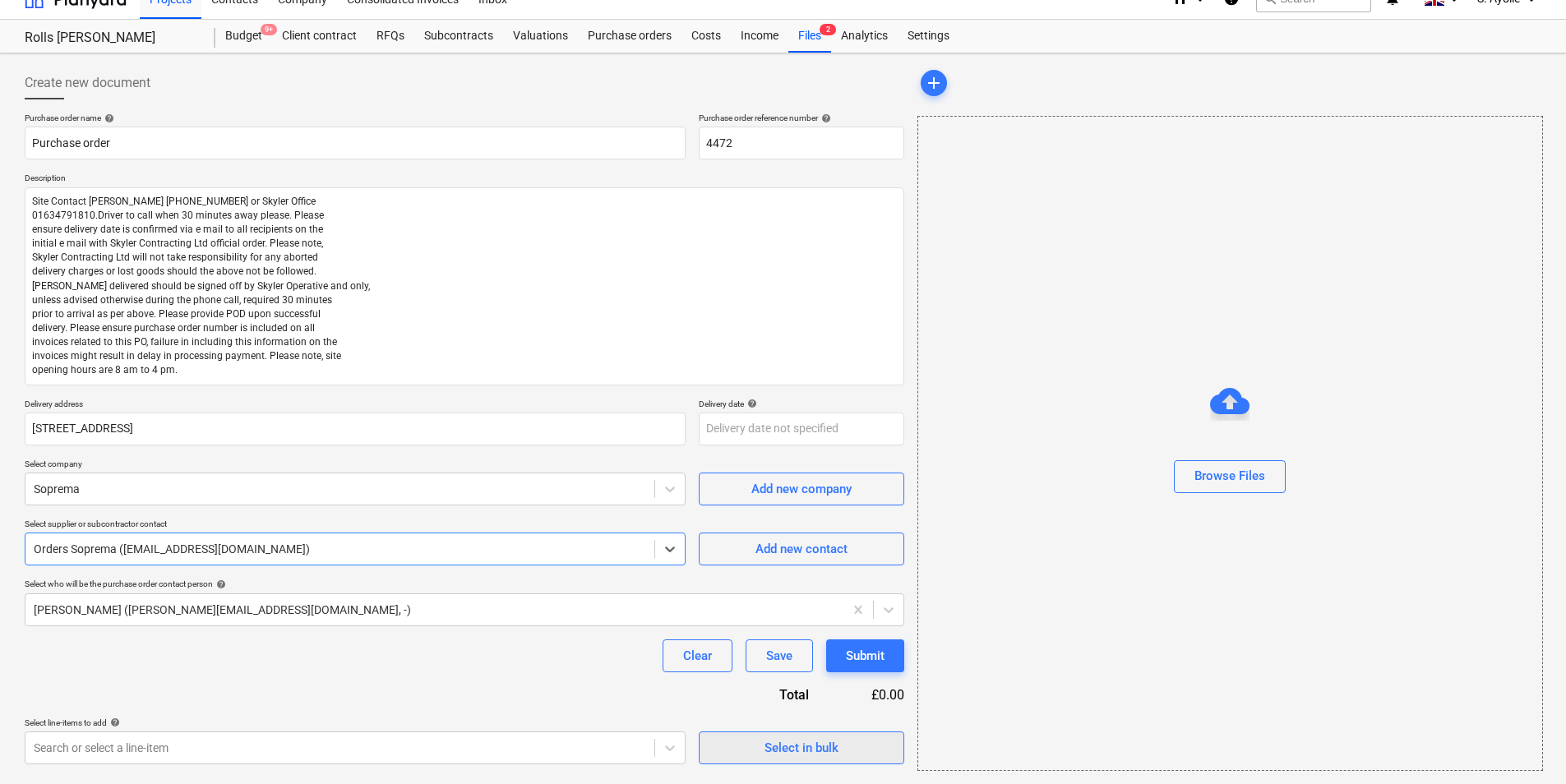
click at [767, 605] on div "Select in bulk" at bounding box center [801, 747] width 74 height 21
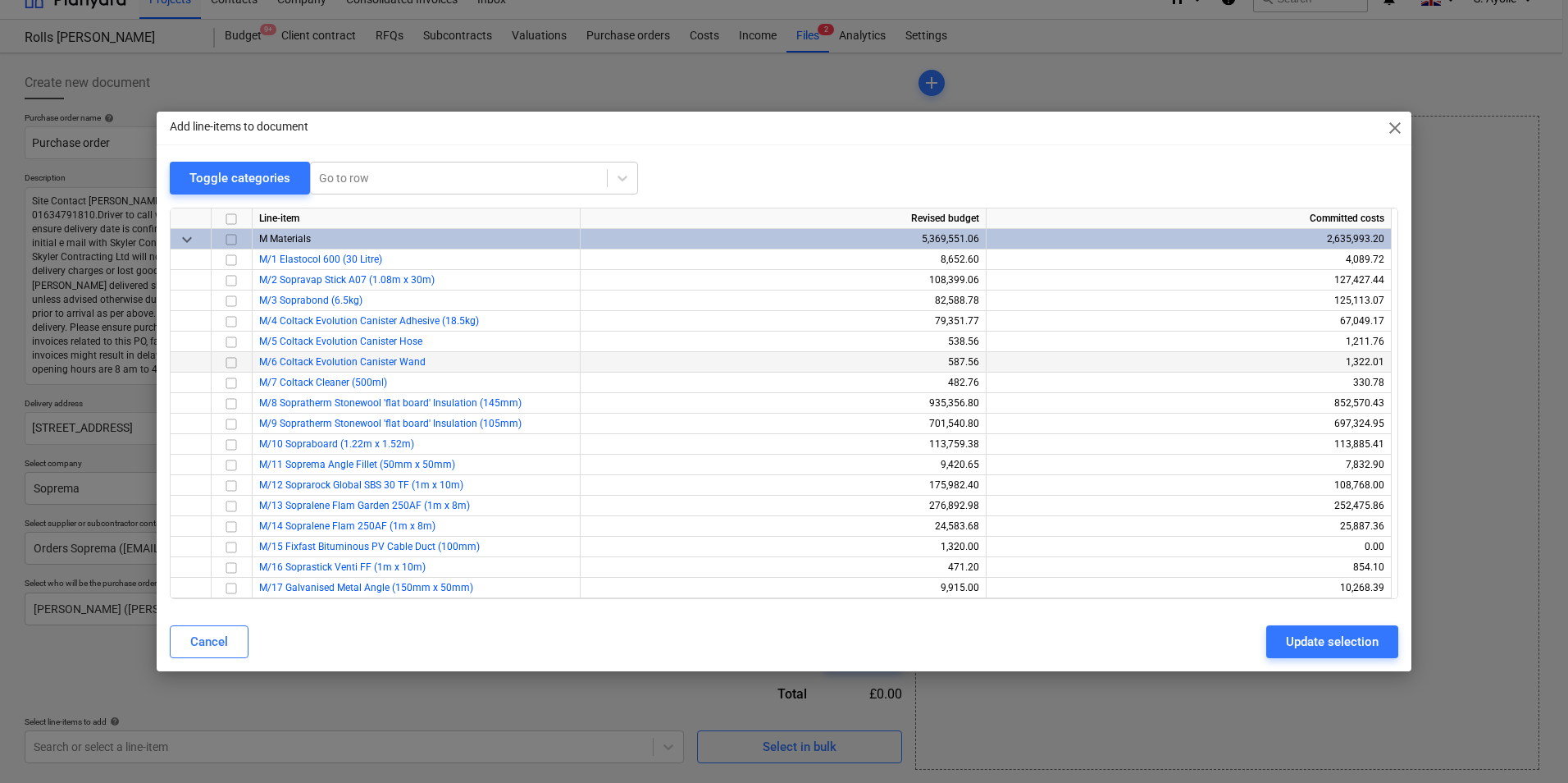
click at [231, 365] on input "checkbox" at bounding box center [231, 362] width 20 height 20
click at [235, 339] on input "checkbox" at bounding box center [231, 342] width 20 height 20
click at [1248, 604] on div "Update selection" at bounding box center [1332, 641] width 92 height 21
type textarea "x"
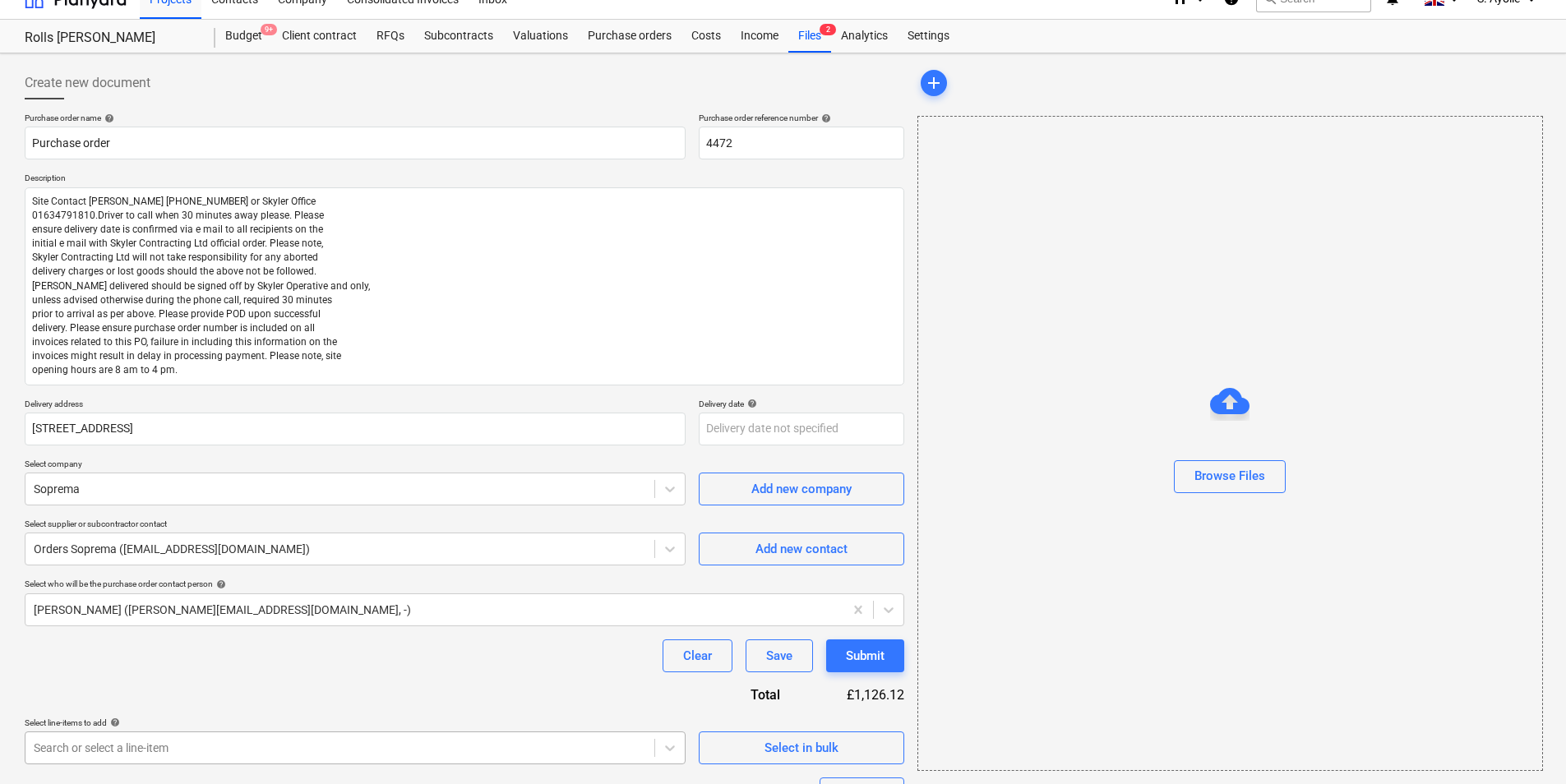
scroll to position [258, 0]
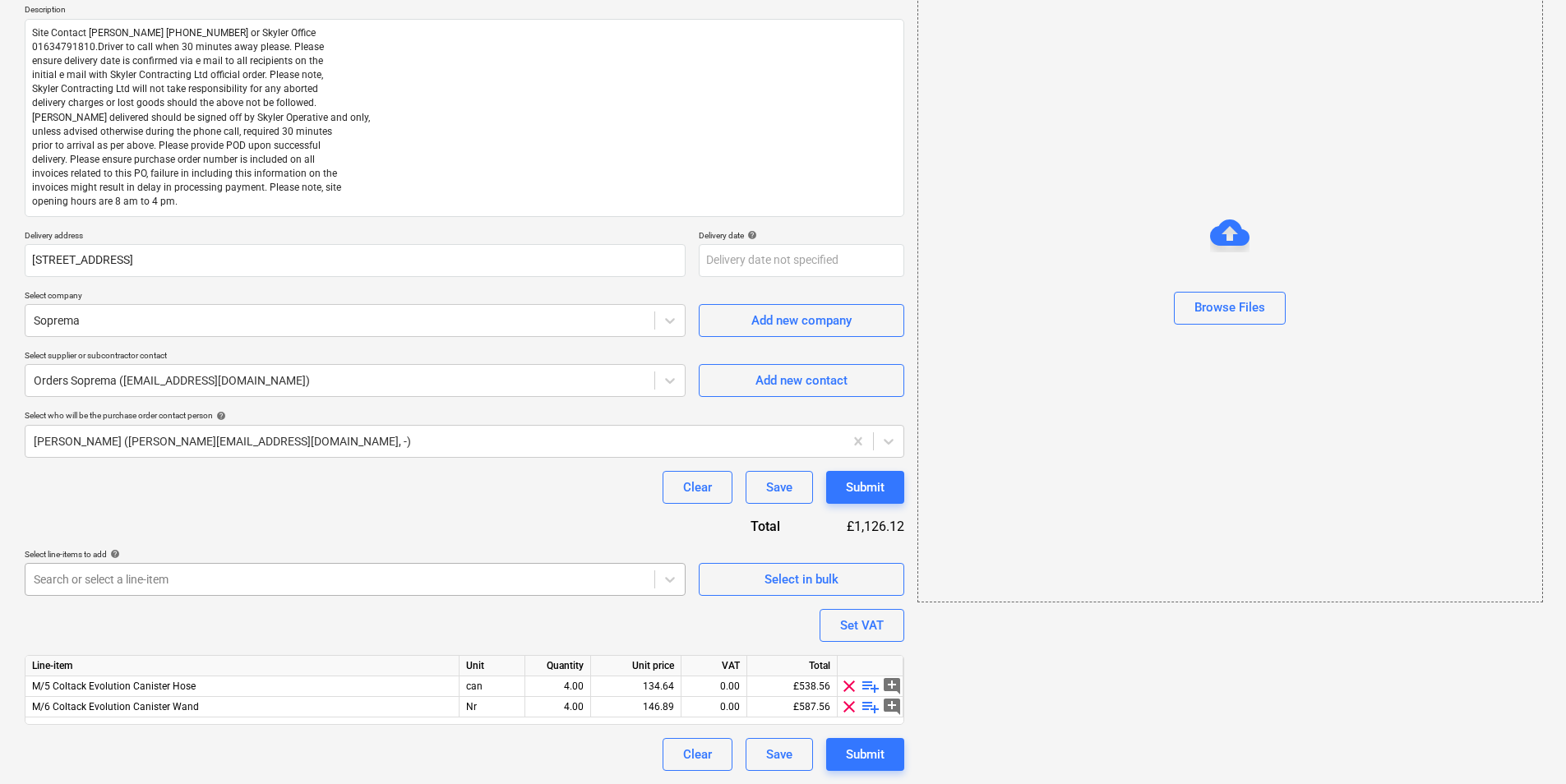
click at [241, 593] on body "Projects Contacts Company Consolidated Invoices 3 Inbox 2 format_size keyboard_…" at bounding box center [783, 201] width 1566 height 784
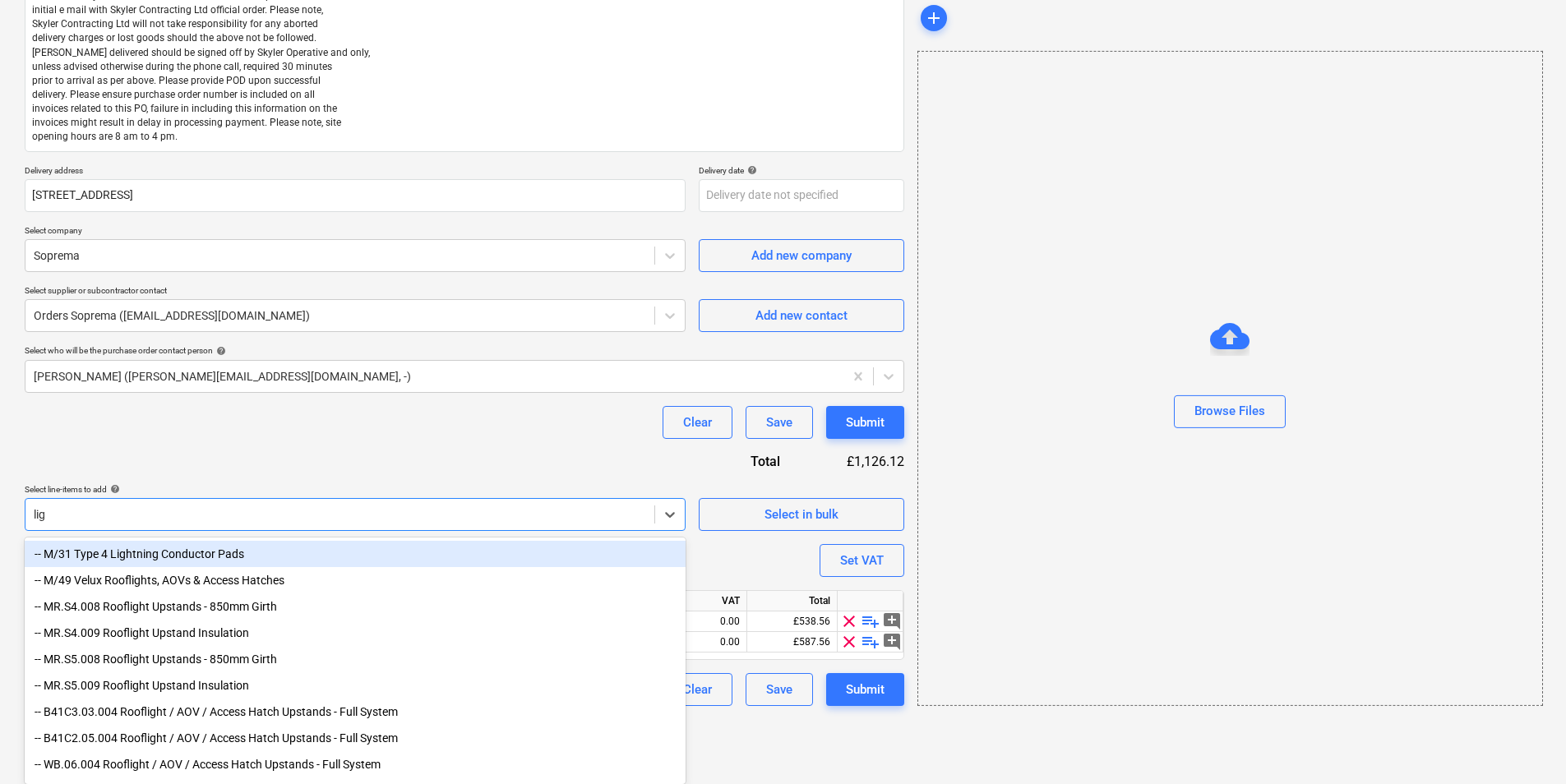
scroll to position [256, 0]
type input "light"
click at [307, 557] on div "-- M/31 Type 4 Lightning Conductor Pads" at bounding box center [355, 554] width 661 height 27
type textarea "x"
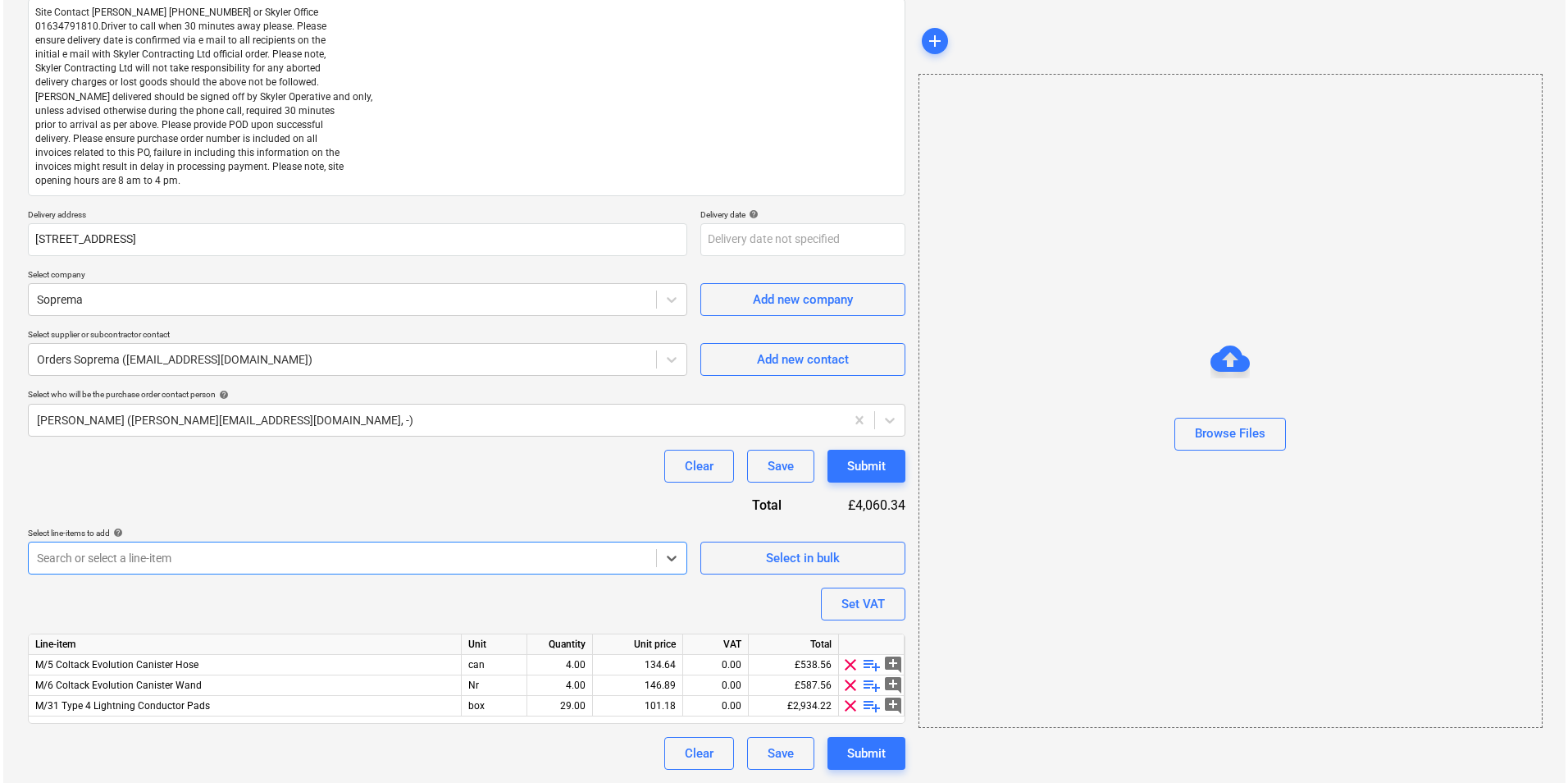
scroll to position [211, 0]
type textarea "x"
click at [581, 604] on div "4.00" at bounding box center [556, 665] width 51 height 21
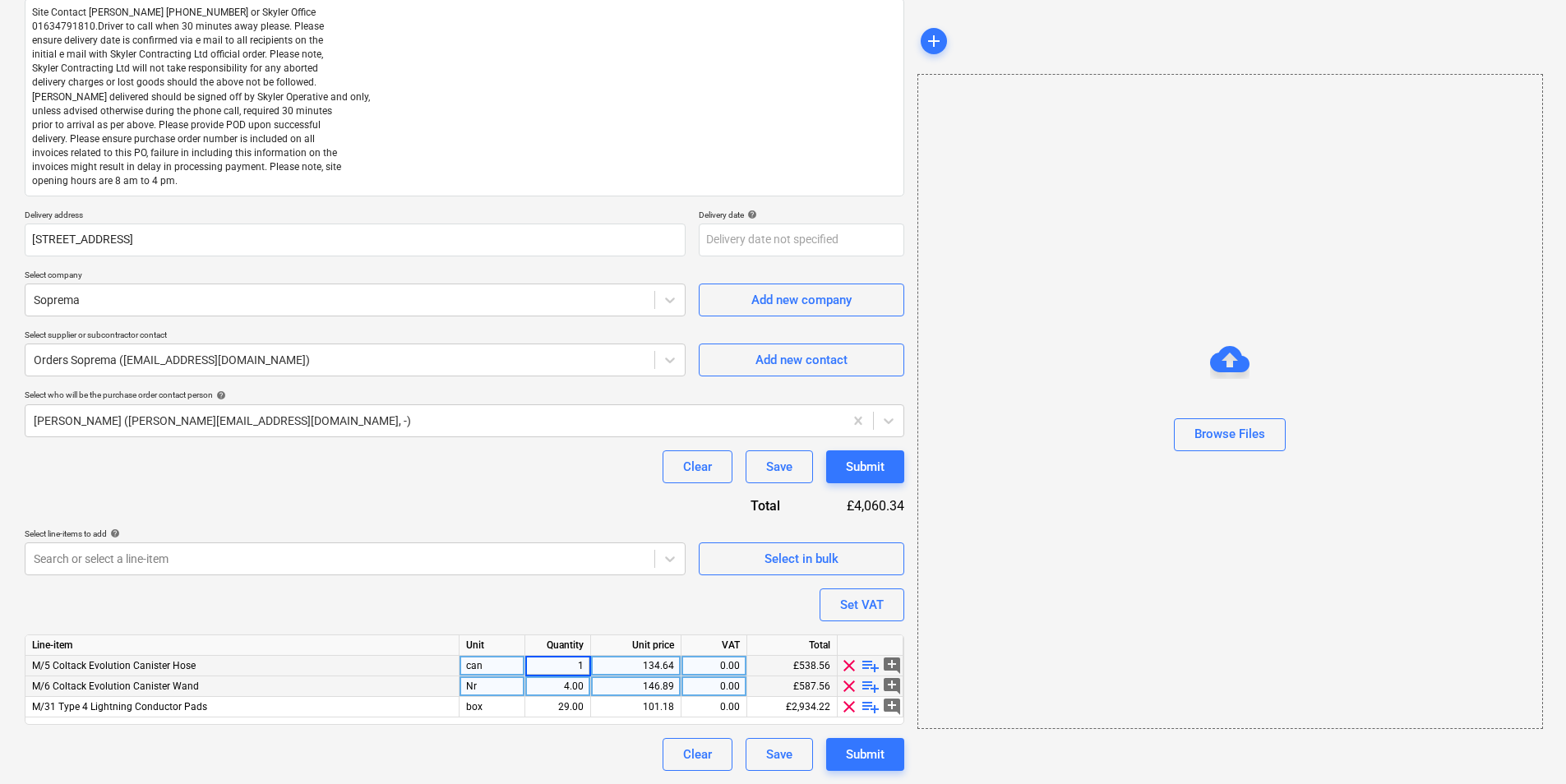
type input "10"
type textarea "x"
click at [561, 605] on div "4.00" at bounding box center [557, 686] width 51 height 21
type input "10"
type textarea "x"
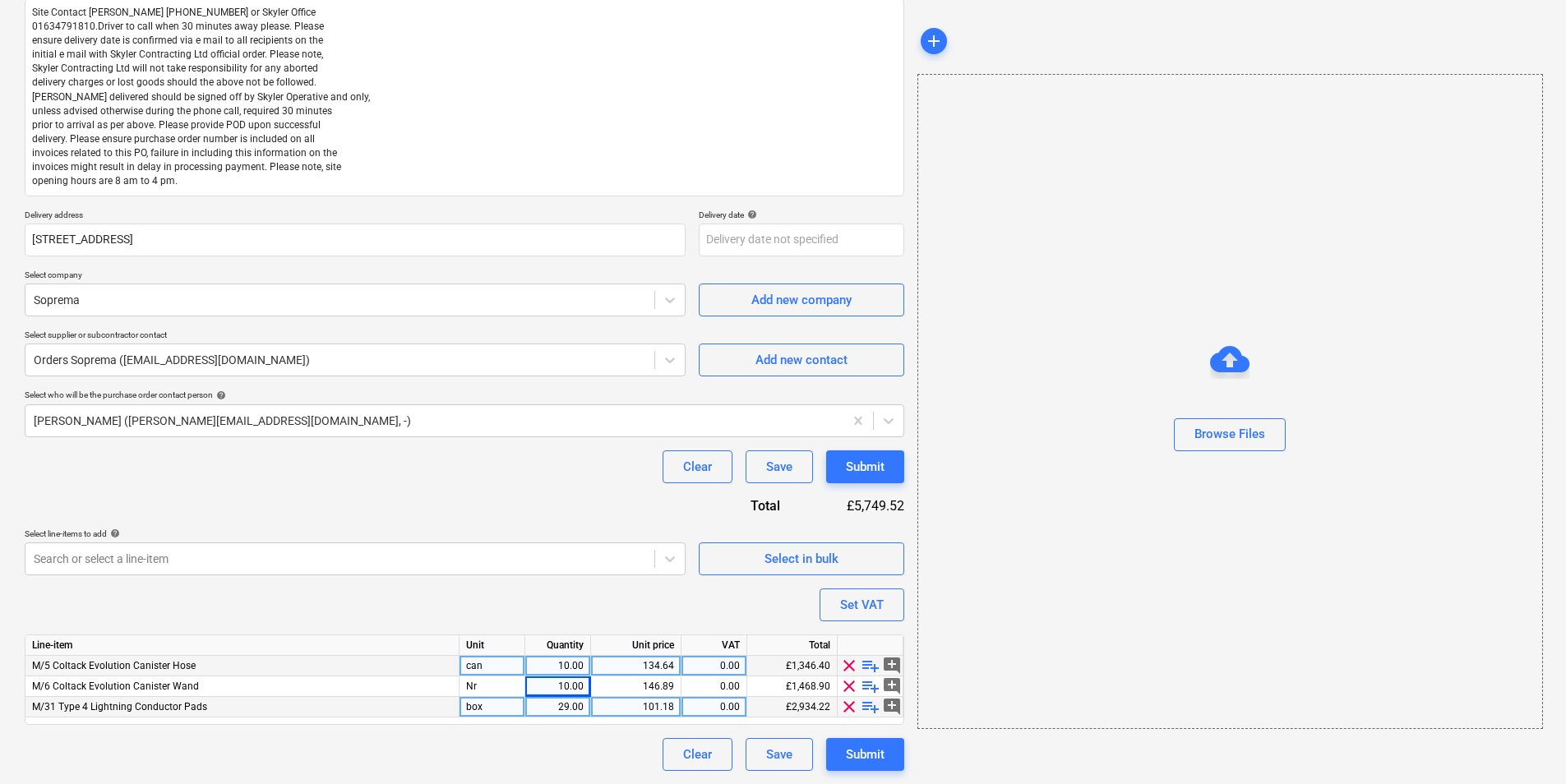
click at [582, 605] on div "29.00" at bounding box center [557, 707] width 51 height 21
type input "500"
type textarea "x"
click at [641, 605] on div "101.18" at bounding box center [635, 707] width 76 height 21
type input "2.38"
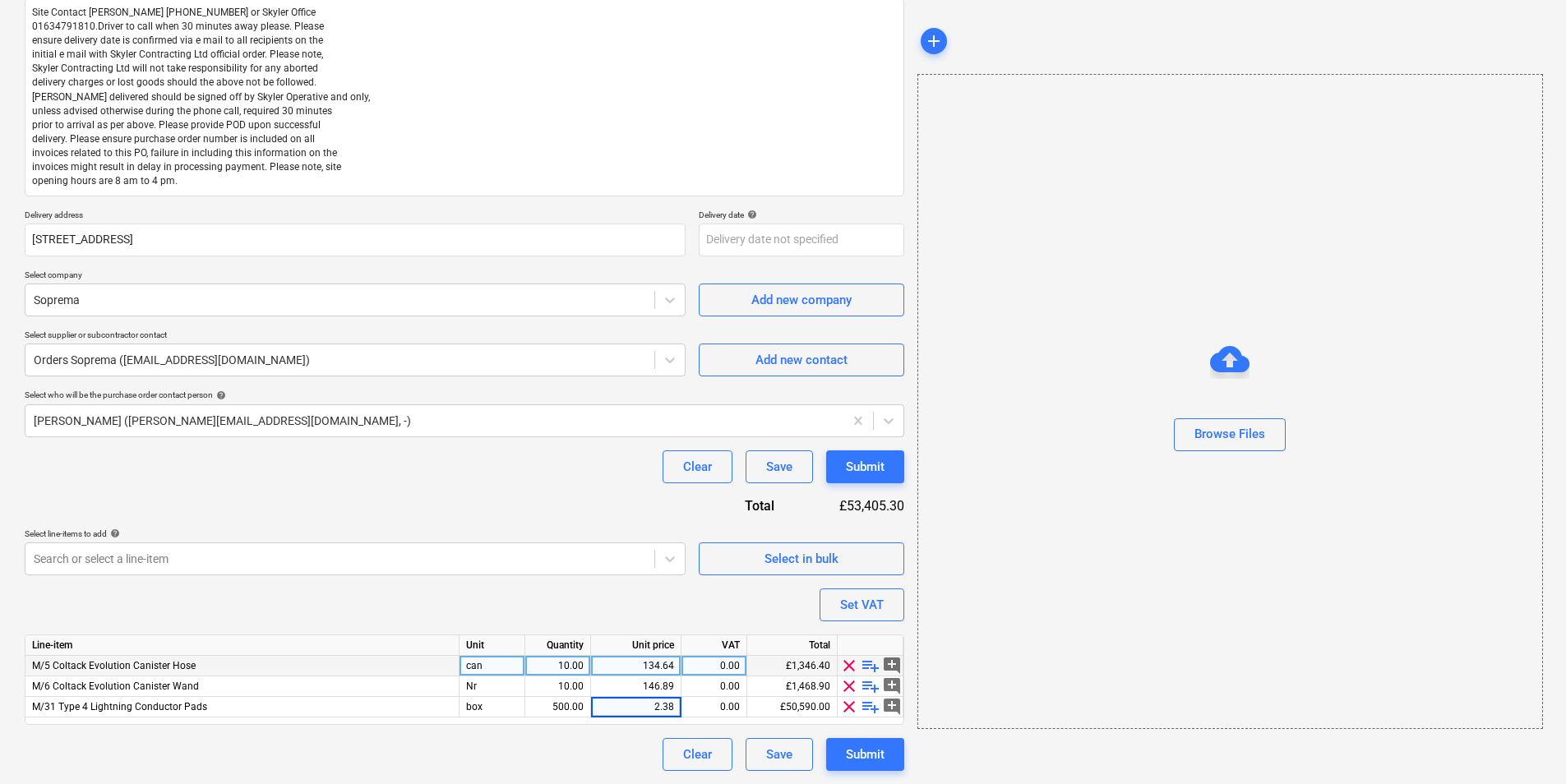
click at [620, 605] on div "Clear Save Submit" at bounding box center [464, 754] width 879 height 33
click at [848, 605] on div "Submit" at bounding box center [865, 754] width 39 height 21
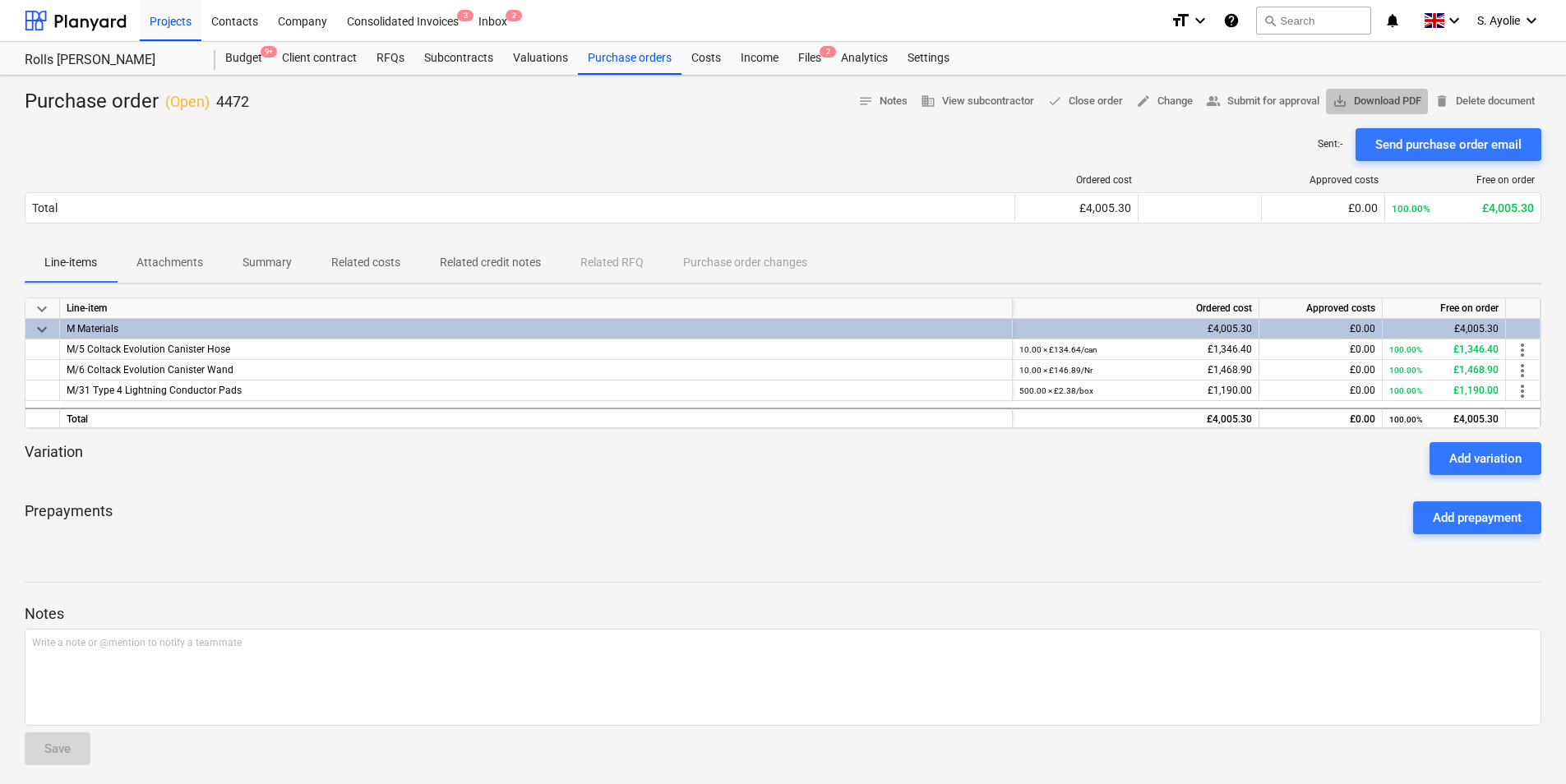
click at [1250, 103] on span "save_alt Download PDF" at bounding box center [1377, 102] width 89 height 19
click at [955, 497] on div "Prepayments Add prepayment" at bounding box center [783, 517] width 1516 height 59
click at [627, 65] on div "Purchase orders" at bounding box center [629, 58] width 104 height 33
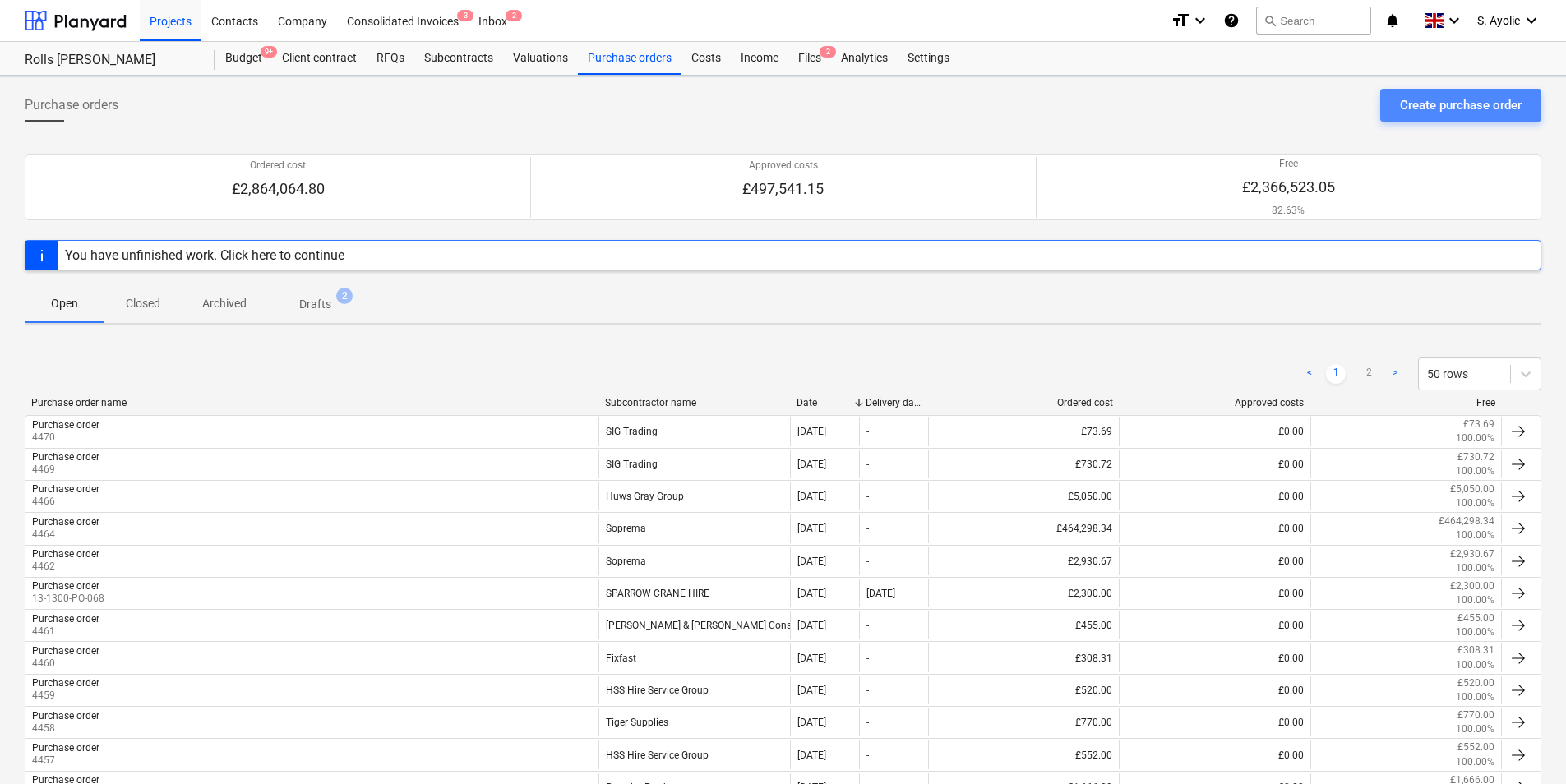
click at [1250, 102] on div "Create purchase order" at bounding box center [1461, 104] width 122 height 21
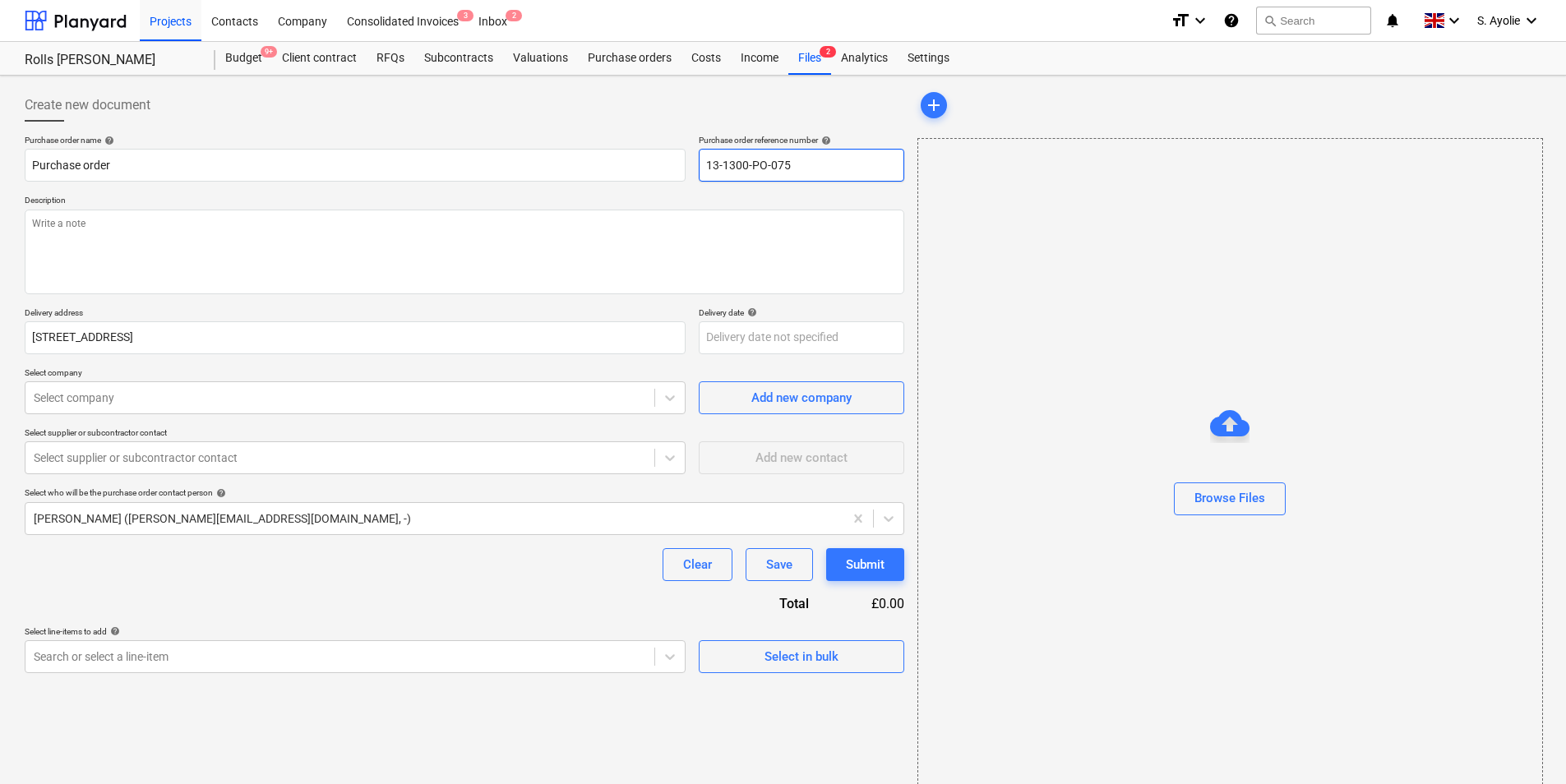
drag, startPoint x: 807, startPoint y: 168, endPoint x: 485, endPoint y: 121, distance: 325.4
click at [485, 121] on div "Create new document Purchase order name help Purchase order Purchase order refe…" at bounding box center [464, 381] width 879 height 585
type textarea "x"
type input "4"
type textarea "x"
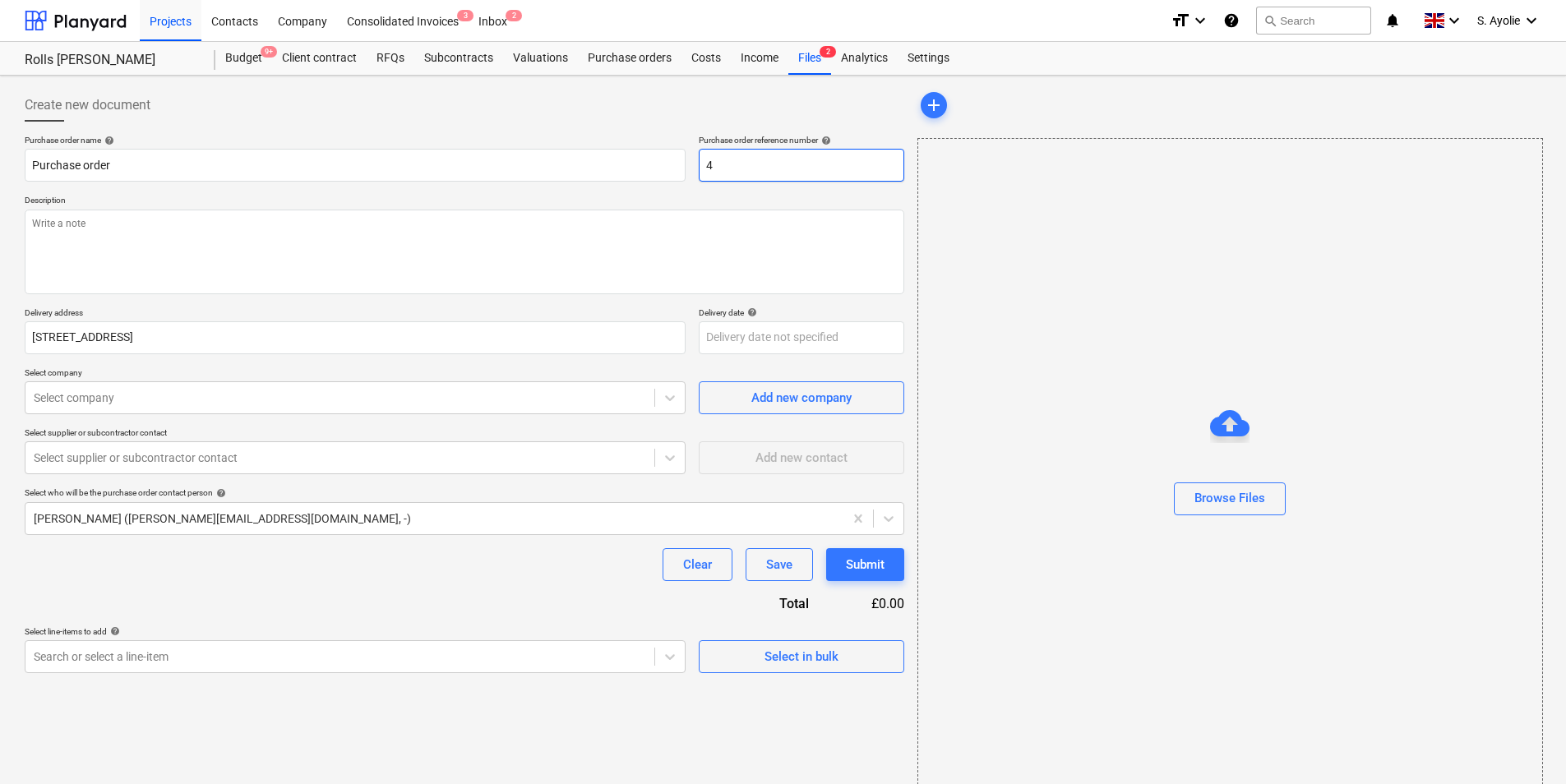
type input "44"
type textarea "x"
type input "447"
type textarea "x"
type input "4473"
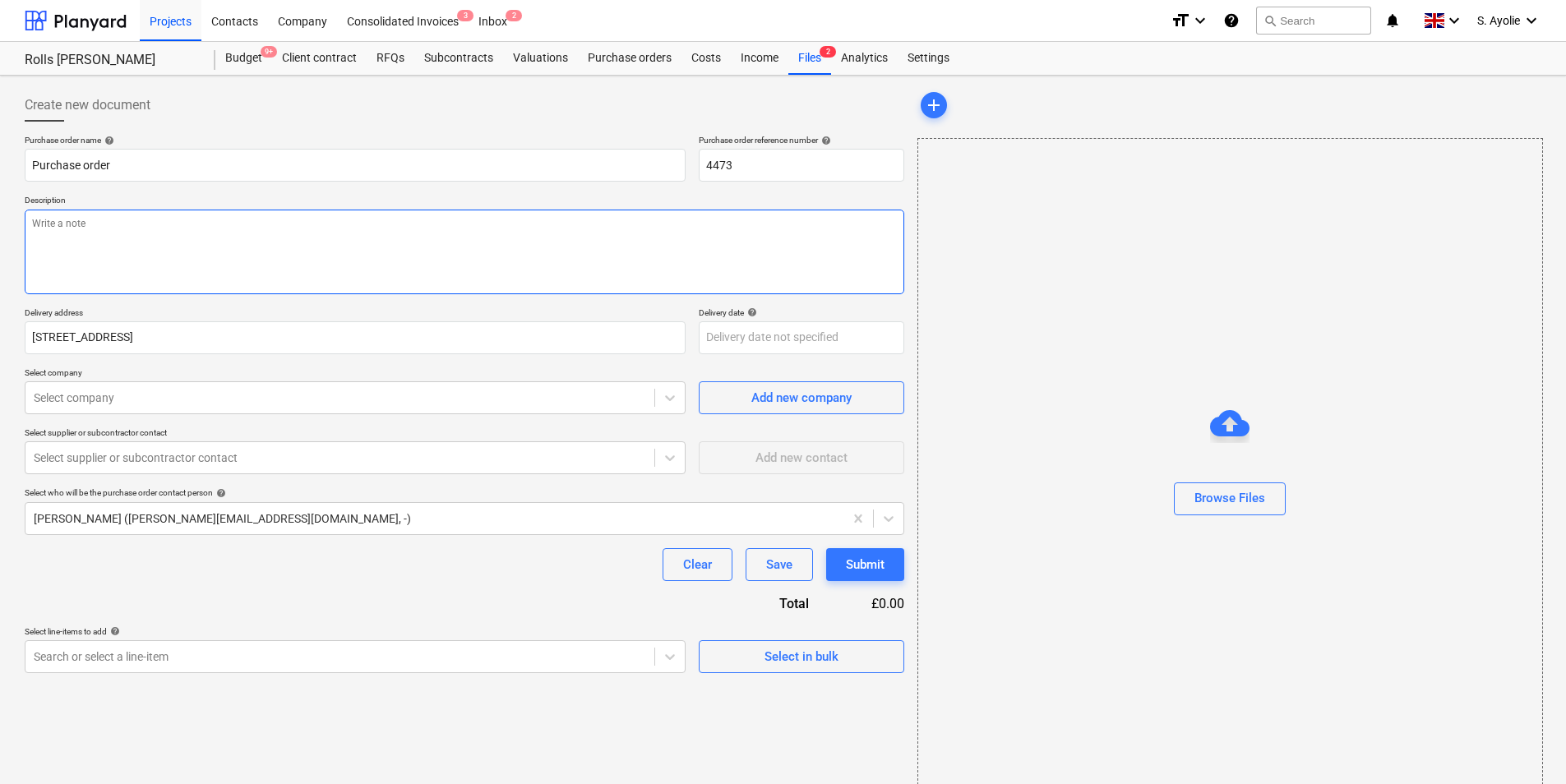
click at [352, 280] on textarea at bounding box center [464, 252] width 879 height 85
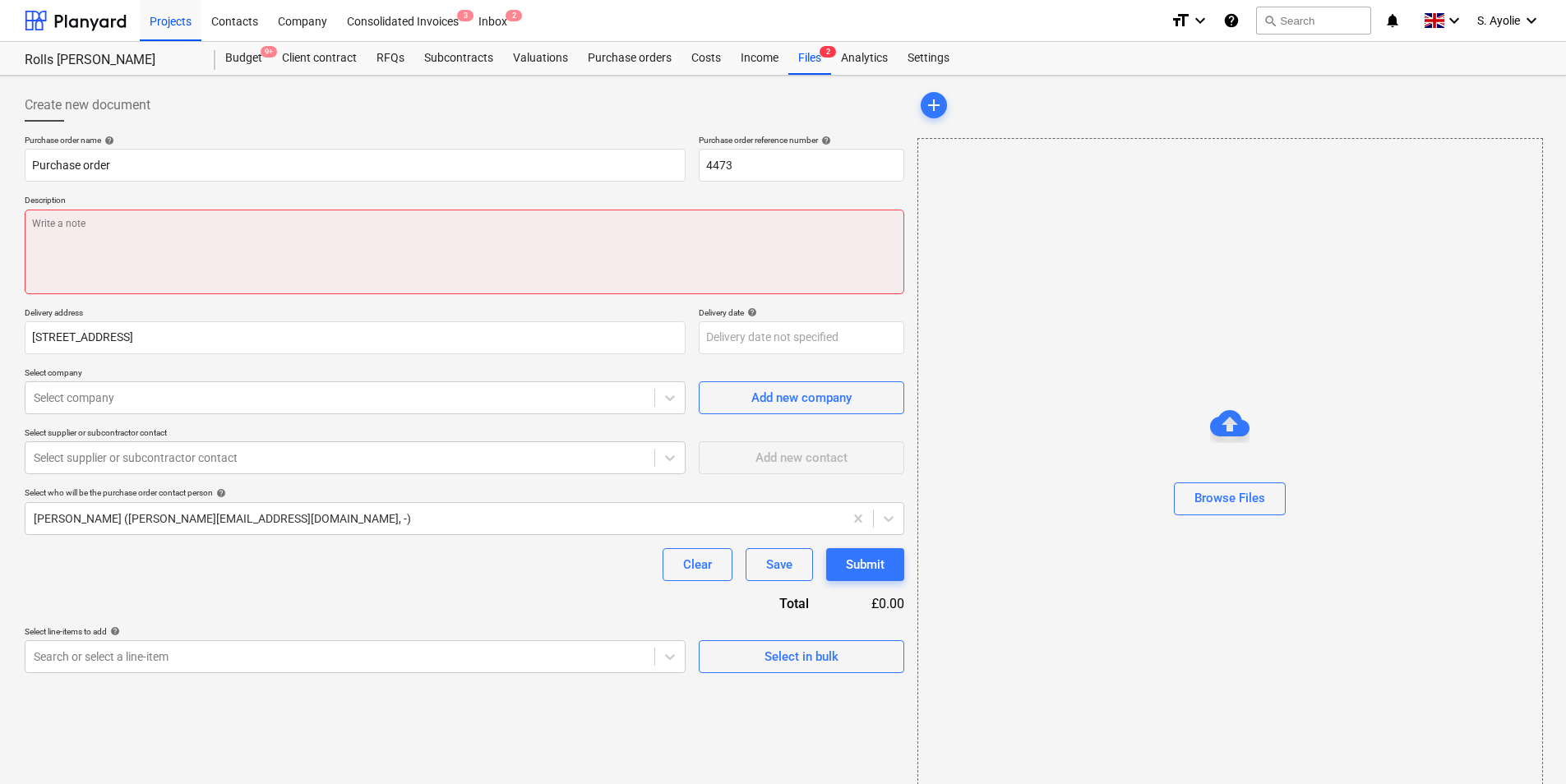
click at [191, 260] on textarea at bounding box center [464, 252] width 879 height 85
paste textarea "Site Contact [PERSON_NAME] [PHONE_NUMBER] or Skyler Office 01634791810.Driver t…"
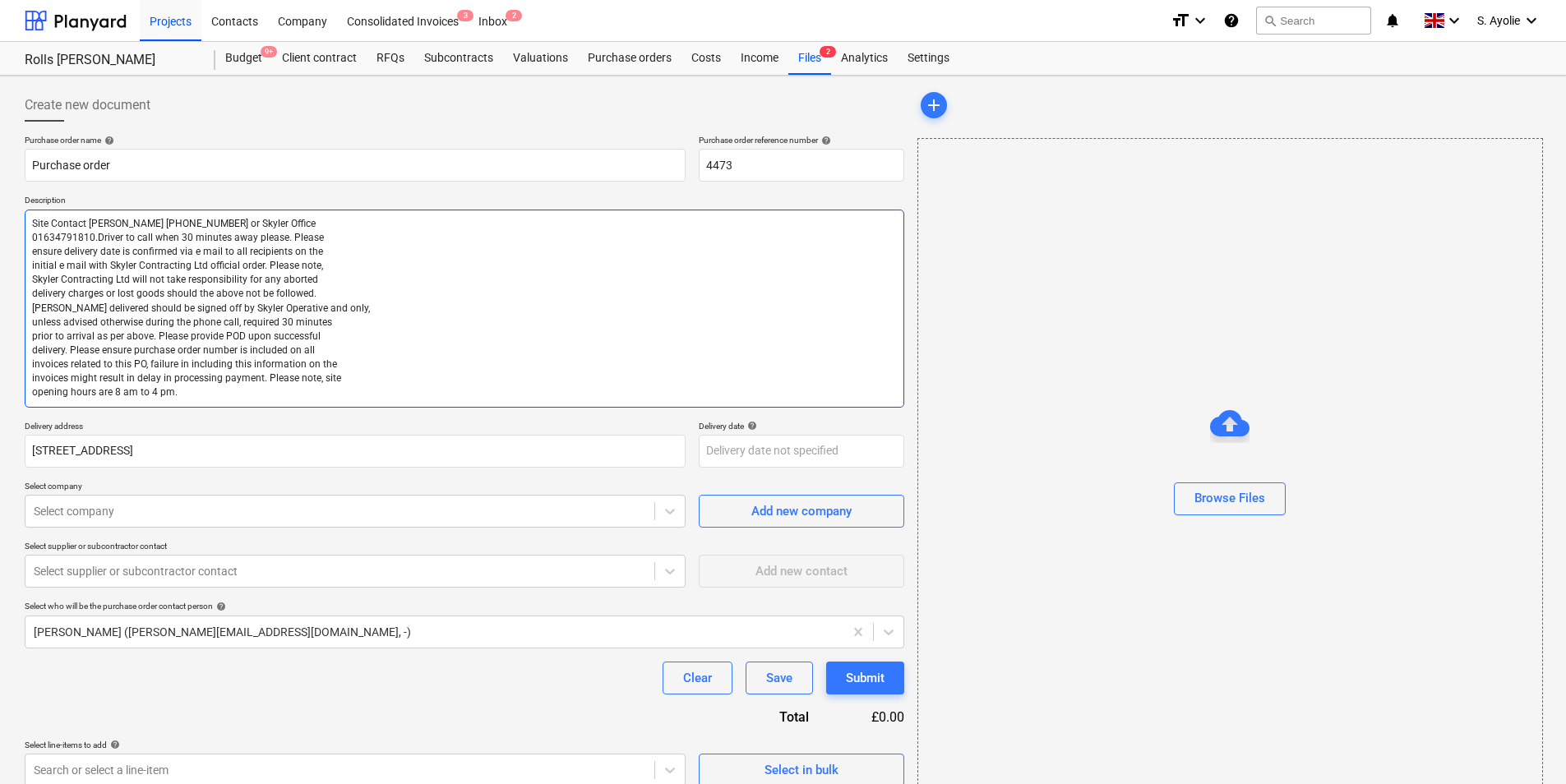
type textarea "x"
type textarea "Site Contact [PERSON_NAME] [PHONE_NUMBER] or Skyler Office 01634791810.Driver t…"
type textarea "x"
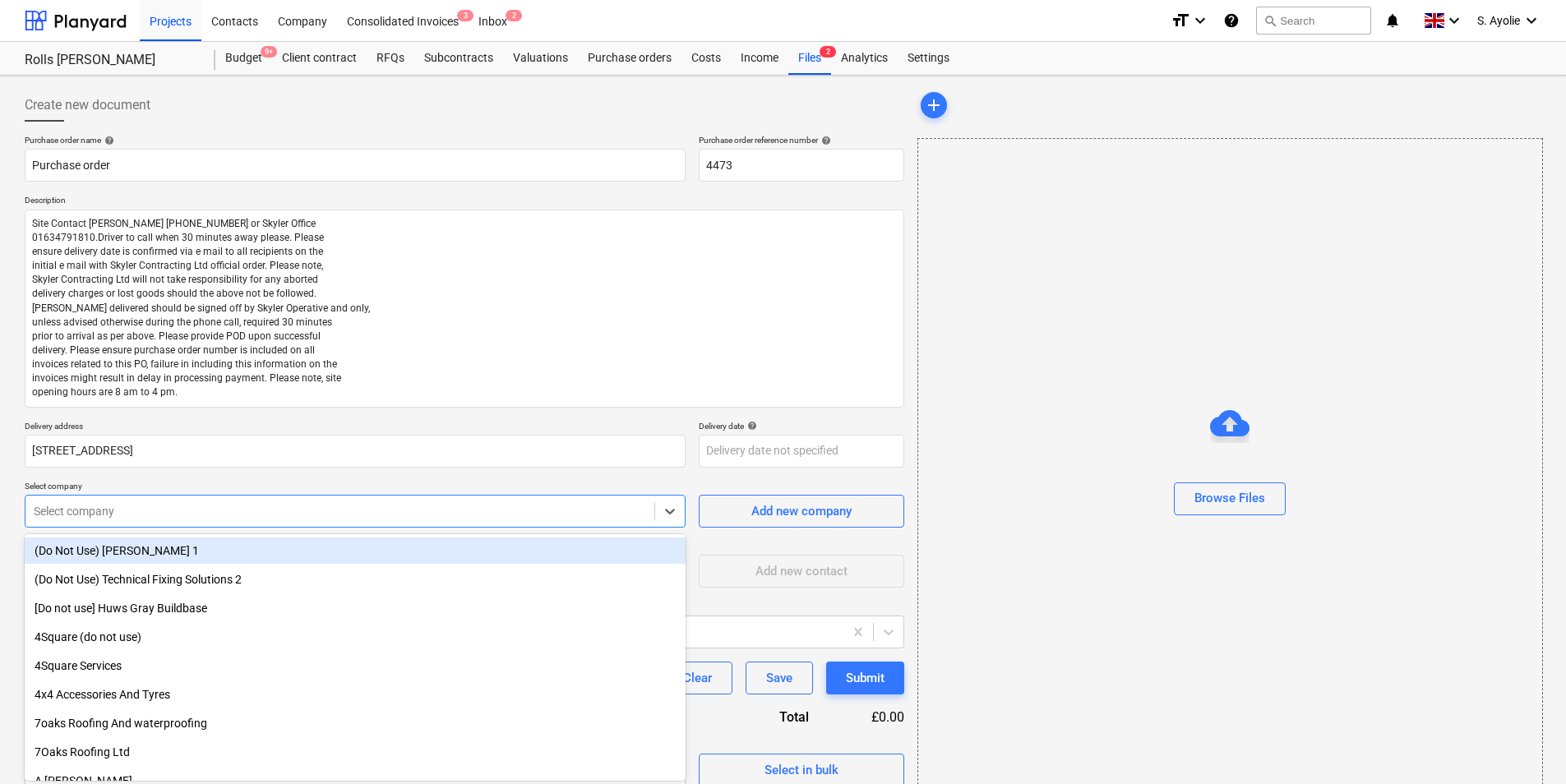
click at [144, 515] on div "Select company" at bounding box center [340, 511] width 628 height 23
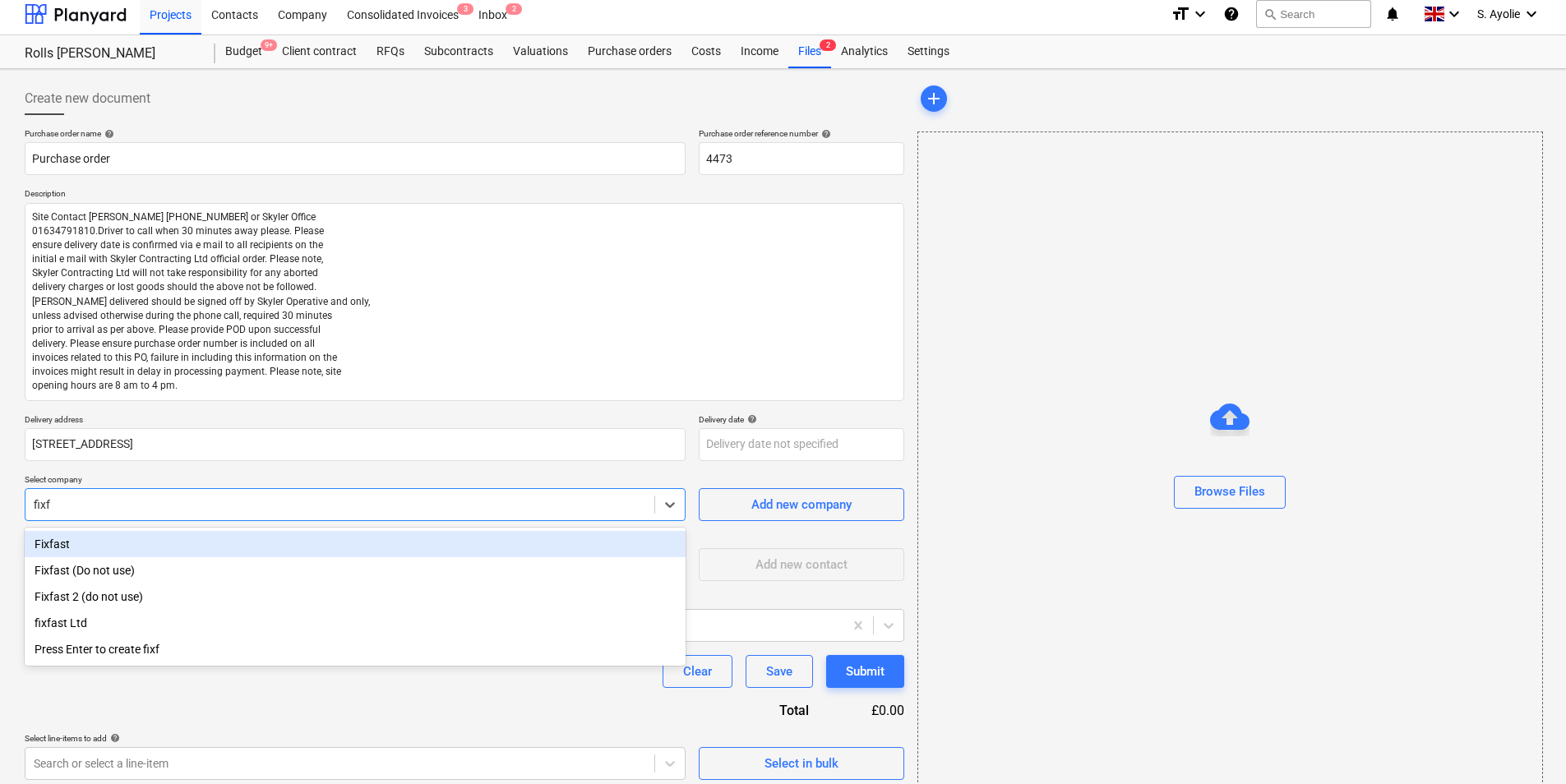
type input "fixfa"
click at [101, 549] on div "Fixfast" at bounding box center [355, 543] width 661 height 27
type textarea "x"
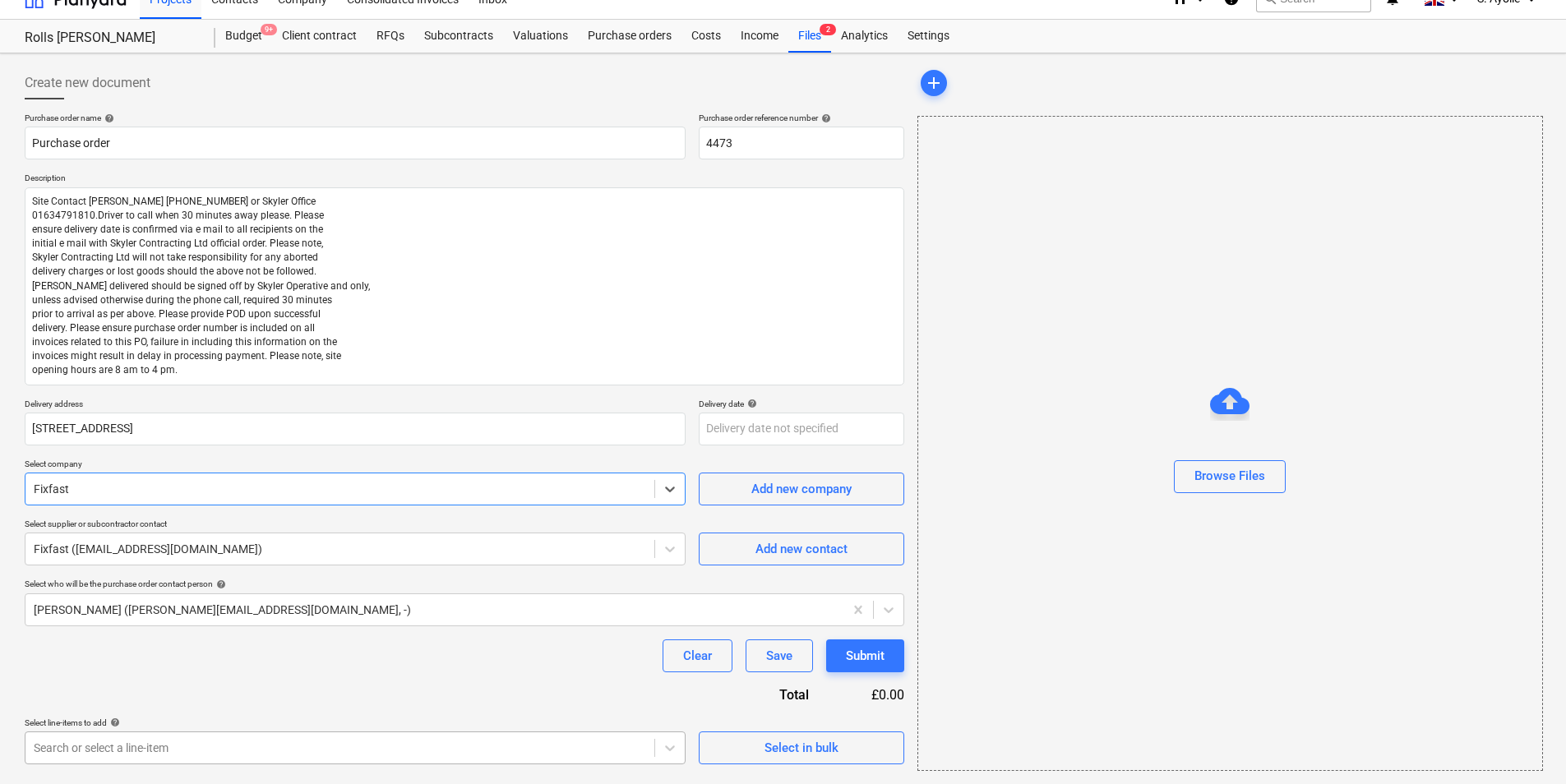
type textarea "x"
click at [188, 605] on body "Projects Contacts Company Consolidated Invoices 3 Inbox 2 format_size keyboard_…" at bounding box center [783, 370] width 1566 height 784
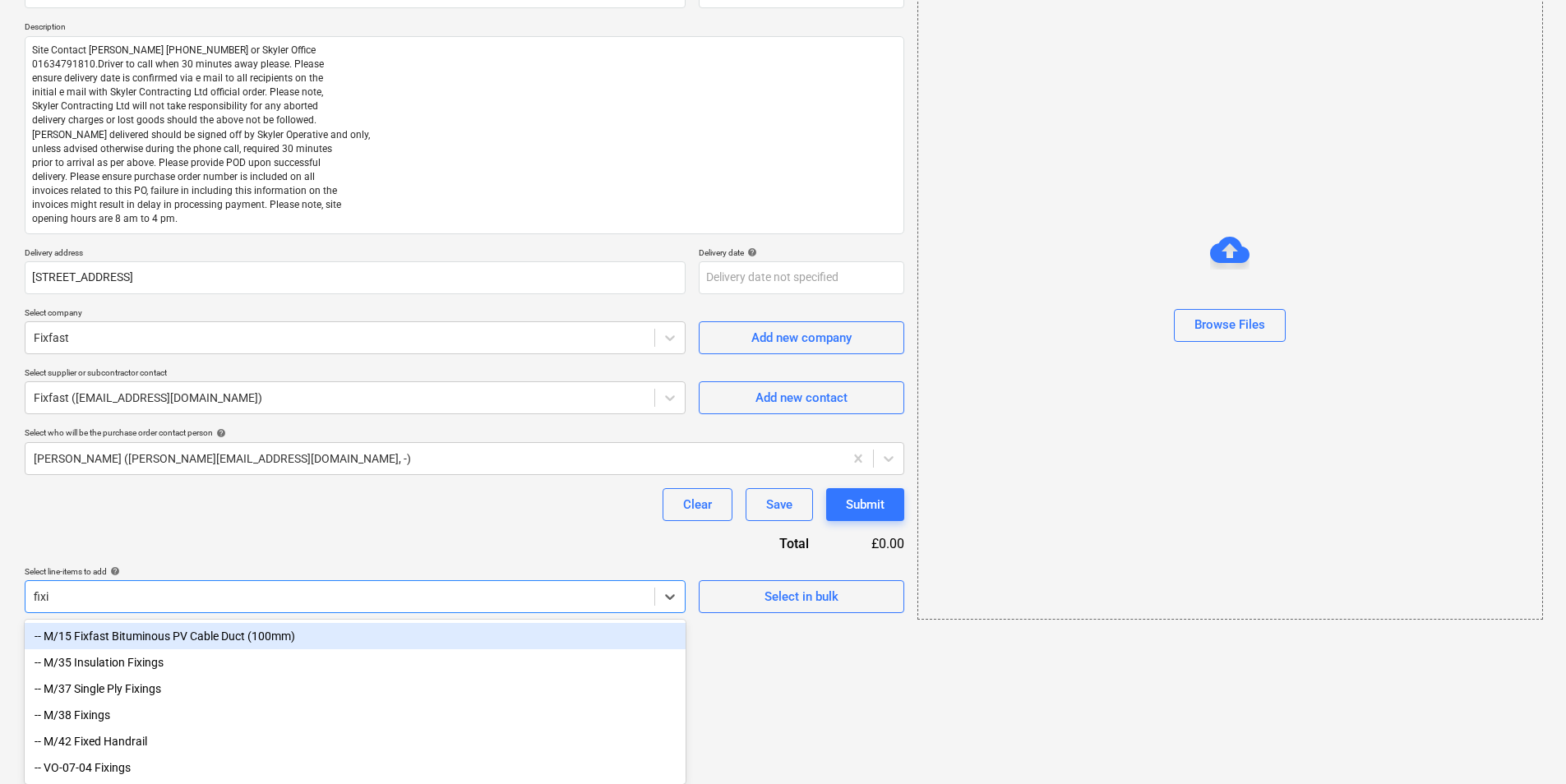
scroll to position [124, 0]
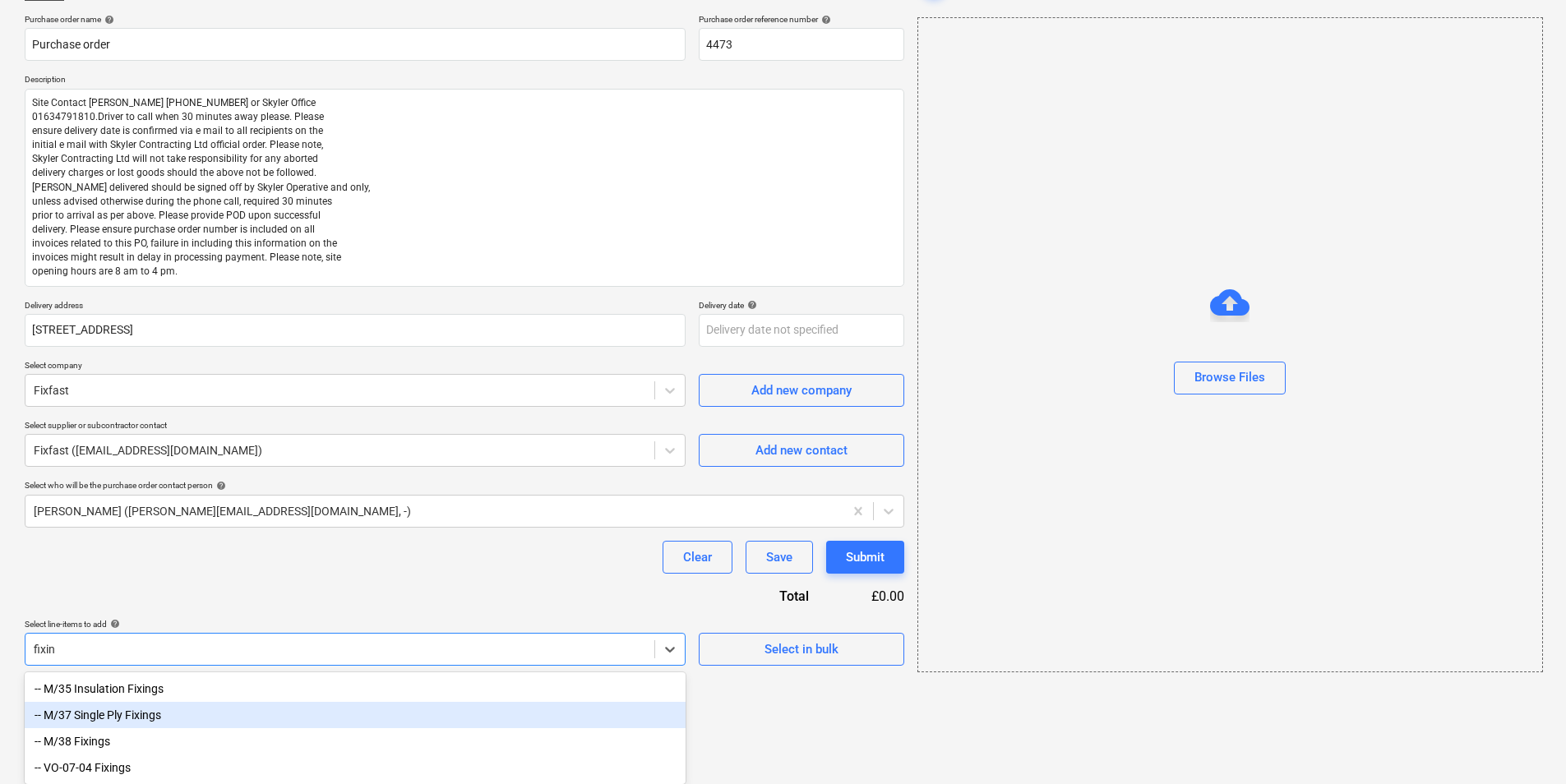
type input "fixing"
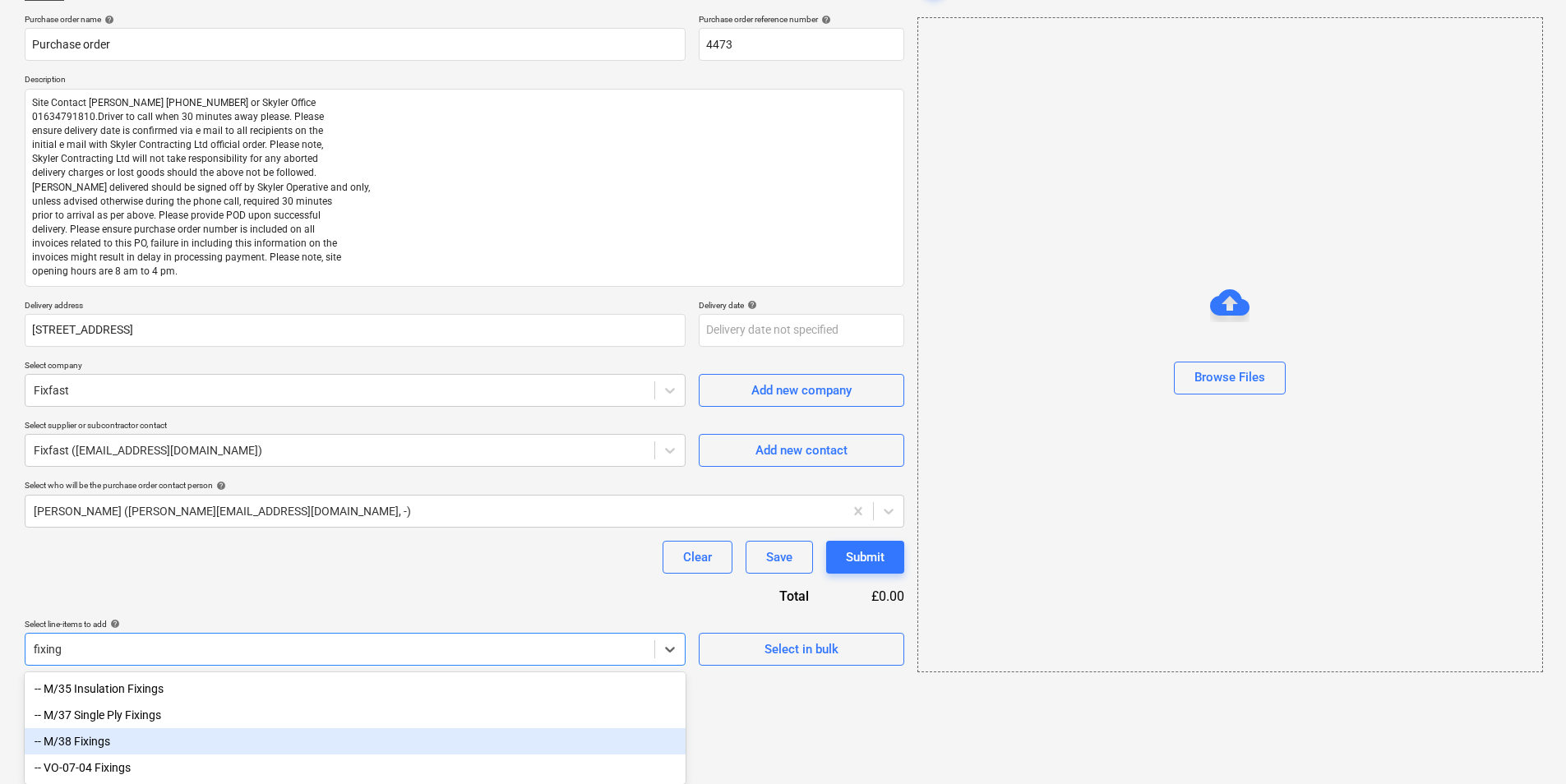
click at [132, 605] on div "-- M/38 Fixings" at bounding box center [355, 740] width 661 height 27
type textarea "x"
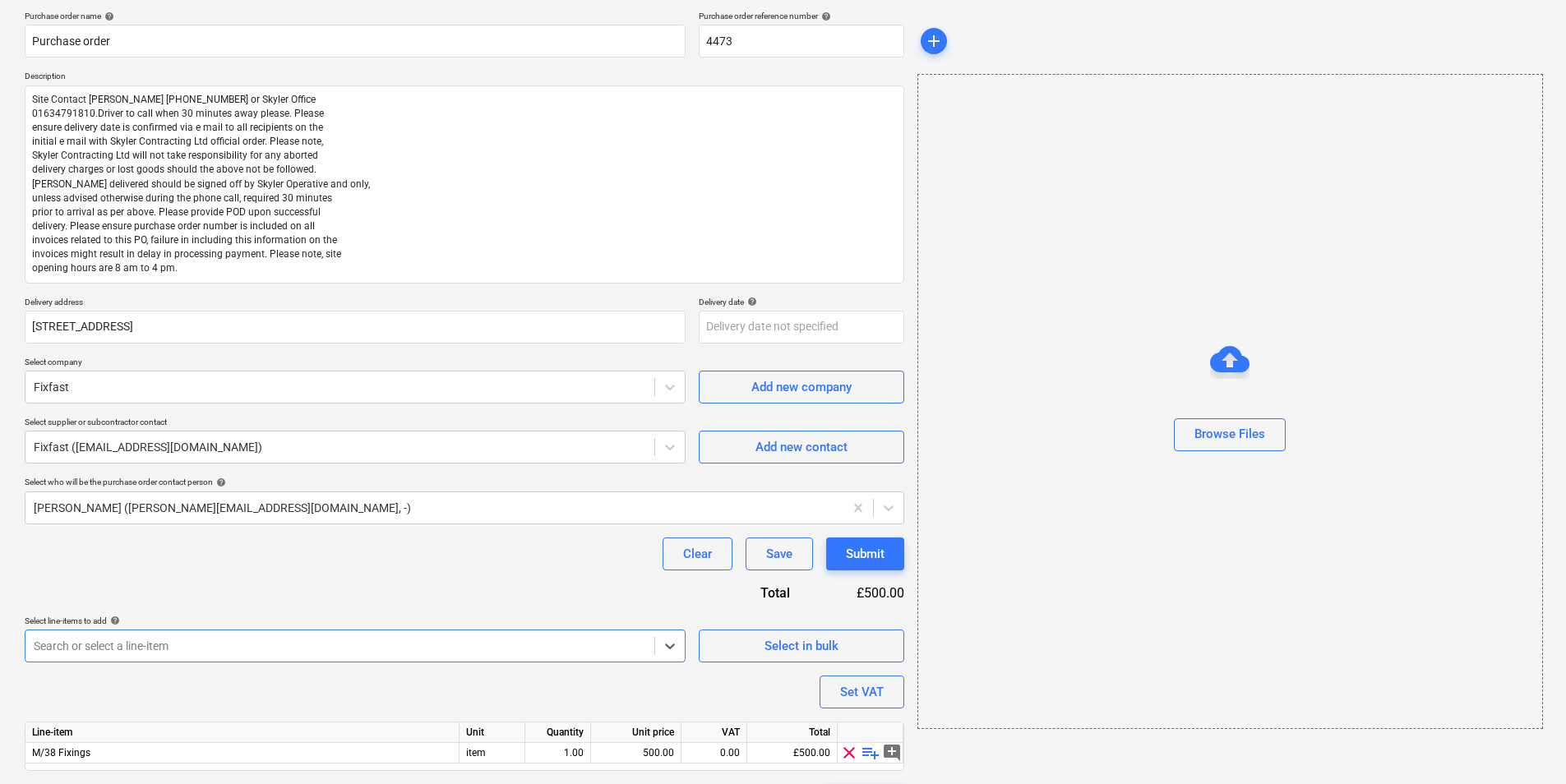
scroll to position [170, 0]
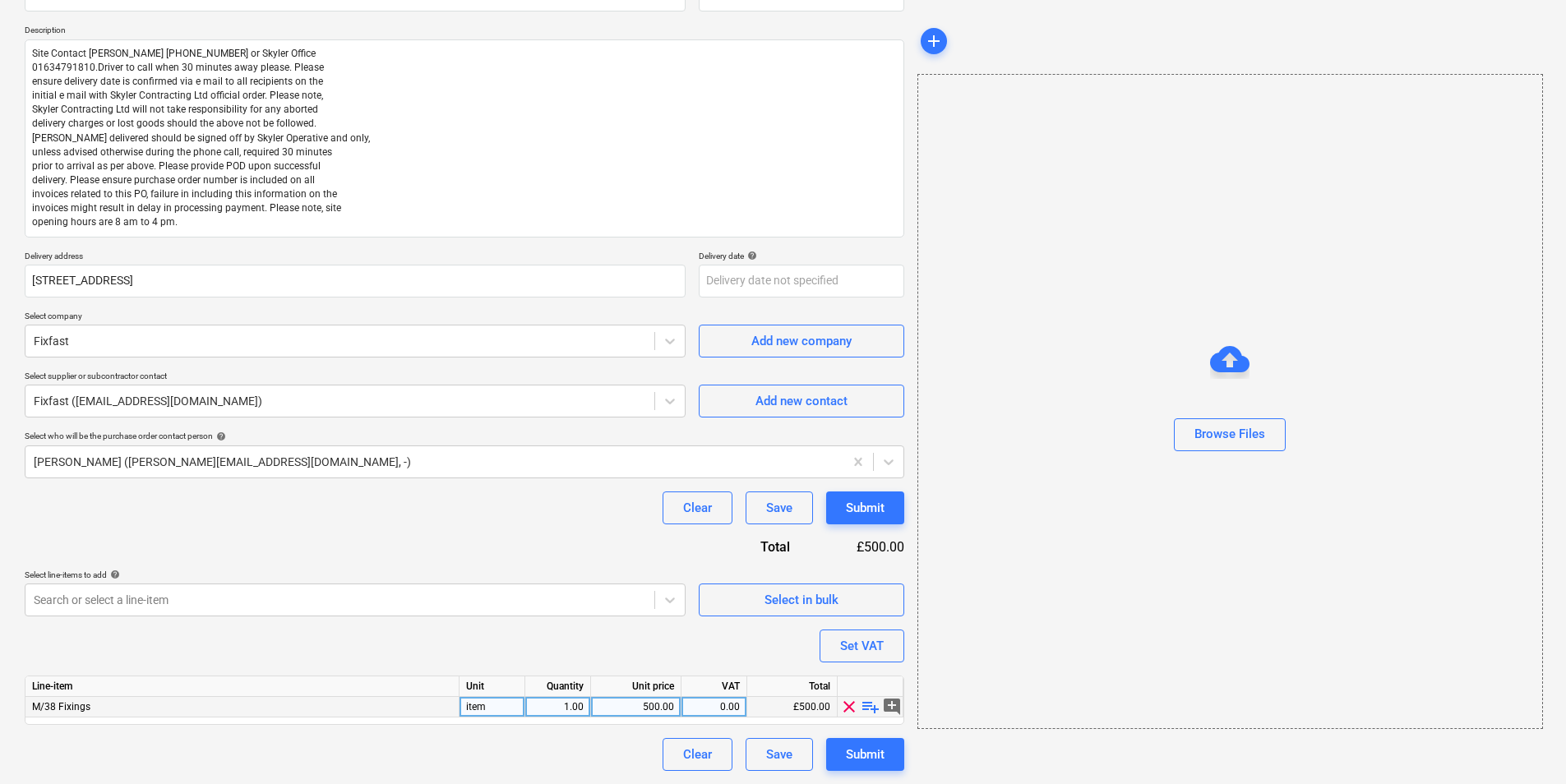
click at [875, 605] on span "playlist_add" at bounding box center [870, 706] width 20 height 20
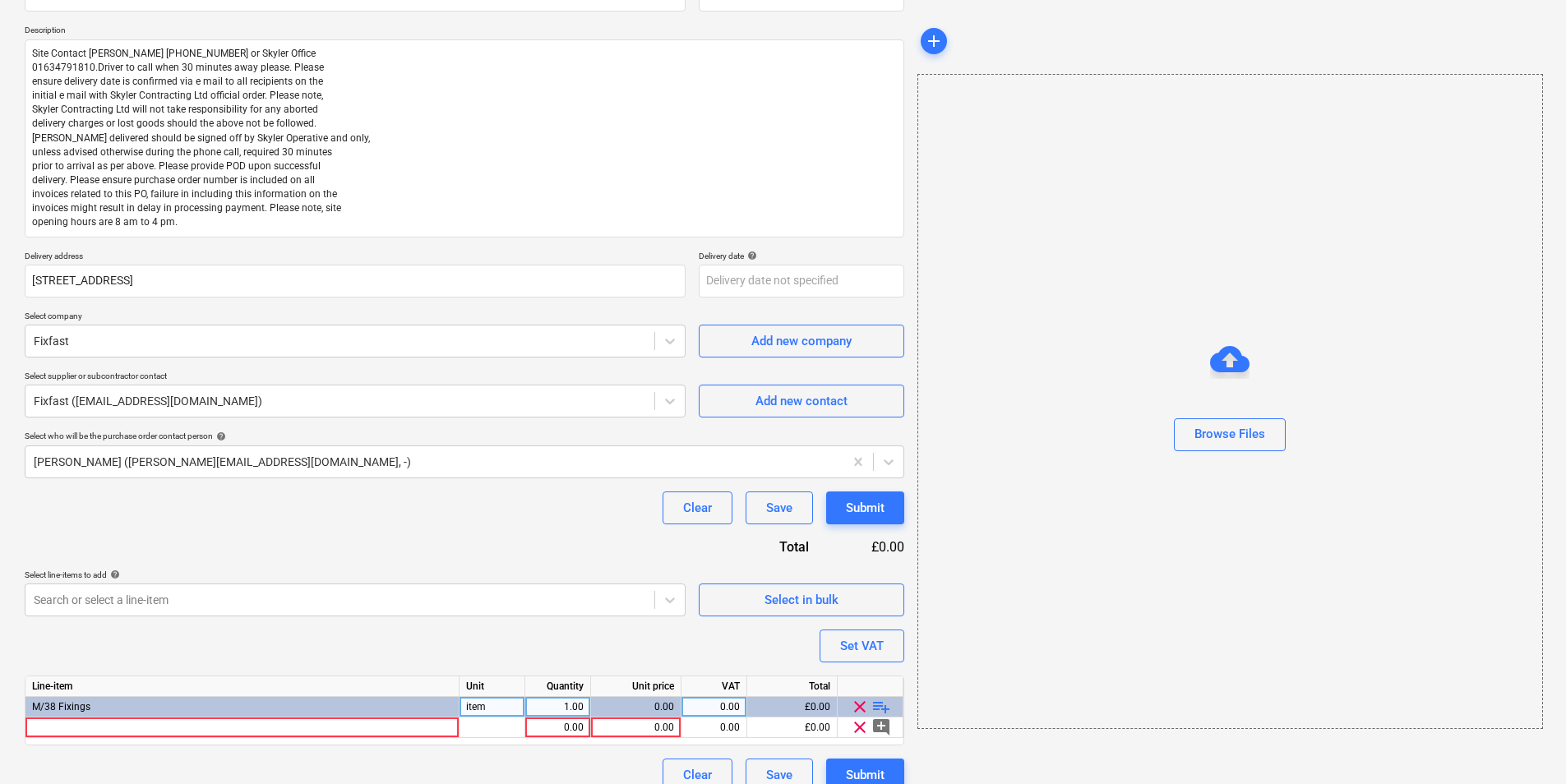
click at [875, 605] on span "playlist_add" at bounding box center [881, 706] width 20 height 20
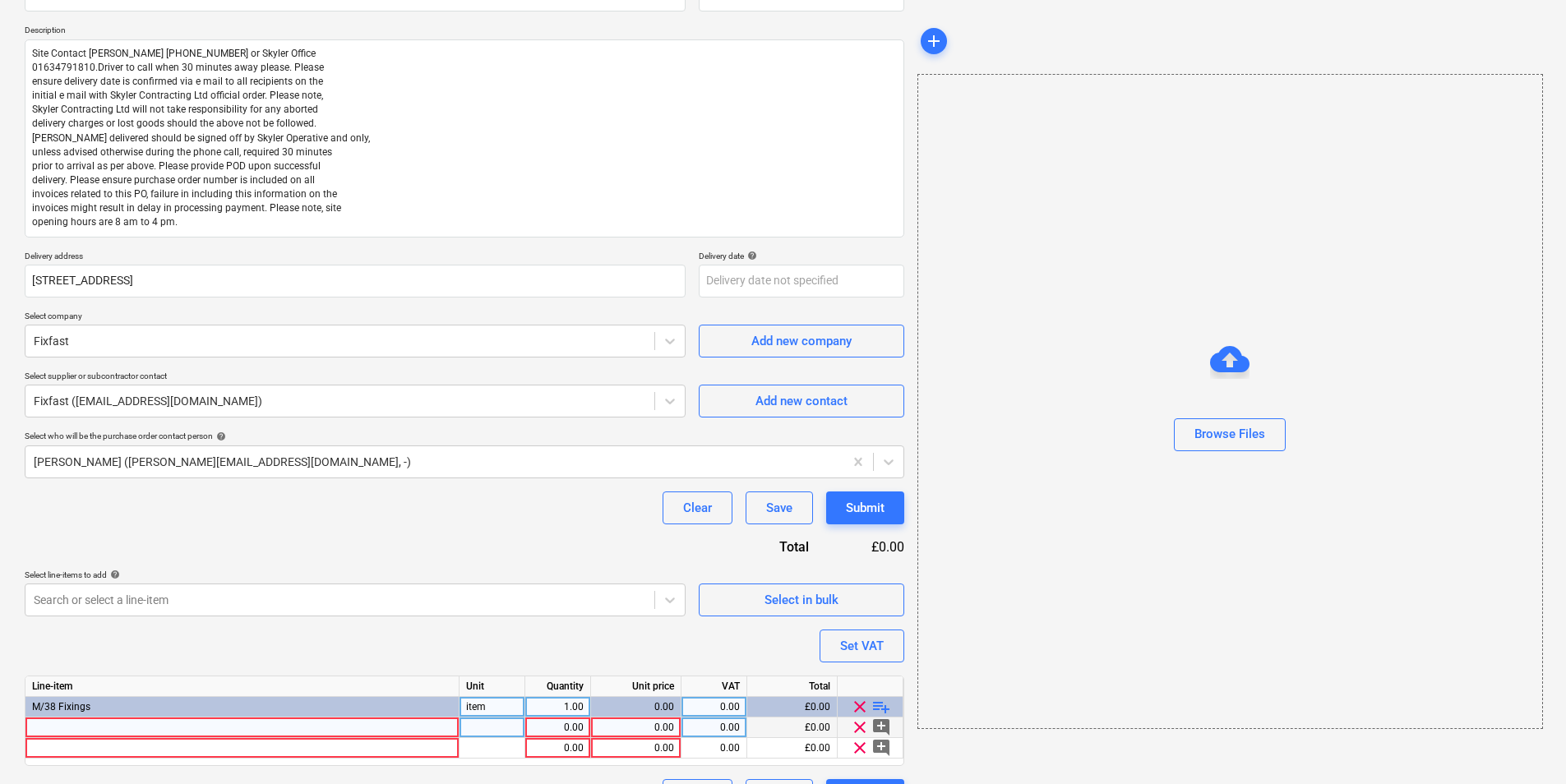
click at [255, 605] on div at bounding box center [242, 728] width 434 height 21
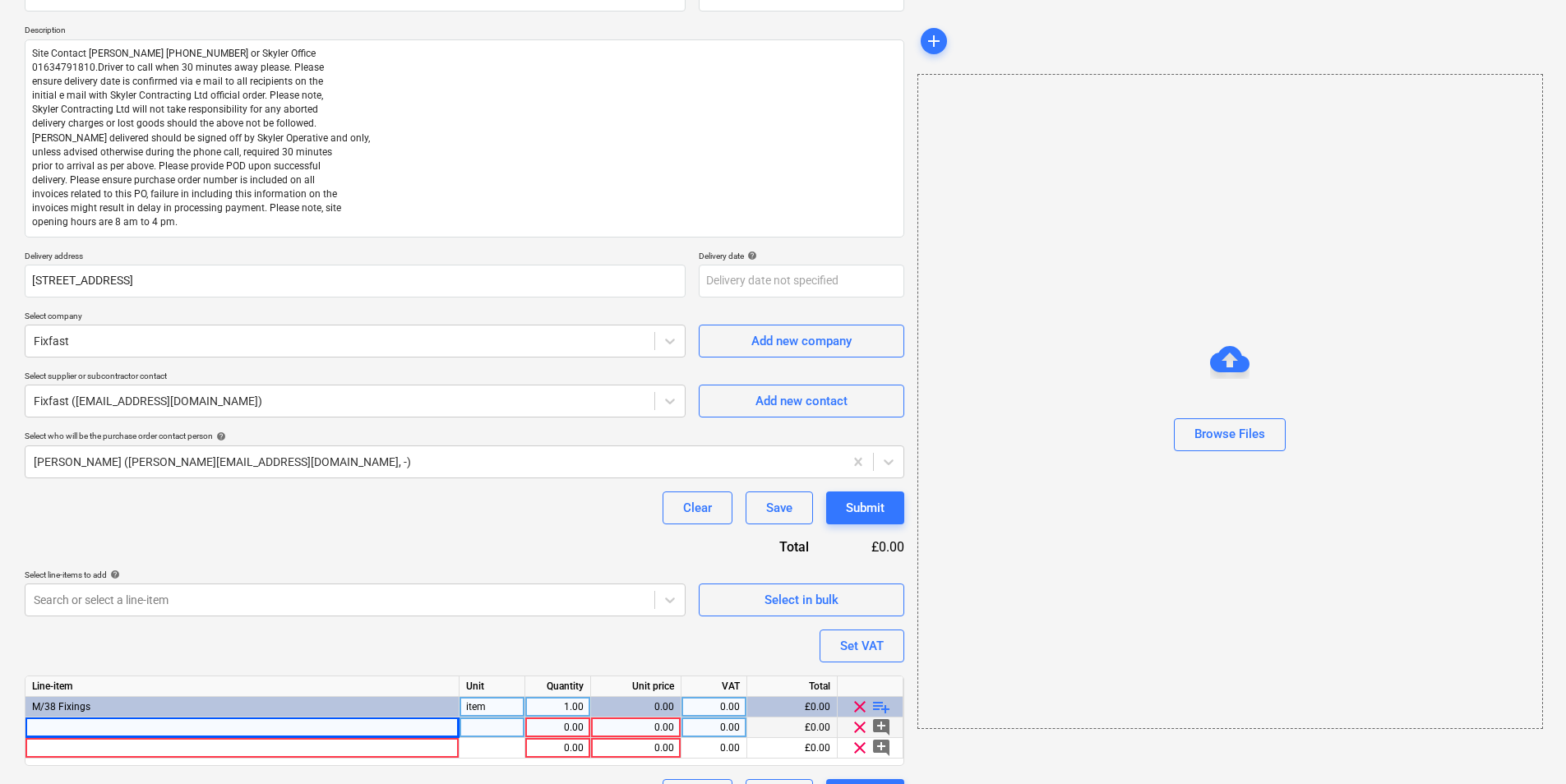
click at [190, 605] on div at bounding box center [242, 728] width 434 height 21
type textarea "x"
type input "DF3-SSA4-P-HT-5.5 x 155"
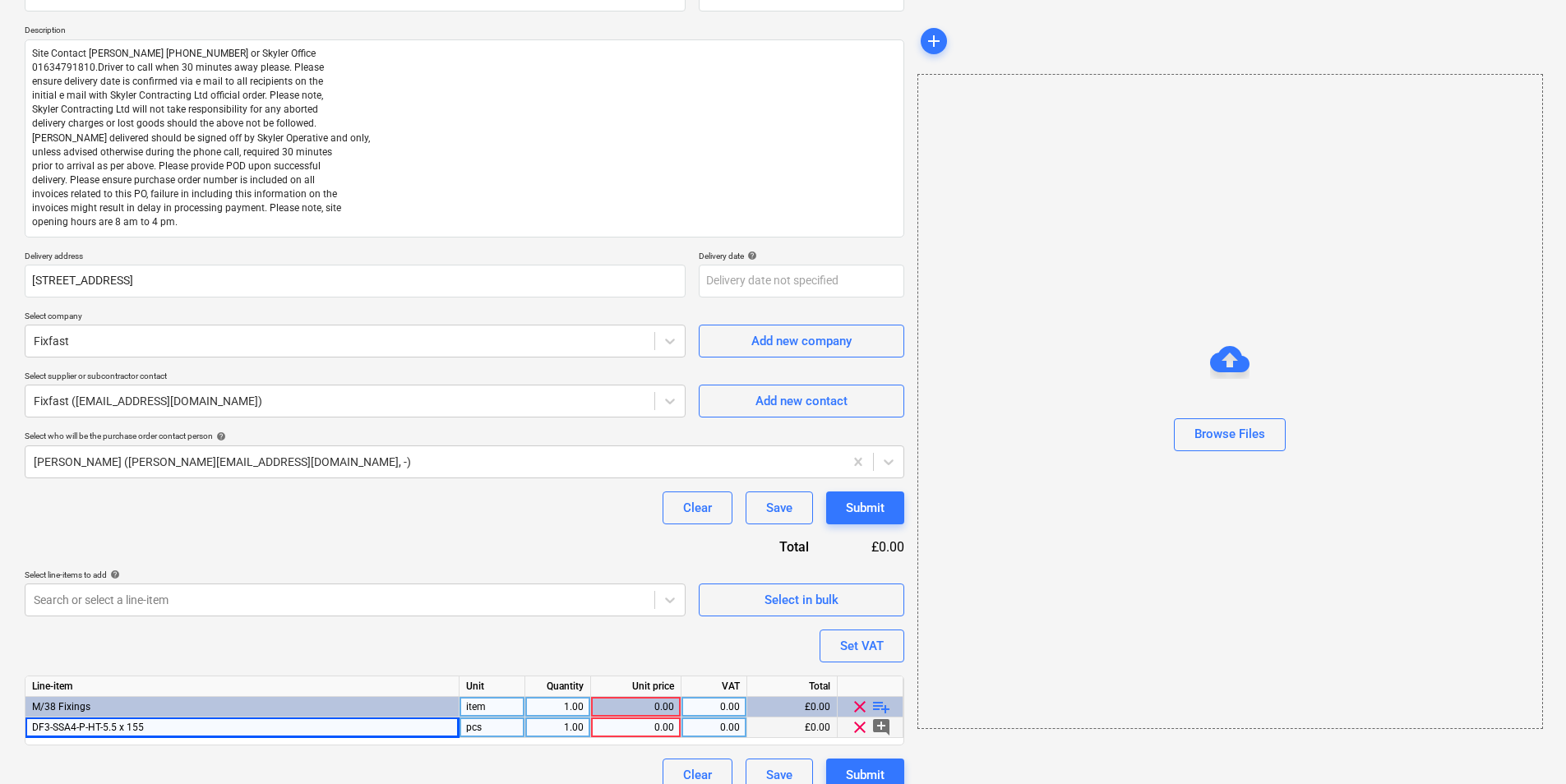
type textarea "x"
click at [861, 605] on div "Purchase order name help Purchase order Purchase order reference number help 44…" at bounding box center [464, 378] width 879 height 827
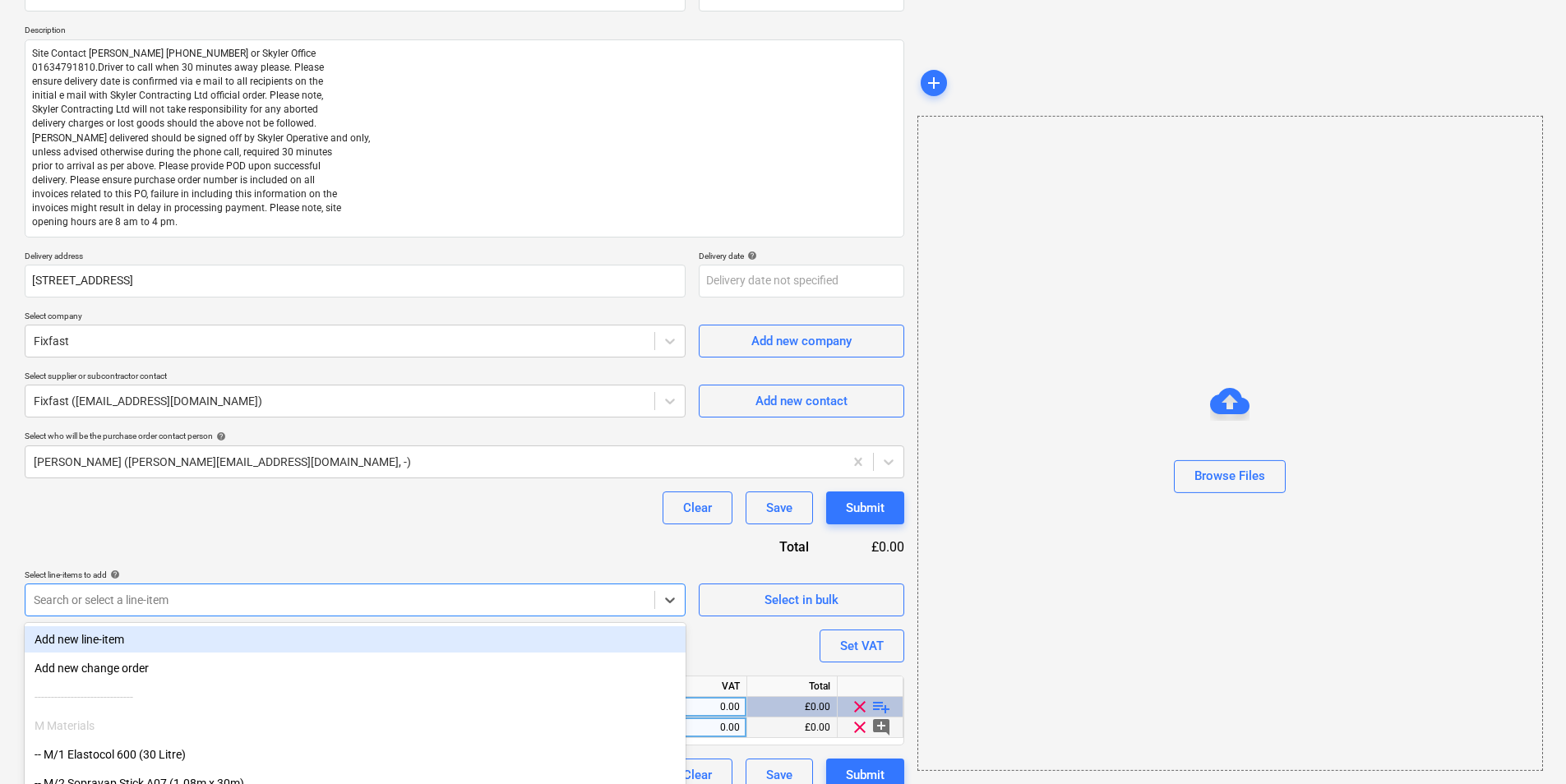
scroll to position [258, 0]
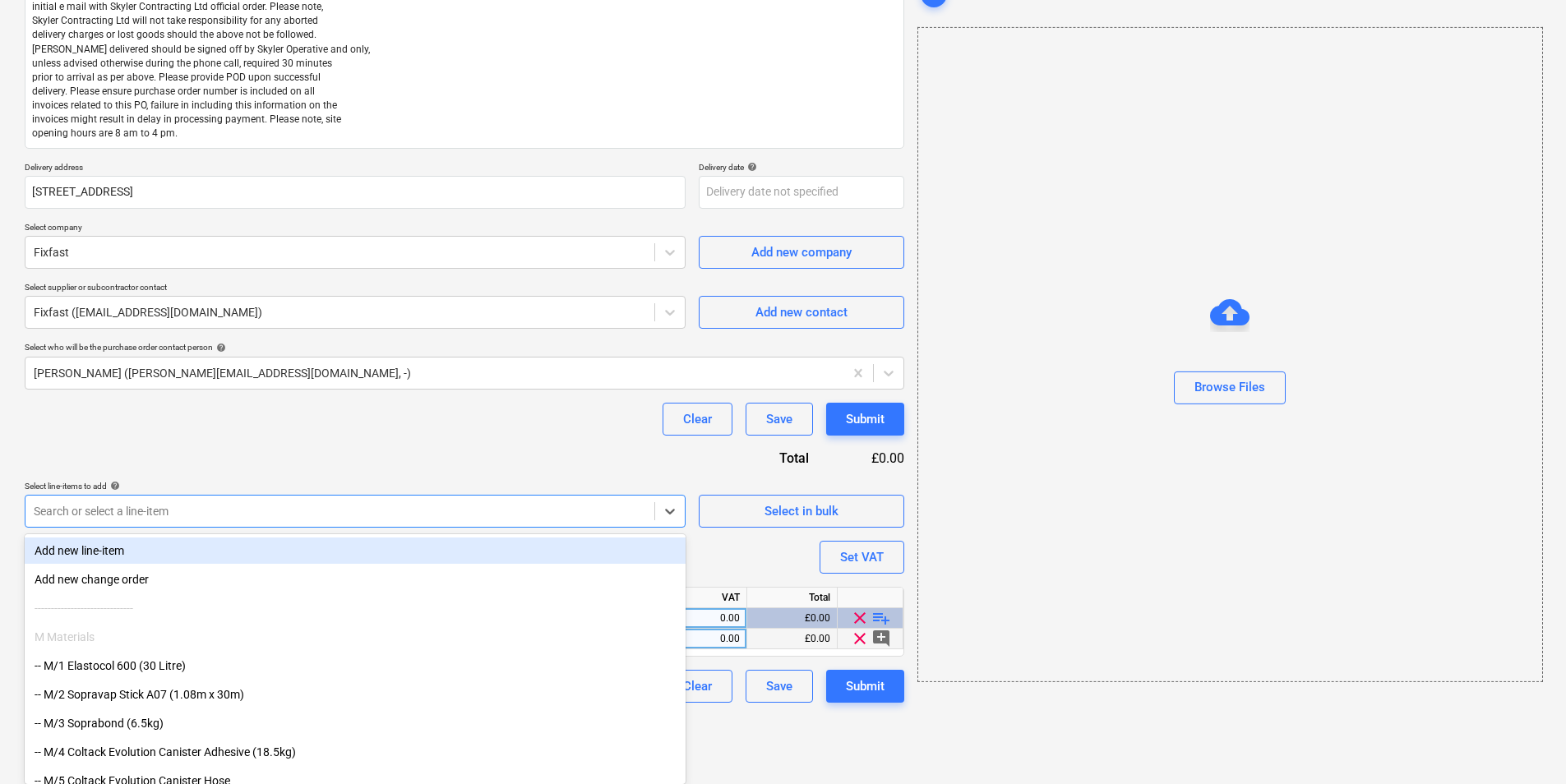
click at [289, 525] on body "Projects Contacts Company Consolidated Invoices 3 Inbox 2 format_size keyboard_…" at bounding box center [783, 134] width 1566 height 784
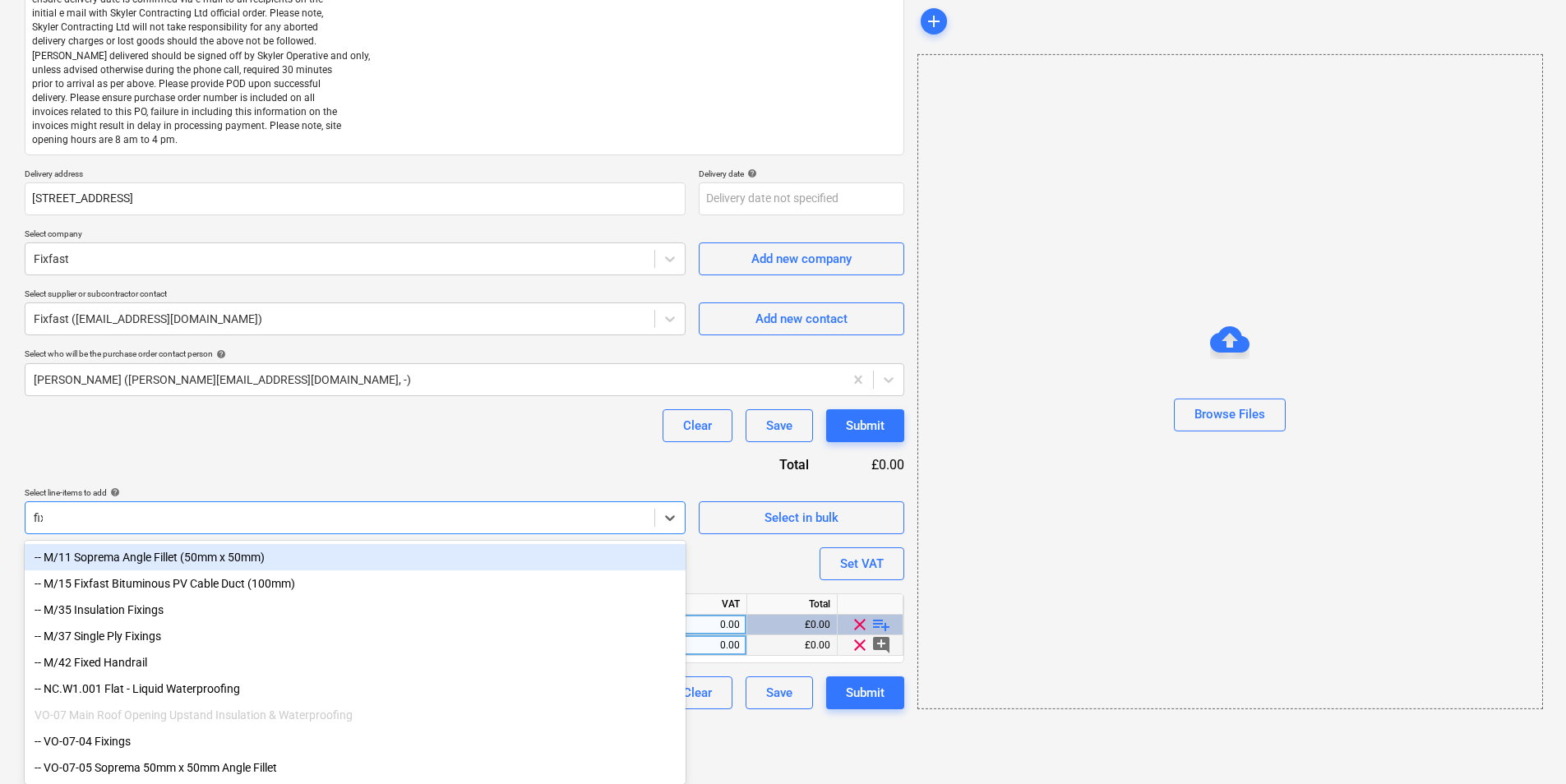
scroll to position [191, 0]
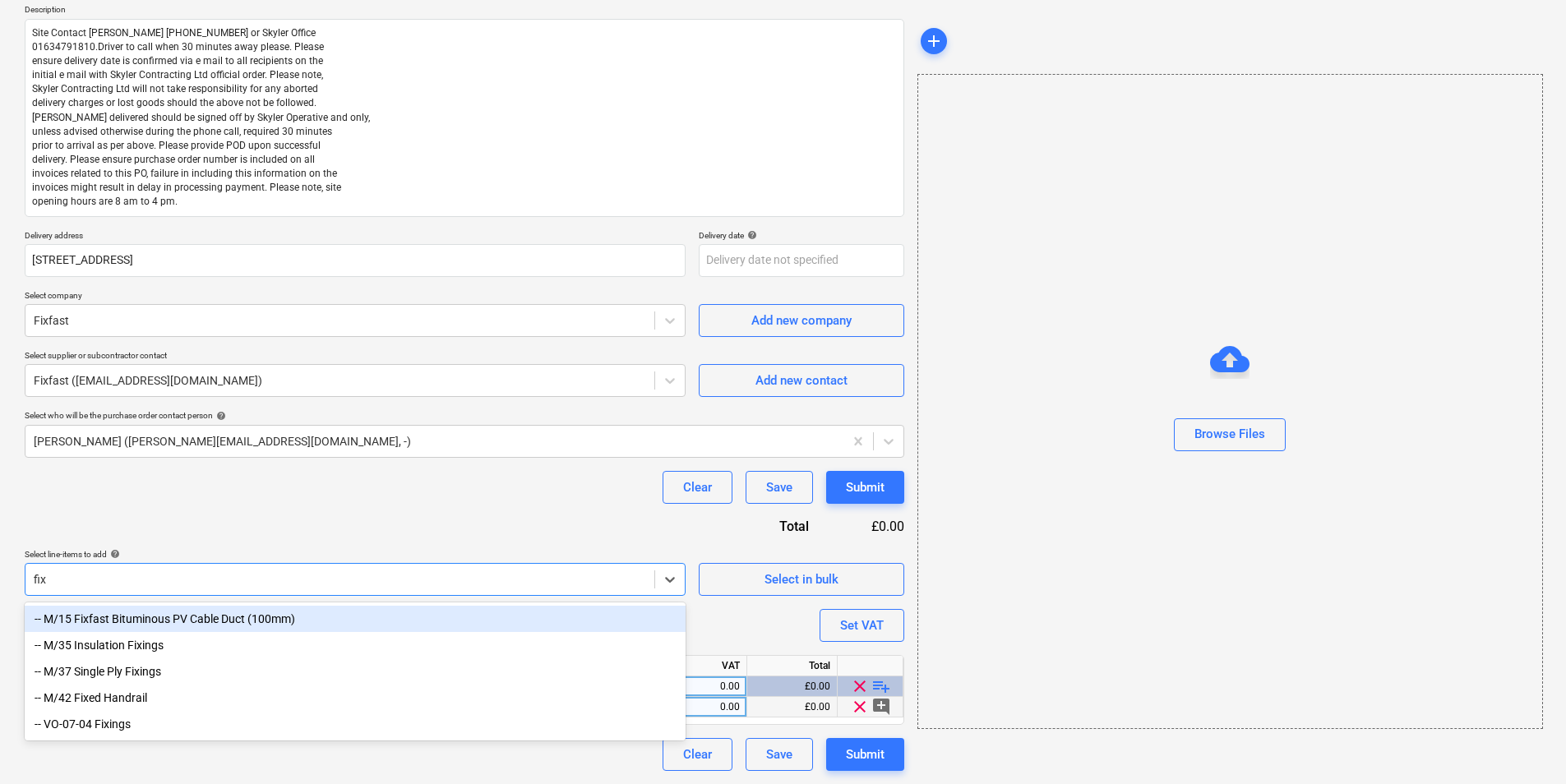
type input "fix"
type textarea "x"
click at [286, 544] on div "Purchase order name help Purchase order Purchase order reference number help 44…" at bounding box center [464, 358] width 879 height 827
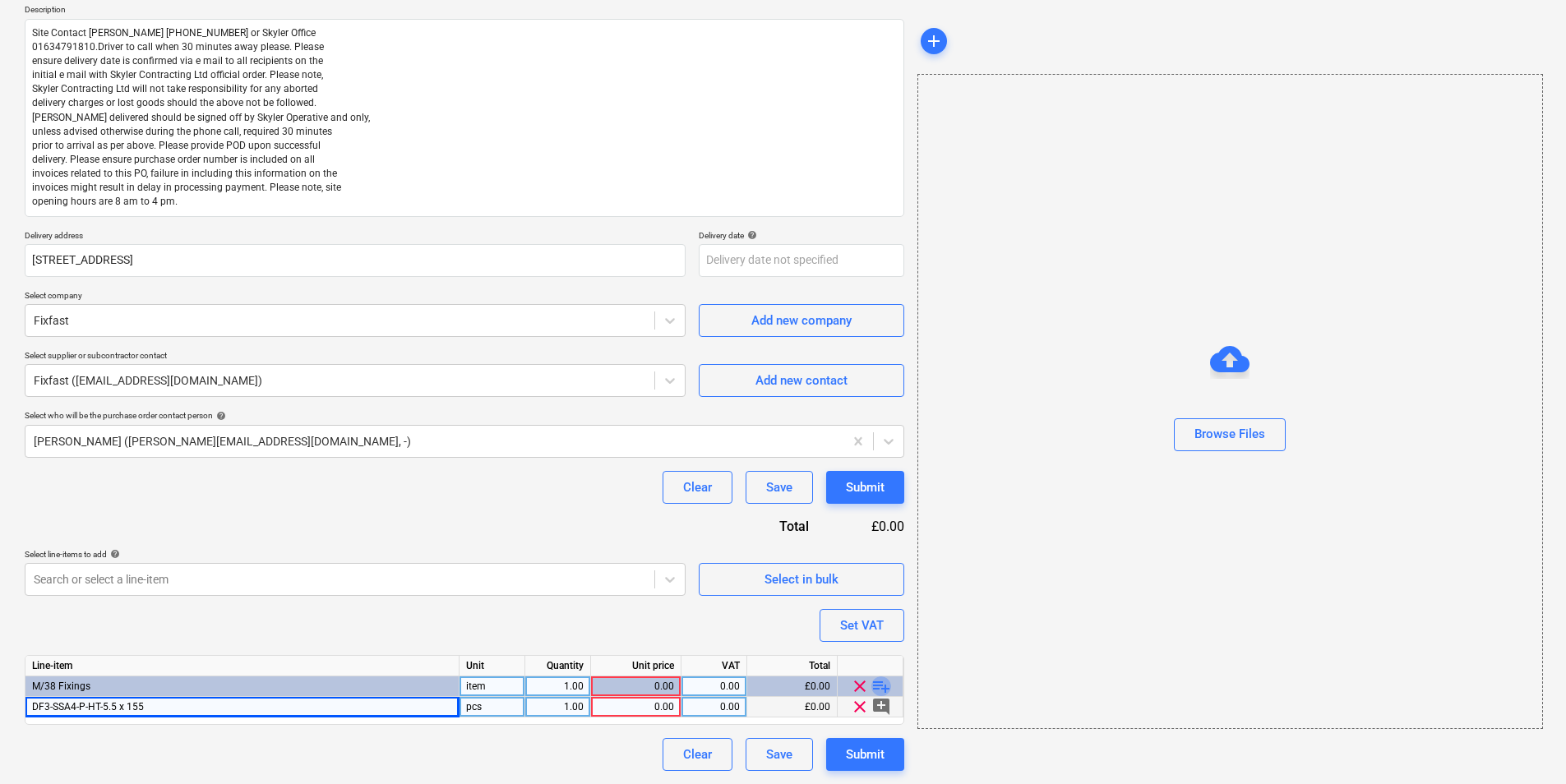
click at [884, 605] on span "playlist_add" at bounding box center [881, 686] width 20 height 20
type textarea "x"
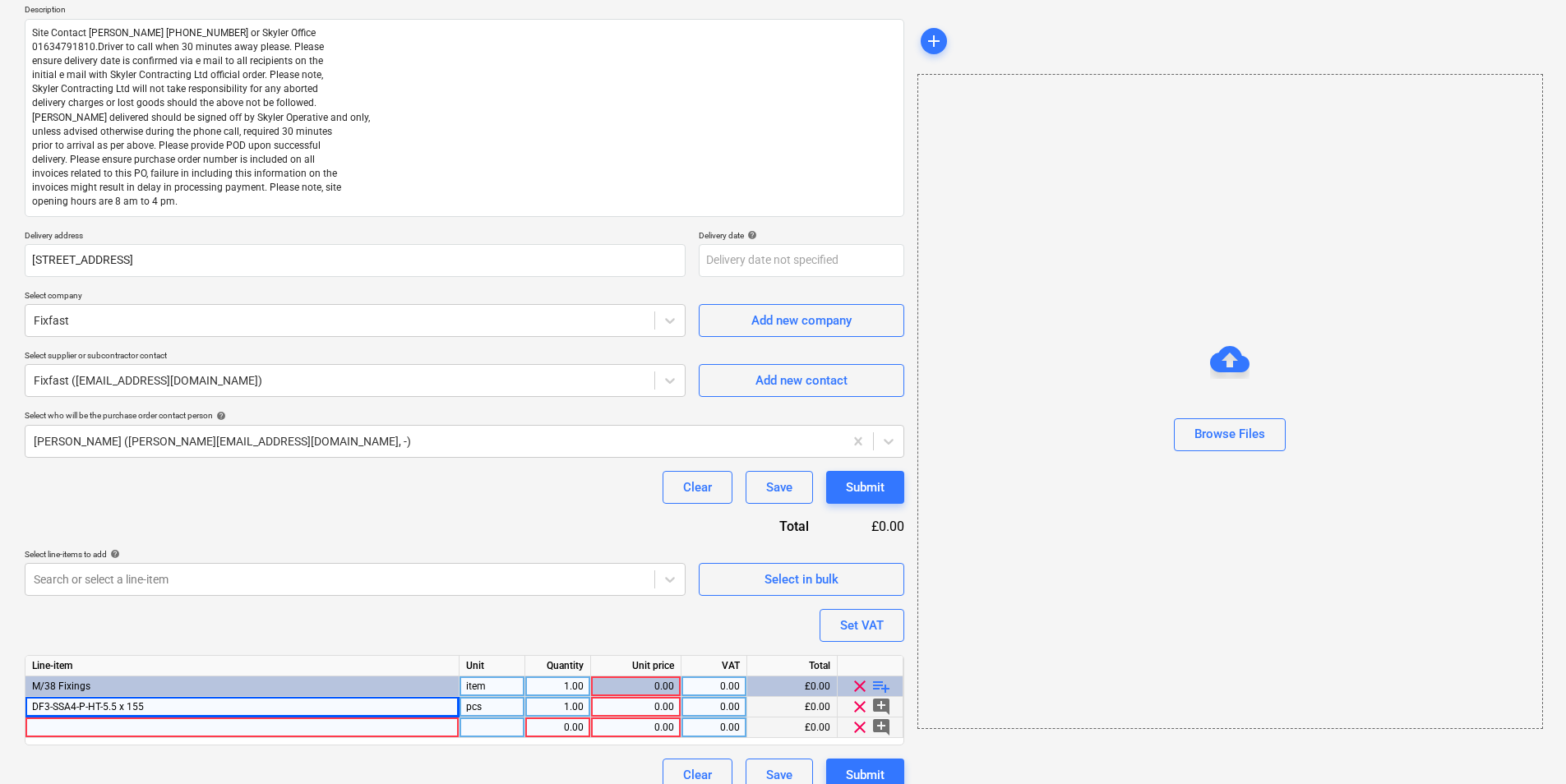
click at [377, 605] on div at bounding box center [242, 728] width 434 height 21
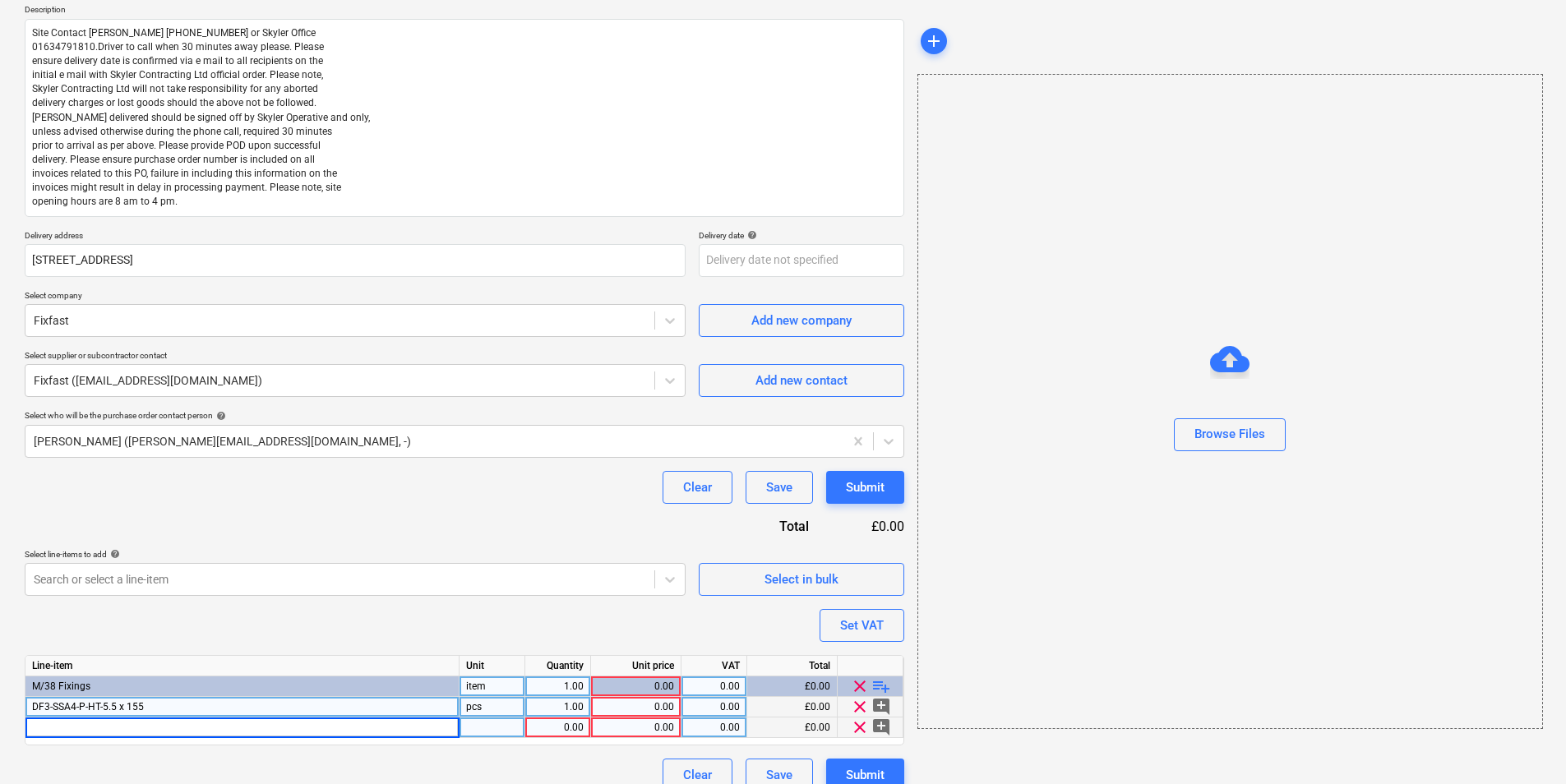
type input "SF-P-SSA4-40-F"
type textarea "x"
click at [498, 605] on div "pcs" at bounding box center [492, 707] width 66 height 21
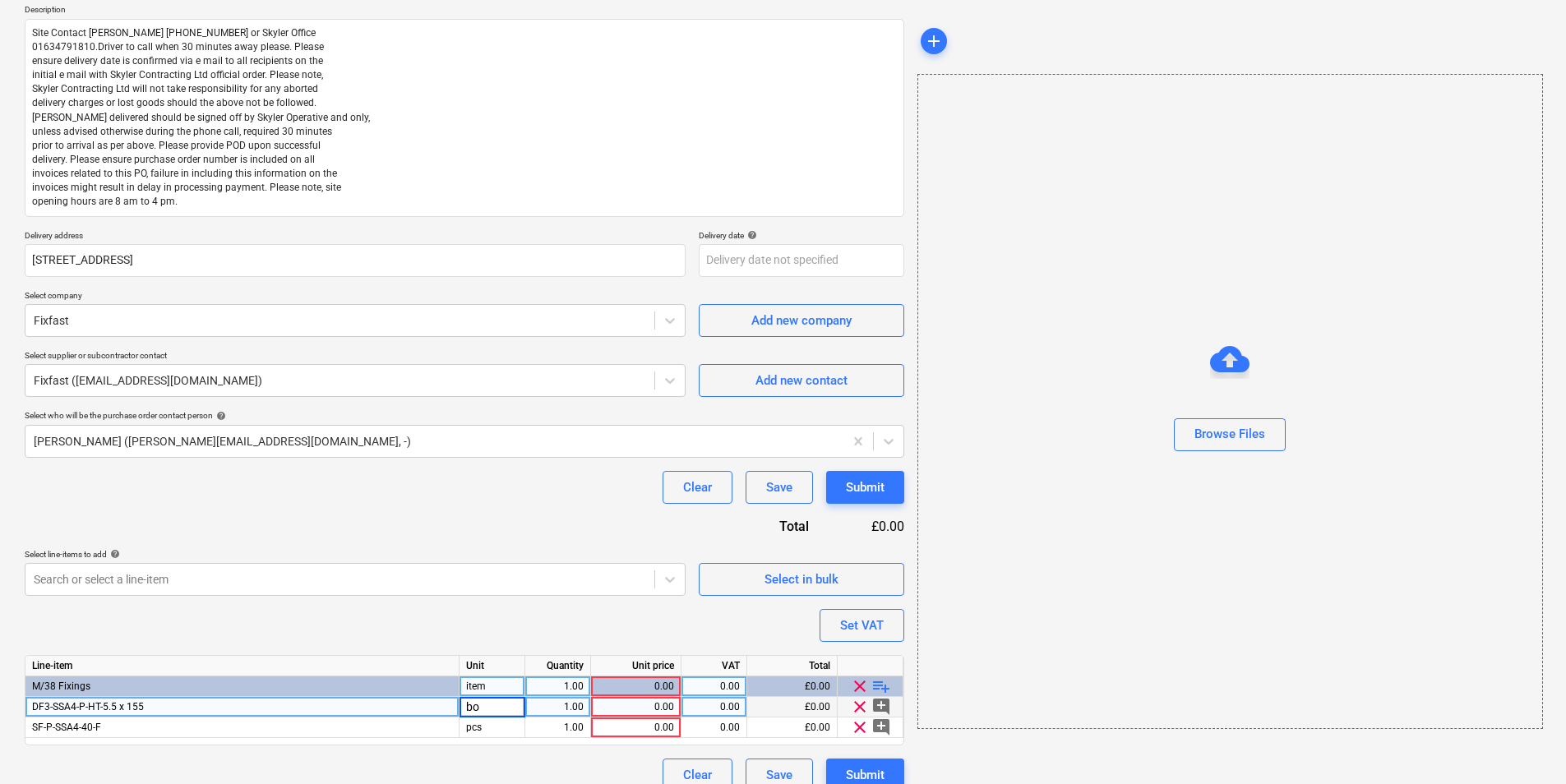
type input "box"
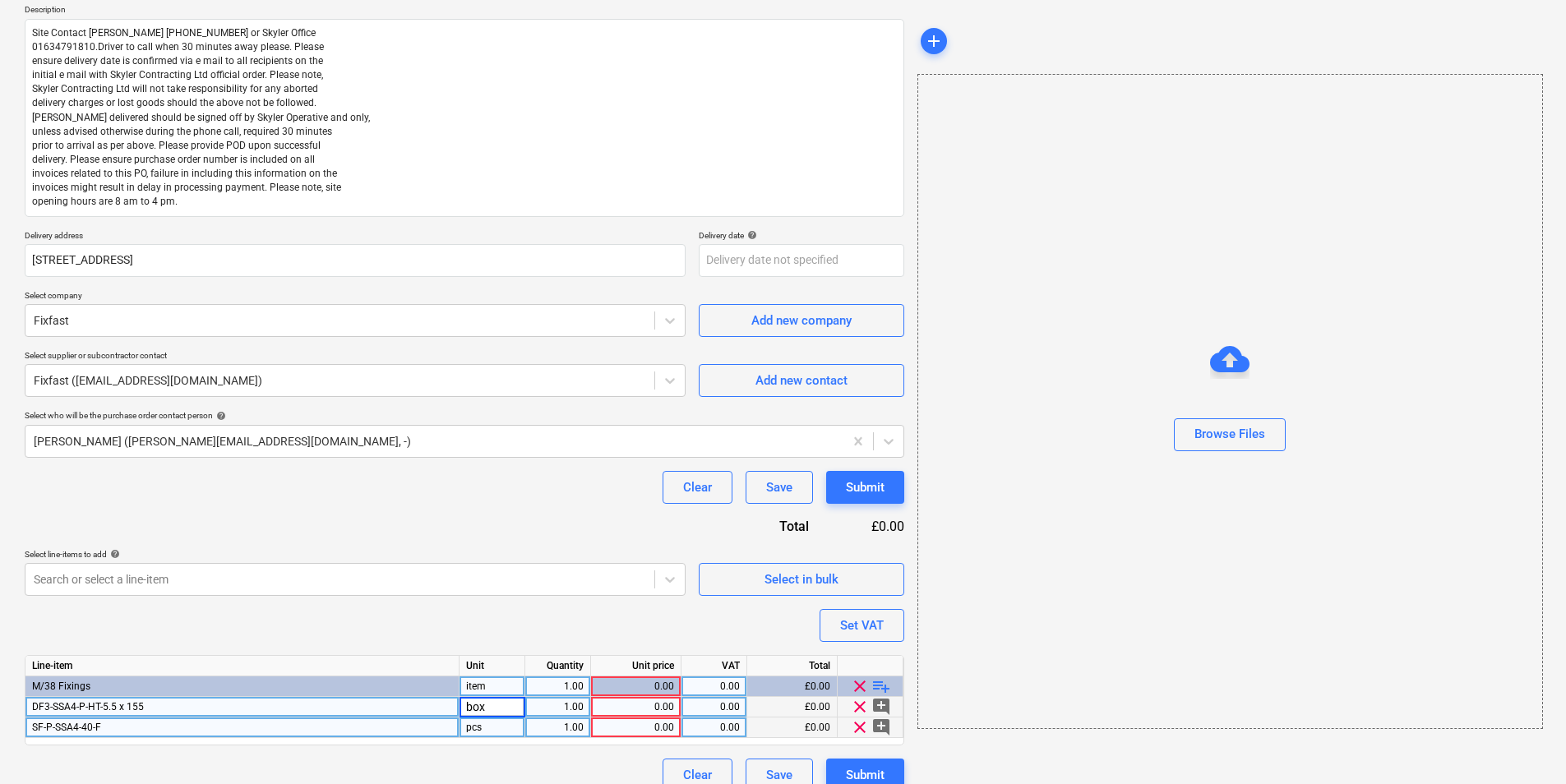
type textarea "x"
click at [491, 605] on div "pcs" at bounding box center [492, 728] width 66 height 21
type input "box"
type textarea "x"
click at [572, 605] on div "1.00" at bounding box center [557, 707] width 51 height 21
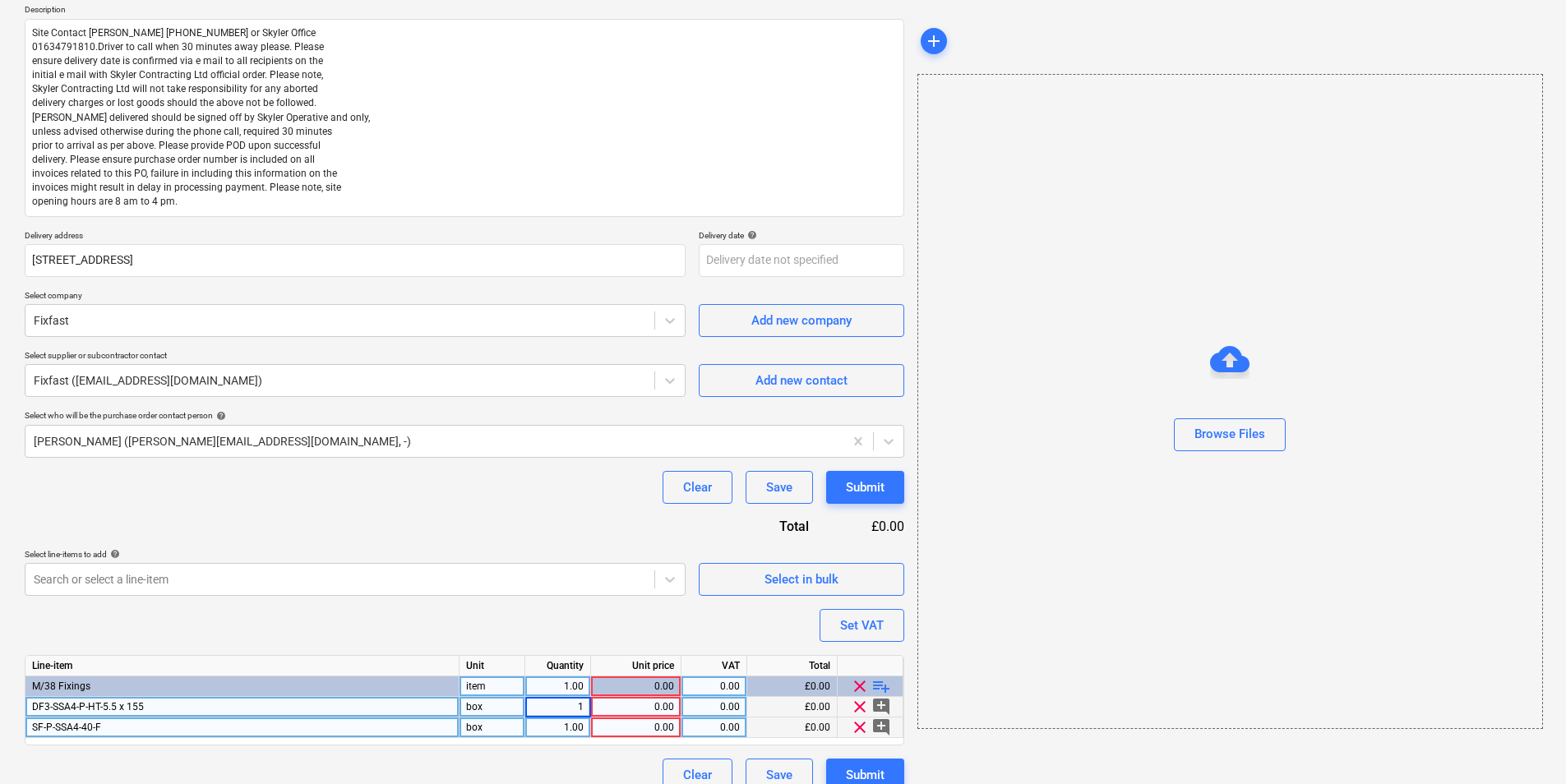
type input "6"
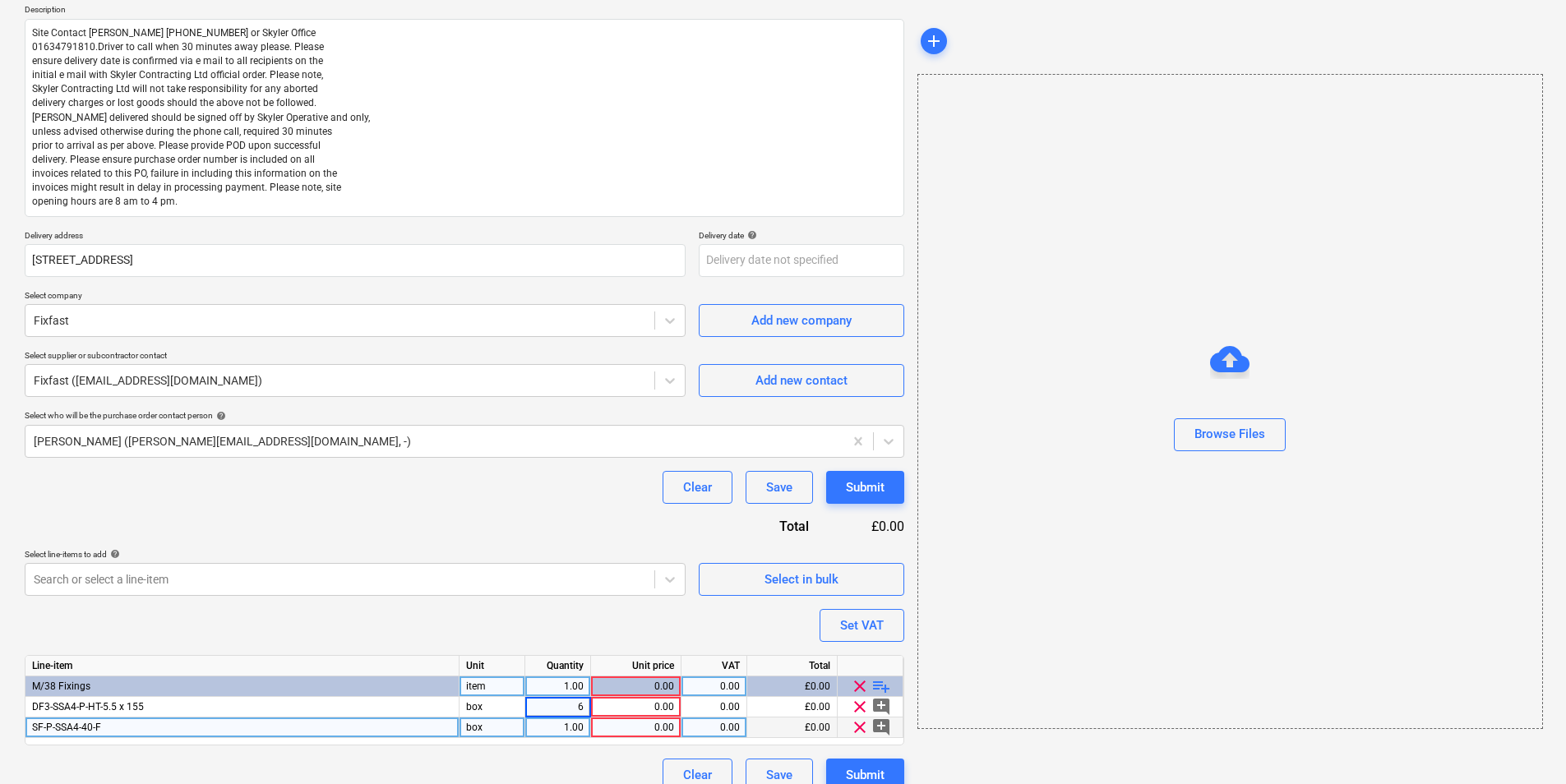
type textarea "x"
click at [570, 605] on div "1.00" at bounding box center [557, 728] width 51 height 21
type input "10"
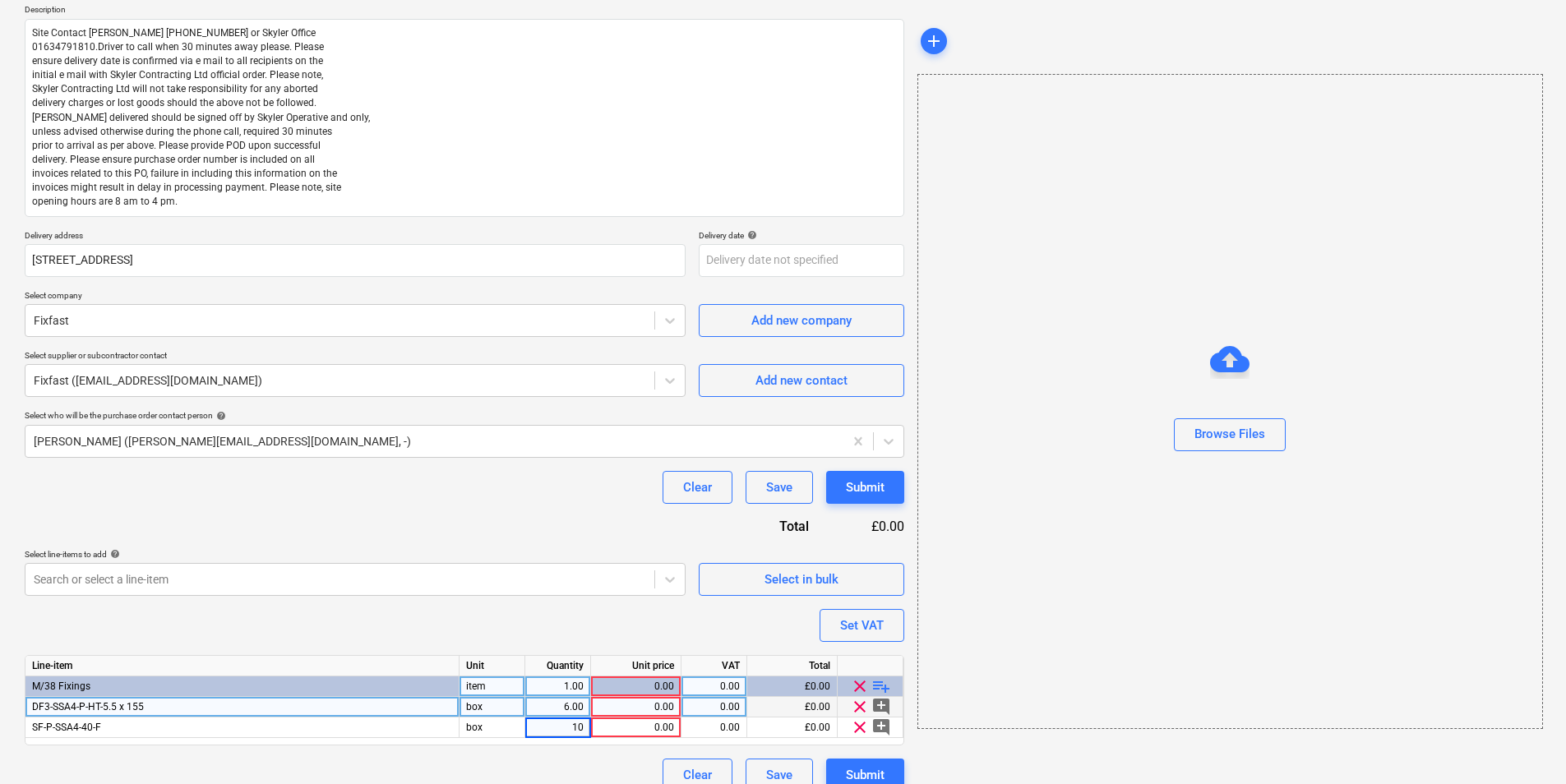
type textarea "x"
click at [656, 605] on div "0.00" at bounding box center [635, 707] width 76 height 21
type input "68.96"
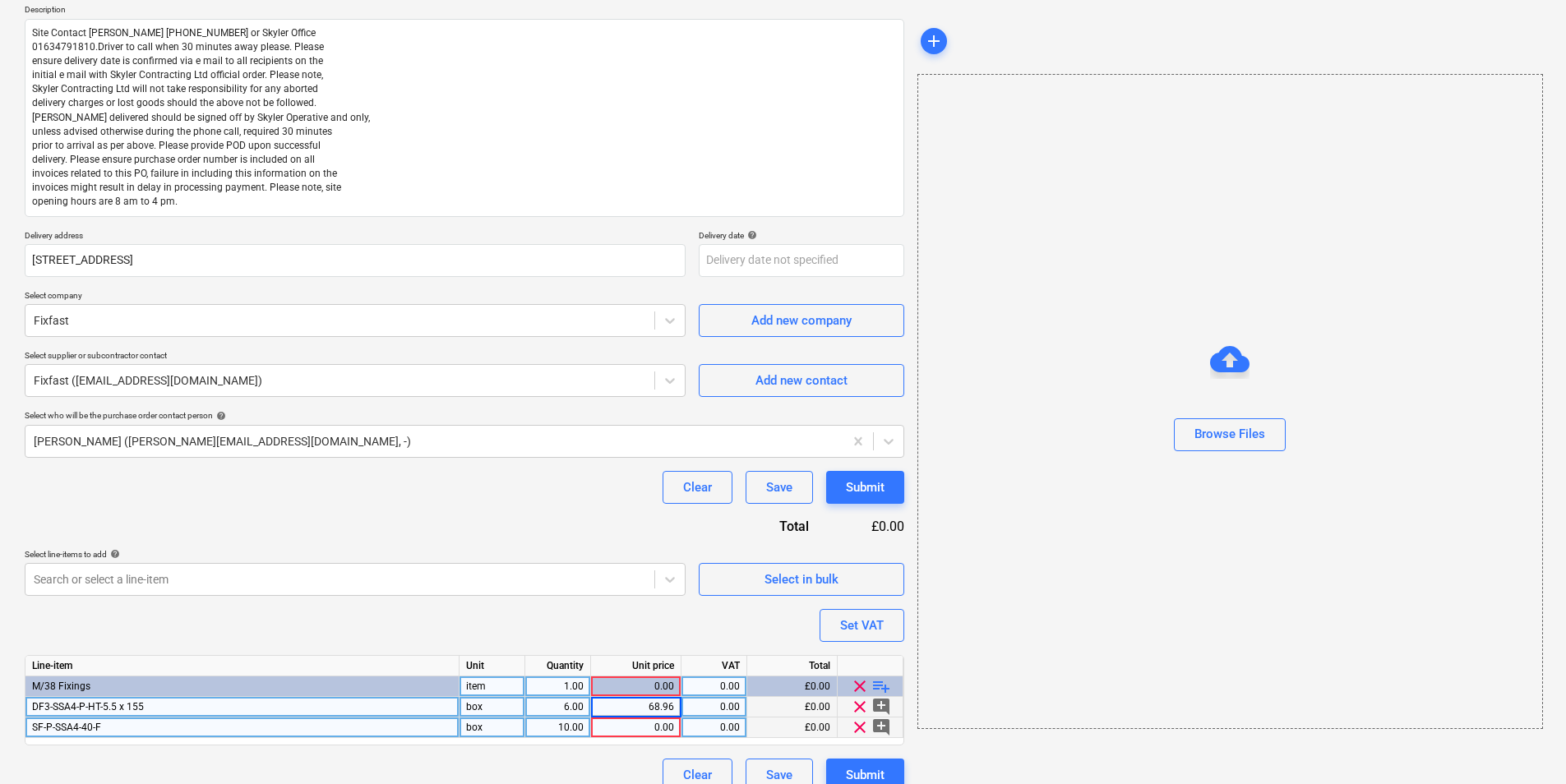
type textarea "x"
click at [668, 605] on div "0.00" at bounding box center [635, 728] width 76 height 21
type input "26.68"
type textarea "x"
click at [611, 605] on div "Purchase order name help Purchase order Purchase order reference number help 44…" at bounding box center [464, 368] width 879 height 847
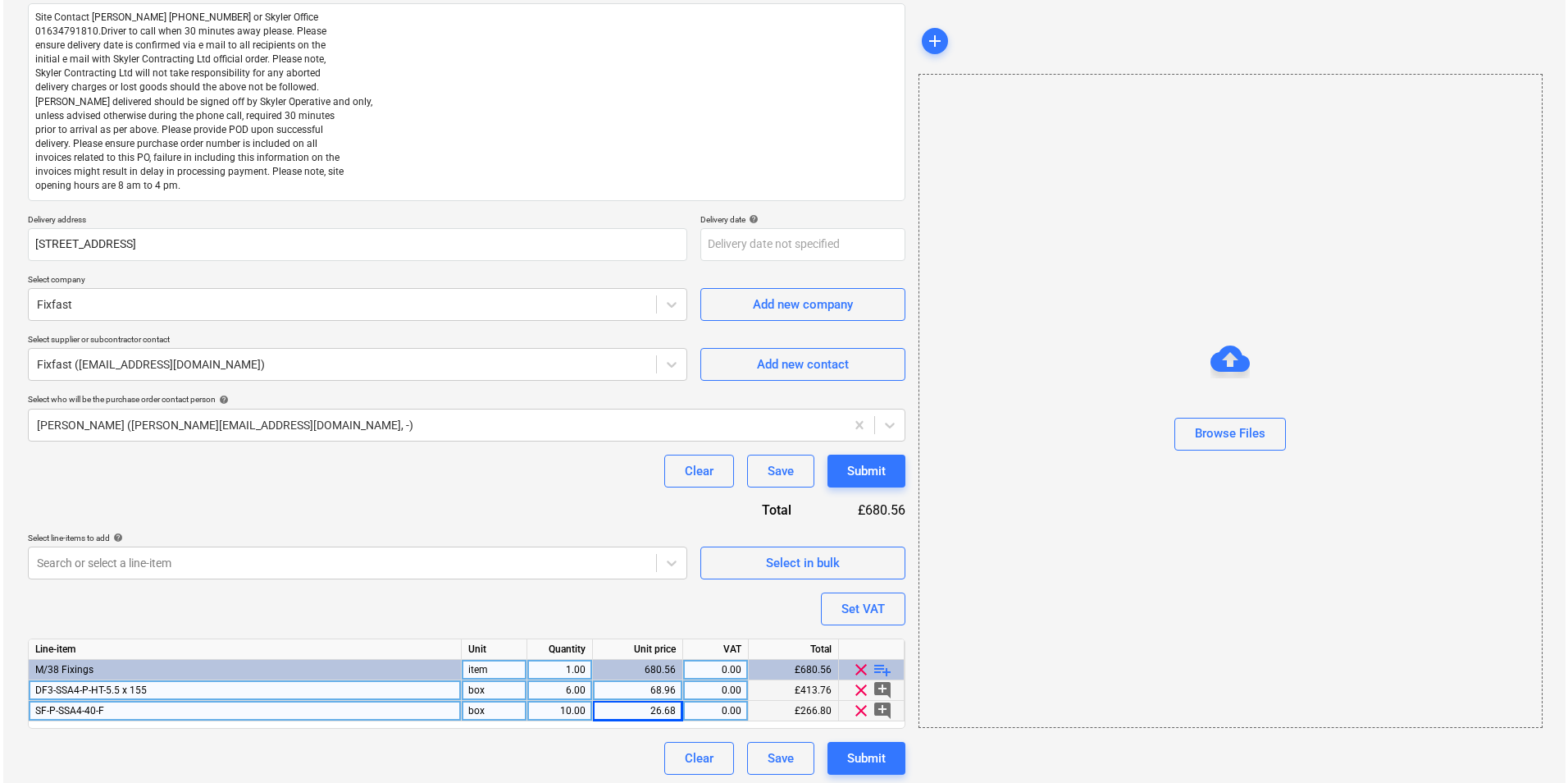
scroll to position [211, 0]
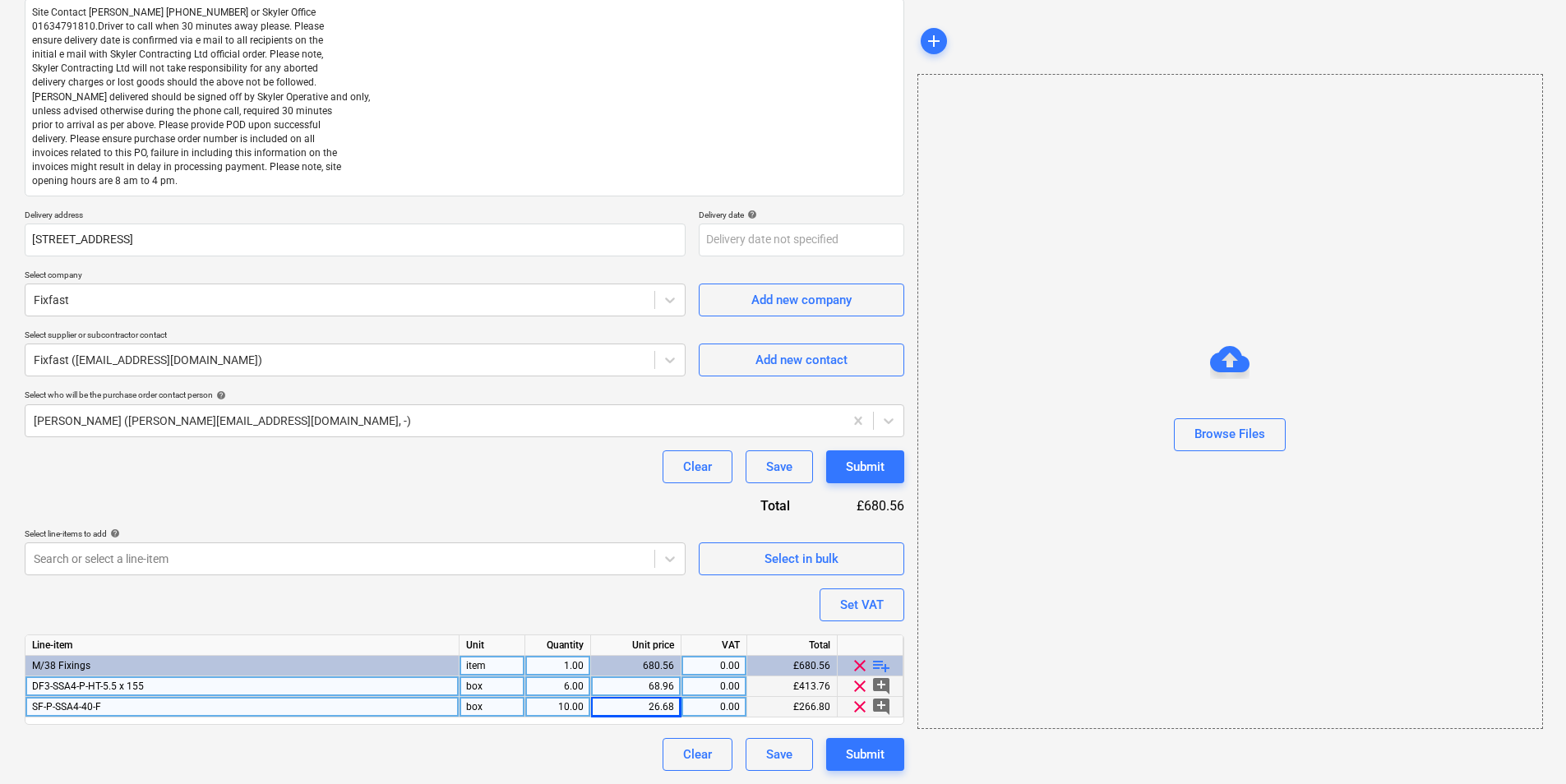
click at [572, 605] on div "1.00" at bounding box center [557, 666] width 51 height 21
type input "16"
type textarea "x"
click at [512, 605] on div "item" at bounding box center [492, 666] width 66 height 21
type input "box"
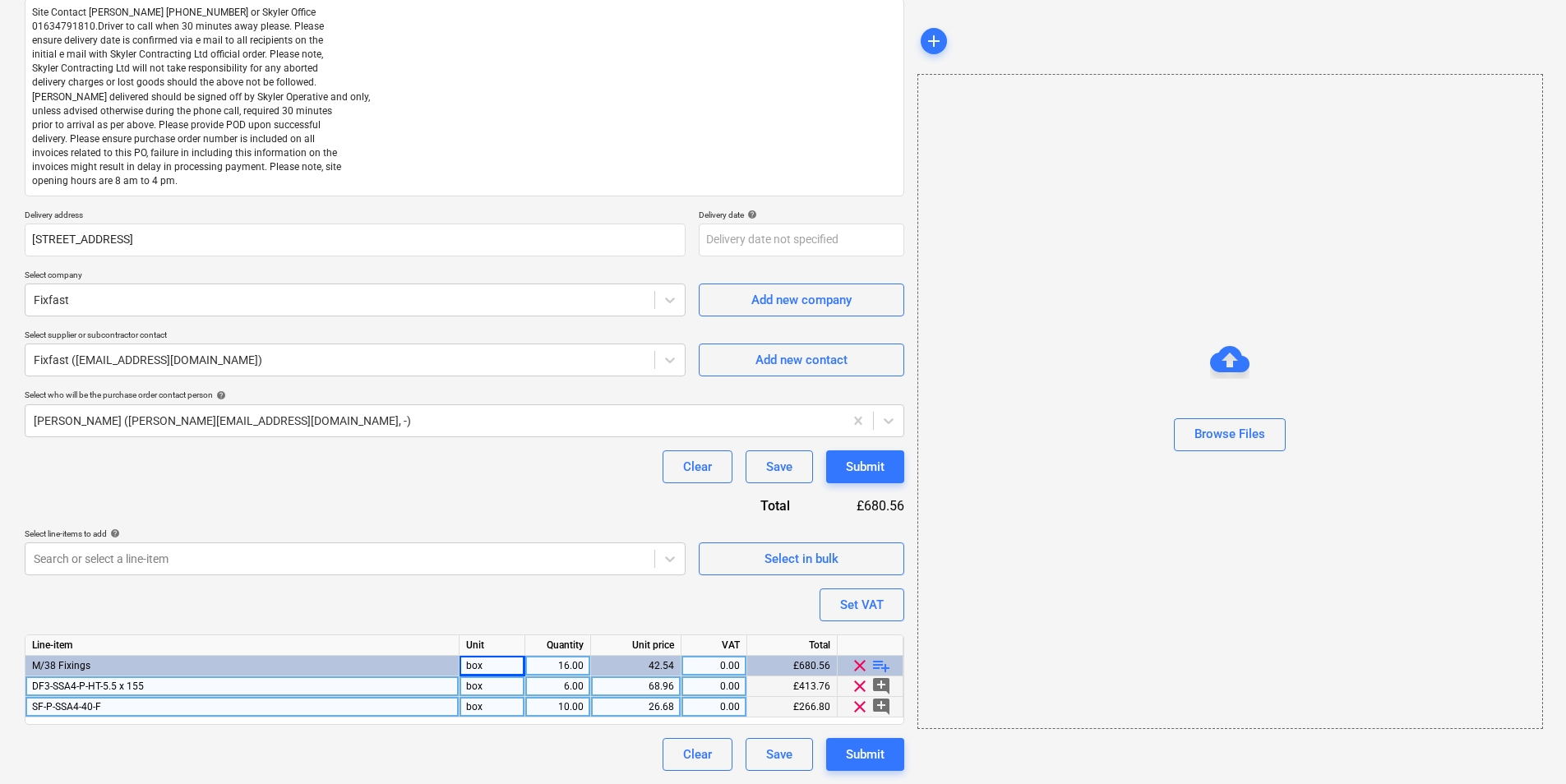
click at [496, 605] on div "Purchase order name help Purchase order Purchase order reference number help 44…" at bounding box center [464, 347] width 879 height 847
click at [846, 605] on div "Submit" at bounding box center [865, 754] width 39 height 21
type textarea "x"
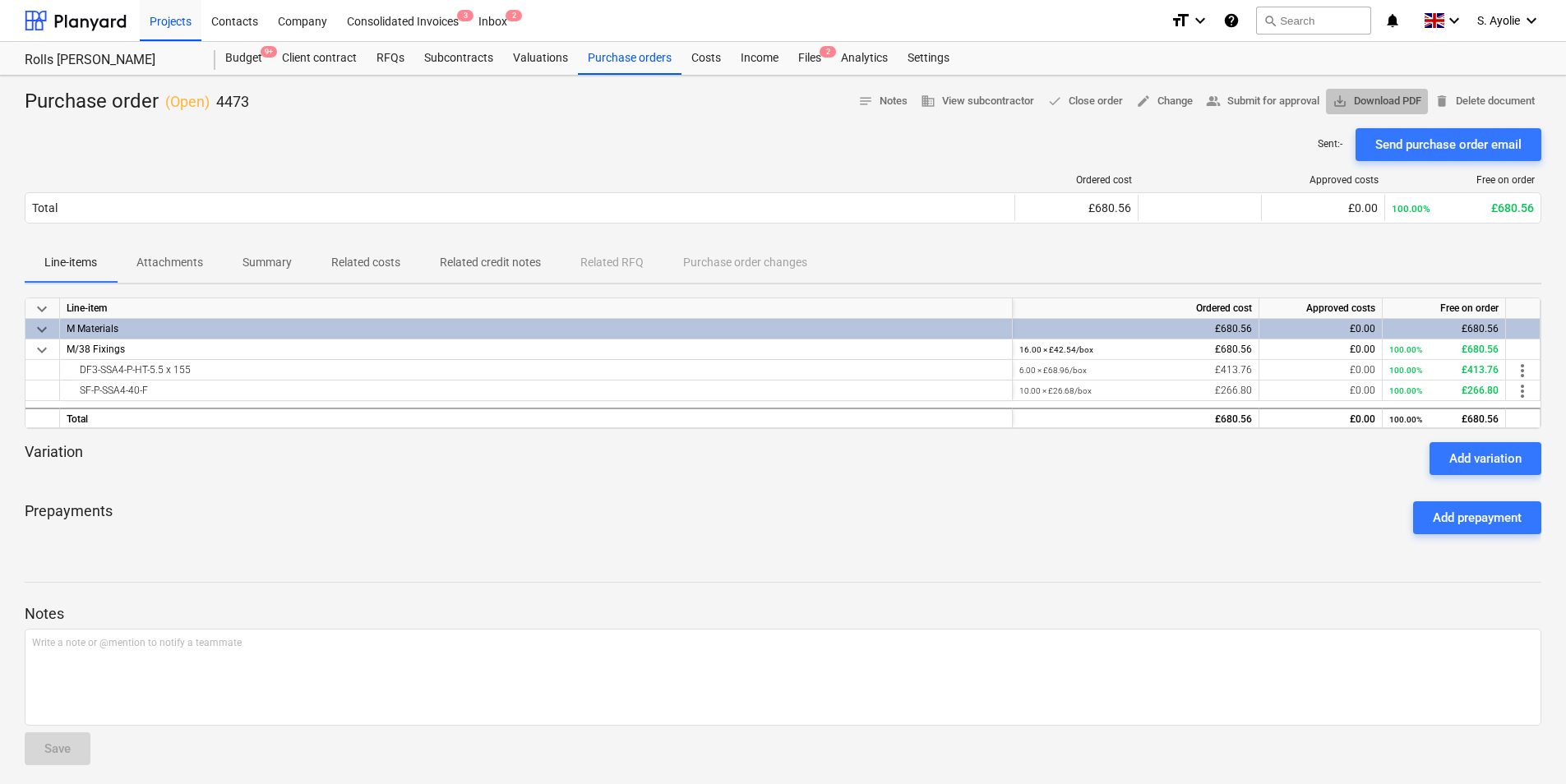
click at [1250, 103] on span "save_alt Download PDF" at bounding box center [1377, 102] width 89 height 19
click at [177, 27] on div "Projects" at bounding box center [170, 20] width 62 height 42
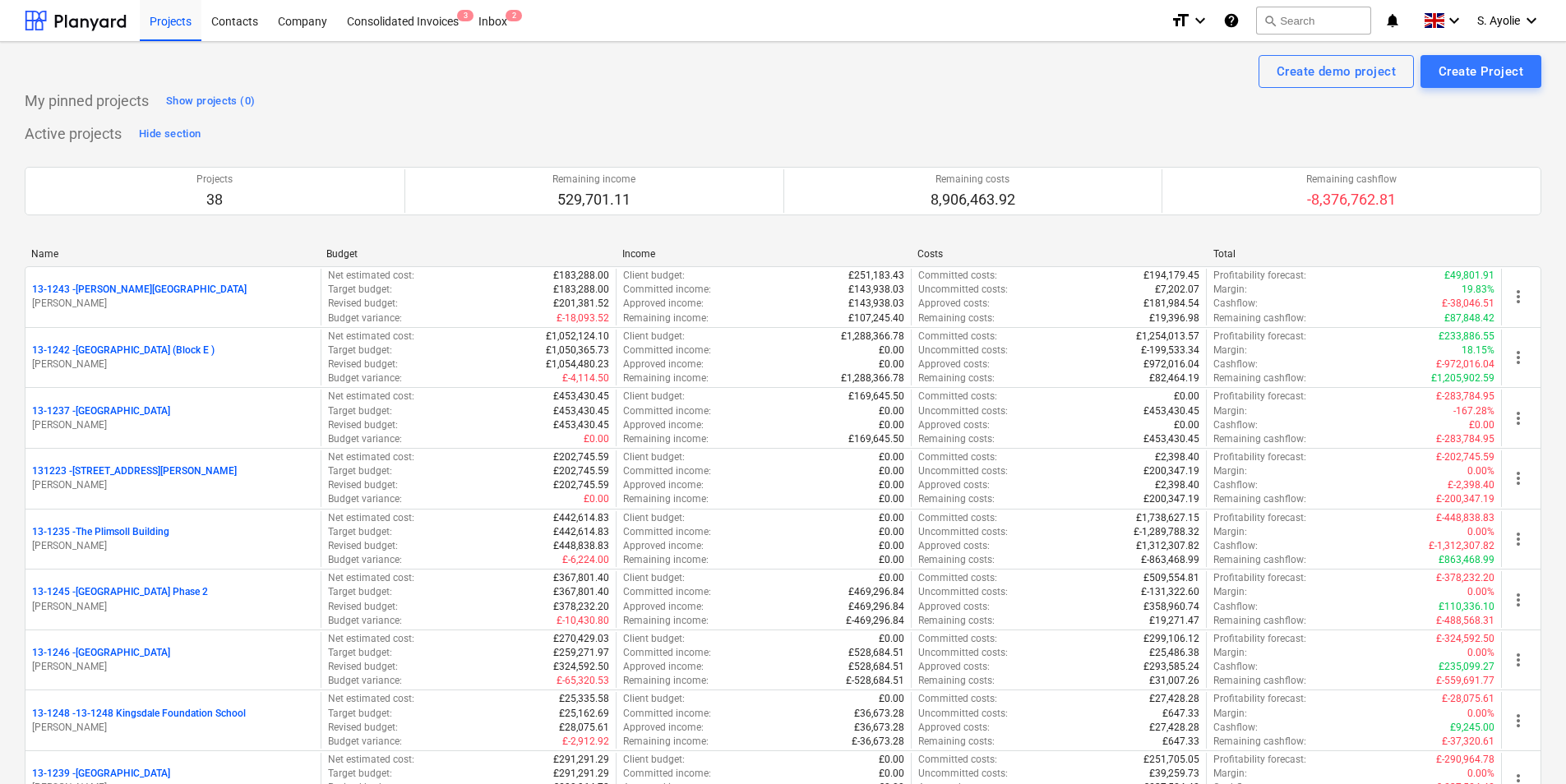
click at [89, 254] on div "Name" at bounding box center [171, 253] width 282 height 11
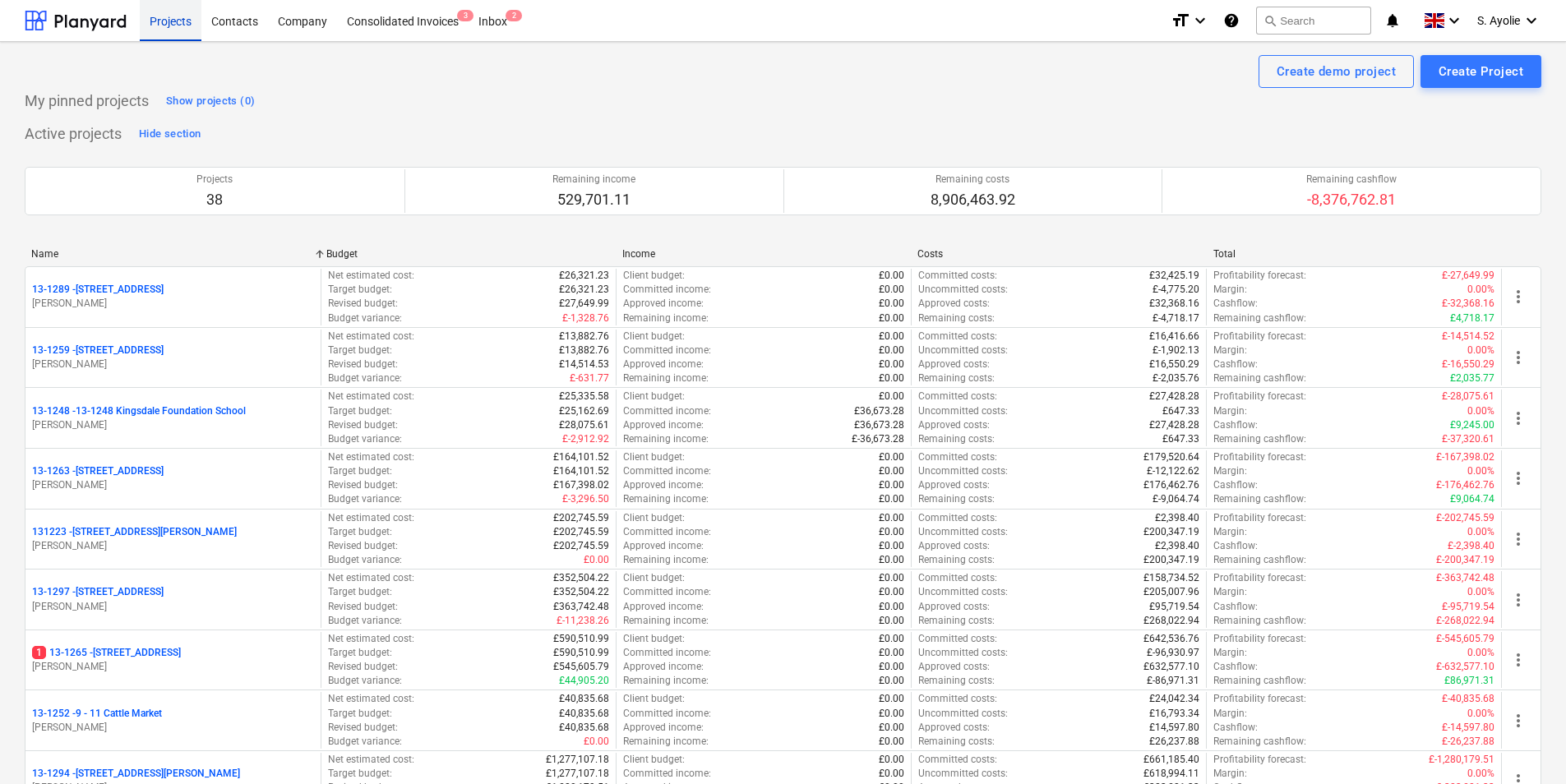
click at [181, 27] on div "Projects" at bounding box center [170, 20] width 62 height 42
click at [170, 23] on div "Projects" at bounding box center [170, 20] width 62 height 42
click at [176, 22] on div "Projects" at bounding box center [170, 20] width 62 height 42
click at [176, 22] on div "Projects" at bounding box center [170, 20] width 62 height 42
click at [108, 14] on div at bounding box center [75, 21] width 102 height 41
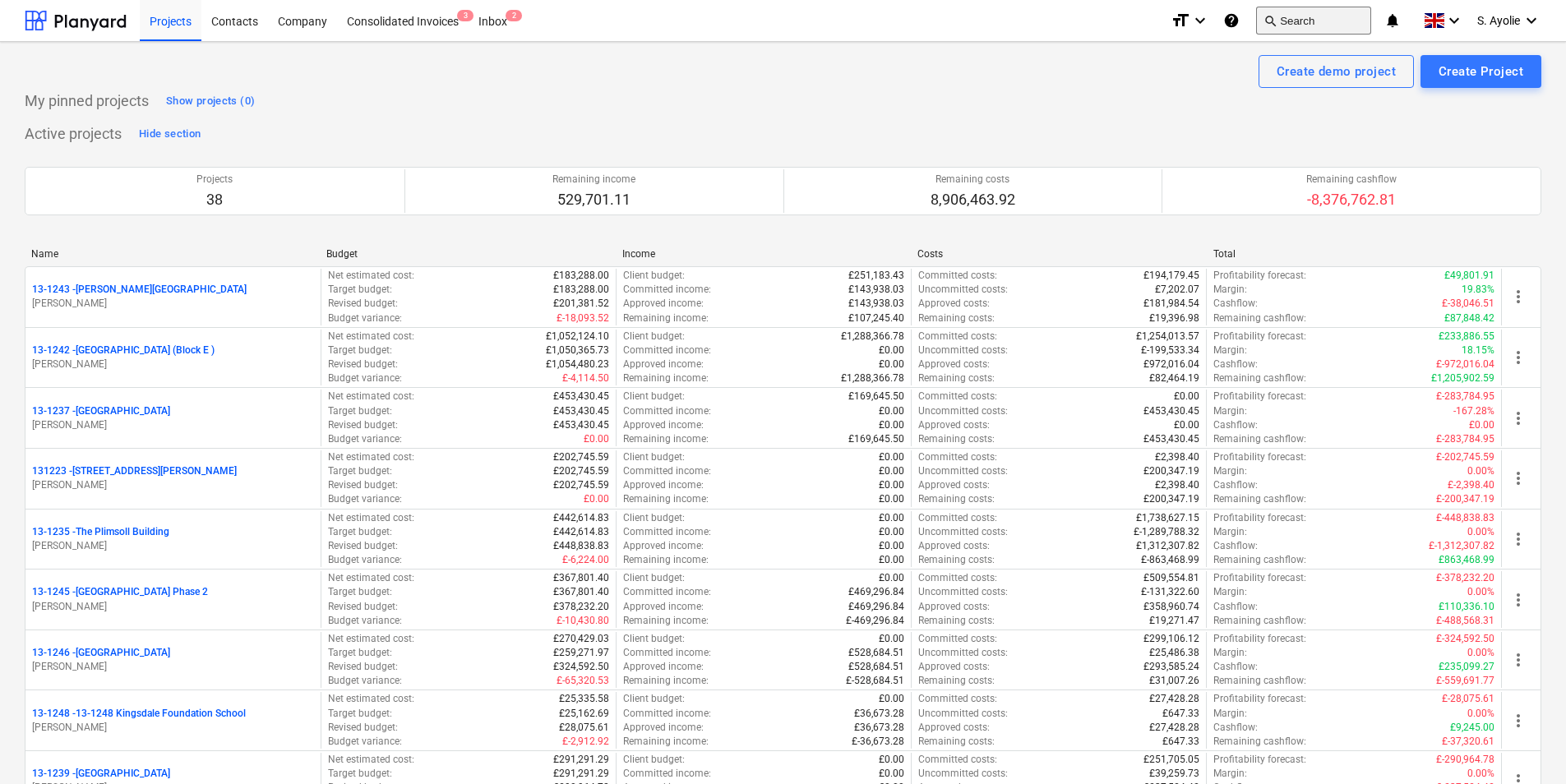
click at [1250, 20] on button "search Search" at bounding box center [1313, 21] width 115 height 28
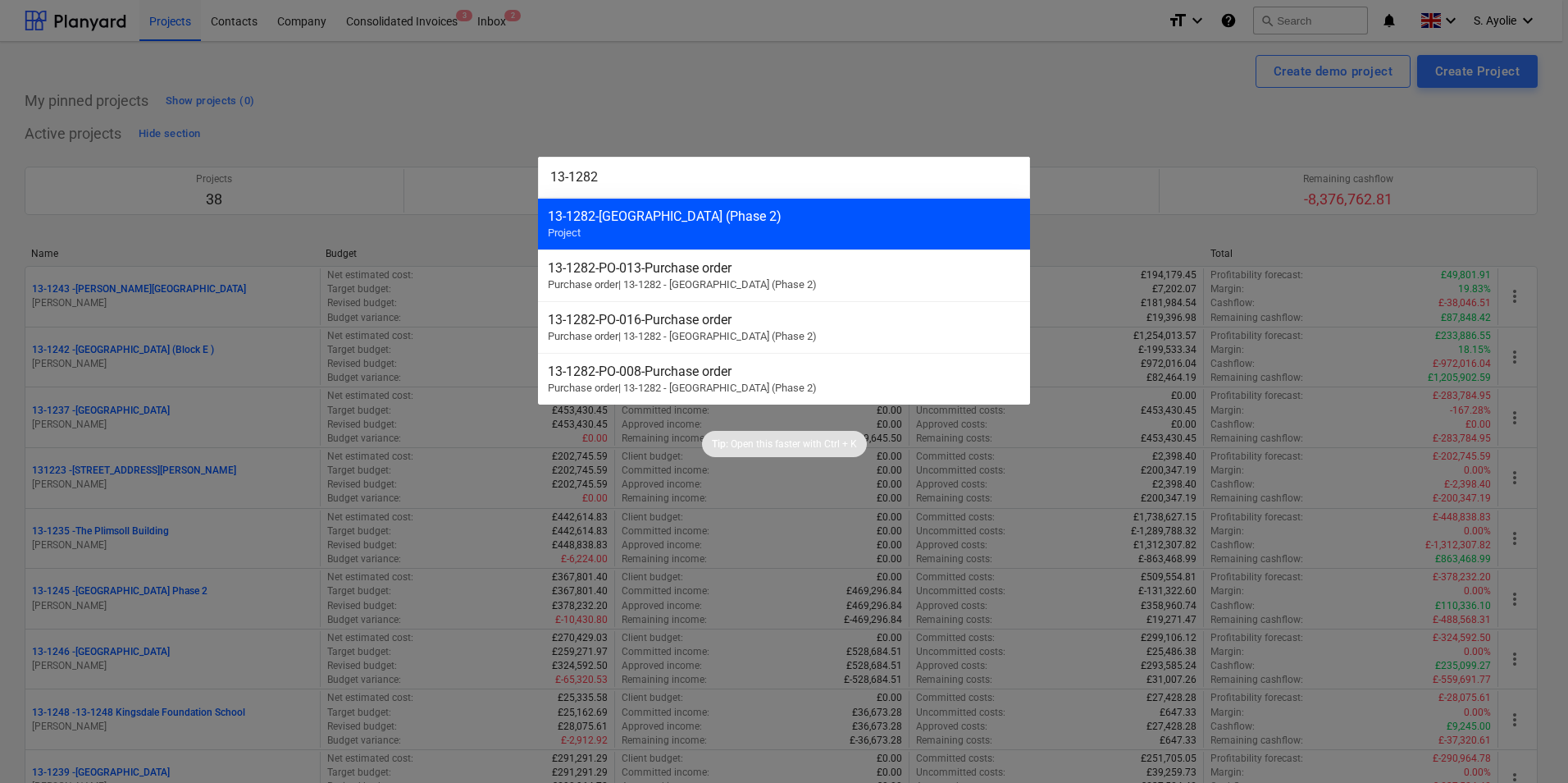
type input "13-1282"
click at [773, 216] on div "13-1282 - [GEOGRAPHIC_DATA] (Phase 2)" at bounding box center [784, 216] width 473 height 15
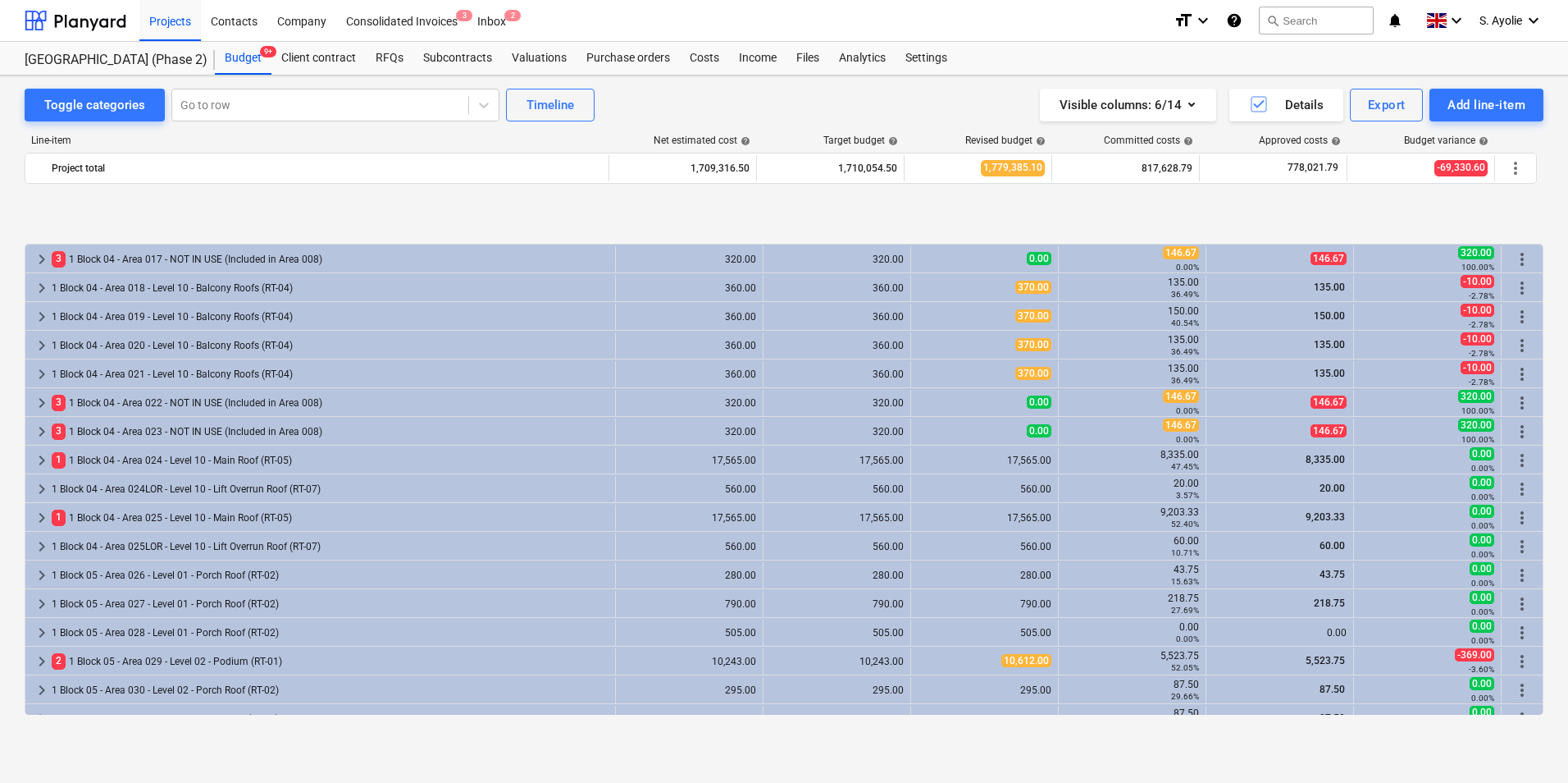
scroll to position [574, 0]
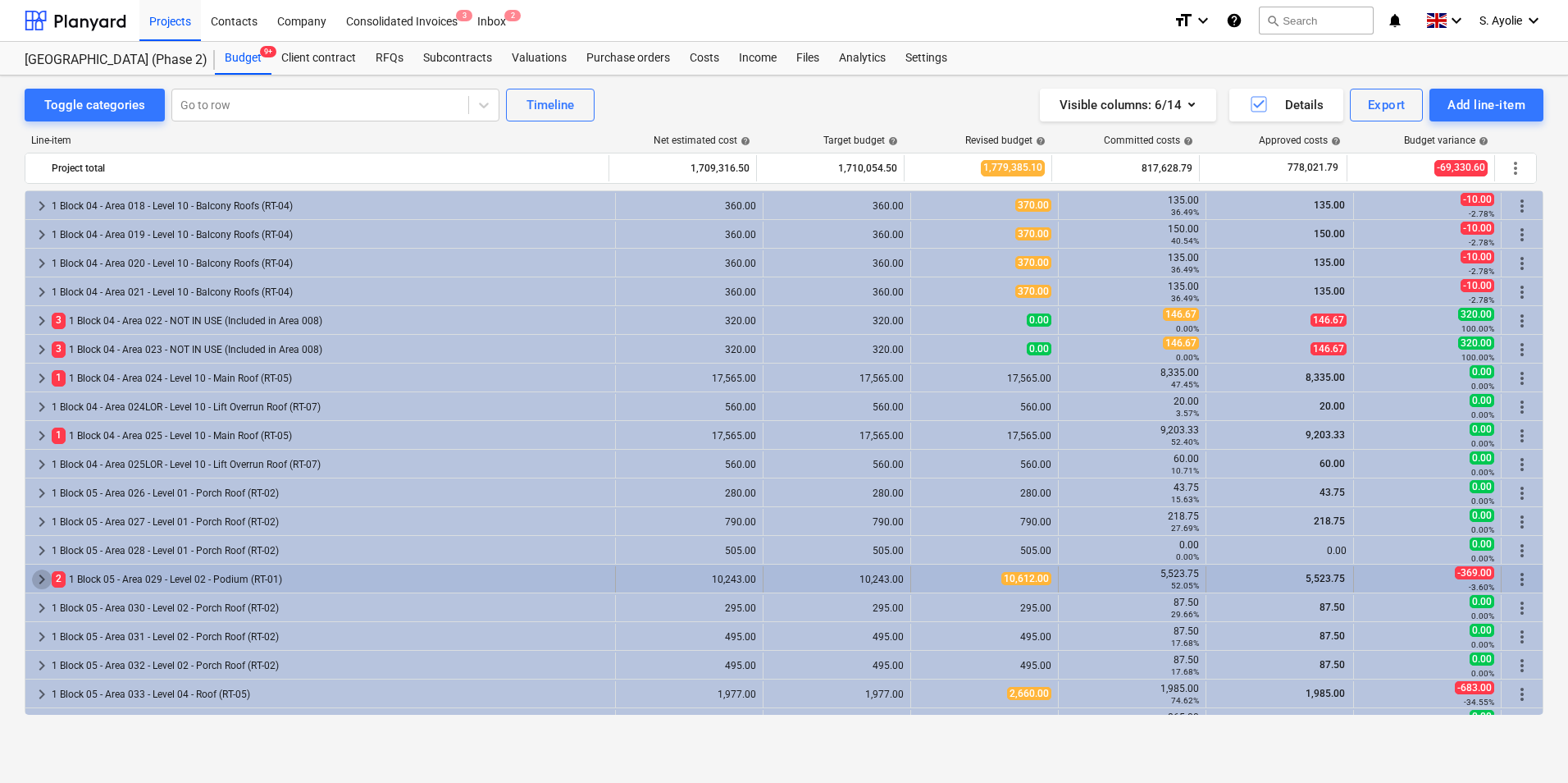
click at [44, 574] on span "keyboard_arrow_right" at bounding box center [41, 579] width 20 height 20
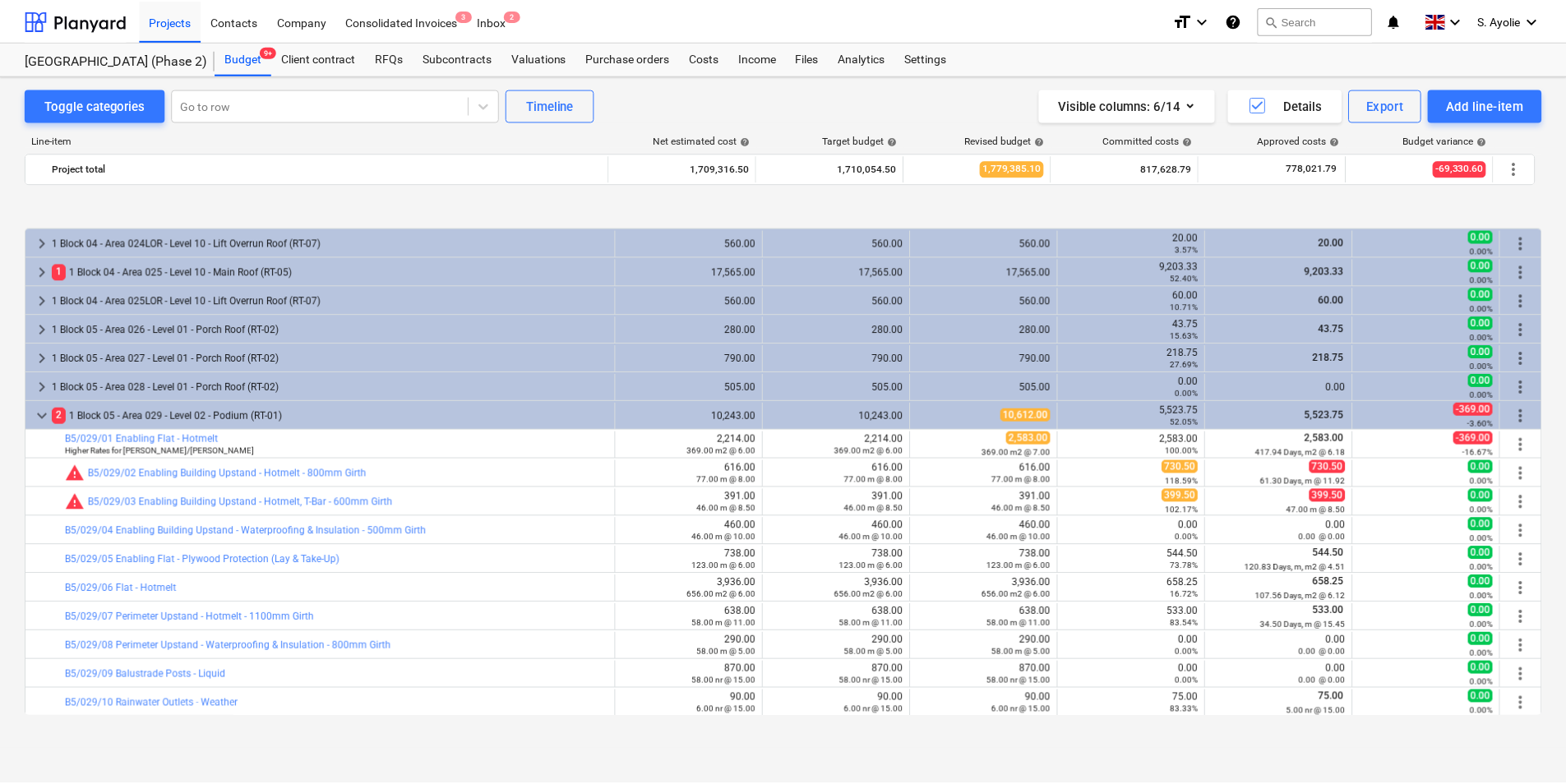
scroll to position [822, 0]
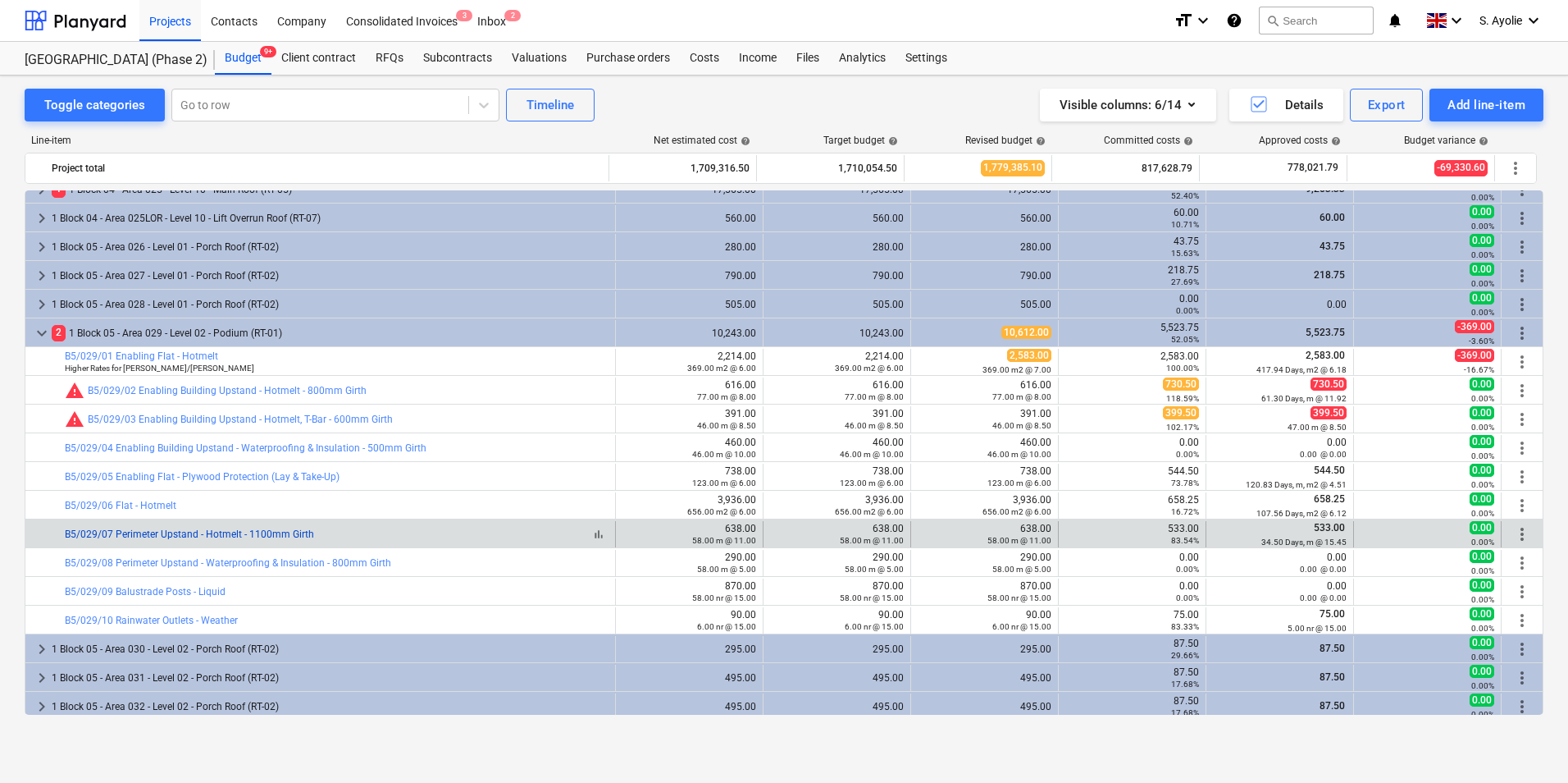
click at [197, 539] on link "B5/029/07 Perimeter Upstand - Hotmelt - 1100mm Girth" at bounding box center [190, 533] width 250 height 11
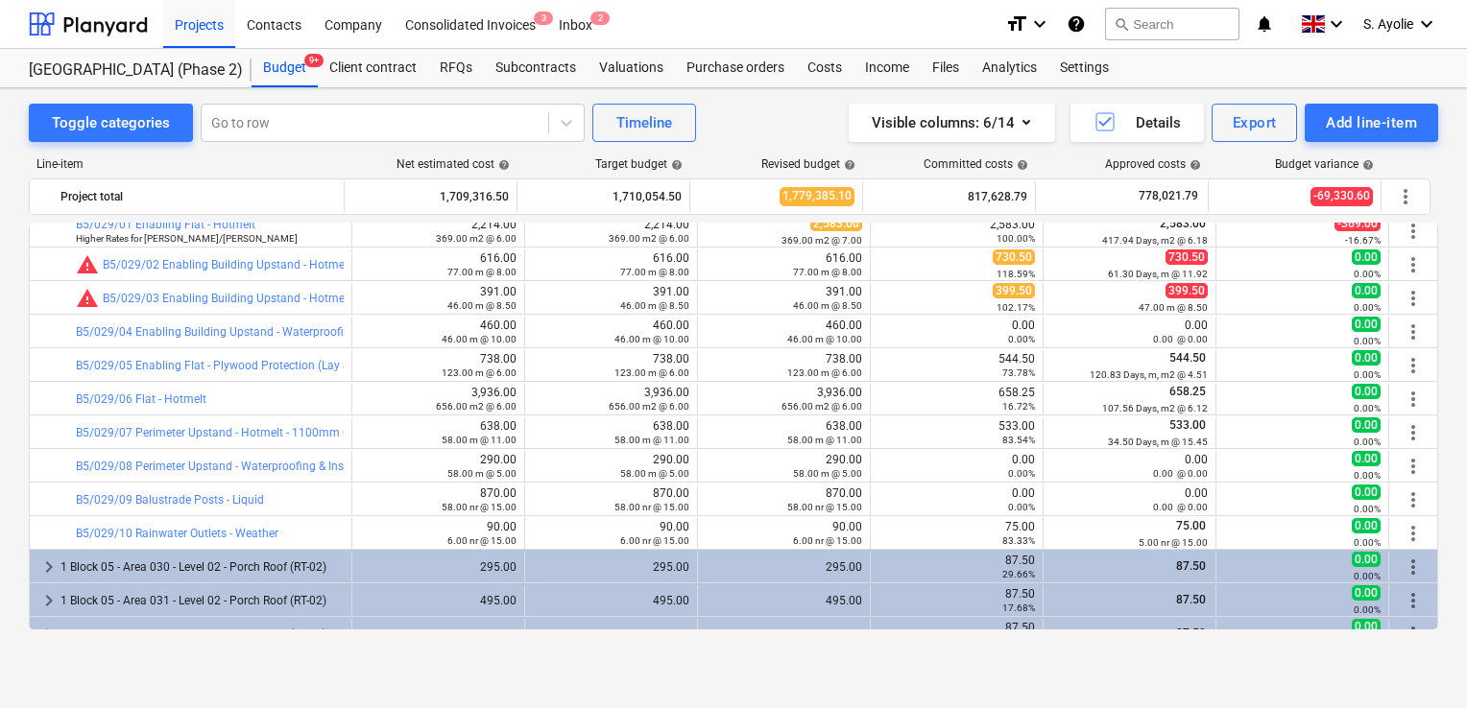
scroll to position [1056, 0]
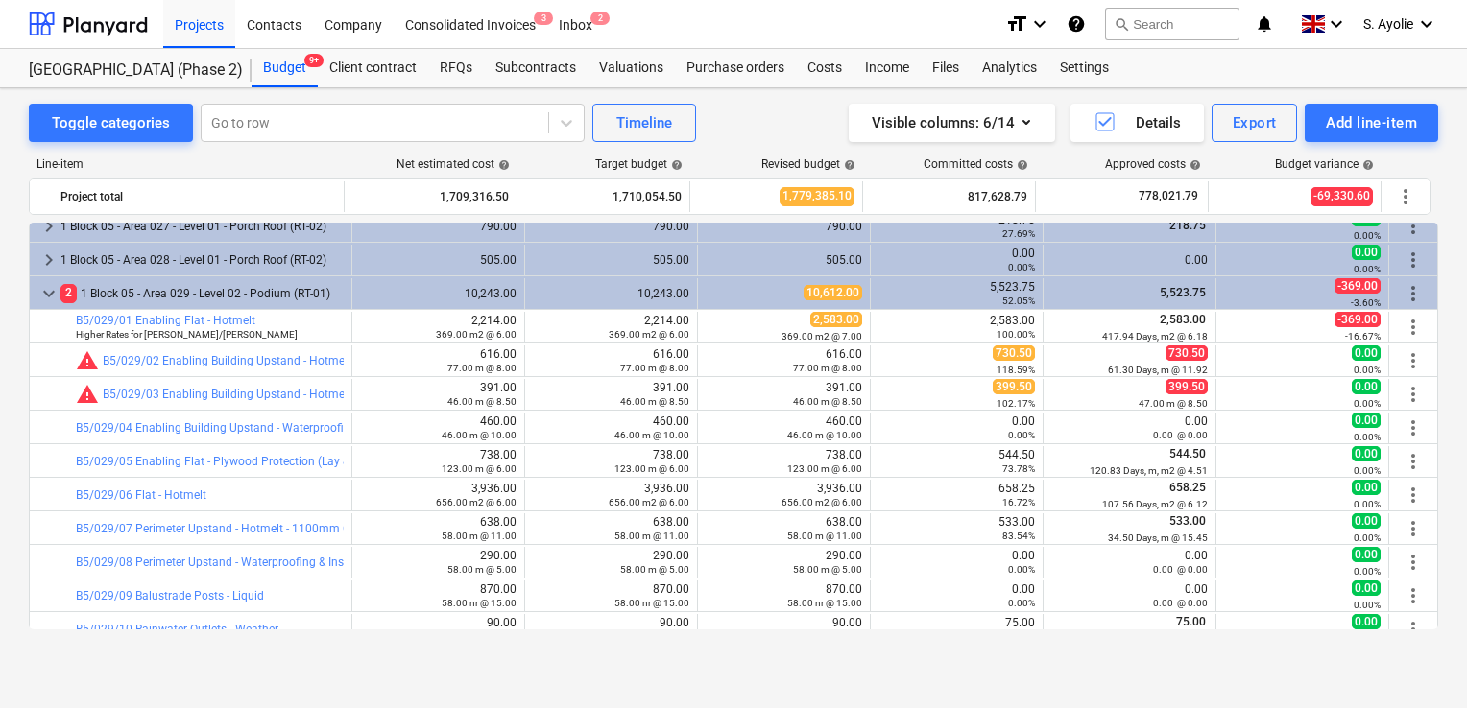
drag, startPoint x: 0, startPoint y: 108, endPoint x: 277, endPoint y: 100, distance: 277.6
click at [253, 107] on div "Toggle categories Go to row Timeline Visible columns : 6/14 Details Export Add …" at bounding box center [733, 378] width 1467 height 580
click at [11, 539] on div "Toggle categories Go to row Timeline Visible columns : 6/14 Details Export Add …" at bounding box center [733, 378] width 1467 height 580
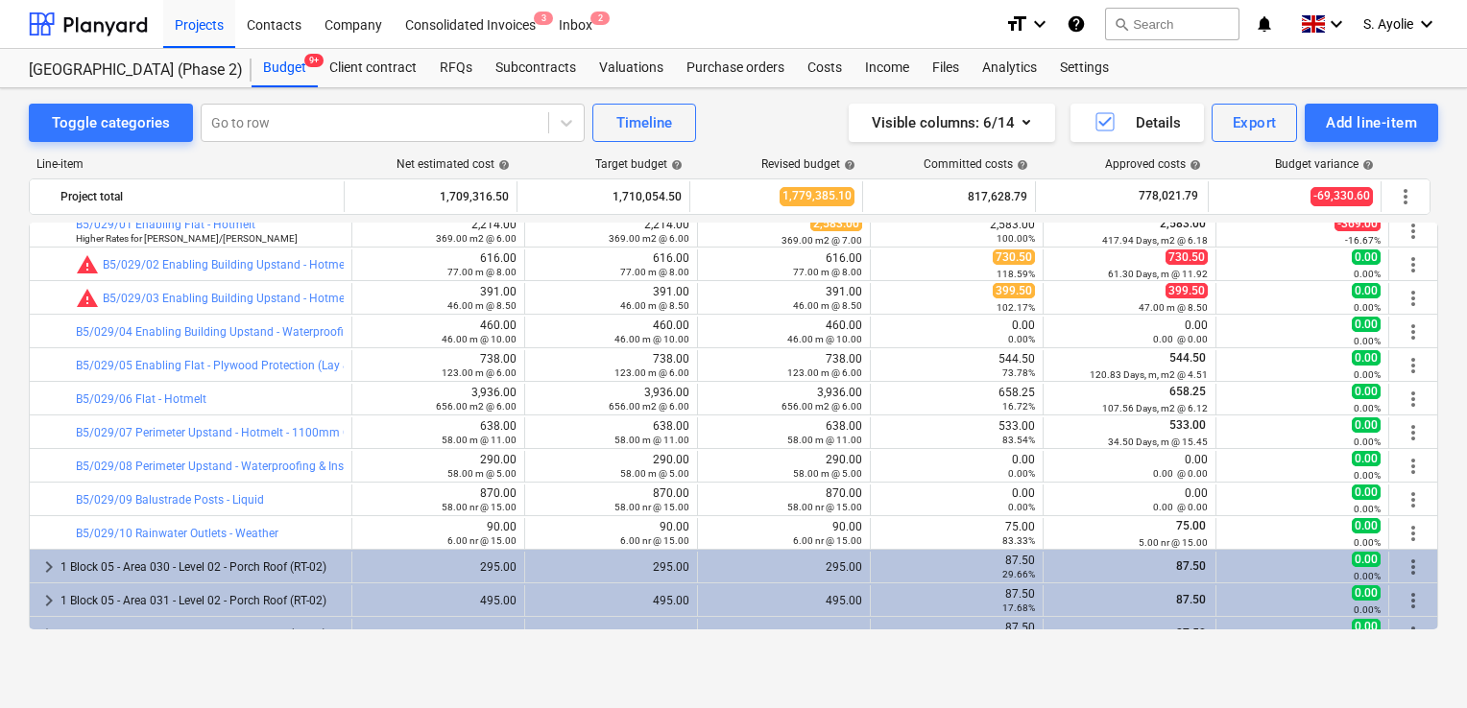
click at [21, 525] on div "Toggle categories Go to row Timeline Visible columns : 6/14 Details Export Add …" at bounding box center [733, 378] width 1467 height 580
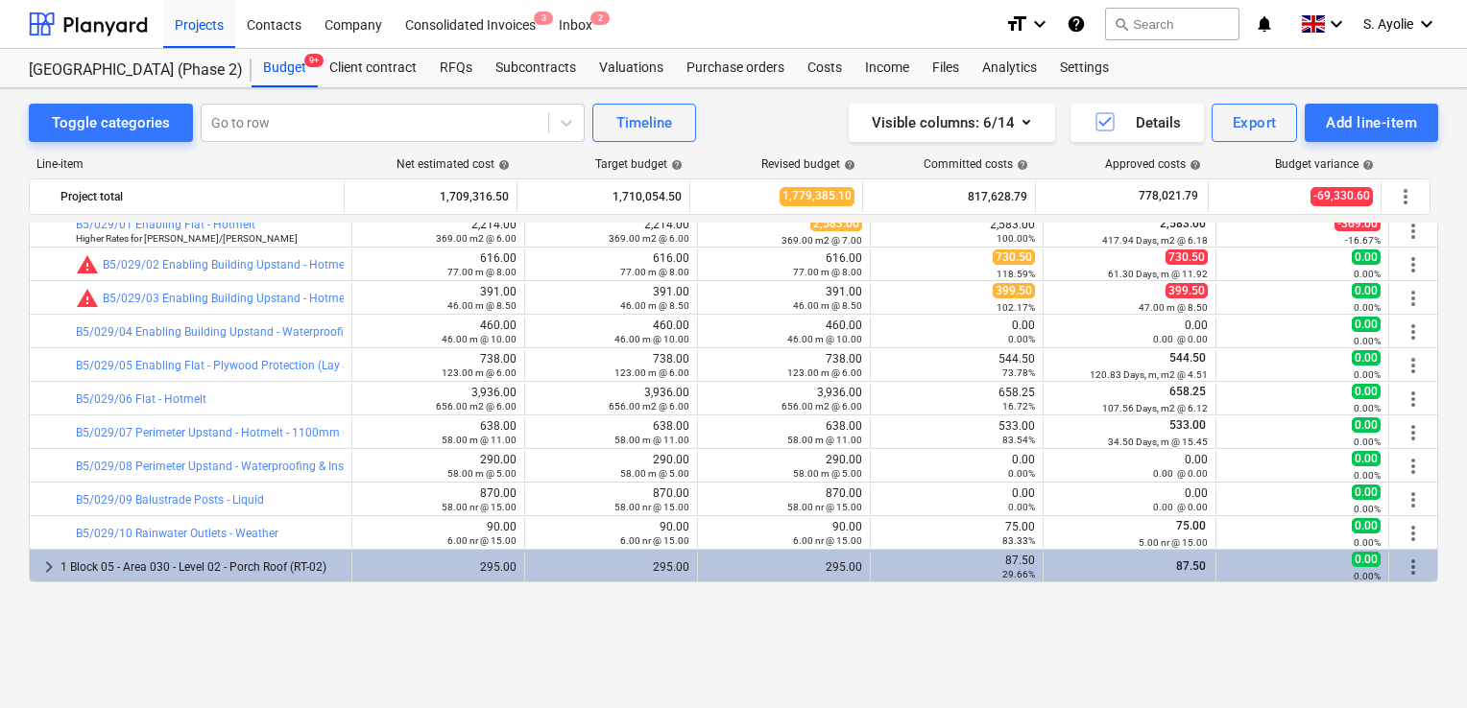
scroll to position [1056, 0]
